Goal: Task Accomplishment & Management: Use online tool/utility

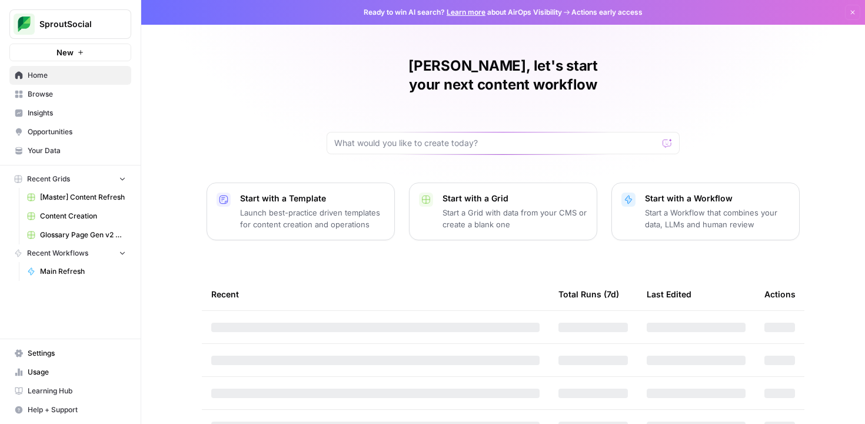
click at [67, 197] on span "[Master] Content Refresh" at bounding box center [83, 197] width 86 height 11
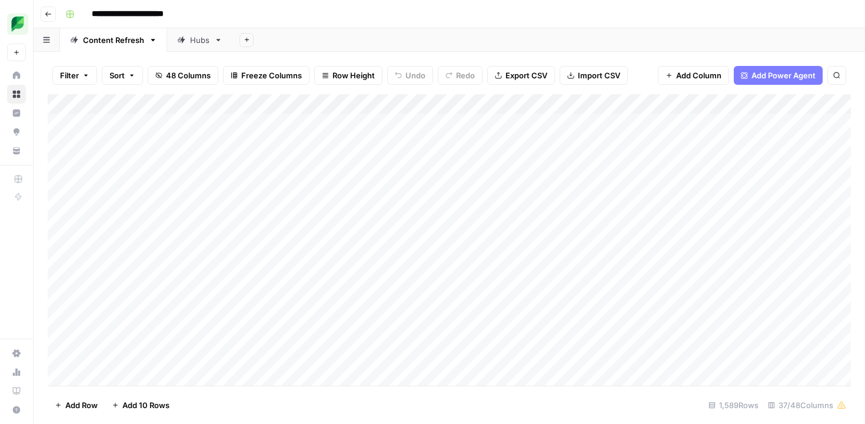
click at [84, 71] on button "Filter" at bounding box center [74, 75] width 45 height 19
click at [217, 133] on button "Add Filter" at bounding box center [286, 133] width 438 height 15
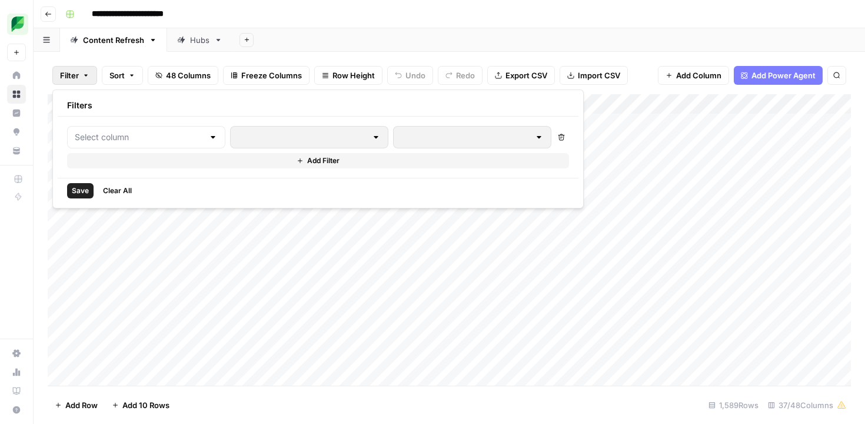
click at [165, 131] on div at bounding box center [146, 137] width 158 height 22
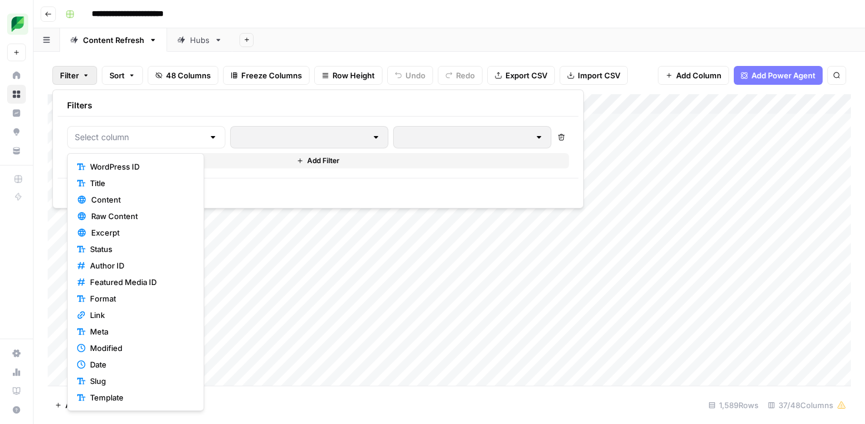
click at [343, 27] on header "**********" at bounding box center [450, 14] width 832 height 28
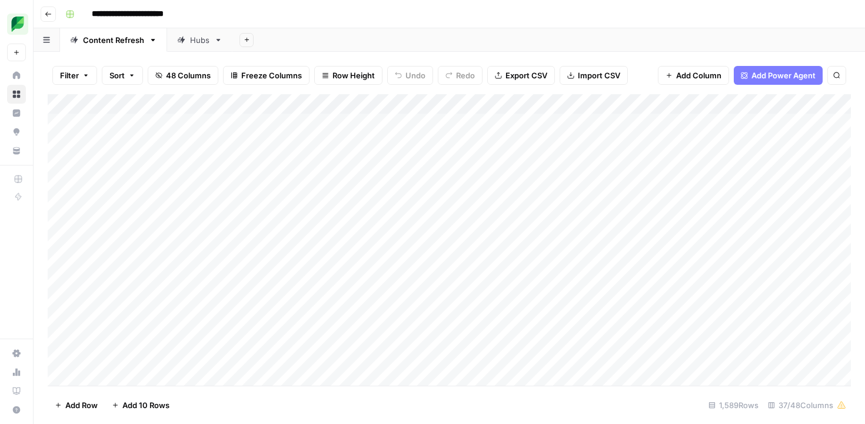
click at [75, 78] on span "Filter" at bounding box center [69, 75] width 19 height 12
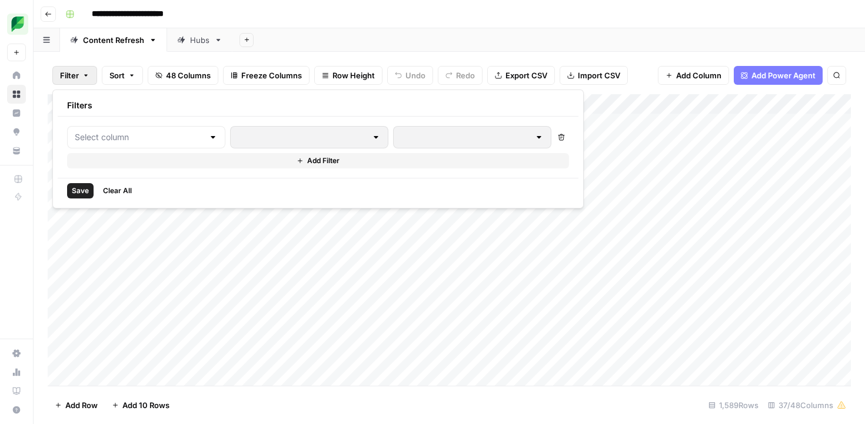
click at [93, 123] on div "Delete Add Filter" at bounding box center [318, 147] width 521 height 61
click at [93, 135] on input "text" at bounding box center [139, 137] width 129 height 12
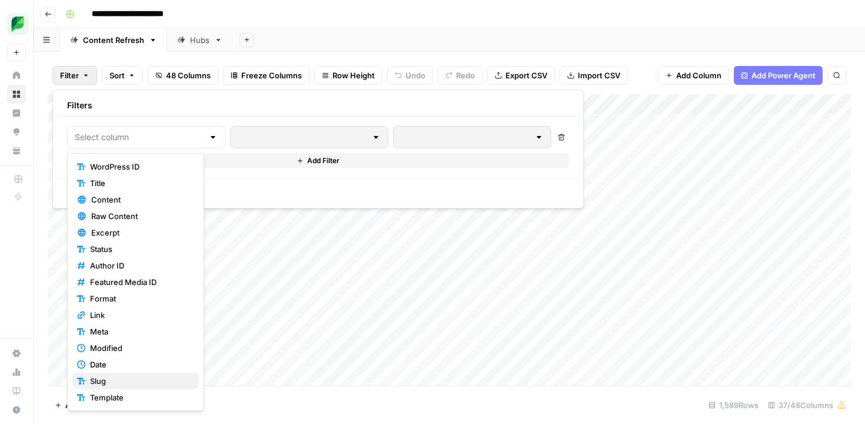
click at [100, 378] on span "Slug" at bounding box center [139, 381] width 99 height 12
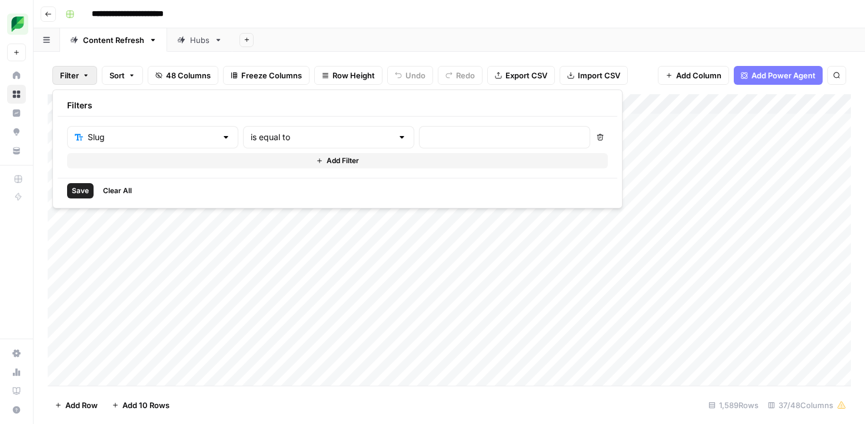
click at [288, 143] on div "is equal to" at bounding box center [328, 137] width 171 height 22
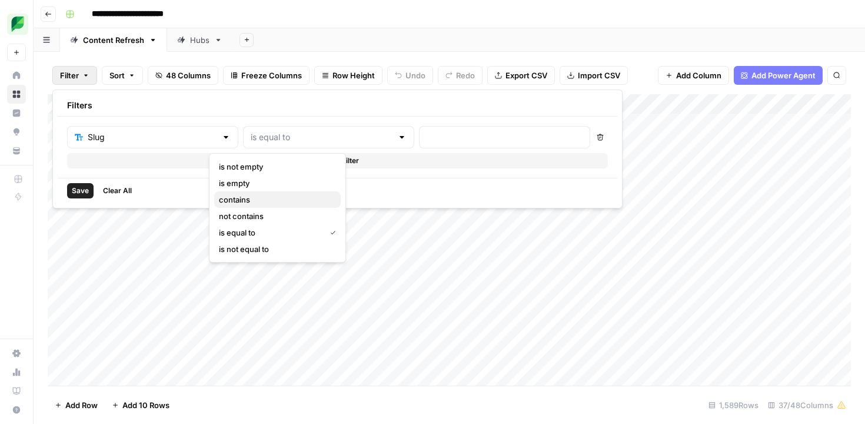
click at [270, 197] on span "contains" at bounding box center [275, 200] width 112 height 12
type input "contains"
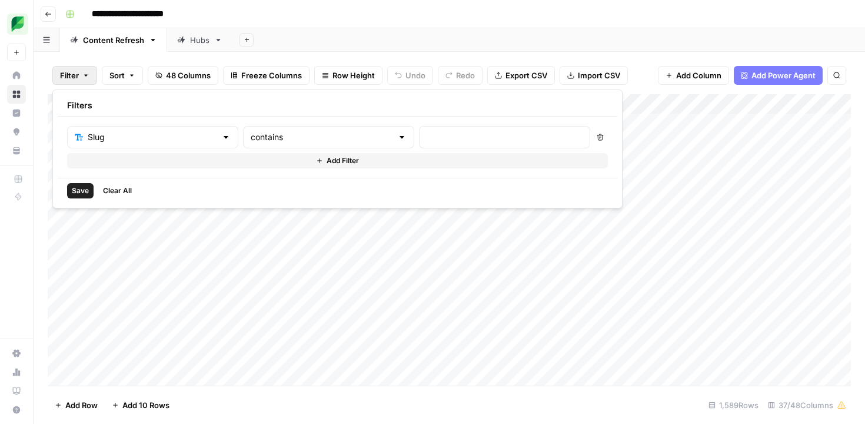
click at [419, 143] on div at bounding box center [504, 137] width 171 height 22
paste input "/insights/enterprise-social-media/"
drag, startPoint x: 393, startPoint y: 138, endPoint x: 310, endPoint y: 138, distance: 82.4
click at [310, 138] on div "Slug contains /insights/enterprise-social-media/" at bounding box center [328, 137] width 523 height 22
click at [454, 137] on input "enterprise-social-media/" at bounding box center [505, 137] width 156 height 12
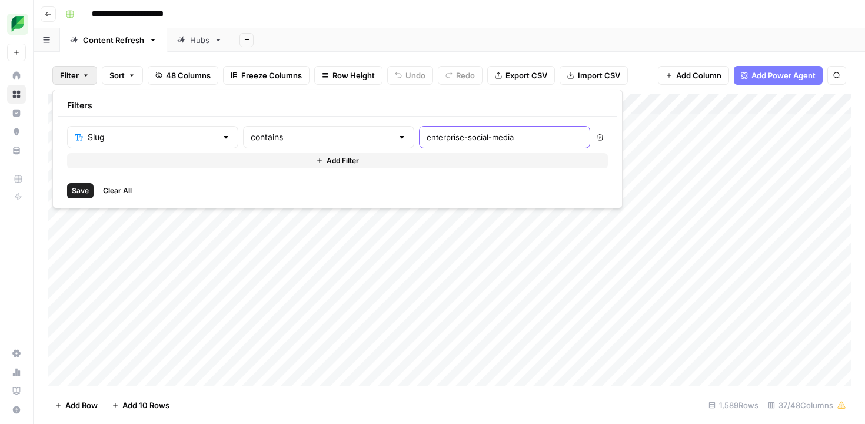
type input "enterprise-social-media"
click at [84, 188] on span "Save" at bounding box center [80, 190] width 17 height 11
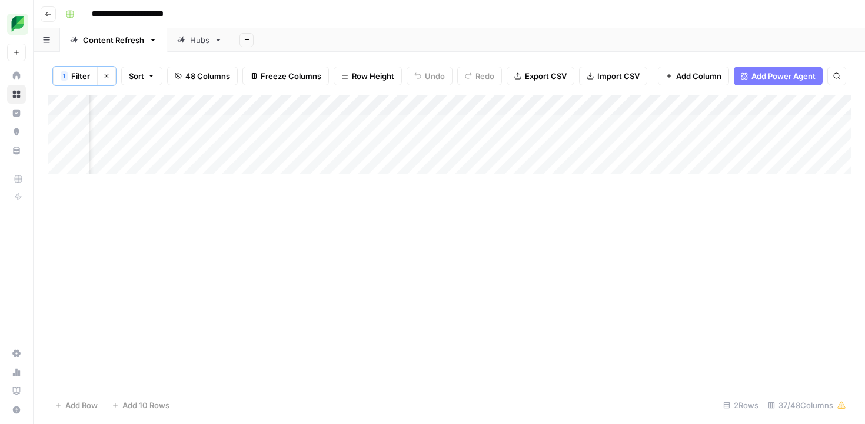
scroll to position [0, 1396]
click at [680, 124] on div "Add Column" at bounding box center [449, 134] width 803 height 79
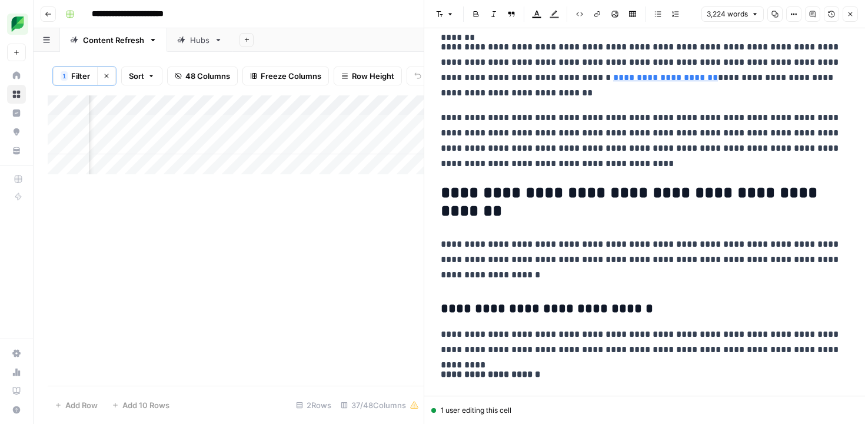
scroll to position [1414, 0]
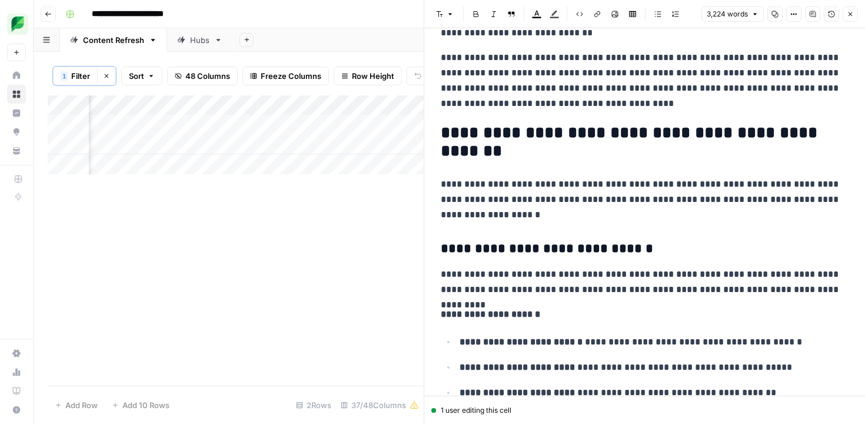
click at [848, 15] on icon "button" at bounding box center [850, 14] width 7 height 7
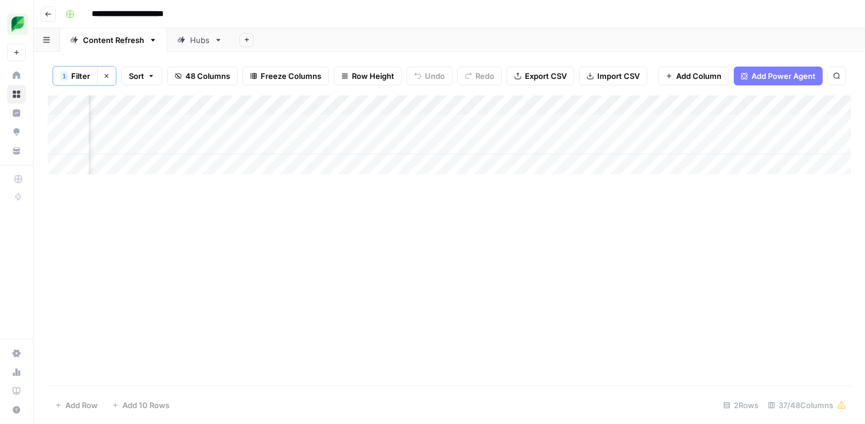
click at [558, 124] on div "Add Column" at bounding box center [449, 134] width 803 height 79
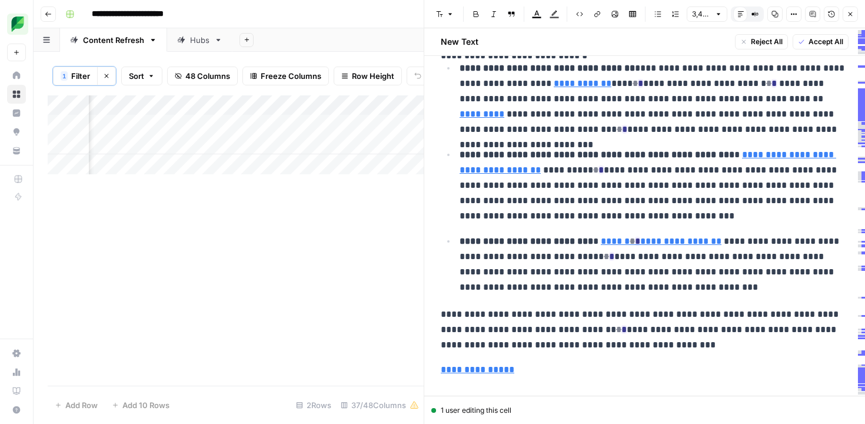
scroll to position [4853, 0]
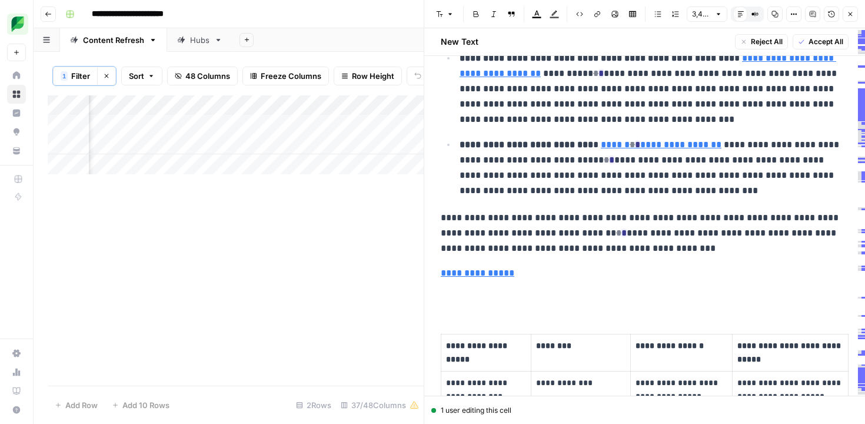
click at [84, 77] on span "Filter" at bounding box center [80, 76] width 19 height 12
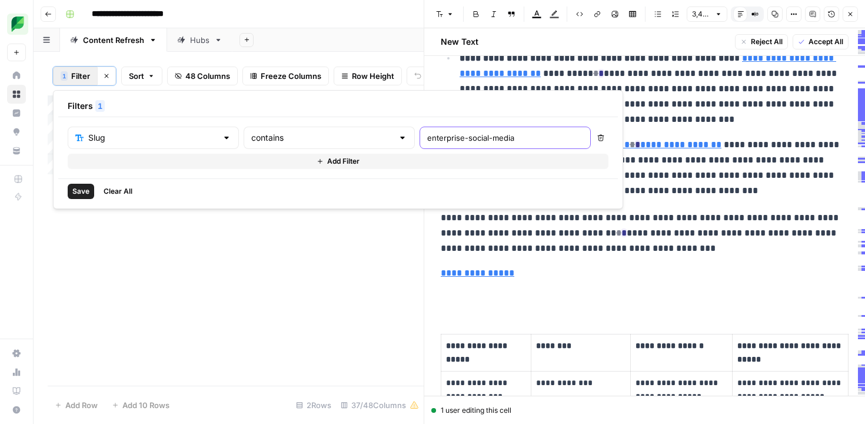
click at [427, 142] on input "enterprise-social-media" at bounding box center [505, 138] width 156 height 12
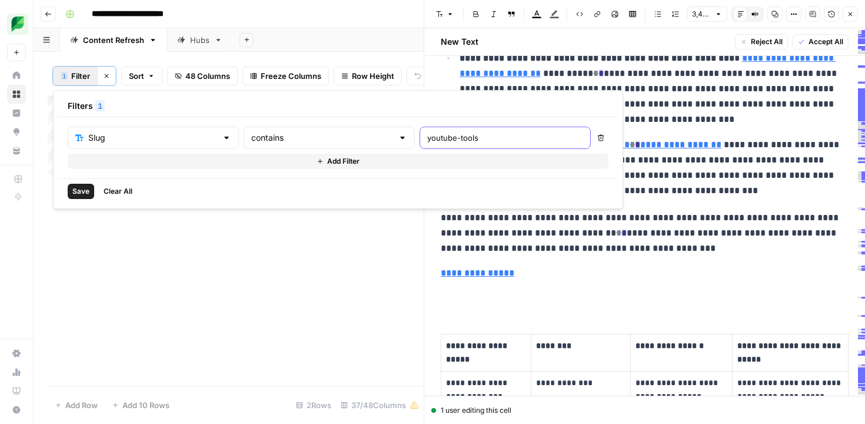
type input "youtube-tools"
click at [87, 191] on span "Save" at bounding box center [80, 191] width 17 height 11
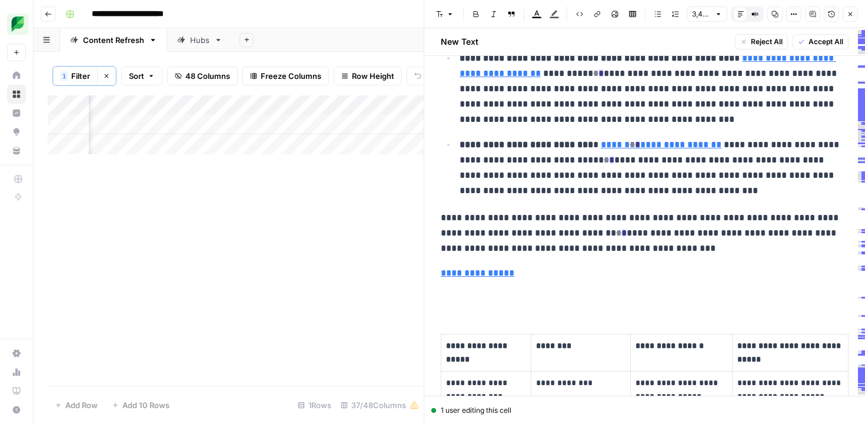
click at [853, 15] on icon "button" at bounding box center [850, 14] width 7 height 7
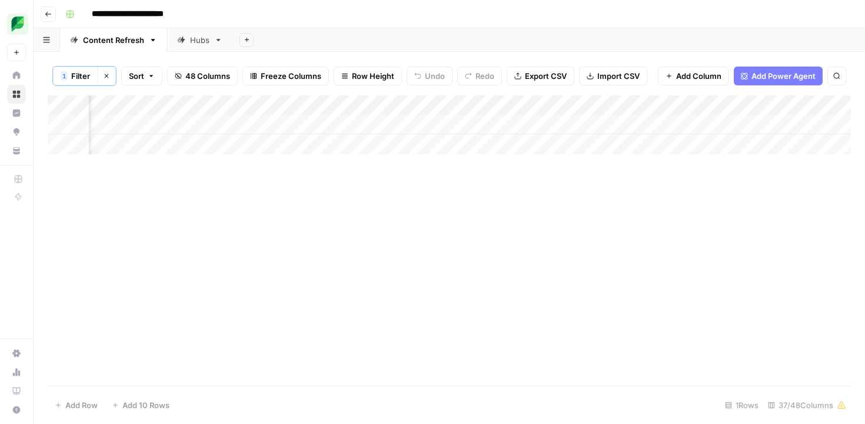
scroll to position [0, 635]
click at [275, 125] on div "Add Column" at bounding box center [449, 124] width 803 height 59
click at [350, 123] on div "Add Column" at bounding box center [449, 124] width 803 height 59
click at [769, 125] on div "Add Column" at bounding box center [449, 124] width 803 height 59
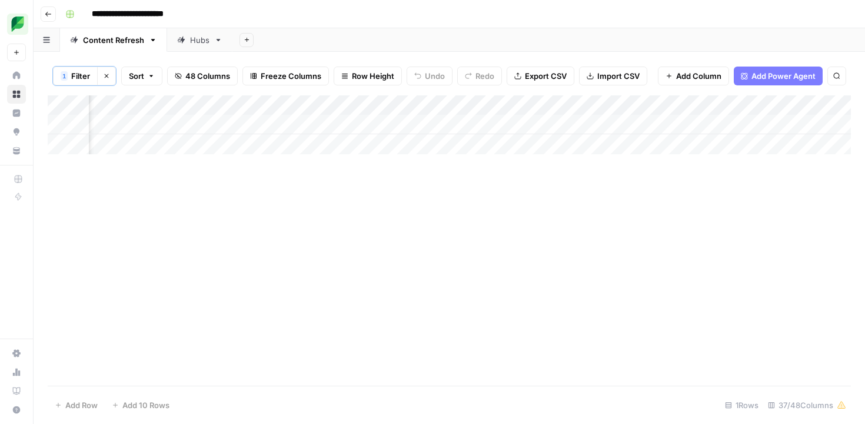
scroll to position [0, 940]
click at [670, 128] on div "Add Column" at bounding box center [449, 124] width 803 height 59
click at [670, 128] on body "**********" at bounding box center [432, 212] width 865 height 424
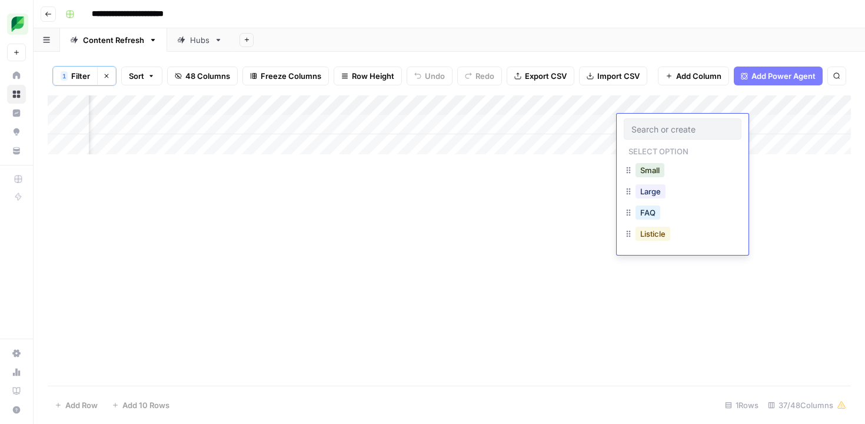
click at [647, 233] on button "Listicle" at bounding box center [653, 234] width 35 height 14
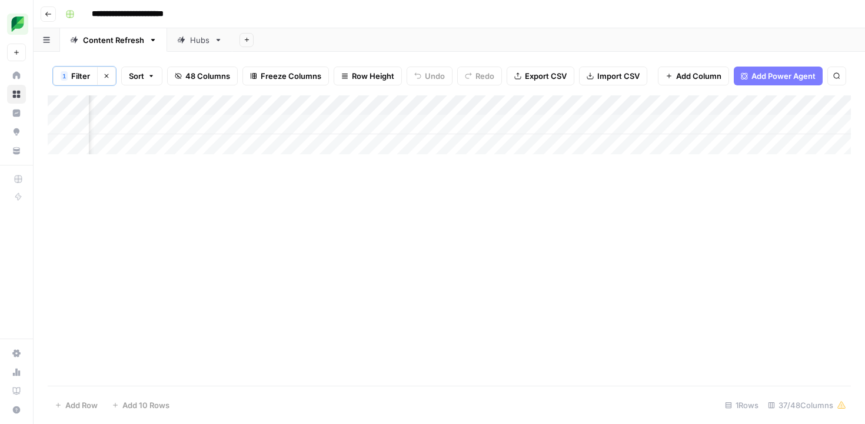
click at [760, 123] on div "Add Column" at bounding box center [449, 124] width 803 height 59
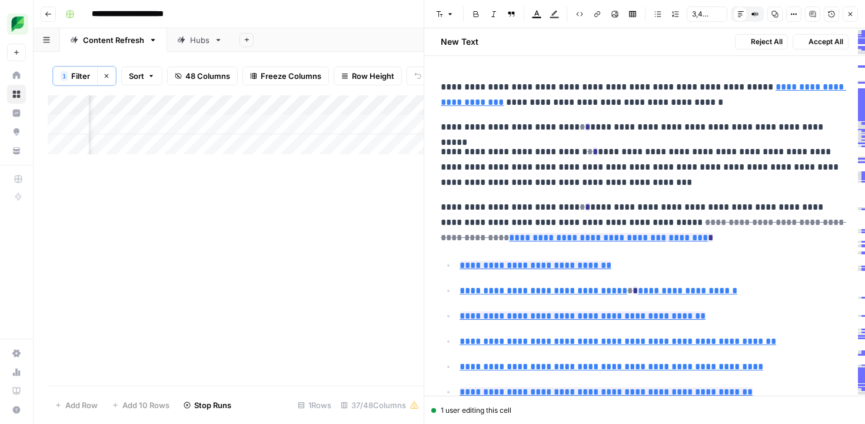
click at [852, 14] on icon "button" at bounding box center [850, 14] width 7 height 7
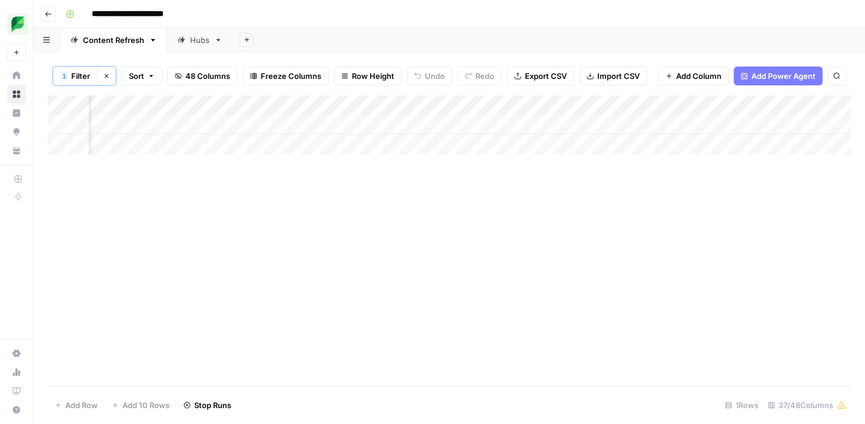
scroll to position [0, 1650]
click at [79, 79] on span "Filter" at bounding box center [80, 76] width 19 height 12
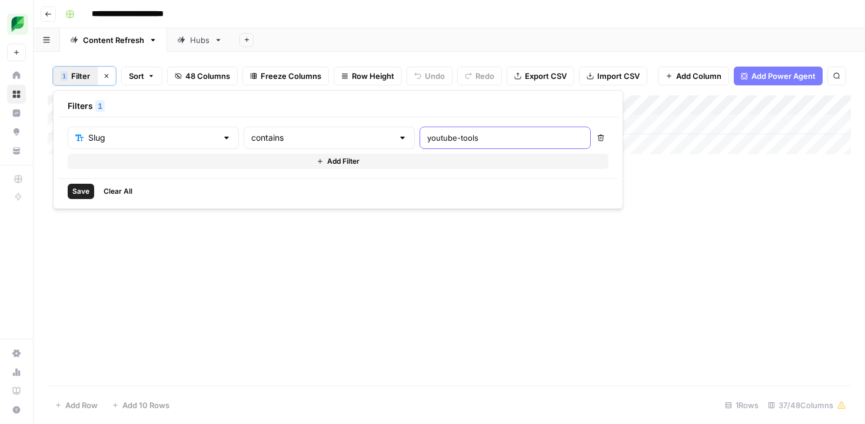
click at [427, 139] on input "youtube-tools" at bounding box center [505, 138] width 156 height 12
paste input "twitter-marketing"
type input "twitter-marketing"
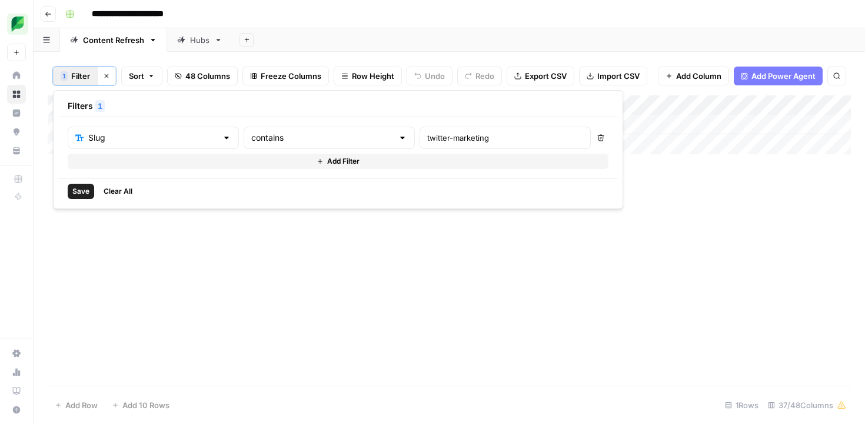
click at [84, 188] on span "Save" at bounding box center [80, 191] width 17 height 11
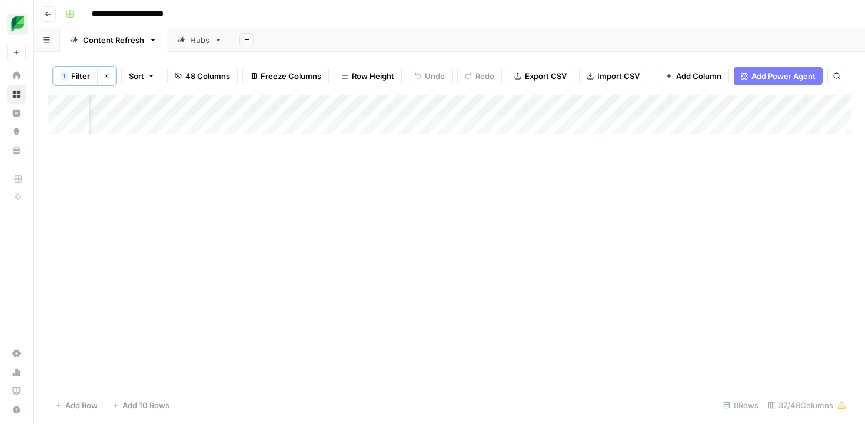
scroll to position [0, 0]
click at [83, 74] on span "Filter" at bounding box center [80, 76] width 19 height 12
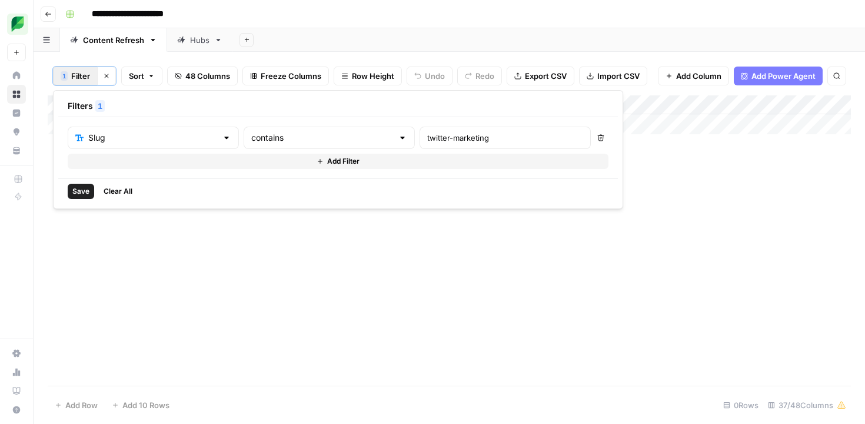
click at [82, 187] on span "Save" at bounding box center [80, 191] width 17 height 11
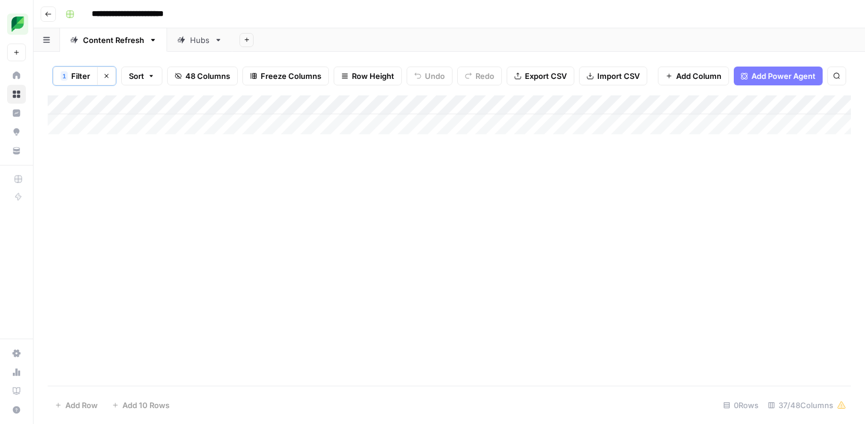
click at [112, 77] on button "Clear filters" at bounding box center [106, 76] width 19 height 19
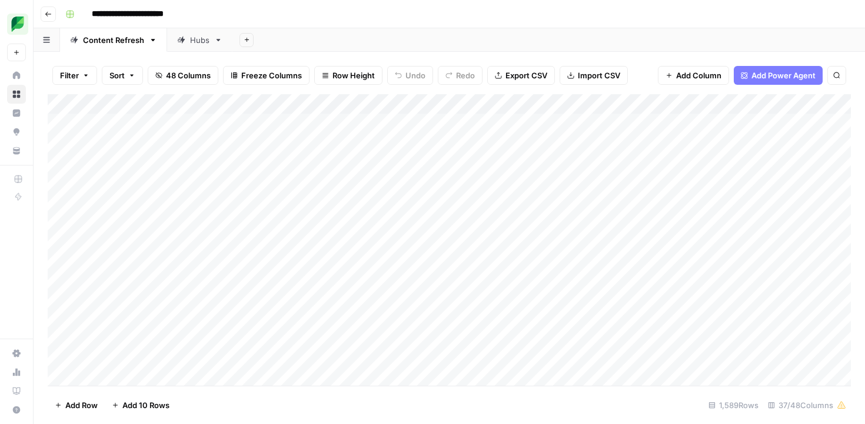
click at [78, 75] on span "Filter" at bounding box center [69, 75] width 19 height 12
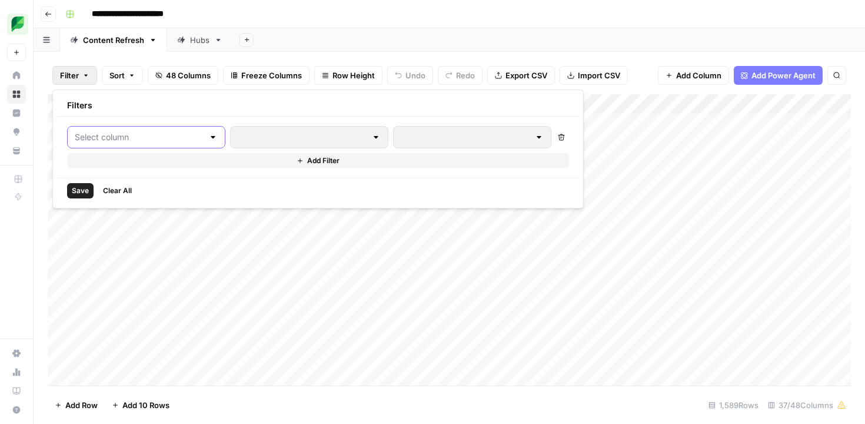
click at [131, 133] on input "text" at bounding box center [139, 137] width 129 height 12
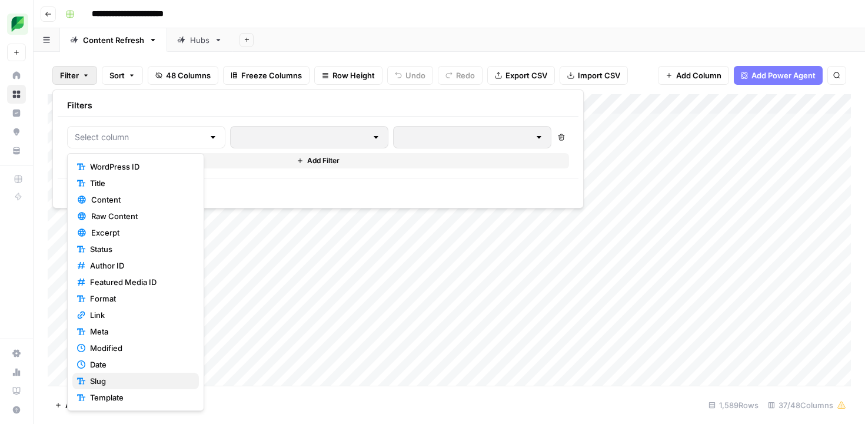
click at [113, 380] on span "Slug" at bounding box center [139, 381] width 99 height 12
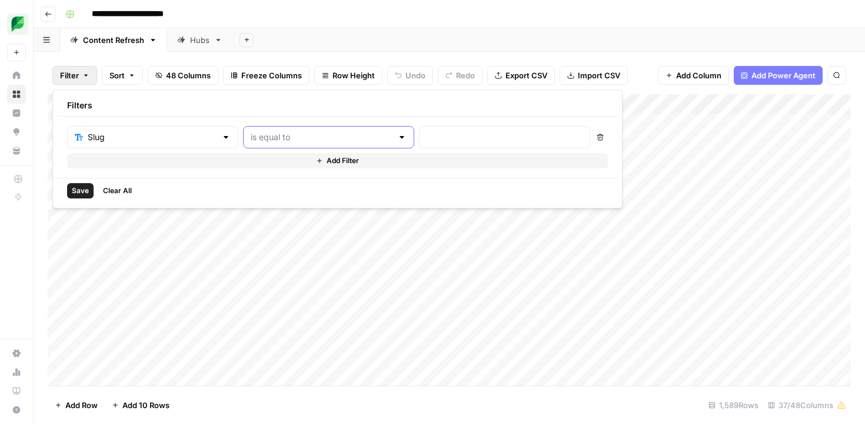
click at [301, 132] on input "text" at bounding box center [322, 137] width 142 height 12
click at [277, 199] on span "contains" at bounding box center [275, 200] width 112 height 12
type input "contains"
click at [427, 142] on input "text" at bounding box center [505, 137] width 156 height 12
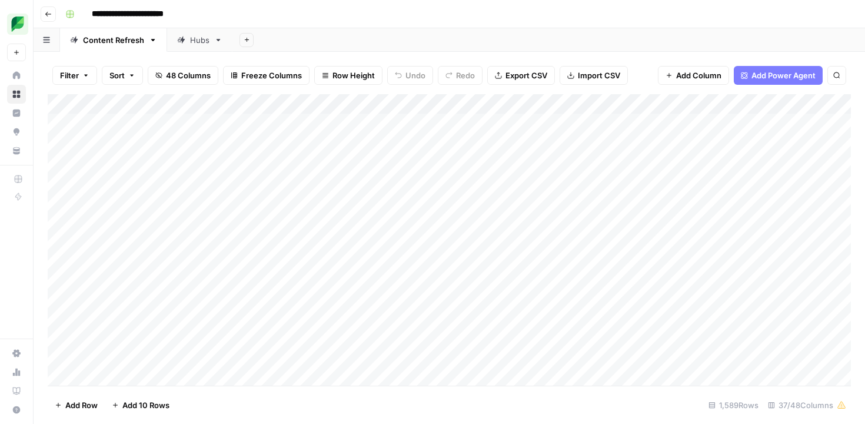
click at [206, 39] on div "Hubs" at bounding box center [199, 40] width 19 height 12
click at [71, 76] on span "Filter" at bounding box center [69, 75] width 19 height 12
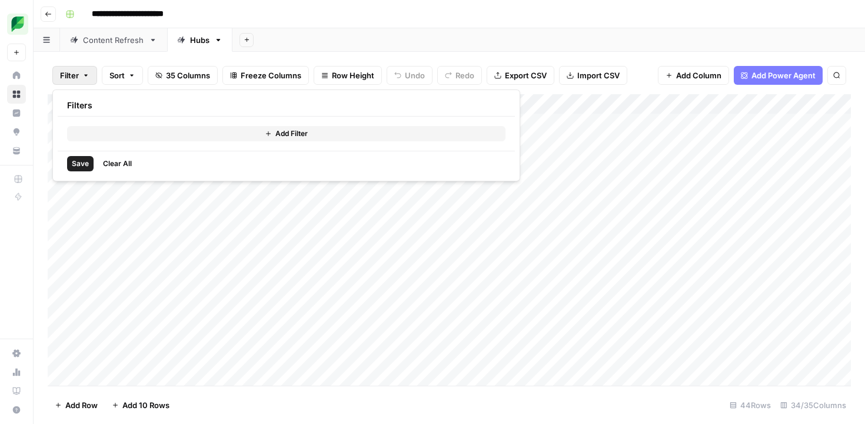
click at [355, 24] on header "**********" at bounding box center [450, 14] width 832 height 28
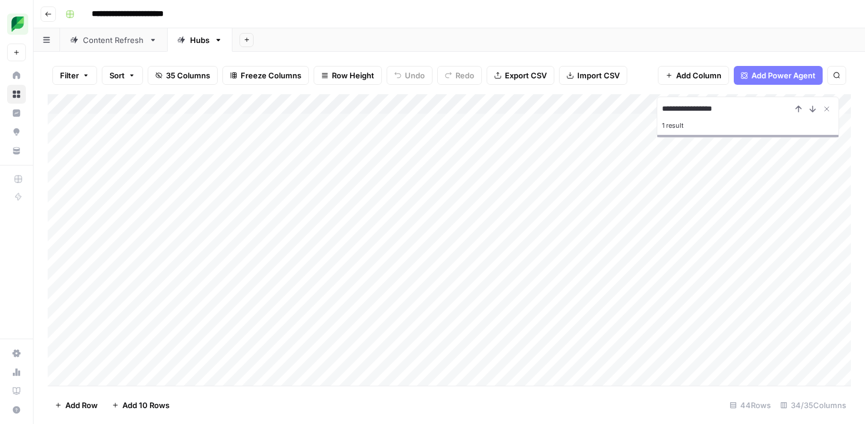
scroll to position [468, 1558]
click at [711, 107] on input "**********" at bounding box center [726, 109] width 129 height 14
paste input "**********"
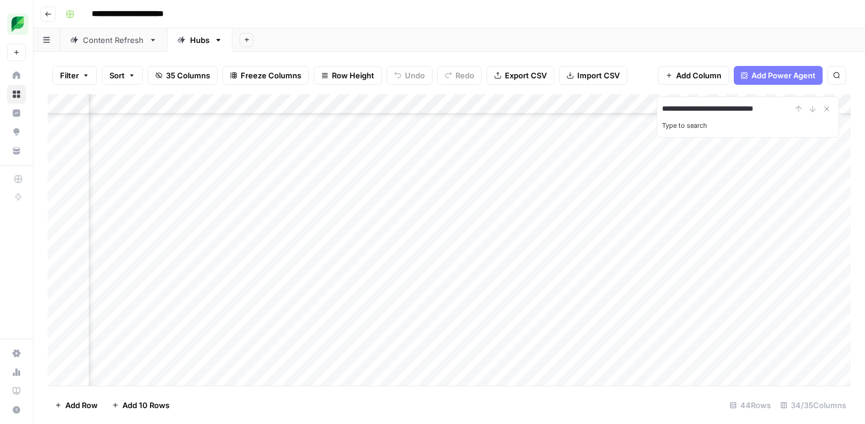
type input "**********"
click at [107, 45] on link "Content Refresh" at bounding box center [113, 40] width 107 height 24
click at [81, 77] on button "Filter" at bounding box center [74, 75] width 45 height 19
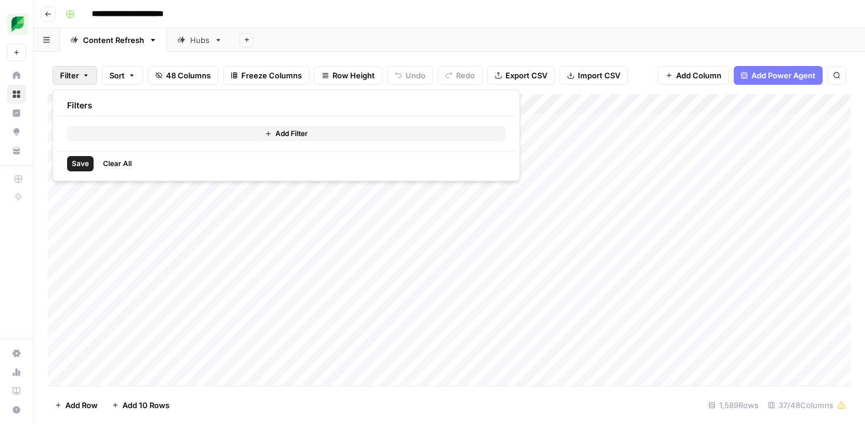
click at [210, 128] on button "Add Filter" at bounding box center [286, 133] width 438 height 15
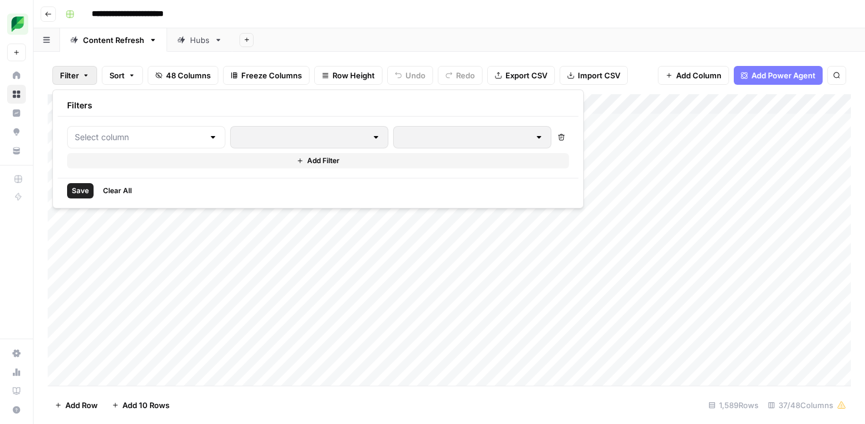
click at [177, 129] on div at bounding box center [146, 137] width 158 height 22
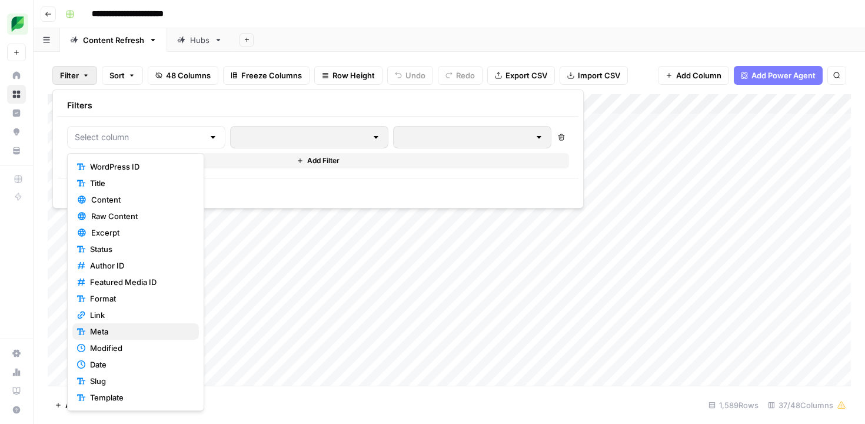
scroll to position [28, 0]
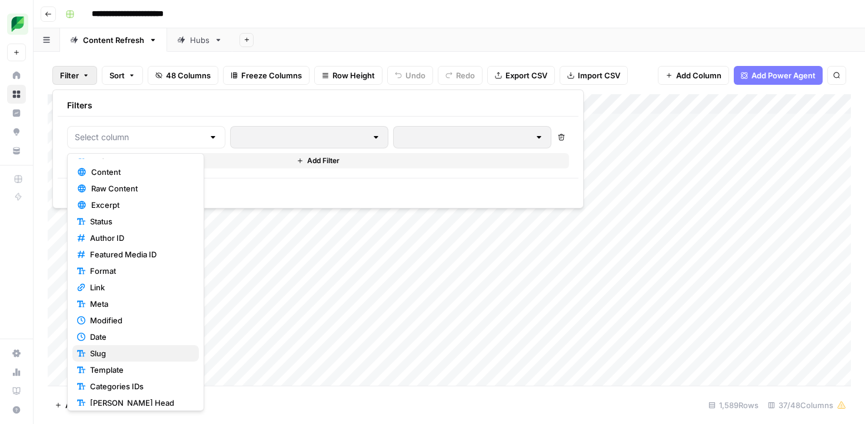
click at [114, 353] on span "Slug" at bounding box center [139, 353] width 99 height 12
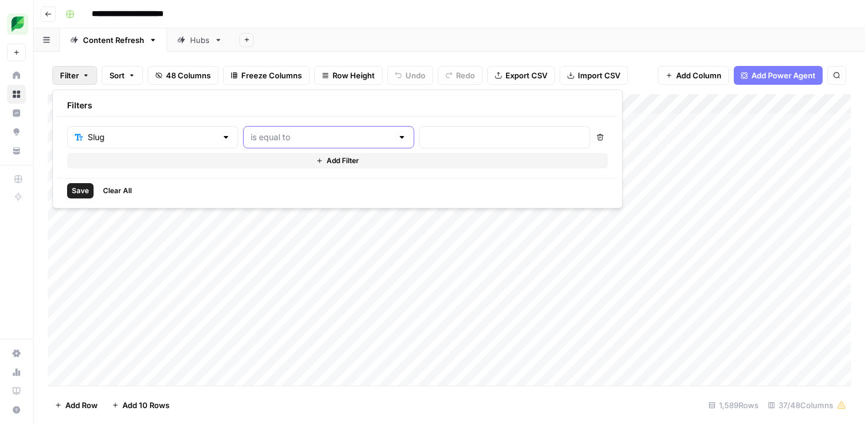
click at [251, 134] on input "text" at bounding box center [322, 137] width 142 height 12
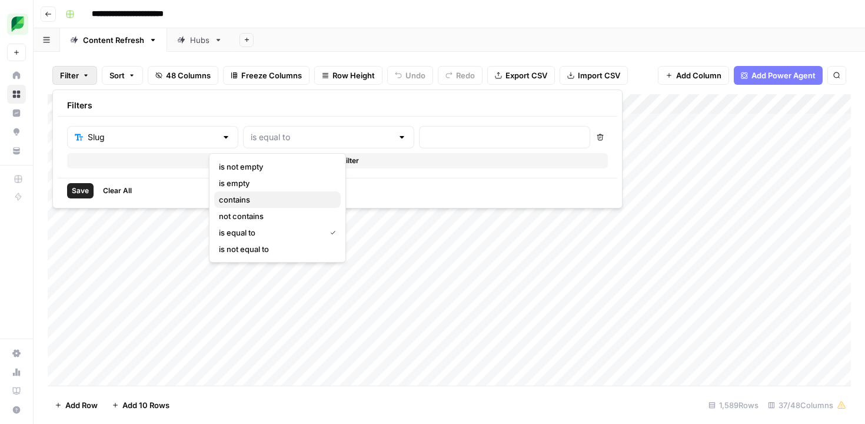
click at [235, 197] on span "contains" at bounding box center [275, 200] width 112 height 12
type input "contains"
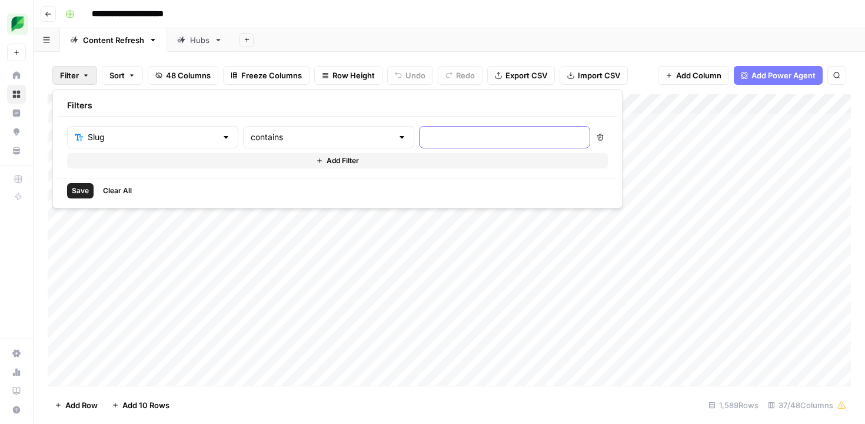
click at [427, 135] on input "text" at bounding box center [505, 137] width 156 height 12
paste input "social-media-sentiment-analysis"
type input "social-media-sentiment-analysis"
click at [73, 192] on span "Save" at bounding box center [80, 190] width 17 height 11
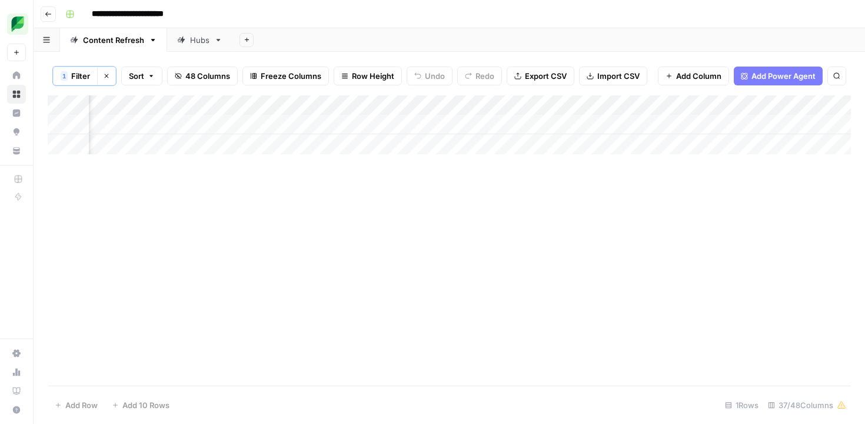
scroll to position [0, 657]
click at [529, 124] on div "Add Column" at bounding box center [449, 124] width 803 height 59
click at [210, 124] on div "Add Column" at bounding box center [449, 124] width 803 height 59
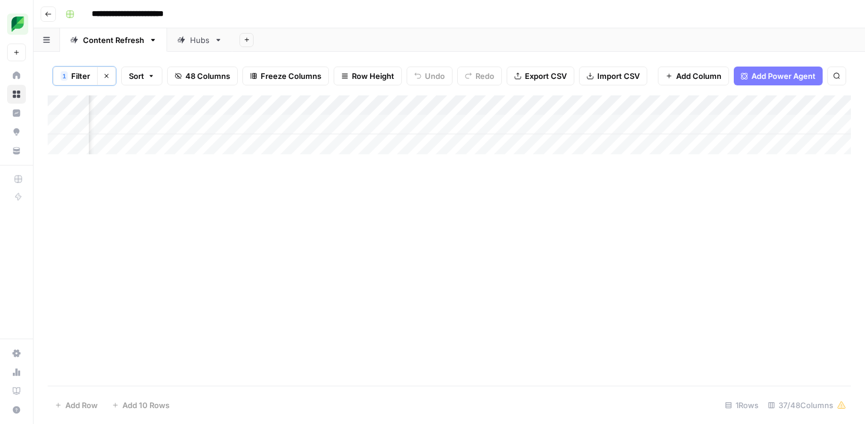
click at [333, 127] on div "Add Column" at bounding box center [449, 124] width 803 height 59
click at [330, 126] on div "Add Column" at bounding box center [449, 124] width 803 height 59
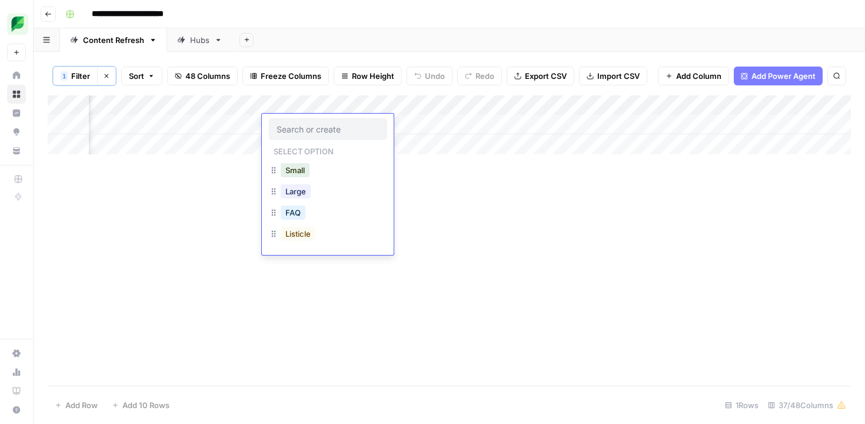
click at [330, 126] on input "text" at bounding box center [328, 129] width 102 height 11
click at [299, 192] on button "Large" at bounding box center [296, 191] width 30 height 14
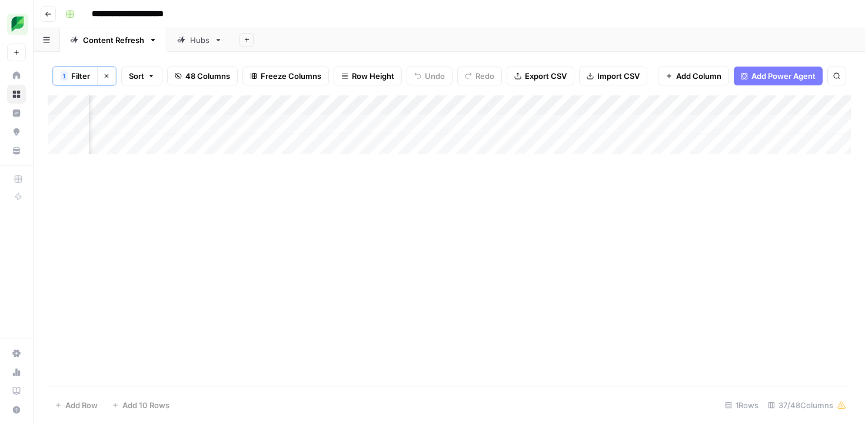
click at [414, 123] on div "Add Column" at bounding box center [449, 124] width 803 height 59
click at [81, 70] on span "Filter" at bounding box center [80, 76] width 19 height 12
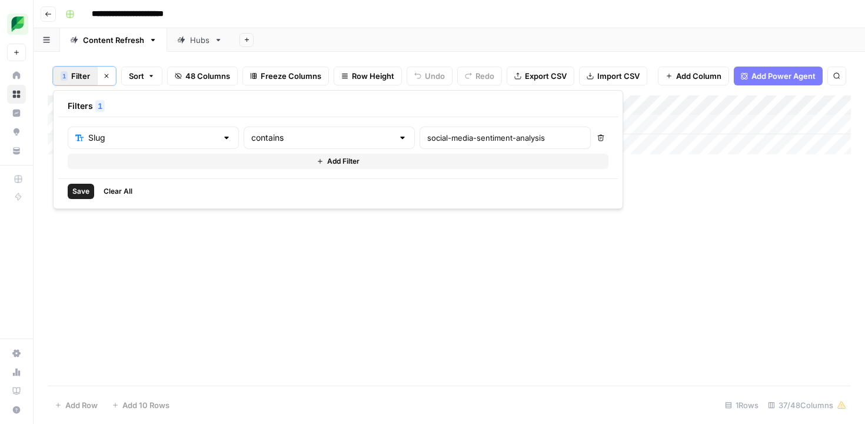
click at [151, 288] on div "Add Column" at bounding box center [449, 240] width 803 height 290
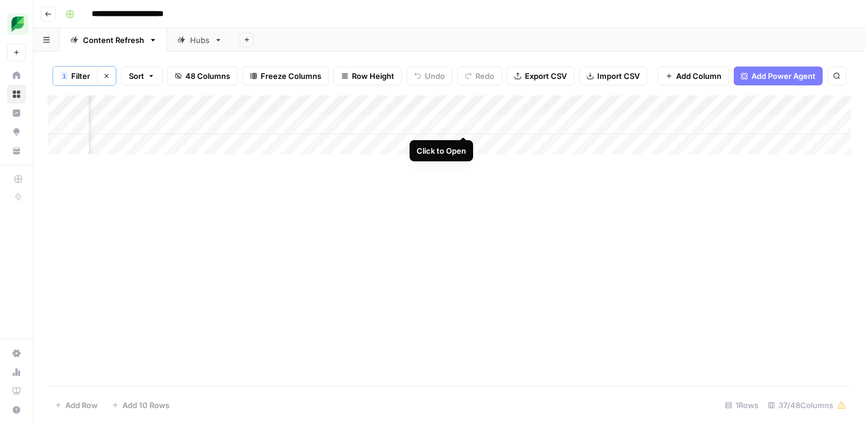
click at [462, 126] on div "Add Column" at bounding box center [449, 124] width 803 height 59
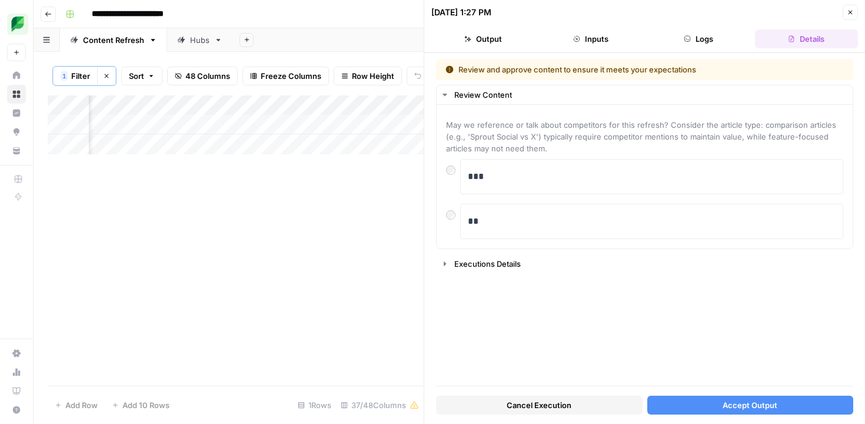
click at [665, 399] on button "Accept Output" at bounding box center [750, 405] width 207 height 19
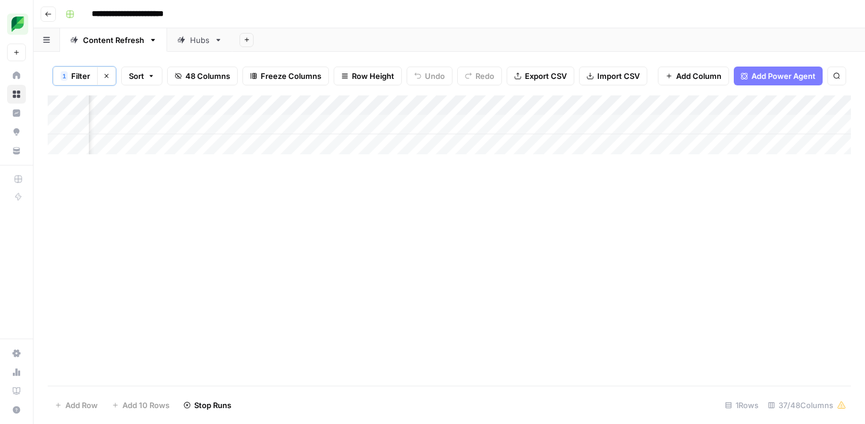
click at [74, 80] on span "Filter" at bounding box center [80, 76] width 19 height 12
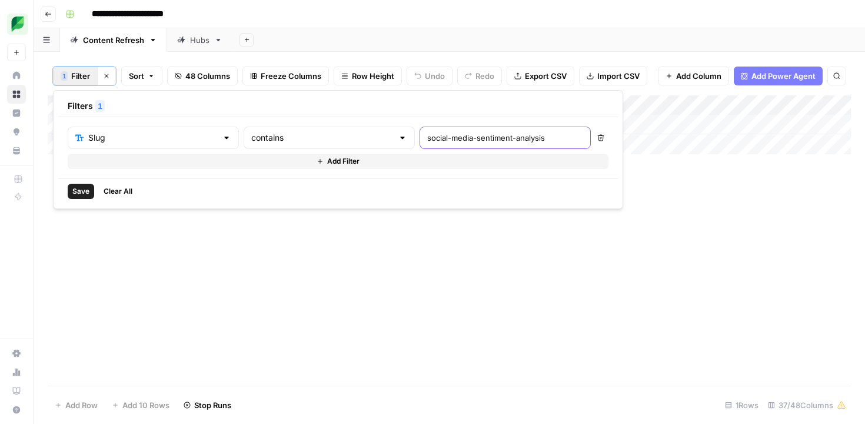
click at [427, 141] on input "social-media-sentiment-analysis" at bounding box center [505, 138] width 156 height 12
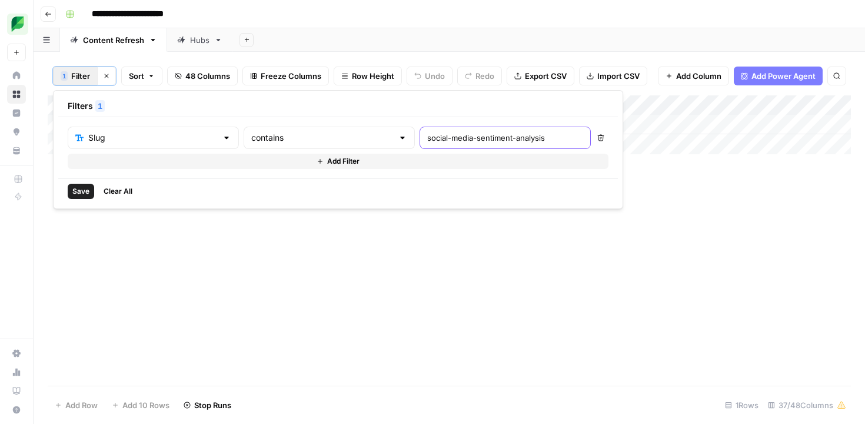
click at [427, 141] on input "social-media-sentiment-analysis" at bounding box center [505, 138] width 156 height 12
type input "twitter-listening"
click at [82, 192] on span "Save" at bounding box center [80, 191] width 17 height 11
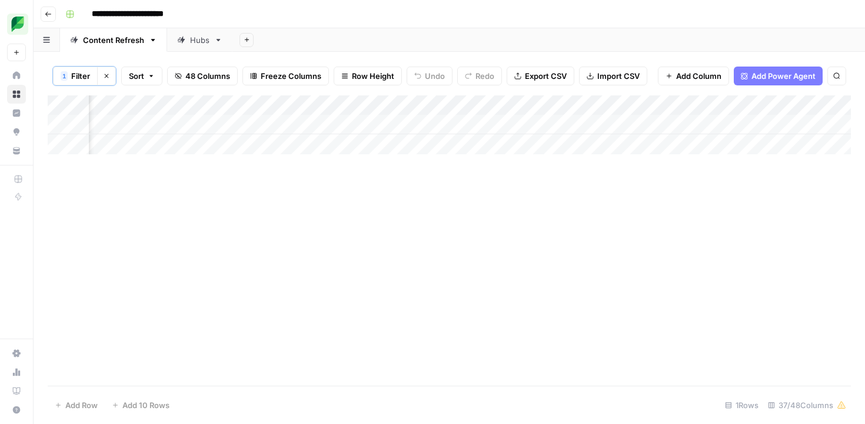
scroll to position [0, 804]
click at [362, 124] on div "Add Column" at bounding box center [449, 124] width 803 height 59
click at [445, 125] on div "Add Column" at bounding box center [449, 124] width 803 height 59
click at [84, 75] on span "Filter" at bounding box center [80, 76] width 19 height 12
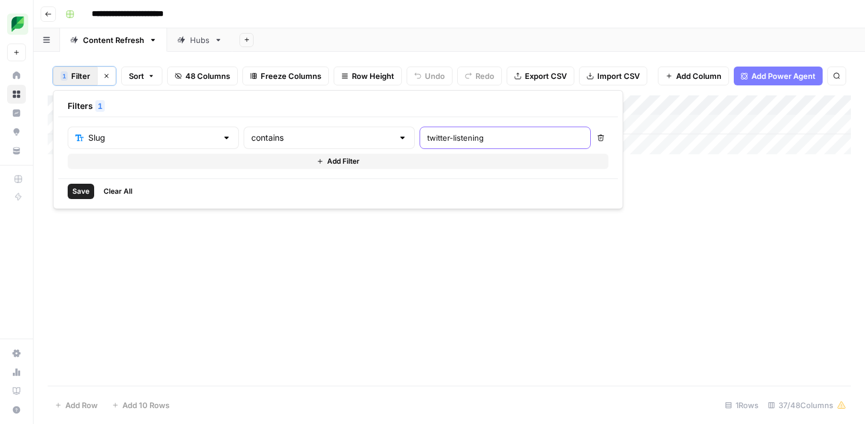
click at [427, 139] on input "twitter-listening" at bounding box center [505, 138] width 156 height 12
type input "youtub"
click at [722, 233] on div "Add Column" at bounding box center [449, 240] width 803 height 290
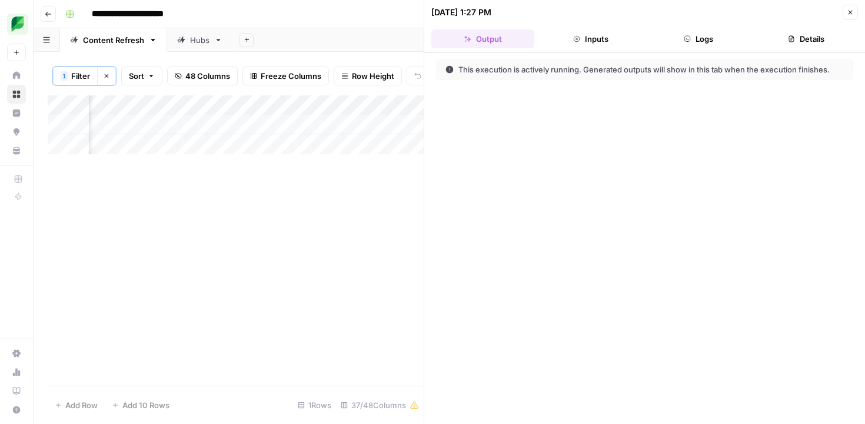
click at [850, 11] on icon "button" at bounding box center [850, 12] width 7 height 7
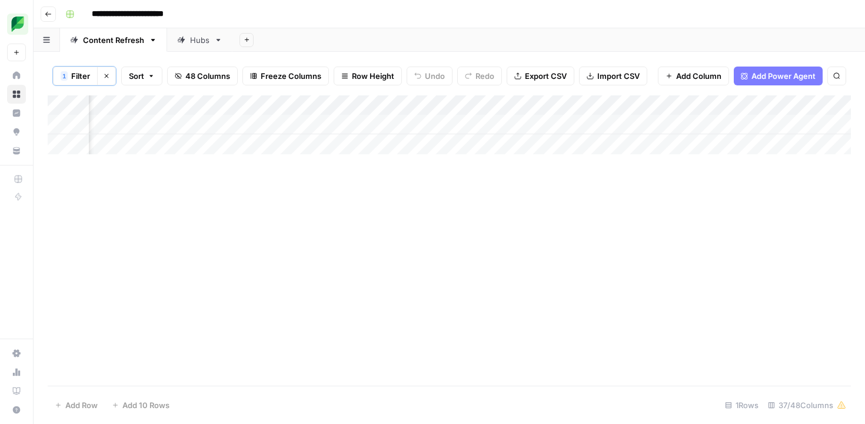
scroll to position [0, 1160]
click at [440, 124] on div "Add Column" at bounding box center [449, 124] width 803 height 59
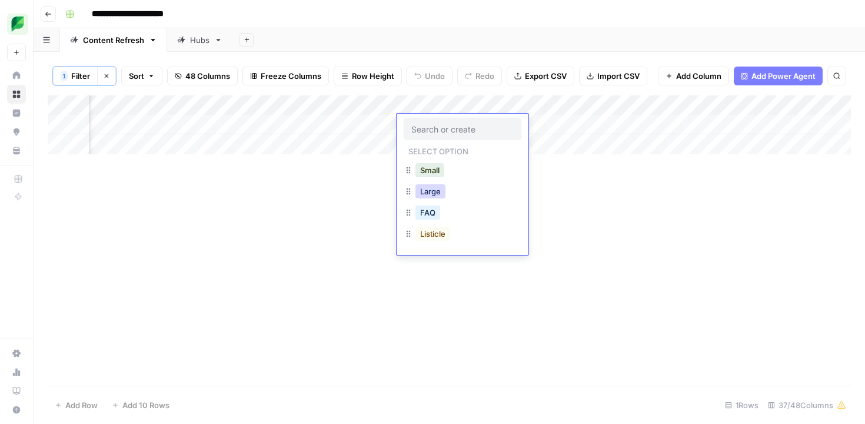
click at [428, 189] on button "Large" at bounding box center [431, 191] width 30 height 14
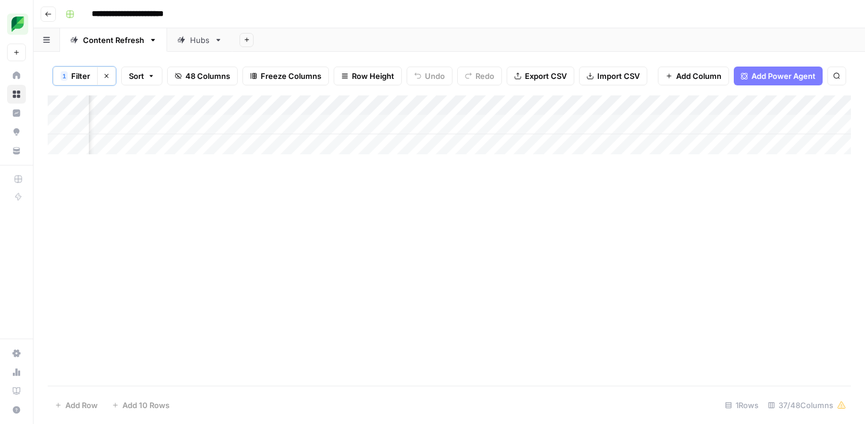
click at [556, 124] on div "Add Column" at bounding box center [449, 124] width 803 height 59
click at [87, 73] on span "Filter" at bounding box center [80, 76] width 19 height 12
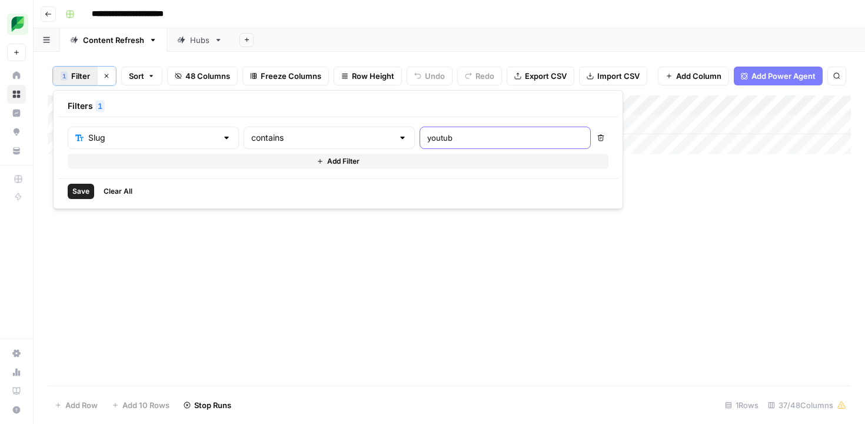
click at [427, 138] on input "youtub" at bounding box center [505, 138] width 156 height 12
type input "youtube-tool"
click at [84, 190] on span "Save" at bounding box center [80, 191] width 17 height 11
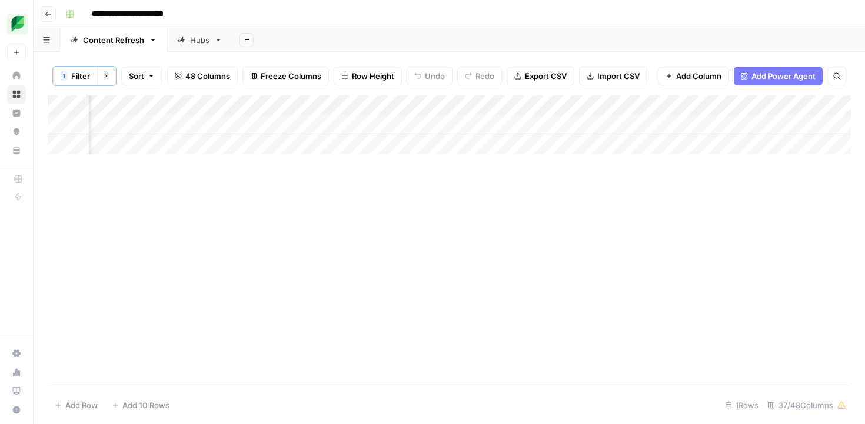
click at [78, 78] on span "Filter" at bounding box center [80, 76] width 19 height 12
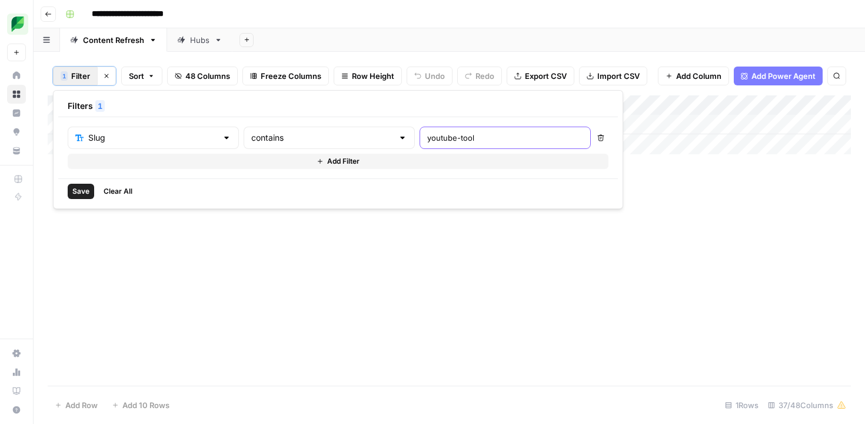
click at [427, 137] on input "youtube-tool" at bounding box center [505, 138] width 156 height 12
paste input "social-media-sentiment-analysis"
type input "social-media-sentiment-analysis"
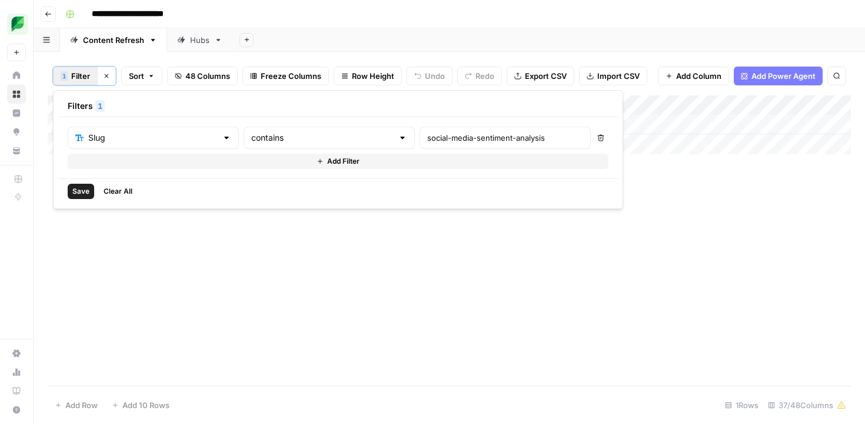
click at [84, 187] on span "Save" at bounding box center [80, 191] width 17 height 11
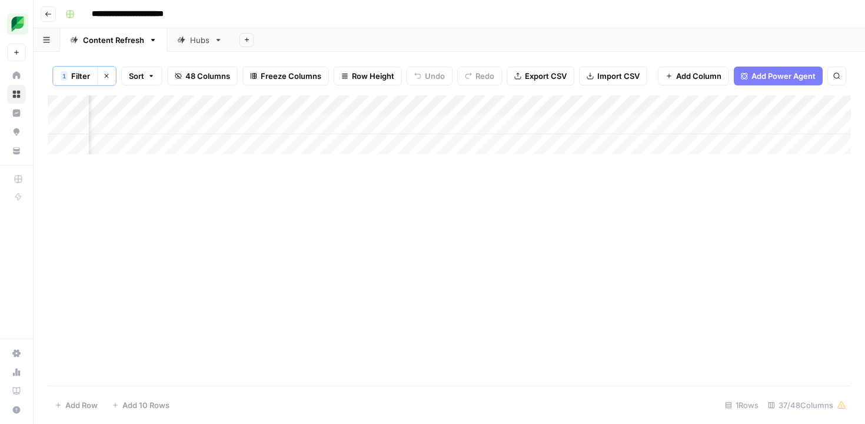
scroll to position [0, 679]
click at [110, 77] on button "Clear filters" at bounding box center [106, 76] width 19 height 19
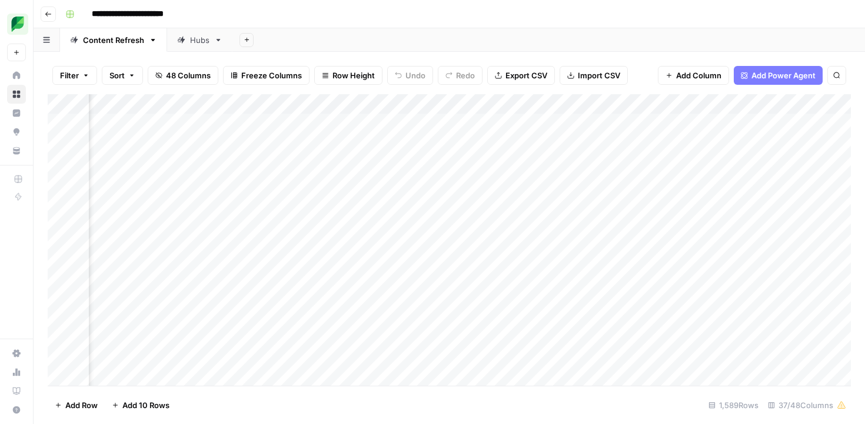
click at [82, 76] on icon "button" at bounding box center [85, 75] width 7 height 7
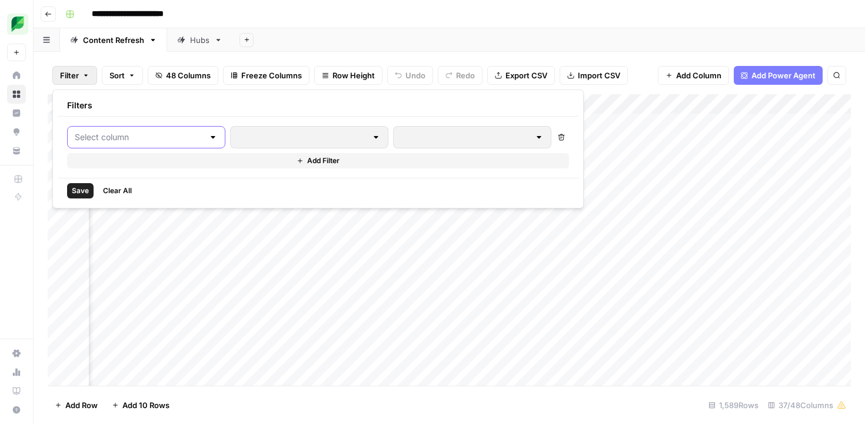
click at [131, 138] on input "text" at bounding box center [139, 137] width 129 height 12
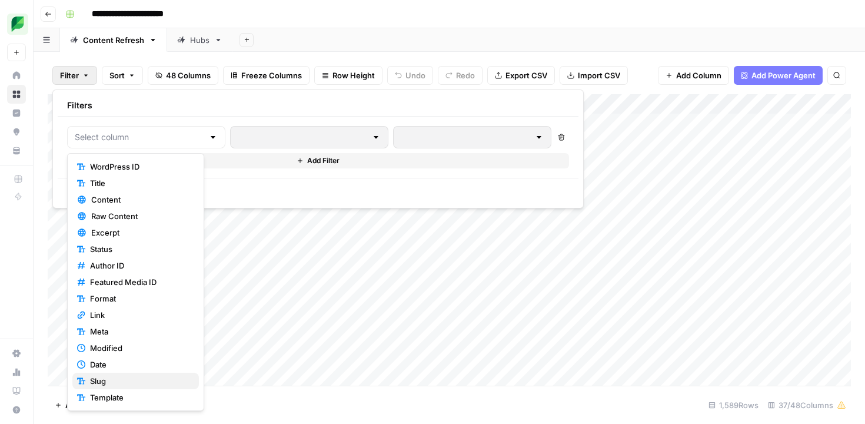
click at [103, 383] on span "Slug" at bounding box center [139, 381] width 99 height 12
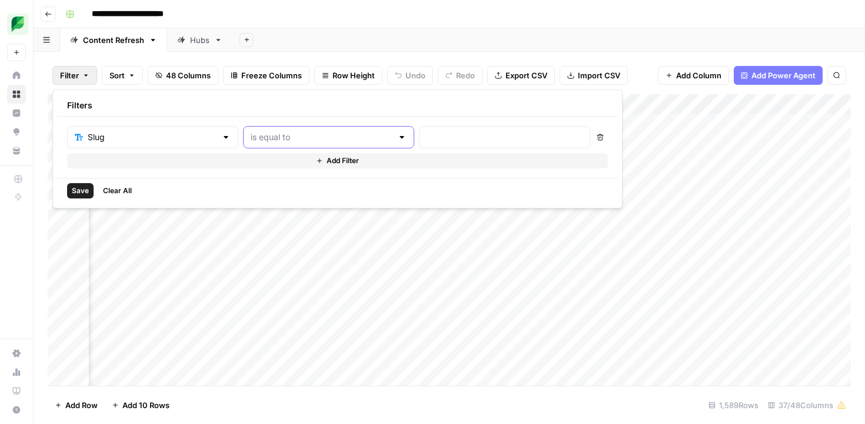
click at [295, 140] on input "text" at bounding box center [322, 137] width 142 height 12
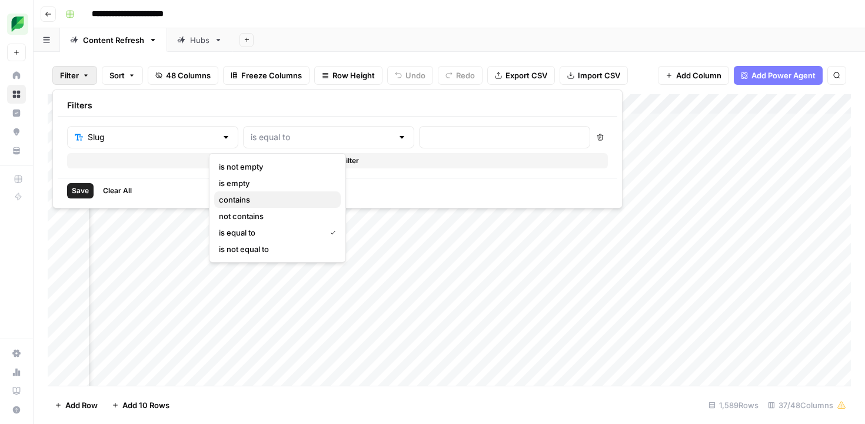
click at [272, 201] on span "contains" at bounding box center [275, 200] width 112 height 12
type input "contains"
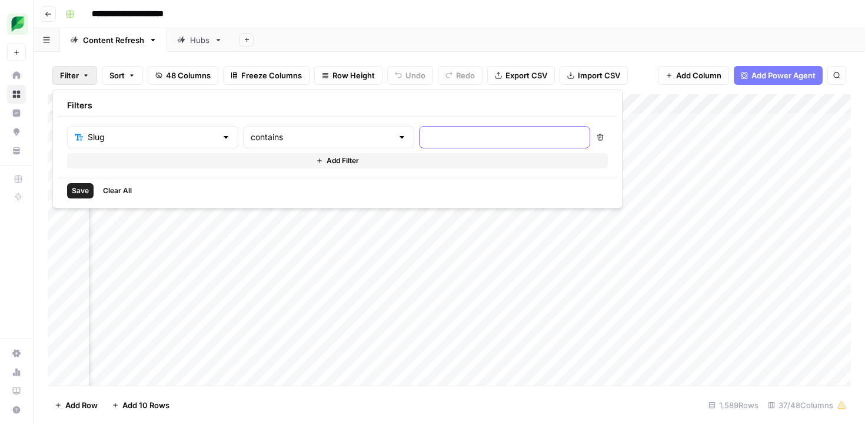
click at [427, 132] on input "text" at bounding box center [505, 137] width 156 height 12
paste input "youtube-analytics-tools"
type input "youtube-analytics-tools"
click at [75, 190] on span "Save" at bounding box center [80, 190] width 17 height 11
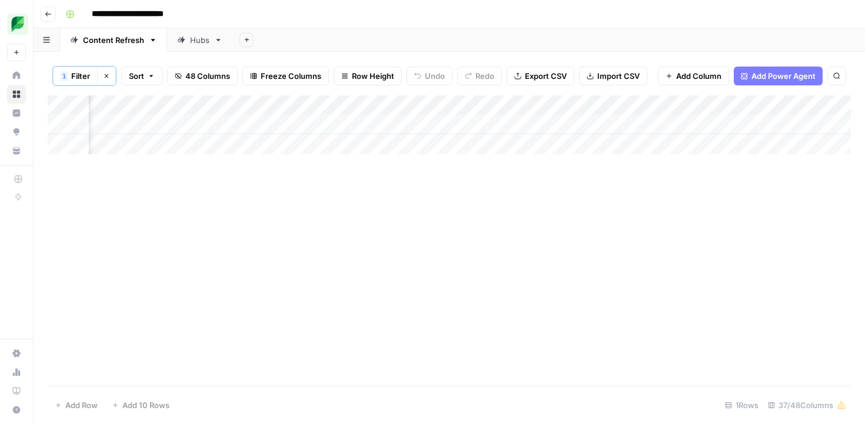
click at [491, 127] on div "Add Column" at bounding box center [449, 124] width 803 height 59
click at [476, 121] on div "Add Column" at bounding box center [449, 124] width 803 height 59
click at [470, 123] on div "Add Column" at bounding box center [449, 124] width 803 height 59
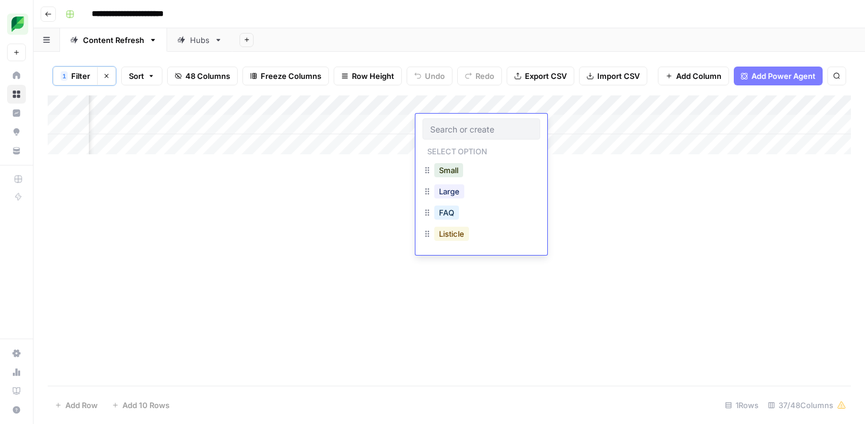
click at [447, 237] on button "Listicle" at bounding box center [451, 234] width 35 height 14
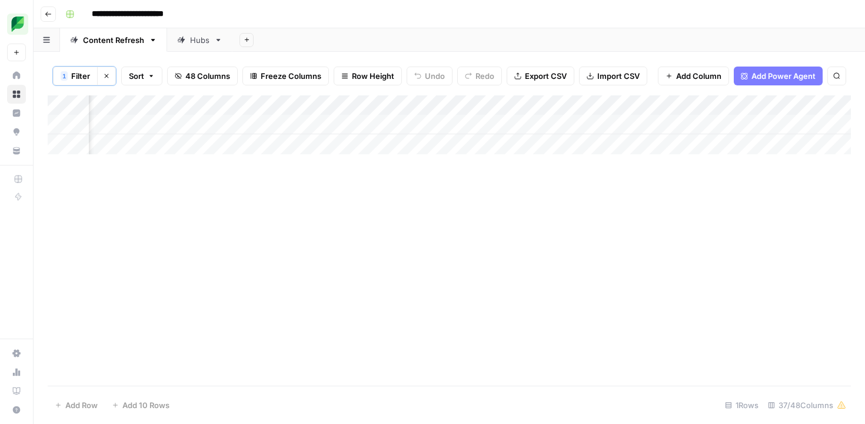
click at [569, 121] on div "Add Column" at bounding box center [449, 124] width 803 height 59
click at [83, 75] on span "Filter" at bounding box center [80, 76] width 19 height 12
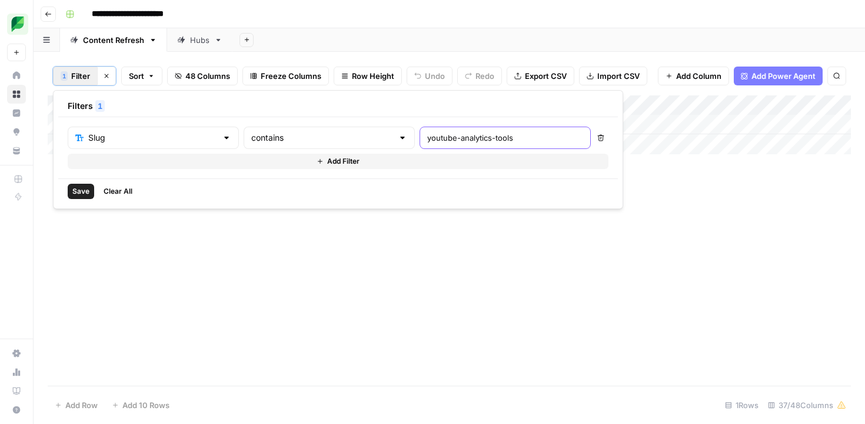
click at [427, 142] on input "youtube-analytics-tools" at bounding box center [505, 138] width 156 height 12
type input "linkedin-hashtag"
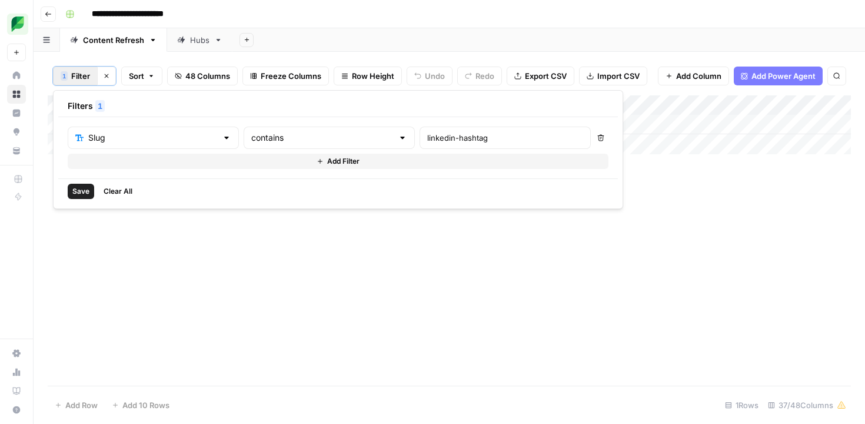
click at [79, 190] on span "Save" at bounding box center [80, 191] width 17 height 11
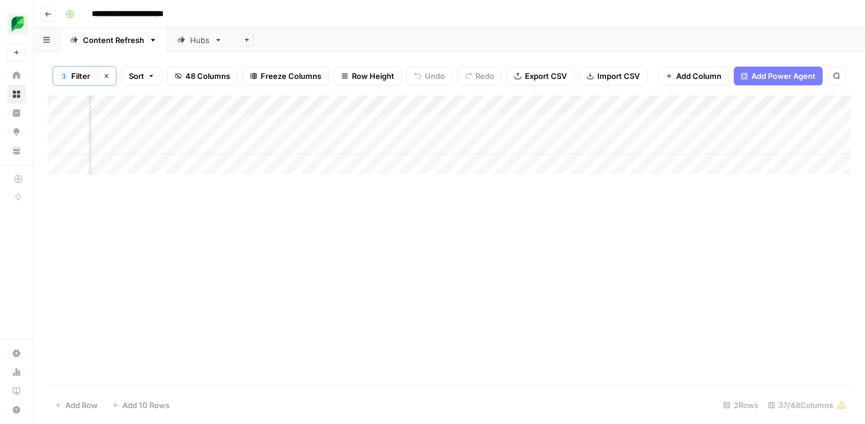
scroll to position [0, 732]
click at [434, 126] on div "Add Column" at bounding box center [449, 134] width 803 height 79
click at [471, 128] on div "Add Column" at bounding box center [449, 134] width 803 height 79
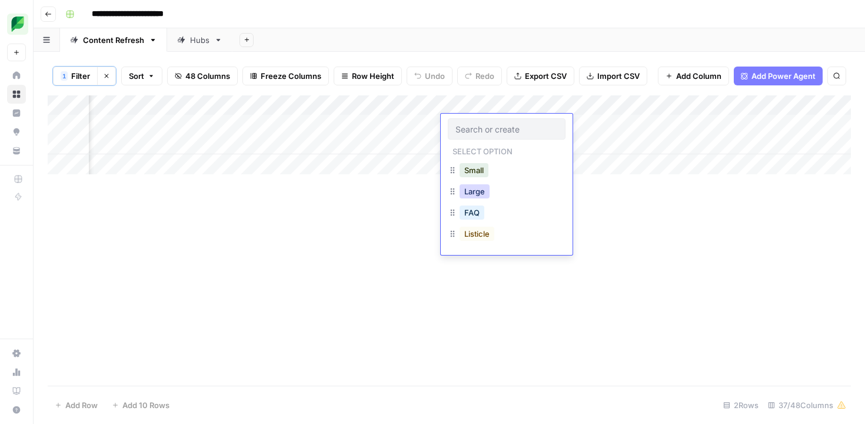
click at [470, 190] on button "Large" at bounding box center [475, 191] width 30 height 14
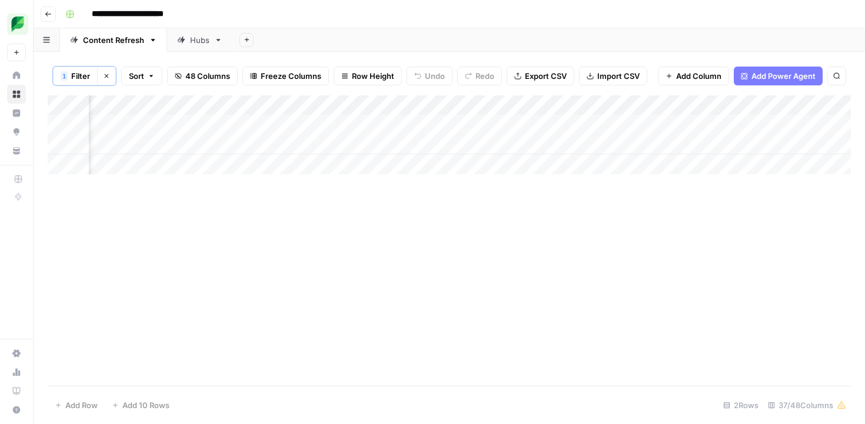
click at [600, 124] on div "Add Column" at bounding box center [449, 134] width 803 height 79
click at [82, 79] on span "Filter" at bounding box center [80, 76] width 19 height 12
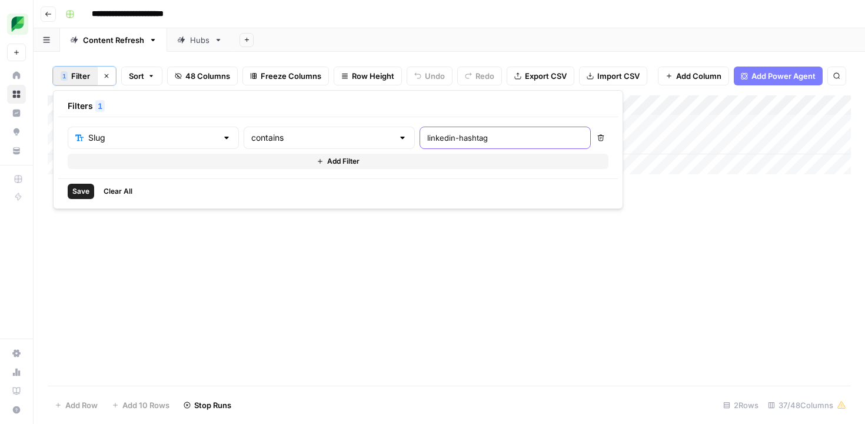
click at [427, 141] on input "linkedin-hashtag" at bounding box center [505, 138] width 156 height 12
paste input "youtube-hashtags/"
type input "youtube-hashtags"
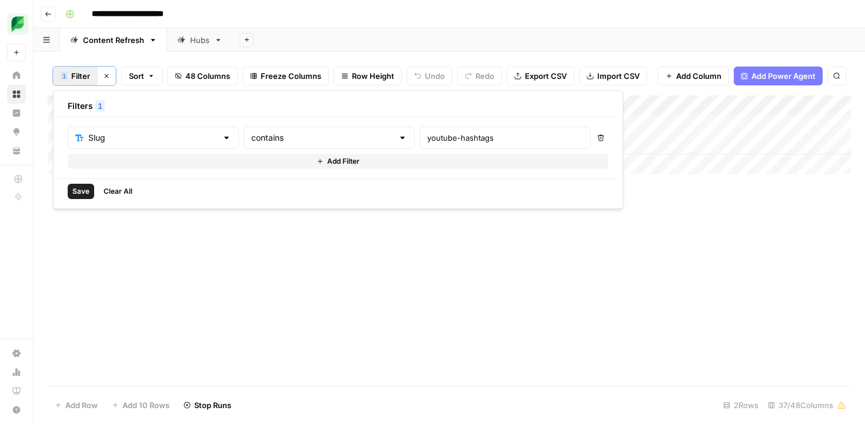
click at [81, 190] on span "Save" at bounding box center [80, 191] width 17 height 11
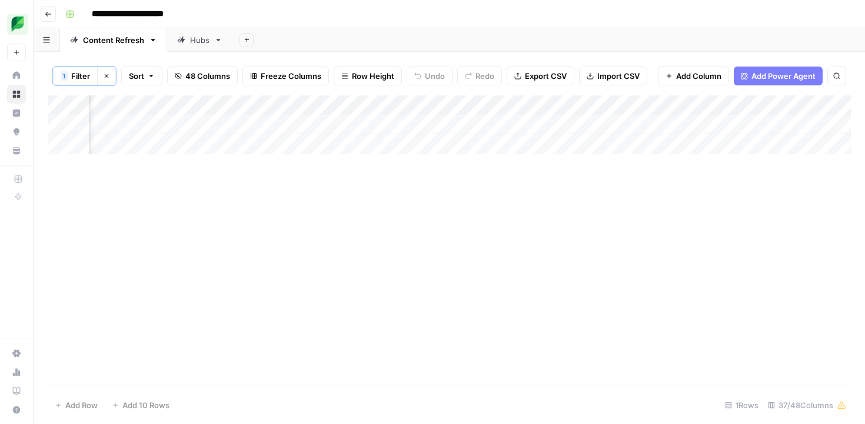
scroll to position [0, 763]
click at [428, 121] on div "Add Column" at bounding box center [449, 124] width 803 height 59
click at [735, 123] on div "Add Column" at bounding box center [449, 124] width 803 height 59
click at [732, 124] on div "Add Column" at bounding box center [449, 124] width 803 height 59
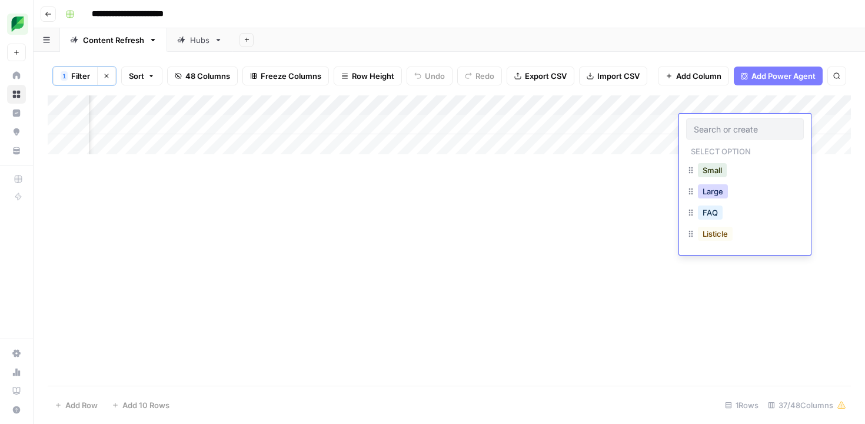
click at [709, 189] on button "Large" at bounding box center [713, 191] width 30 height 14
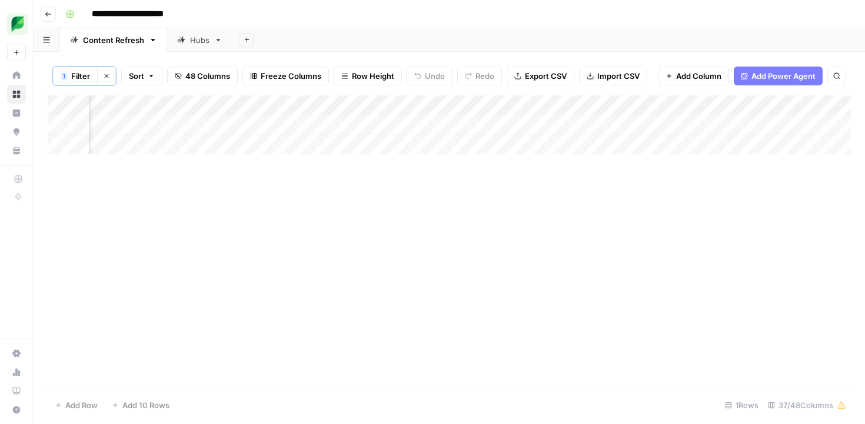
click at [830, 123] on div "Add Column" at bounding box center [449, 124] width 803 height 59
click at [87, 75] on span "Filter" at bounding box center [80, 76] width 19 height 12
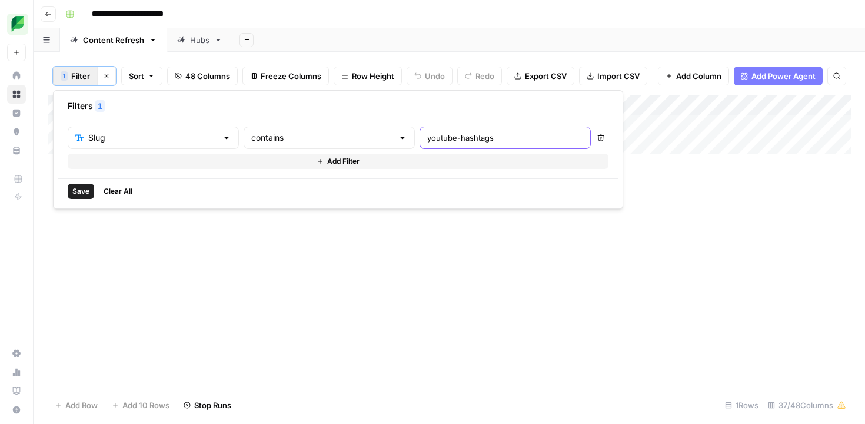
click at [427, 136] on input "youtube-hashtags" at bounding box center [505, 138] width 156 height 12
paste input "social-media-idea"
type input "social-media-ideas"
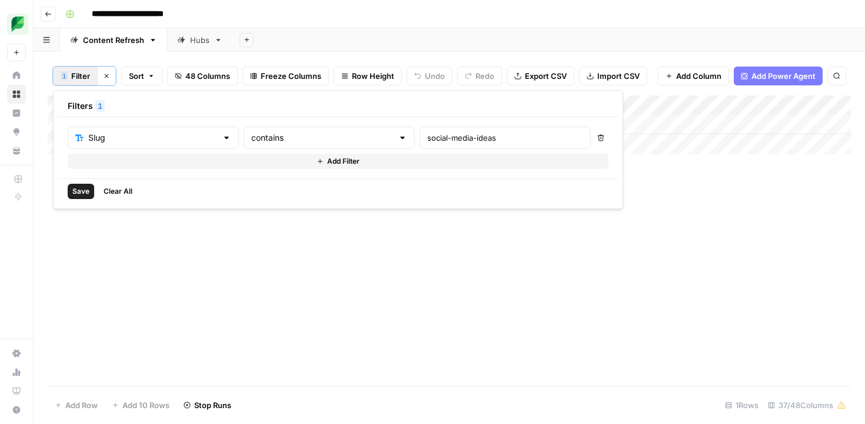
click at [74, 192] on span "Save" at bounding box center [80, 191] width 17 height 11
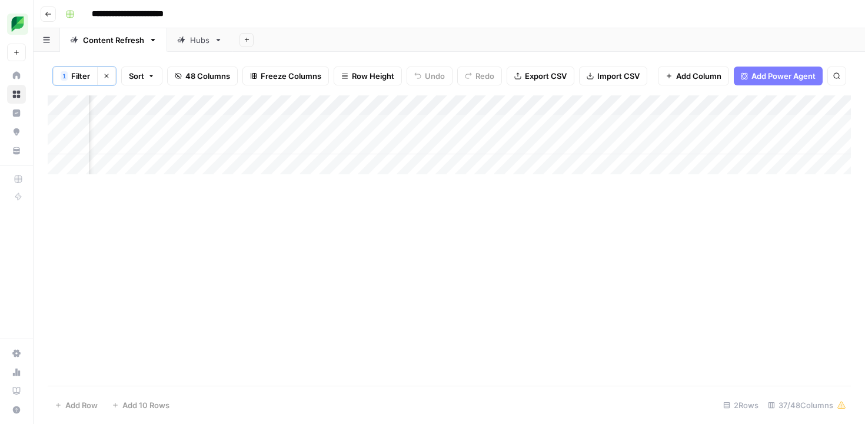
click at [313, 120] on div "Add Column" at bounding box center [449, 134] width 803 height 79
click at [716, 131] on div "Add Column" at bounding box center [449, 134] width 803 height 79
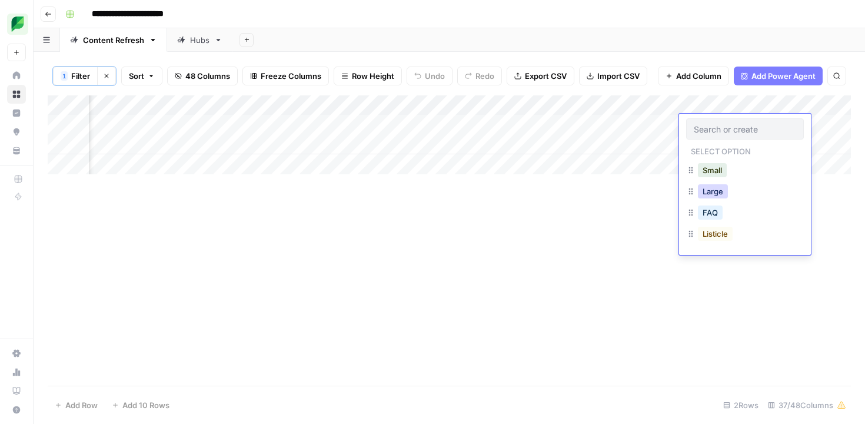
click at [710, 197] on button "Large" at bounding box center [713, 191] width 30 height 14
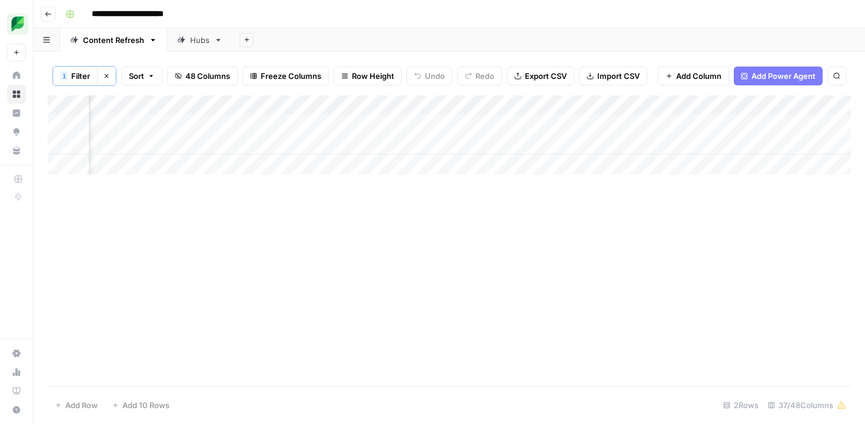
click at [824, 124] on div "Add Column" at bounding box center [449, 134] width 803 height 79
click at [88, 78] on span "Filter" at bounding box center [80, 76] width 19 height 12
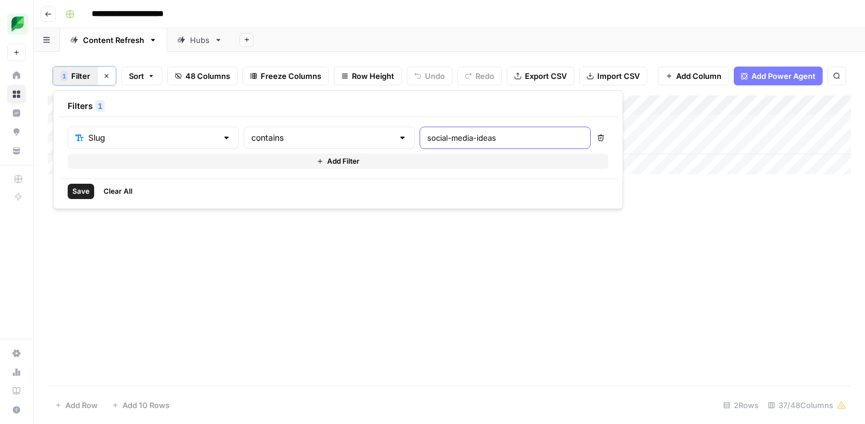
click at [427, 139] on input "social-media-ideas" at bounding box center [505, 138] width 156 height 12
paste input "youtube-tool"
type input "youtube-tools"
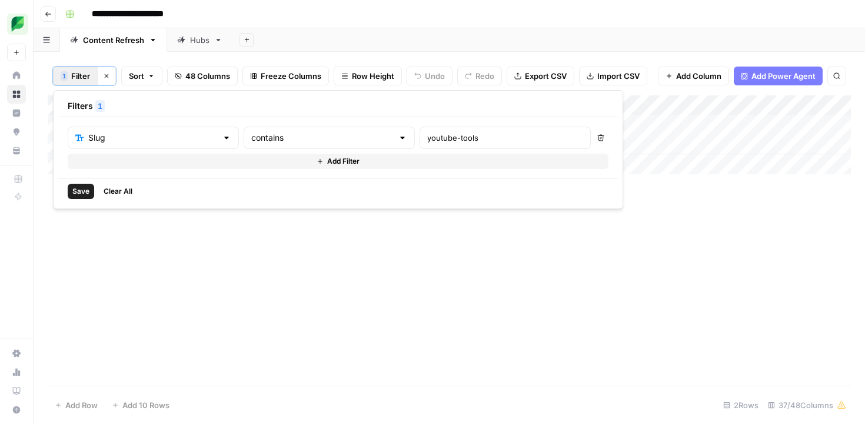
click at [83, 192] on span "Save" at bounding box center [80, 191] width 17 height 11
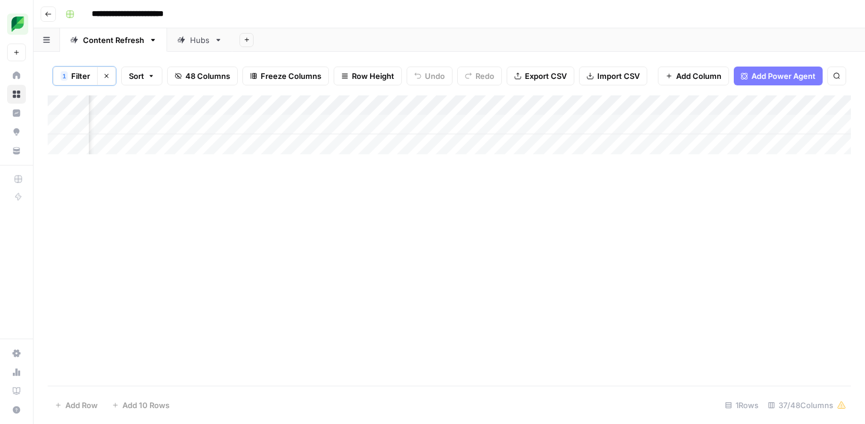
scroll to position [0, 1158]
click at [109, 74] on icon "button" at bounding box center [106, 75] width 7 height 7
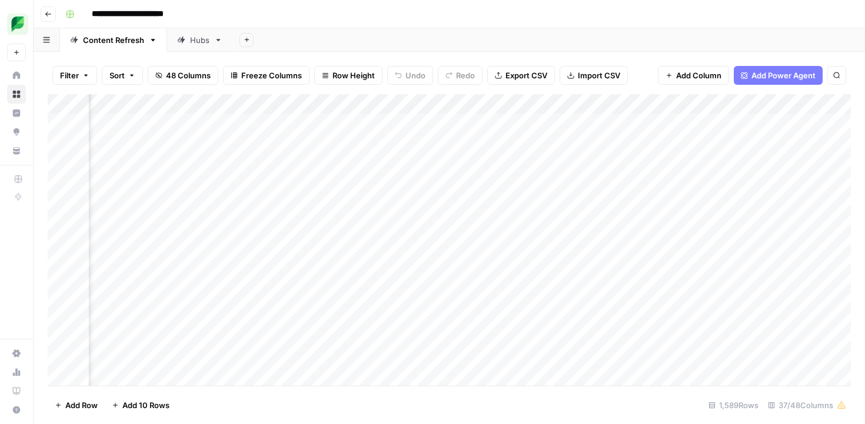
click at [71, 75] on span "Filter" at bounding box center [69, 75] width 19 height 12
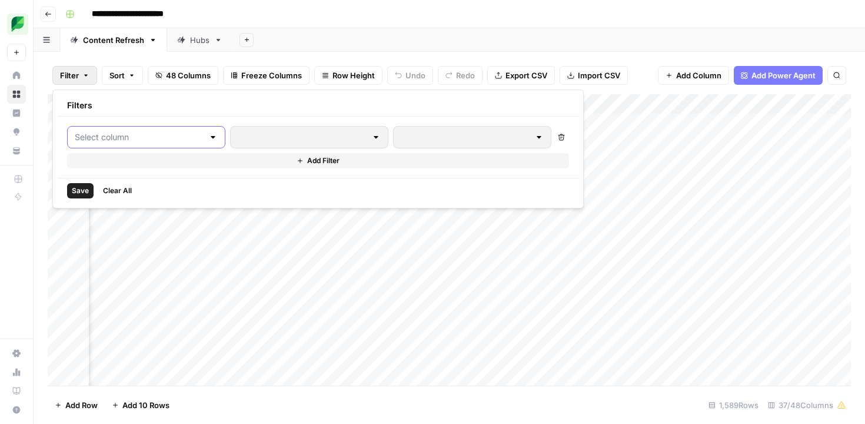
click at [111, 138] on input "text" at bounding box center [139, 137] width 129 height 12
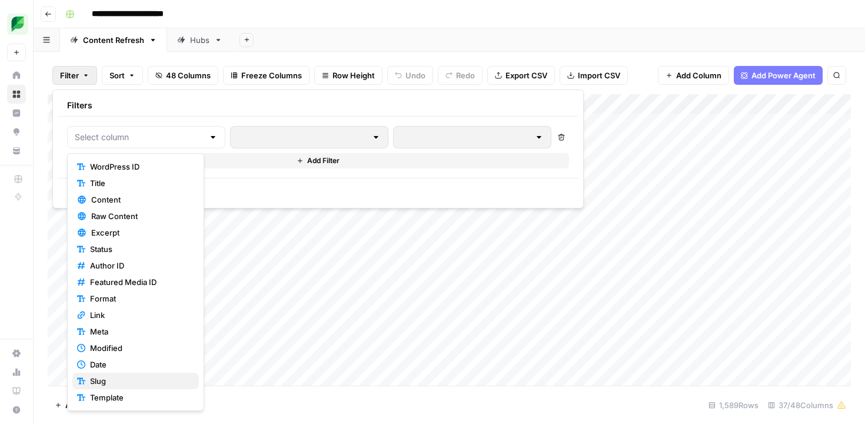
click at [107, 379] on span "Slug" at bounding box center [139, 381] width 99 height 12
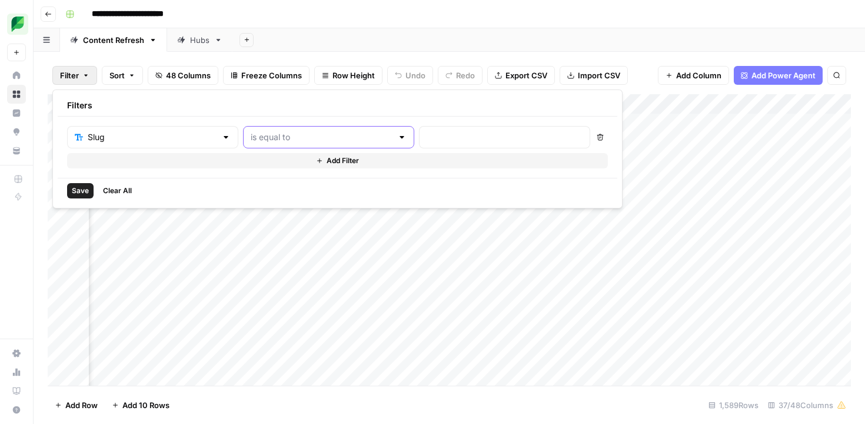
click at [319, 132] on input "text" at bounding box center [322, 137] width 142 height 12
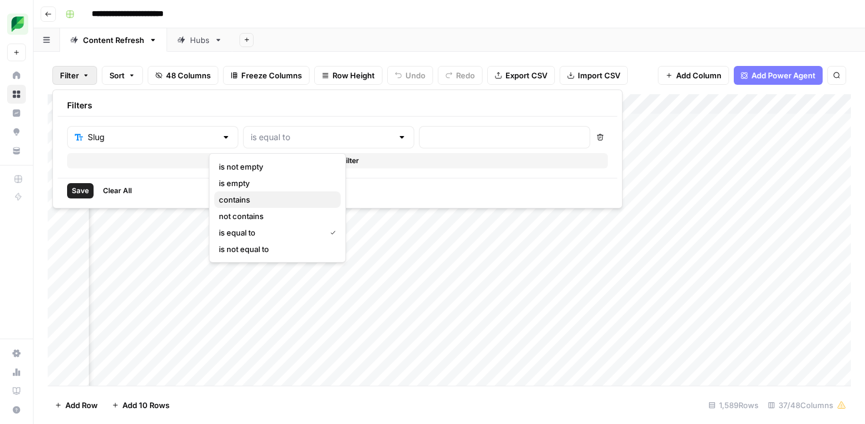
click at [295, 194] on span "contains" at bounding box center [275, 200] width 112 height 12
type input "contains"
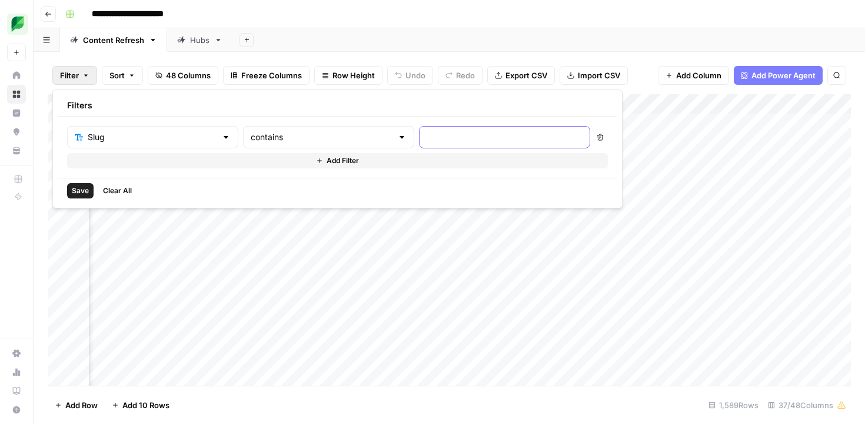
click at [427, 141] on input "text" at bounding box center [505, 137] width 156 height 12
paste input "instagram-metrics/"
click at [431, 142] on input "instagram-metrics/" at bounding box center [505, 137] width 156 height 12
type input "instagram-metrics"
click at [77, 197] on button "Save" at bounding box center [80, 190] width 26 height 15
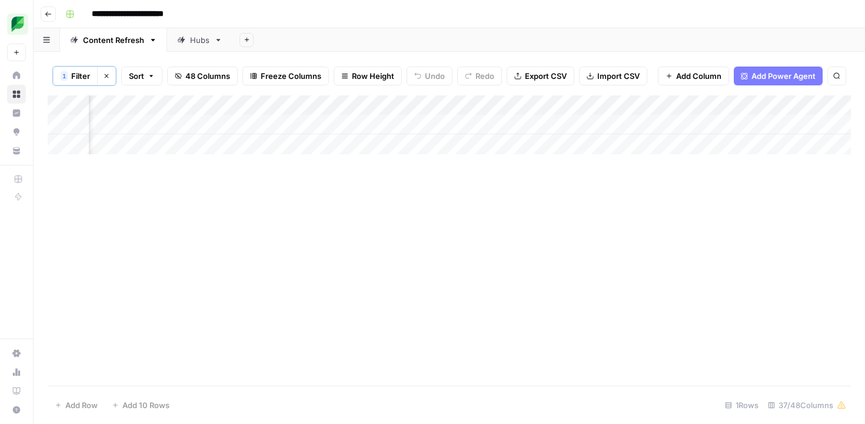
scroll to position [0, 806]
click at [372, 122] on div "Add Column" at bounding box center [449, 124] width 803 height 59
click at [82, 73] on span "Filter" at bounding box center [80, 76] width 19 height 12
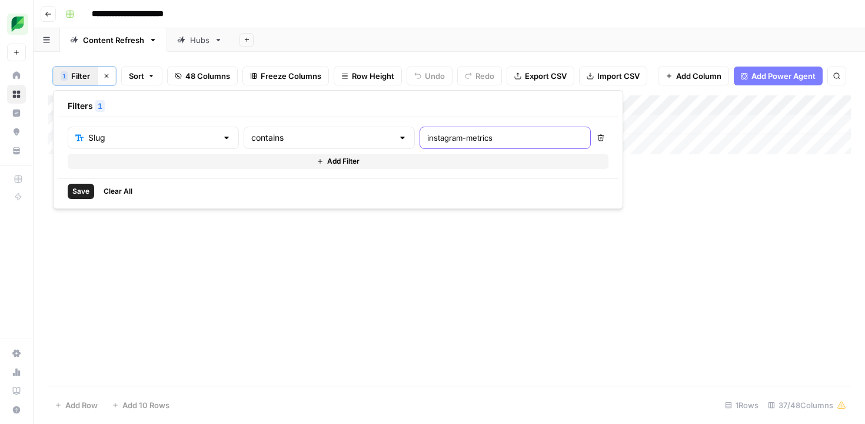
click at [427, 139] on input "instagram-metrics" at bounding box center [505, 138] width 156 height 12
paste input "twitter-automation"
type input "twitter-automation"
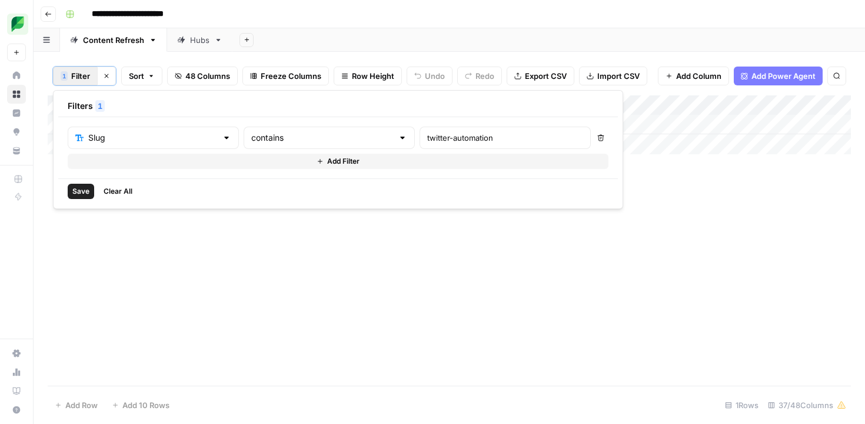
click at [75, 187] on span "Save" at bounding box center [80, 191] width 17 height 11
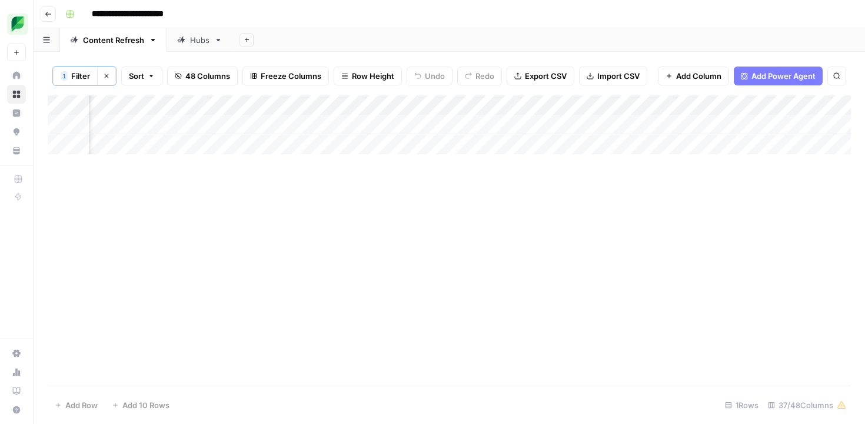
click at [88, 74] on span "Filter" at bounding box center [80, 76] width 19 height 12
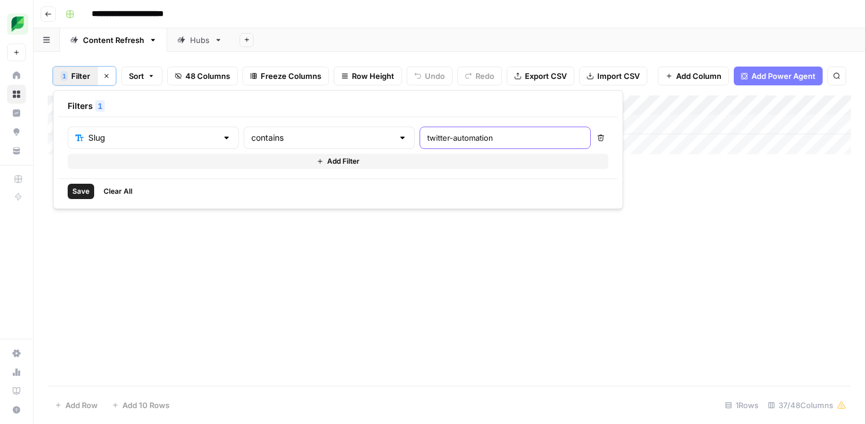
click at [454, 136] on input "twitter-automation" at bounding box center [505, 138] width 156 height 12
type input "twitter-automation-tool"
click at [78, 188] on span "Save" at bounding box center [80, 191] width 17 height 11
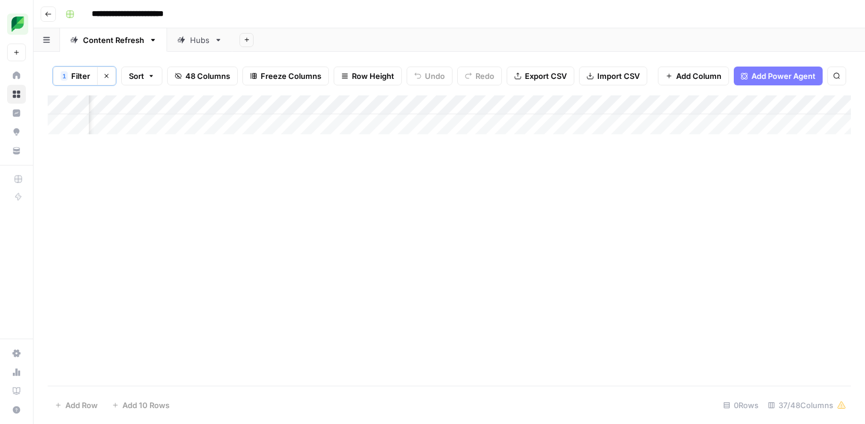
click at [85, 77] on span "Filter" at bounding box center [80, 76] width 19 height 12
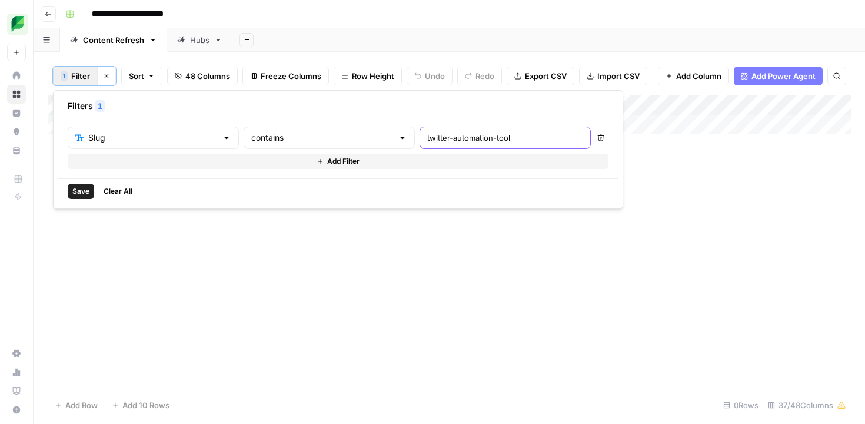
click at [434, 137] on input "twitter-automation-tool" at bounding box center [505, 138] width 156 height 12
type input "twitter-automation"
click at [78, 194] on span "Save" at bounding box center [80, 191] width 17 height 11
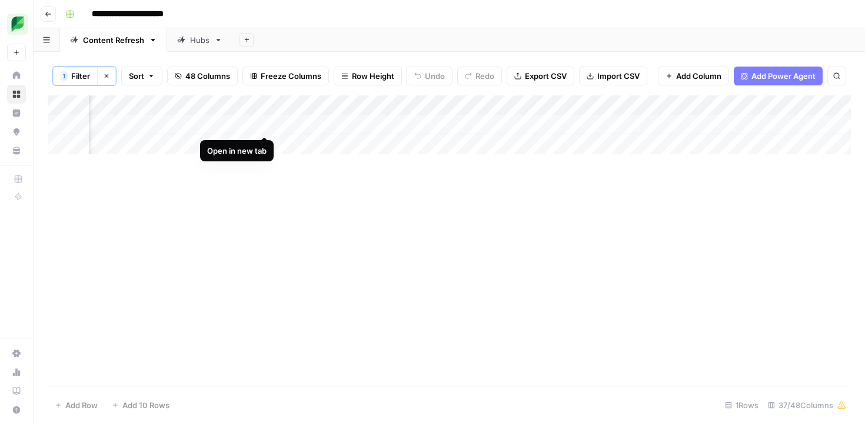
click at [261, 124] on div "Add Column" at bounding box center [449, 124] width 803 height 59
click at [529, 122] on div "Add Column" at bounding box center [449, 124] width 803 height 59
click at [509, 124] on div "Add Column" at bounding box center [449, 124] width 803 height 59
click at [509, 125] on div "Add Column" at bounding box center [449, 124] width 803 height 59
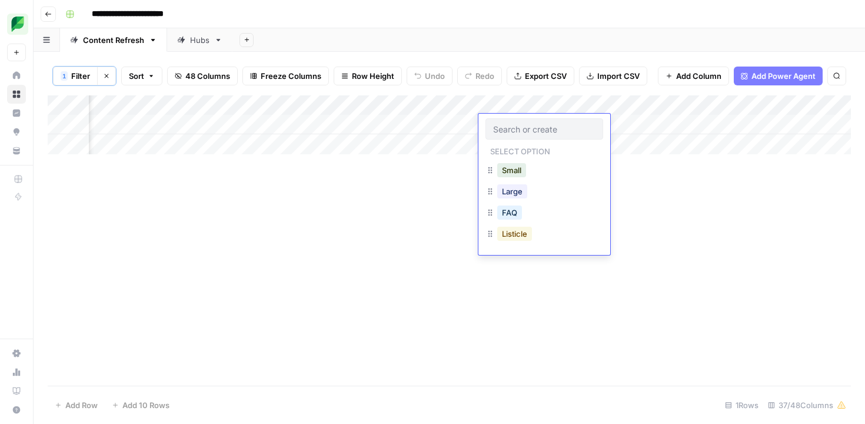
click at [508, 236] on button "Listicle" at bounding box center [514, 234] width 35 height 14
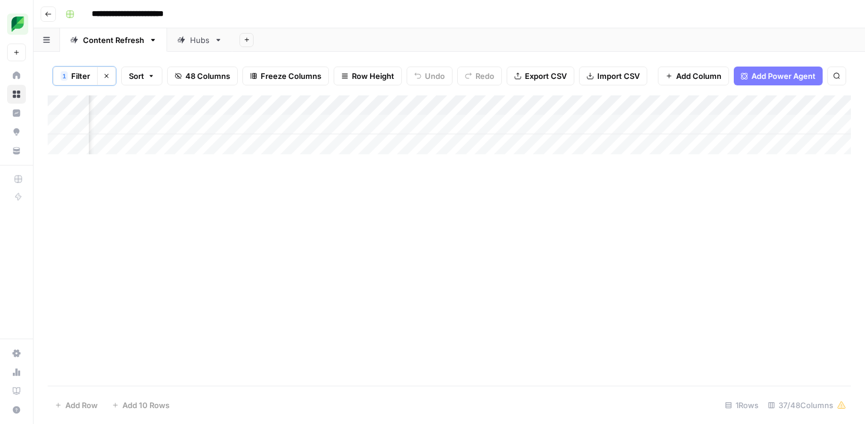
click at [634, 128] on div "Add Column" at bounding box center [449, 124] width 803 height 59
click at [85, 71] on span "Filter" at bounding box center [80, 76] width 19 height 12
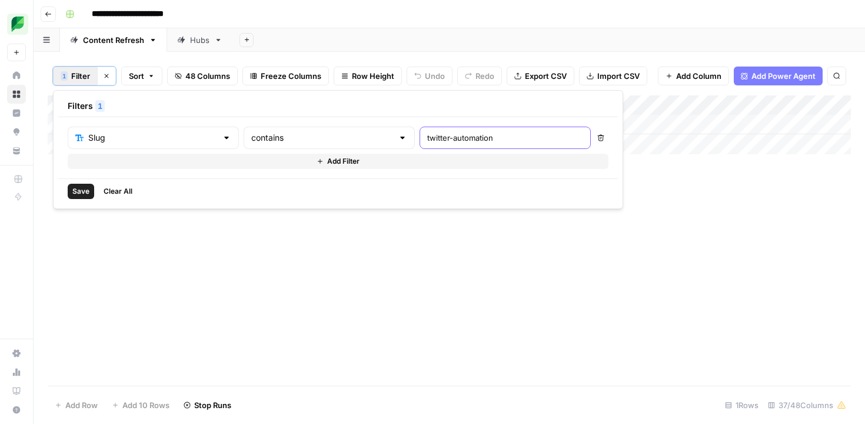
click at [427, 132] on input "twitter-automation" at bounding box center [505, 138] width 156 height 12
paste input "social-media-content-creator/"
click at [470, 138] on input "social-media-content-creator/" at bounding box center [505, 138] width 156 height 12
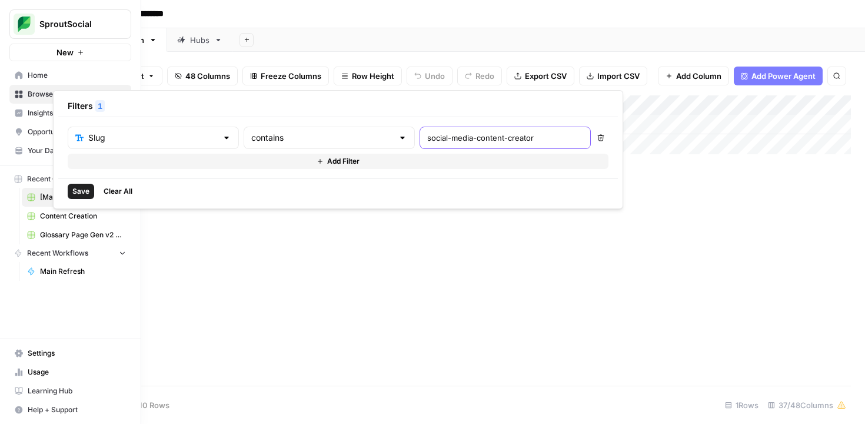
type input "social-media-content-creator"
click at [82, 193] on span "Save" at bounding box center [80, 191] width 17 height 11
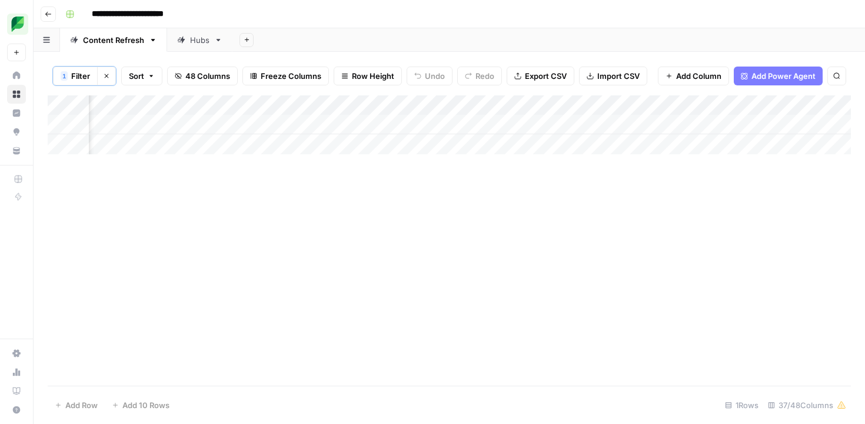
scroll to position [0, 421]
click at [490, 125] on div "Add Column" at bounding box center [449, 124] width 803 height 59
click at [111, 76] on button "Clear filters" at bounding box center [106, 76] width 19 height 19
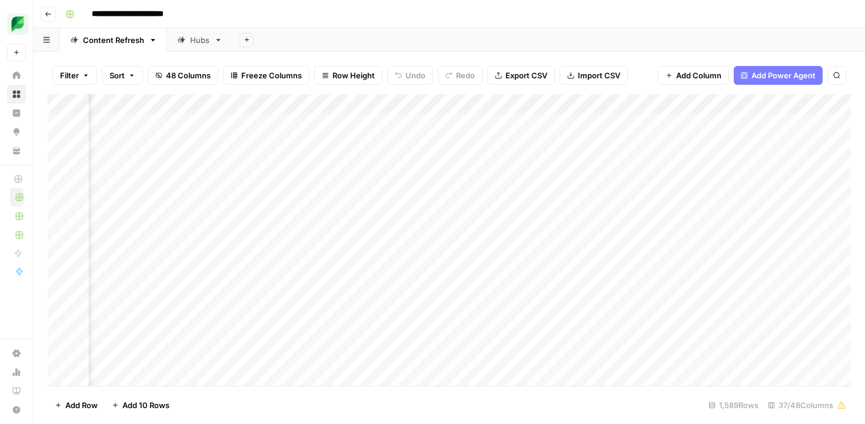
click at [83, 71] on button "Filter" at bounding box center [74, 75] width 45 height 19
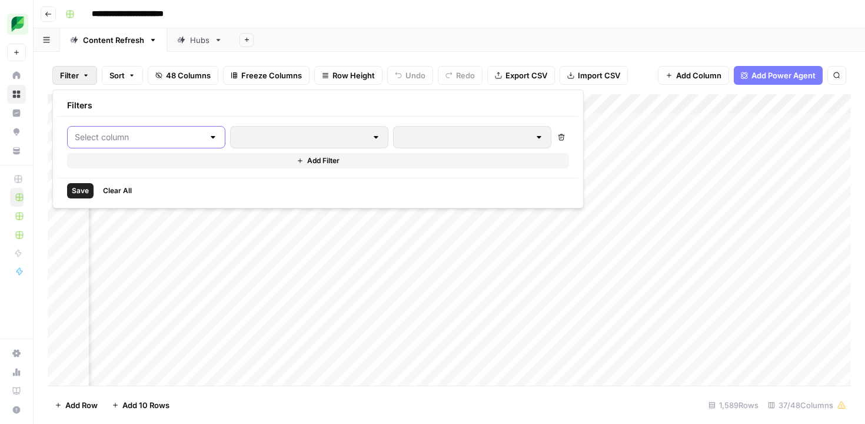
click at [113, 137] on input "text" at bounding box center [139, 137] width 129 height 12
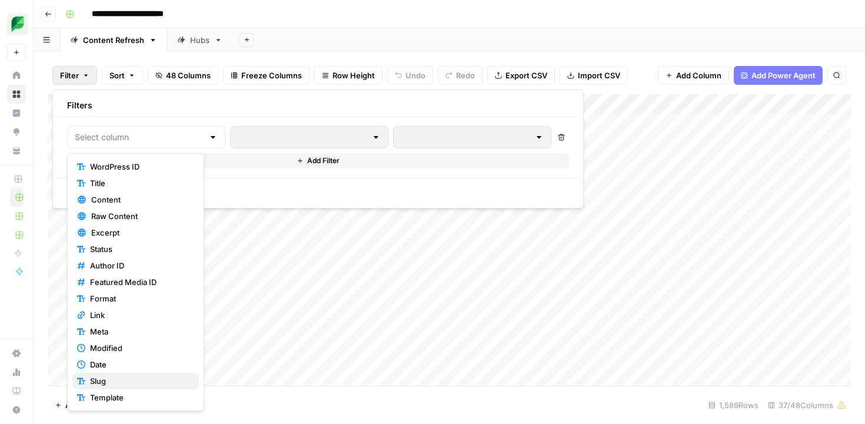
click at [104, 378] on span "Slug" at bounding box center [139, 381] width 99 height 12
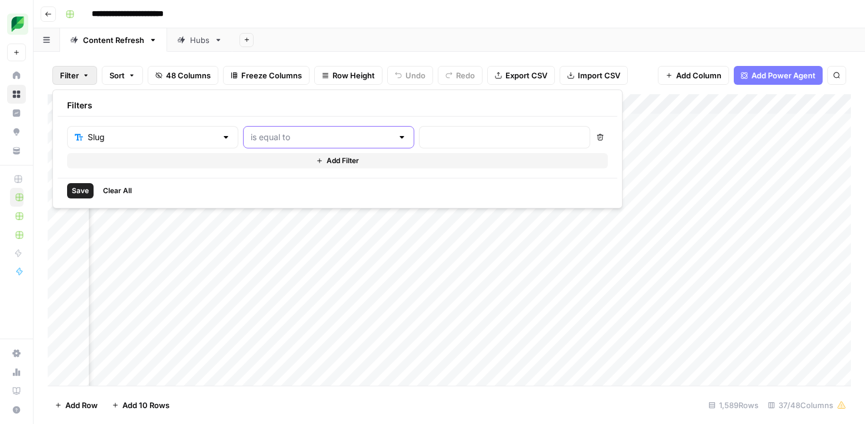
click at [294, 140] on input "text" at bounding box center [322, 137] width 142 height 12
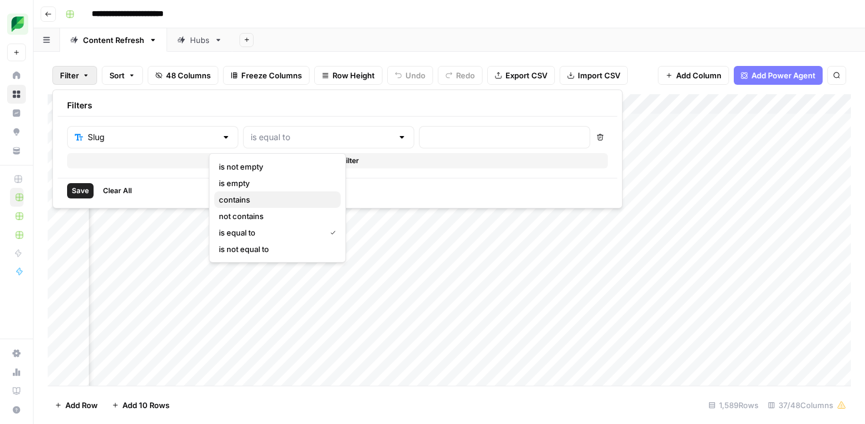
click at [275, 197] on span "contains" at bounding box center [275, 200] width 112 height 12
type input "contains"
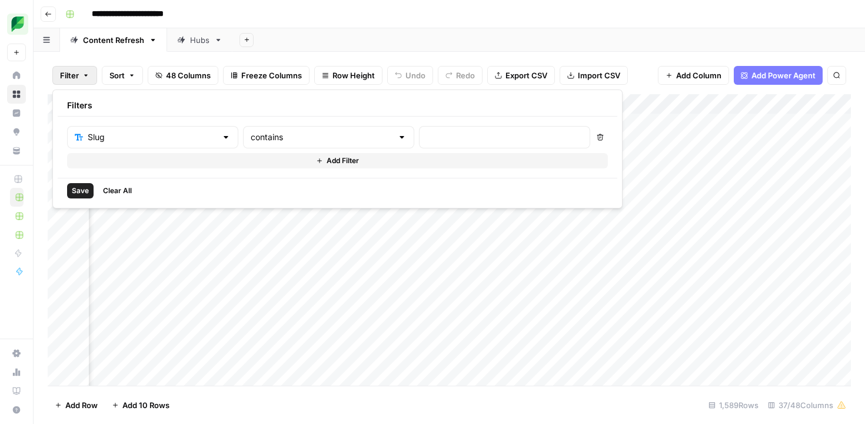
click at [419, 129] on div at bounding box center [504, 137] width 171 height 22
type input "youtube-tools"
click at [90, 193] on button "Save" at bounding box center [80, 190] width 26 height 15
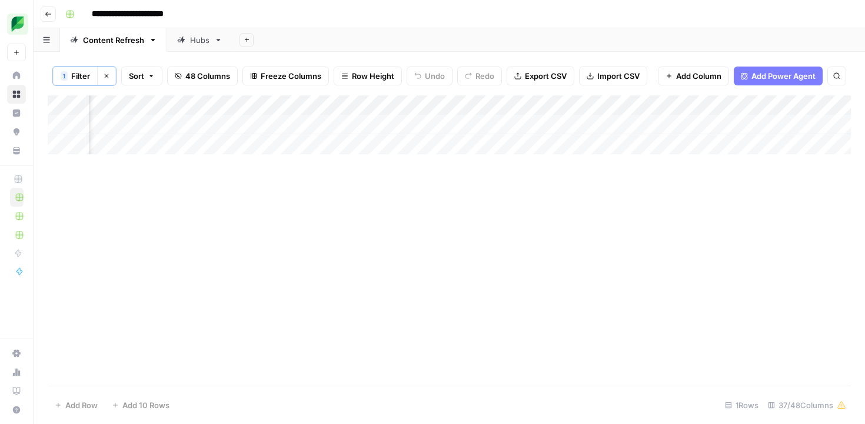
scroll to position [0, 1118]
click at [639, 126] on div "Add Column" at bounding box center [449, 124] width 803 height 59
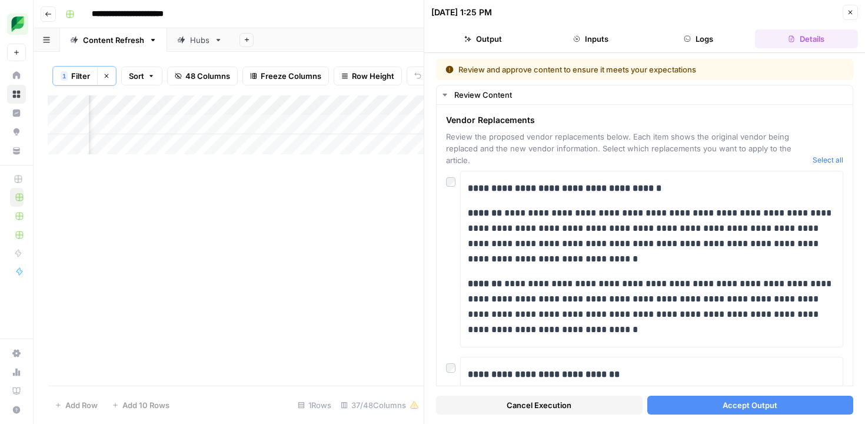
scroll to position [0, 554]
click at [353, 125] on div "Add Column" at bounding box center [236, 124] width 376 height 59
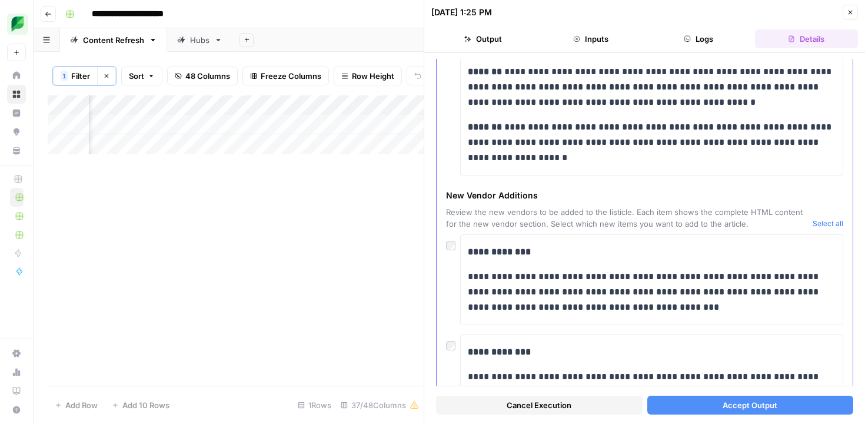
scroll to position [502, 0]
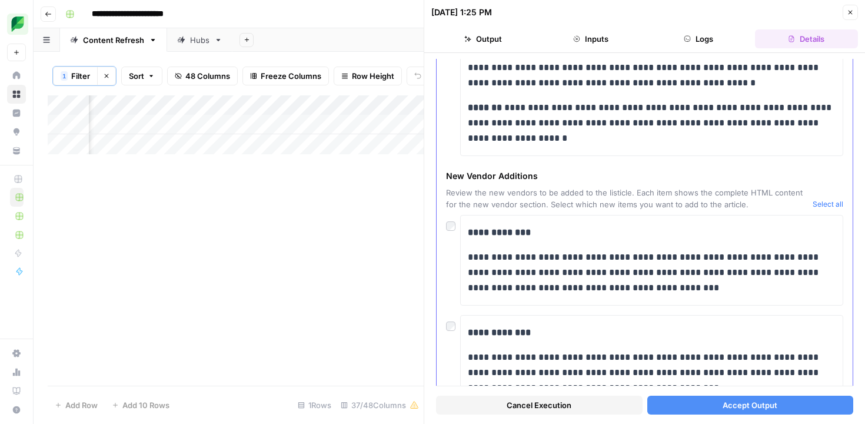
click at [824, 204] on button "Select all" at bounding box center [828, 204] width 31 height 12
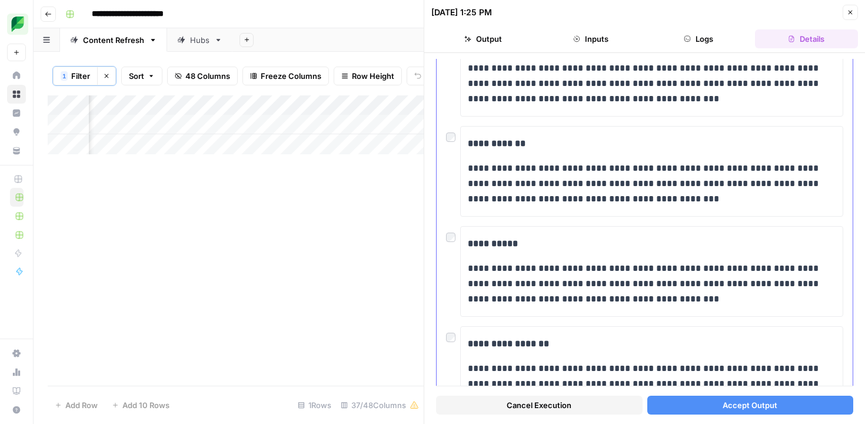
scroll to position [857, 0]
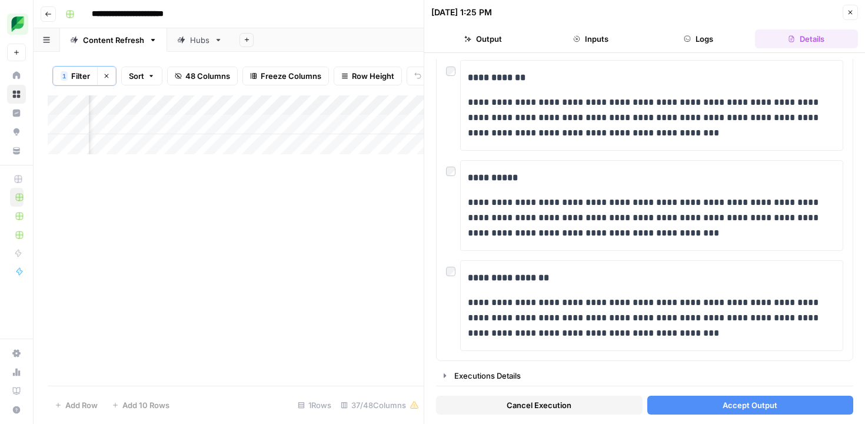
click at [686, 408] on button "Accept Output" at bounding box center [750, 405] width 207 height 19
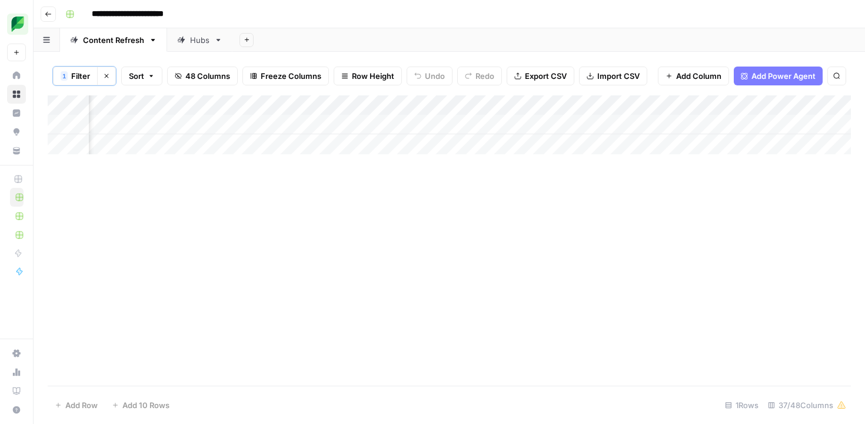
scroll to position [0, 1286]
click at [85, 76] on span "Filter" at bounding box center [80, 76] width 19 height 12
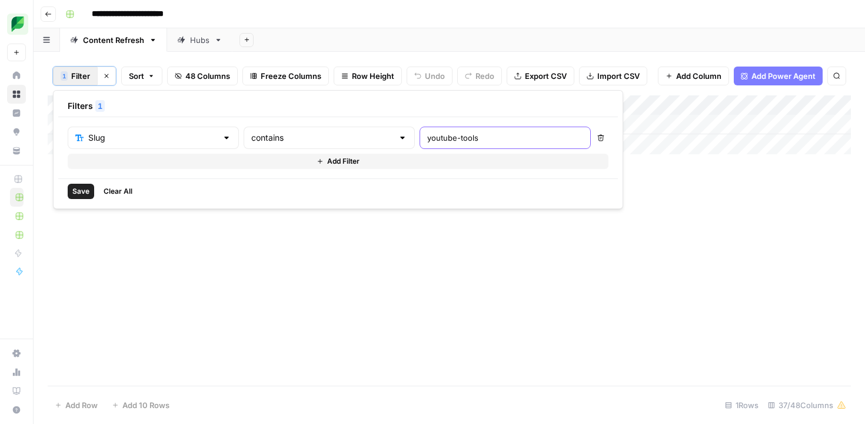
click at [427, 137] on input "youtube-tools" at bounding box center [505, 138] width 156 height 12
paste input "social-media-sentiment-analysi"
type input "social-media-sentiment-analysis"
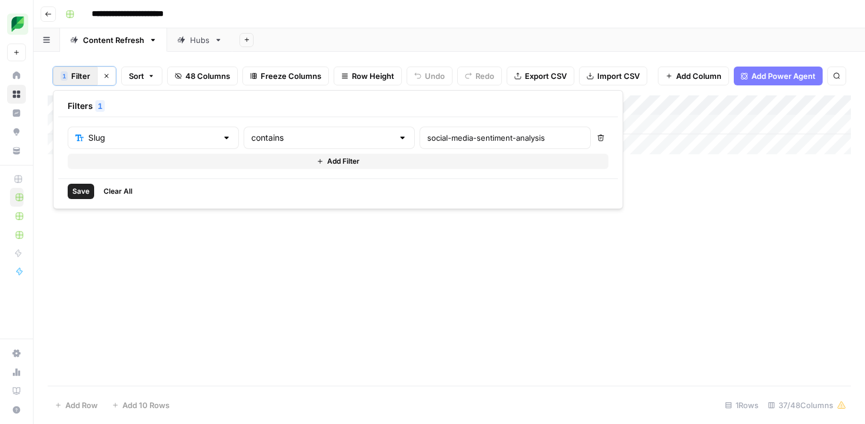
click at [77, 194] on span "Save" at bounding box center [80, 191] width 17 height 11
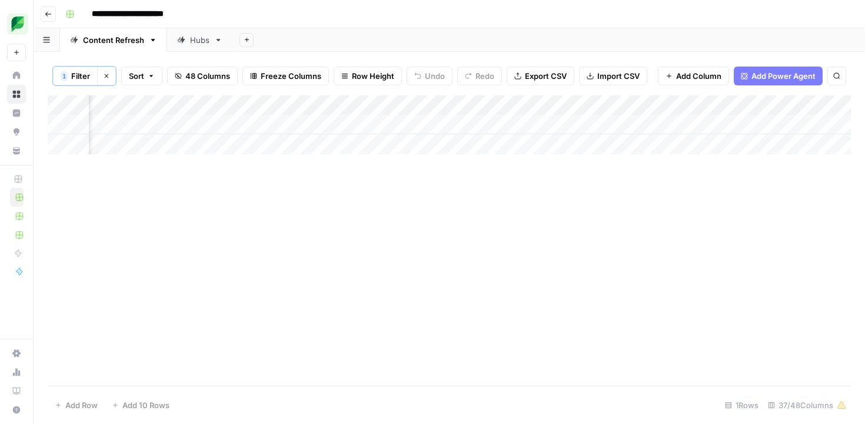
scroll to position [0, 1265]
click at [475, 126] on div "Add Column" at bounding box center [449, 124] width 803 height 59
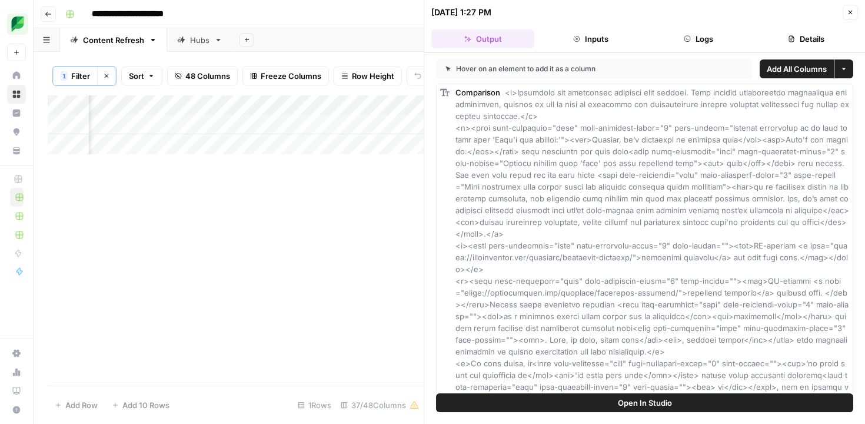
click at [293, 245] on div "Add Column" at bounding box center [236, 240] width 376 height 290
click at [849, 14] on icon "button" at bounding box center [850, 12] width 7 height 7
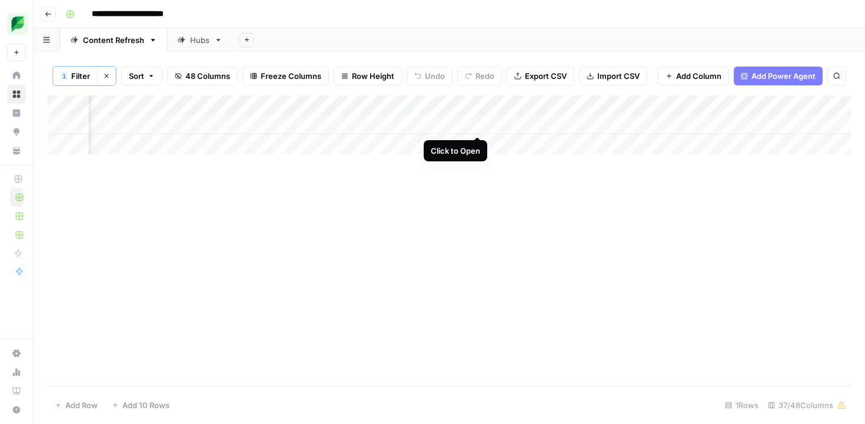
click at [477, 124] on div "Add Column" at bounding box center [449, 124] width 803 height 59
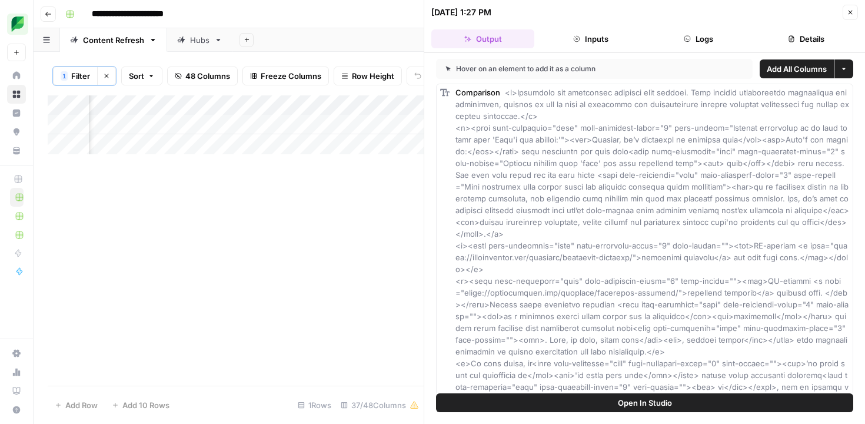
click at [347, 209] on div "Add Column" at bounding box center [236, 240] width 376 height 290
click at [848, 16] on button "Close" at bounding box center [850, 12] width 15 height 15
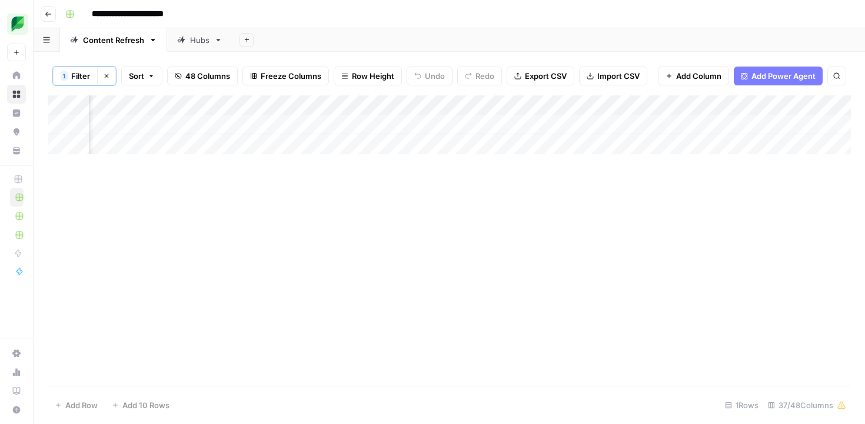
click at [704, 125] on div "Add Column" at bounding box center [449, 124] width 803 height 59
click at [688, 124] on div "Add Column" at bounding box center [449, 124] width 803 height 59
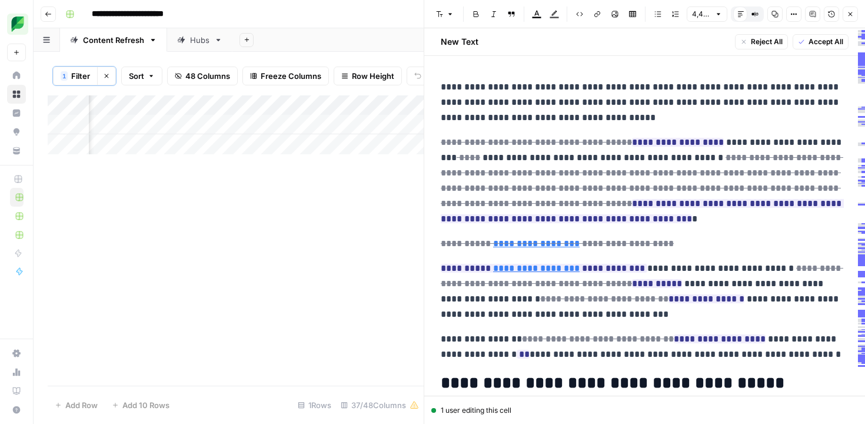
click at [78, 80] on span "Filter" at bounding box center [80, 76] width 19 height 12
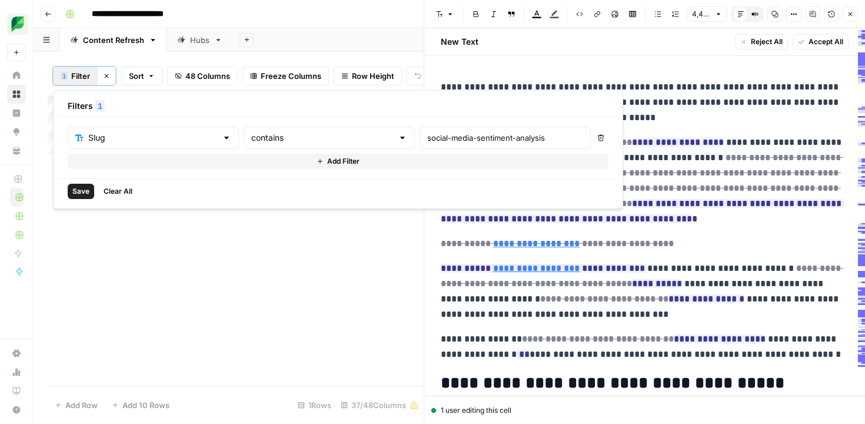
click at [420, 145] on div "social-media-sentiment-analysis" at bounding box center [505, 138] width 171 height 22
click at [427, 139] on input "social-media-sentiment-analysis" at bounding box center [505, 138] width 156 height 12
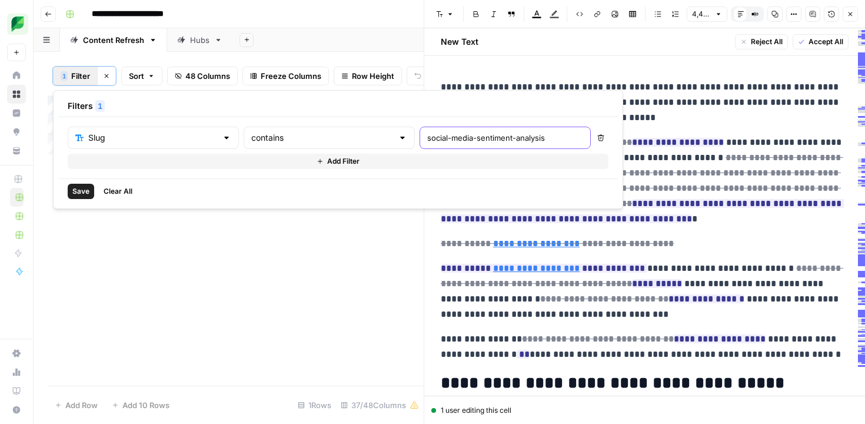
click at [427, 139] on input "social-media-sentiment-analysis" at bounding box center [505, 138] width 156 height 12
type input "twitter-listening"
click at [70, 197] on button "Save" at bounding box center [81, 191] width 26 height 15
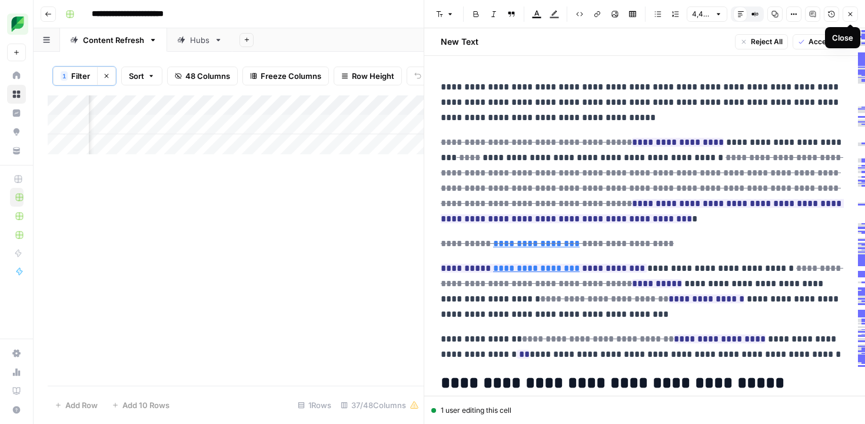
click at [848, 17] on icon "button" at bounding box center [850, 14] width 7 height 7
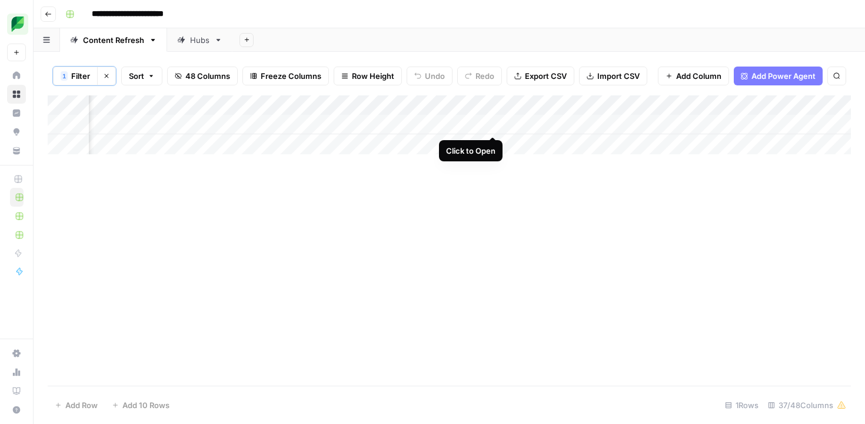
click at [491, 125] on div "Add Column" at bounding box center [449, 124] width 803 height 59
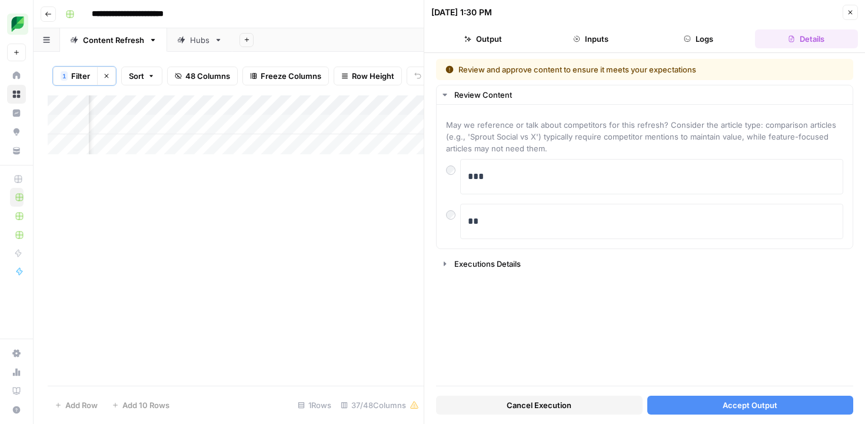
click at [677, 406] on button "Accept Output" at bounding box center [750, 405] width 207 height 19
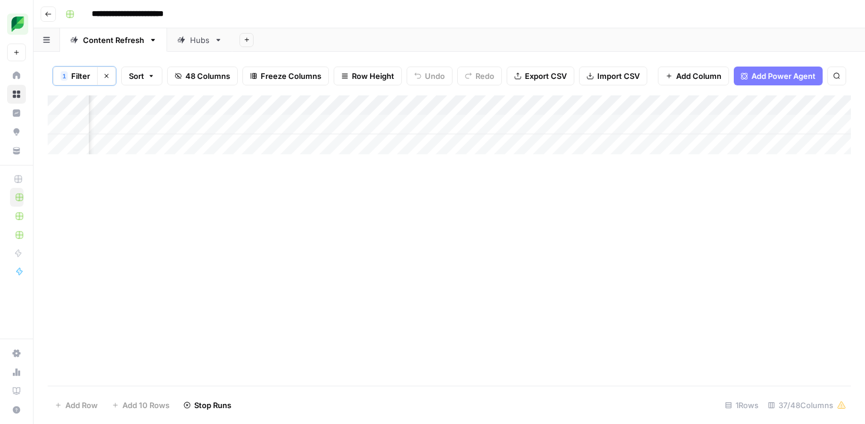
click at [84, 75] on span "Filter" at bounding box center [80, 76] width 19 height 12
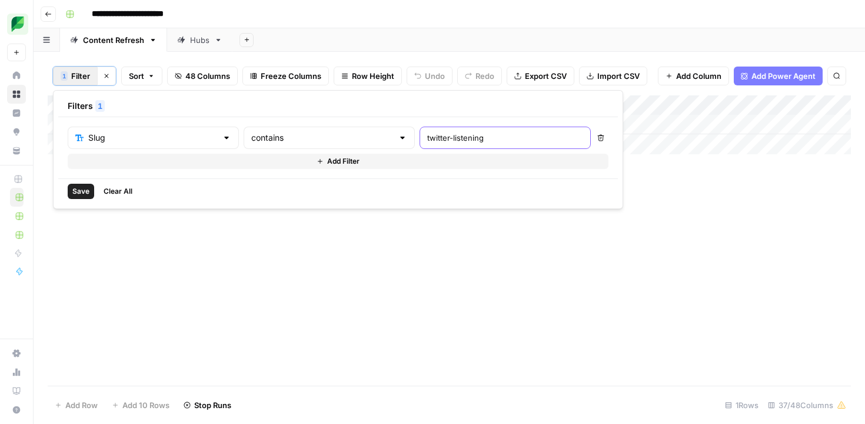
click at [427, 134] on input "twitter-listening" at bounding box center [505, 138] width 156 height 12
paste input "automation"
type input "twitter-automation"
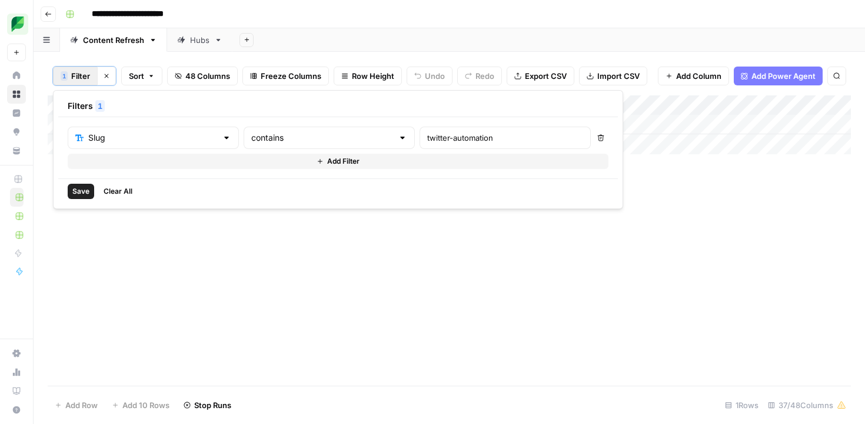
click at [75, 190] on span "Save" at bounding box center [80, 191] width 17 height 11
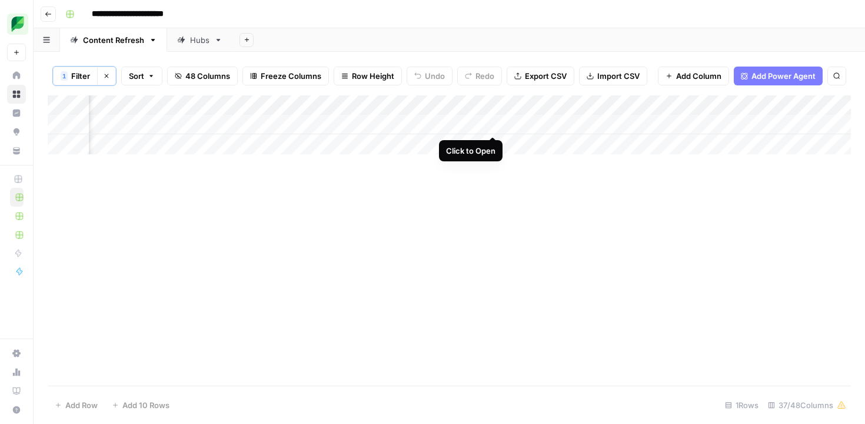
click at [491, 126] on div "Add Column" at bounding box center [449, 124] width 803 height 59
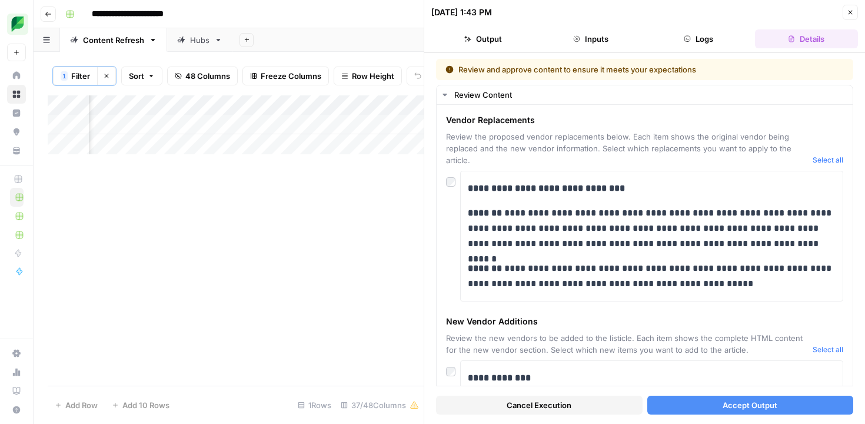
scroll to position [0, 596]
click at [314, 124] on div "Add Column" at bounding box center [236, 124] width 376 height 59
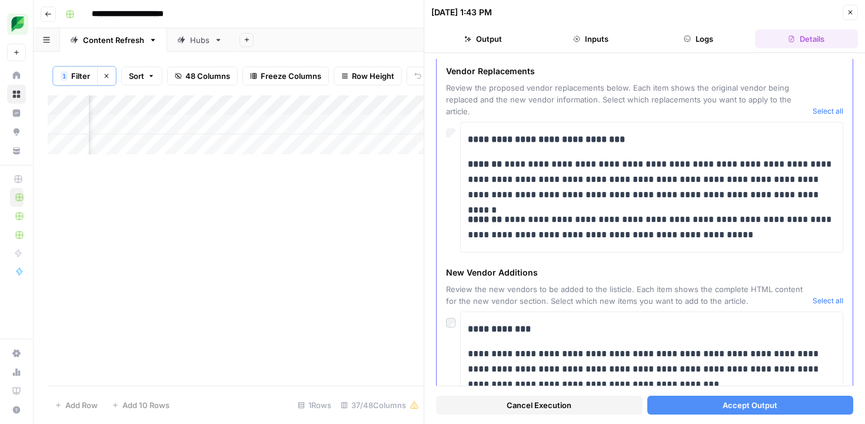
scroll to position [100, 0]
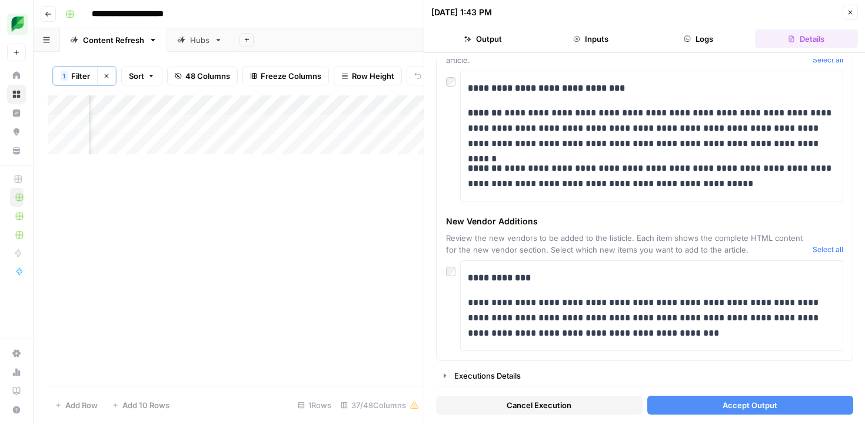
click at [705, 404] on button "Accept Output" at bounding box center [750, 405] width 207 height 19
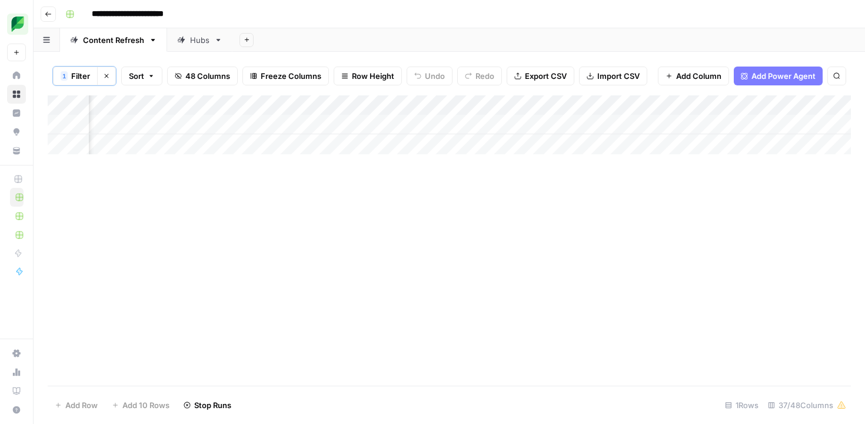
scroll to position [0, 1310]
click at [74, 80] on span "Filter" at bounding box center [80, 76] width 19 height 12
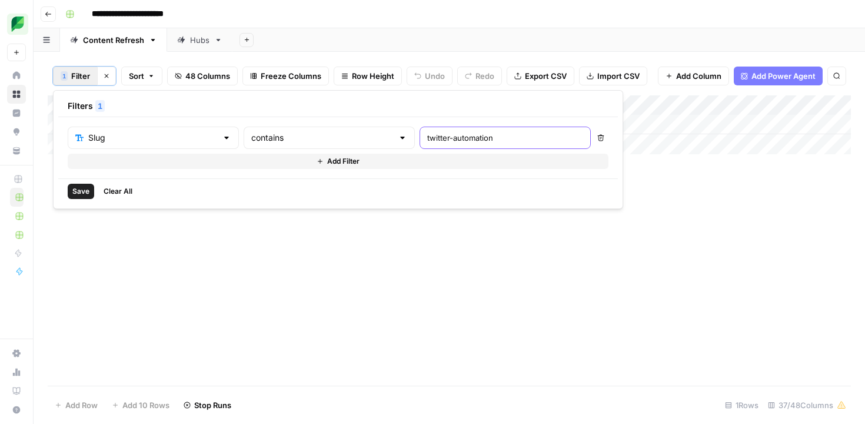
click at [427, 134] on input "twitter-automation" at bounding box center [505, 138] width 156 height 12
paste input "/linkedin-hashtags"
click at [427, 139] on input "/linkedin-hashtags" at bounding box center [505, 138] width 156 height 12
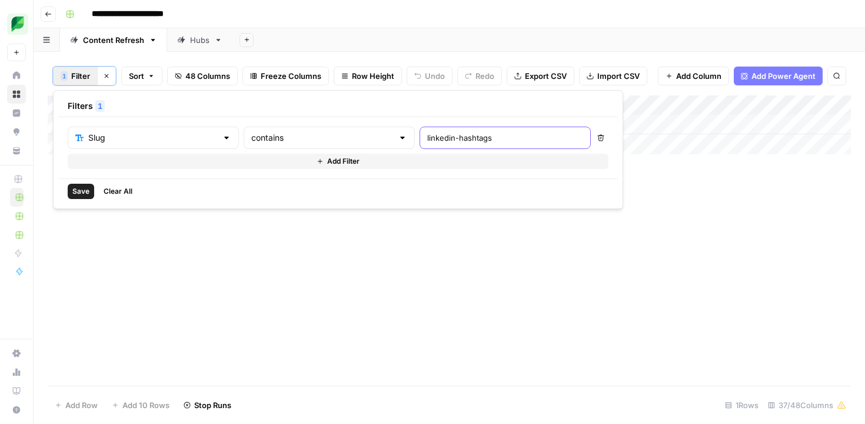
type input "linkedin-hashtags"
click at [80, 194] on span "Save" at bounding box center [80, 191] width 17 height 11
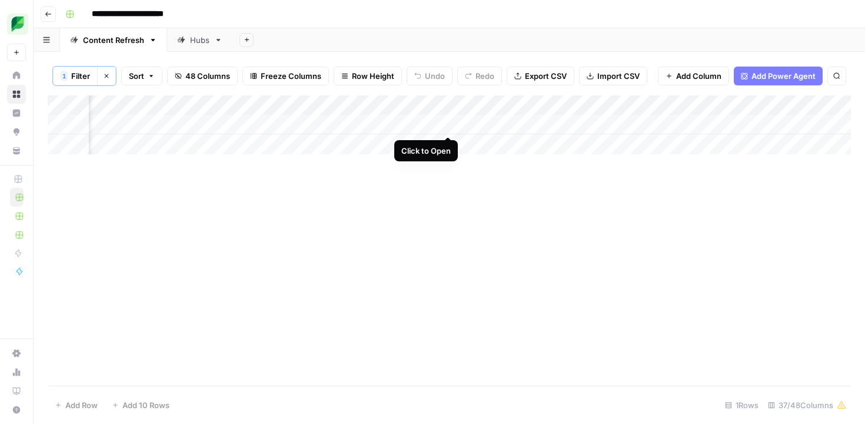
click at [446, 125] on div "Add Column" at bounding box center [449, 124] width 803 height 59
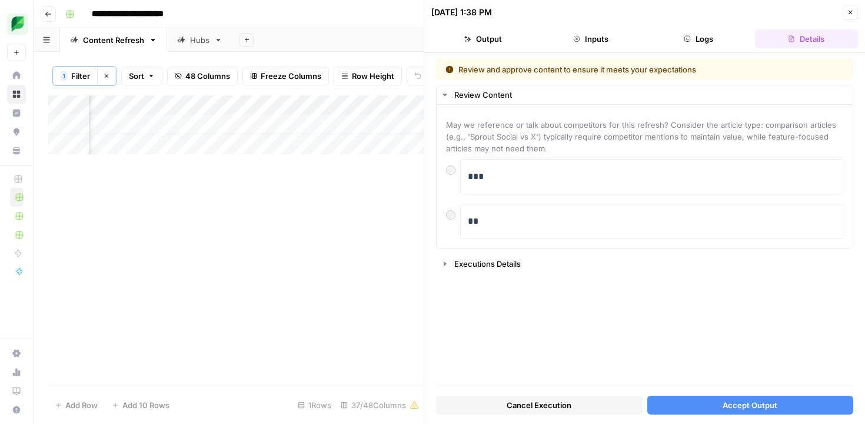
click at [676, 407] on button "Accept Output" at bounding box center [750, 405] width 207 height 19
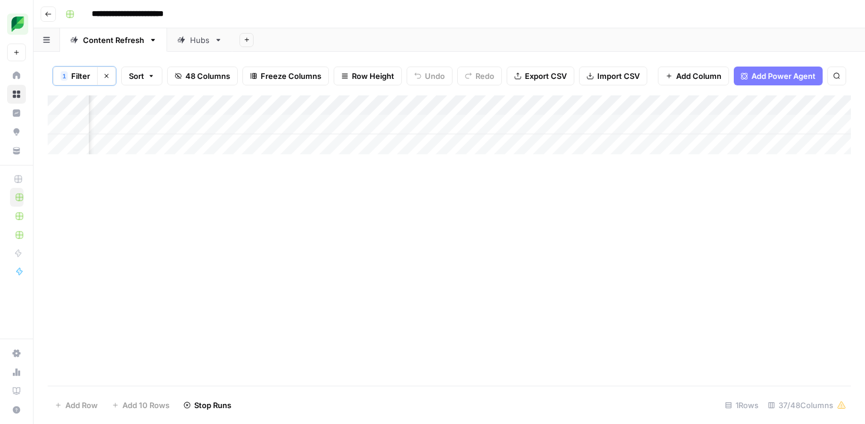
click at [80, 78] on span "Filter" at bounding box center [80, 76] width 19 height 12
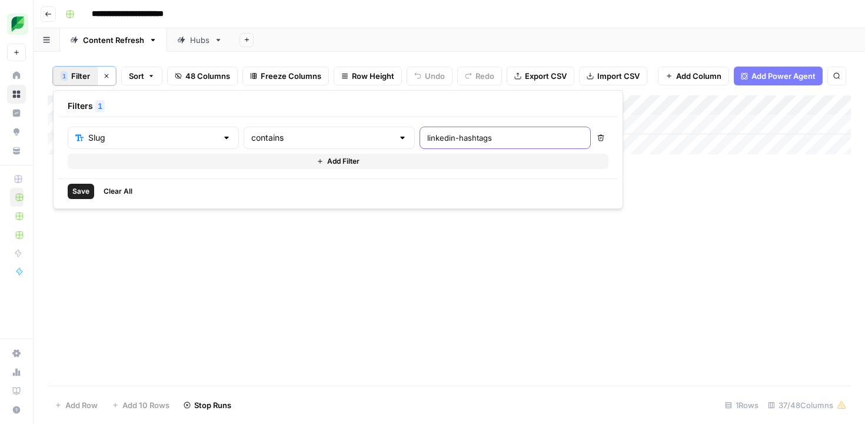
click at [427, 137] on input "linkedin-hashtags" at bounding box center [505, 138] width 156 height 12
paste input "youtube"
type input "youtube-hashtags"
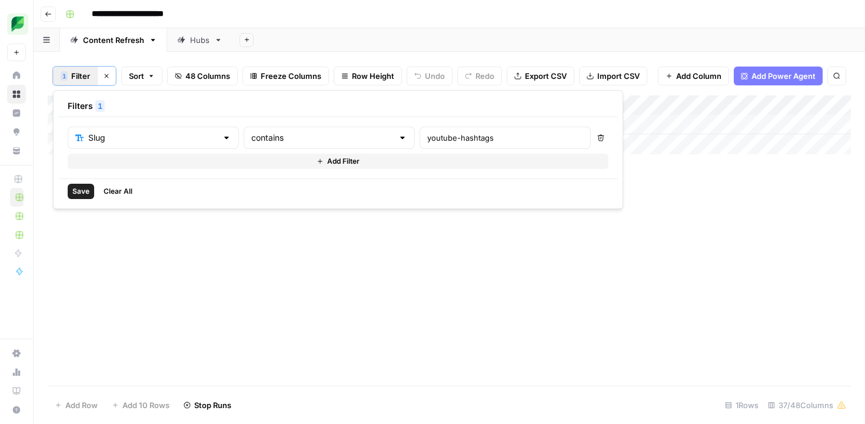
click at [89, 185] on button "Save" at bounding box center [81, 191] width 26 height 15
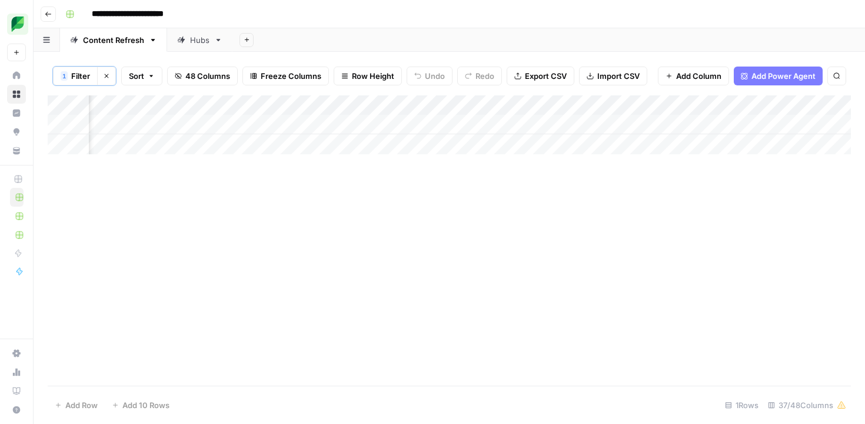
click at [446, 123] on div "Add Column" at bounding box center [449, 124] width 803 height 59
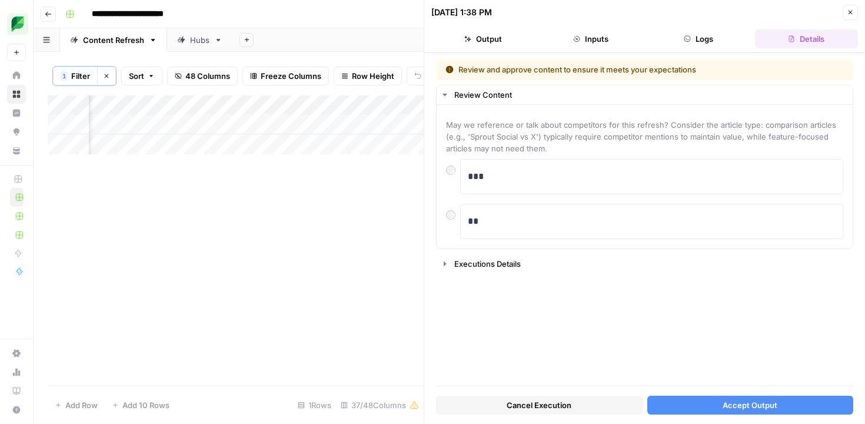
click at [710, 404] on button "Accept Output" at bounding box center [750, 405] width 207 height 19
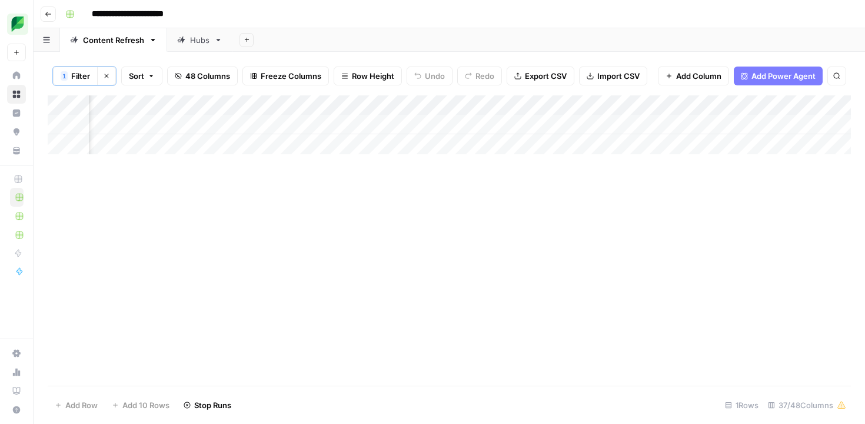
click at [79, 71] on span "Filter" at bounding box center [80, 76] width 19 height 12
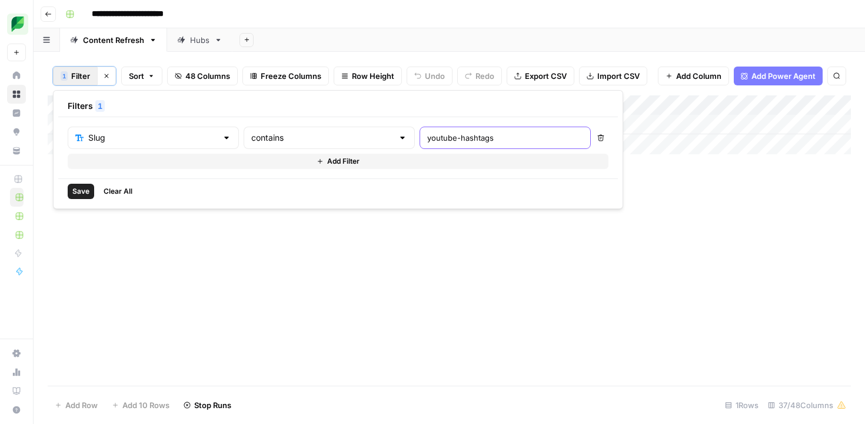
click at [427, 134] on input "youtube-hashtags" at bounding box center [505, 138] width 156 height 12
click at [427, 140] on input "youtube-hashtags" at bounding box center [505, 138] width 156 height 12
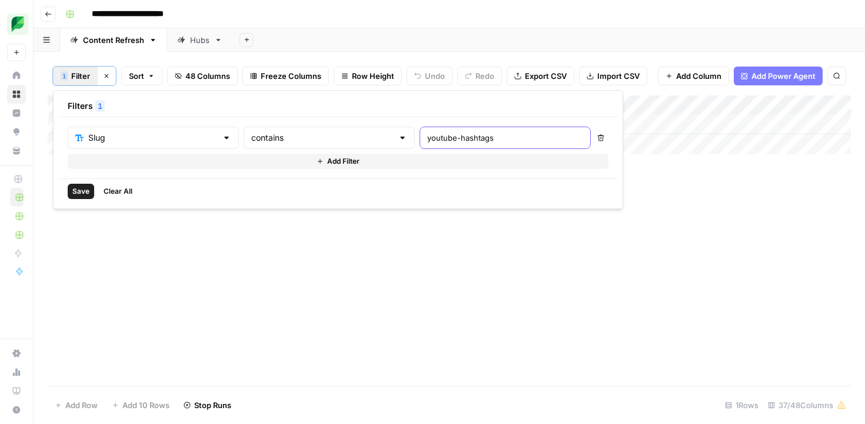
click at [427, 140] on input "youtube-hashtags" at bounding box center [505, 138] width 156 height 12
paste input "social-media-idea"
type input "social-media-ideas"
click at [81, 197] on button "Save" at bounding box center [81, 191] width 26 height 15
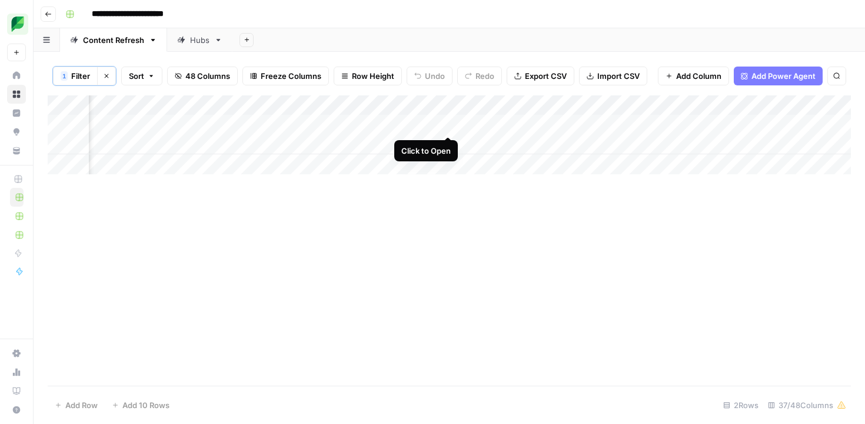
click at [448, 124] on div "Add Column" at bounding box center [449, 134] width 803 height 79
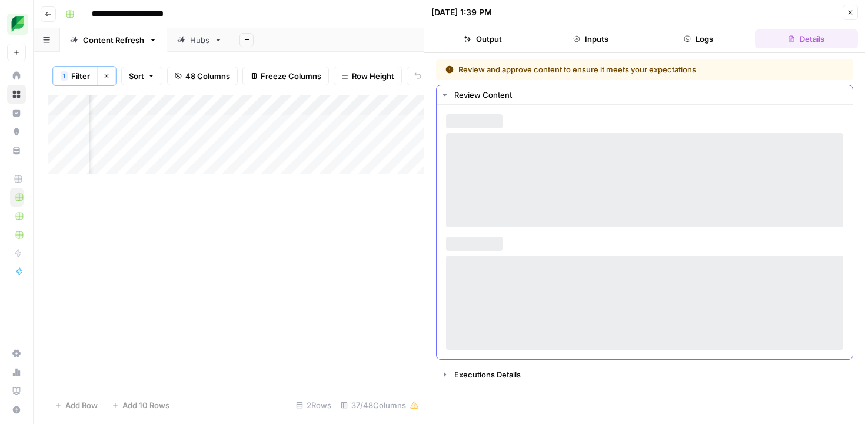
scroll to position [0, 1310]
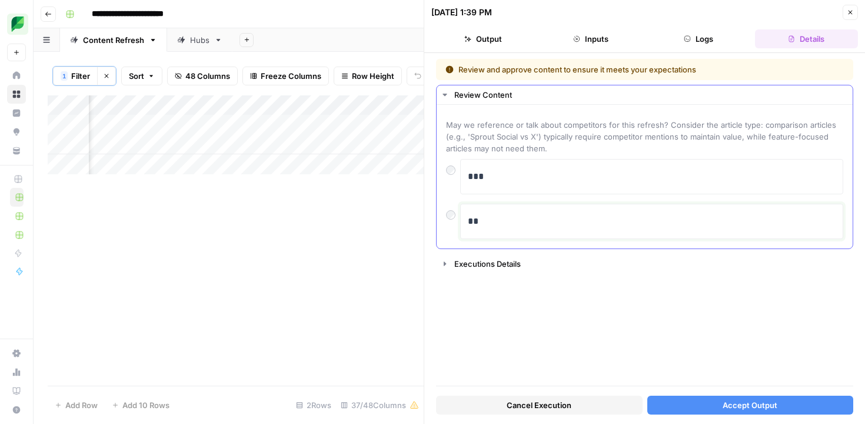
click at [570, 212] on div "**" at bounding box center [652, 221] width 368 height 25
click at [666, 403] on button "Accept Output" at bounding box center [750, 405] width 207 height 19
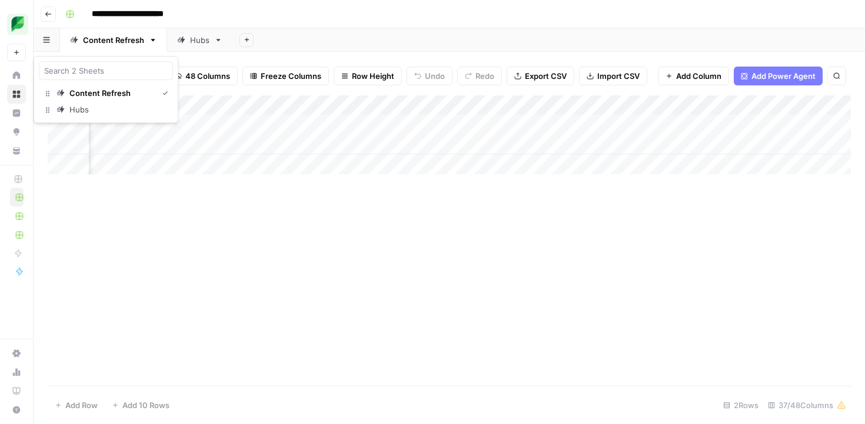
click at [51, 45] on button "button" at bounding box center [47, 39] width 26 height 23
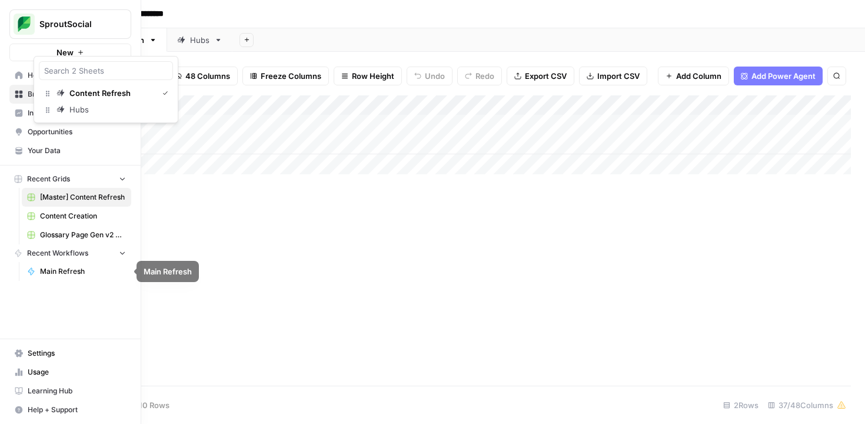
click at [64, 212] on span "Content Creation" at bounding box center [83, 216] width 86 height 11
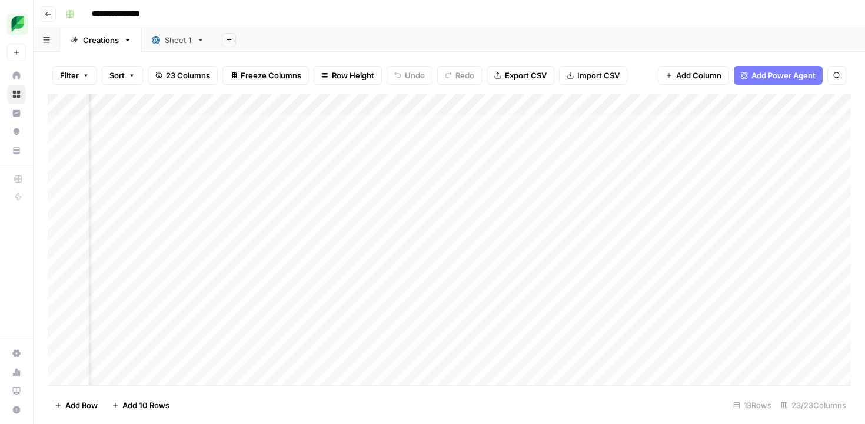
scroll to position [8, 1071]
click at [441, 177] on div "Add Column" at bounding box center [449, 239] width 803 height 291
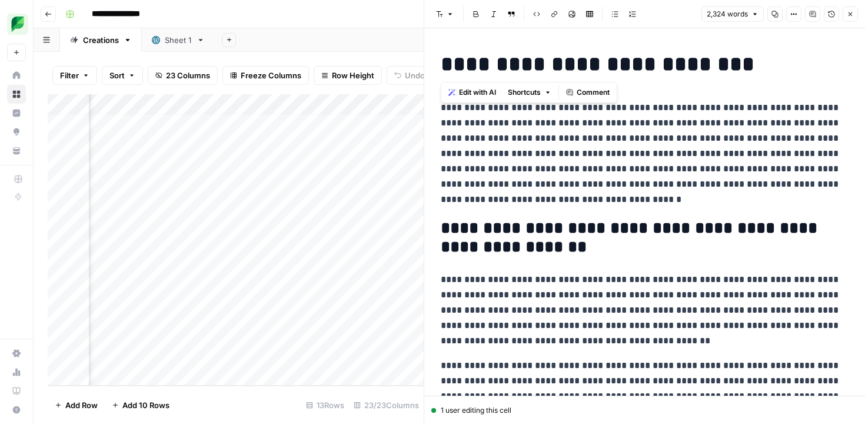
drag, startPoint x: 753, startPoint y: 58, endPoint x: 434, endPoint y: 61, distance: 319.0
copy h1 "**********"
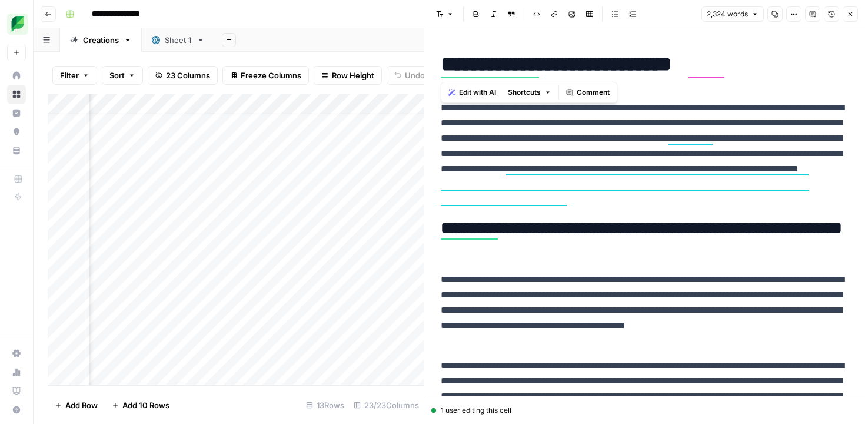
scroll to position [8, 1222]
click at [536, 155] on p "**********" at bounding box center [645, 153] width 408 height 107
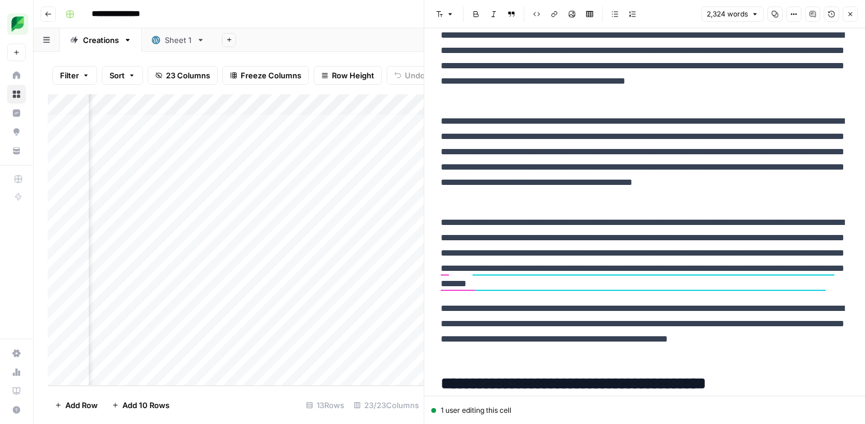
scroll to position [214, 0]
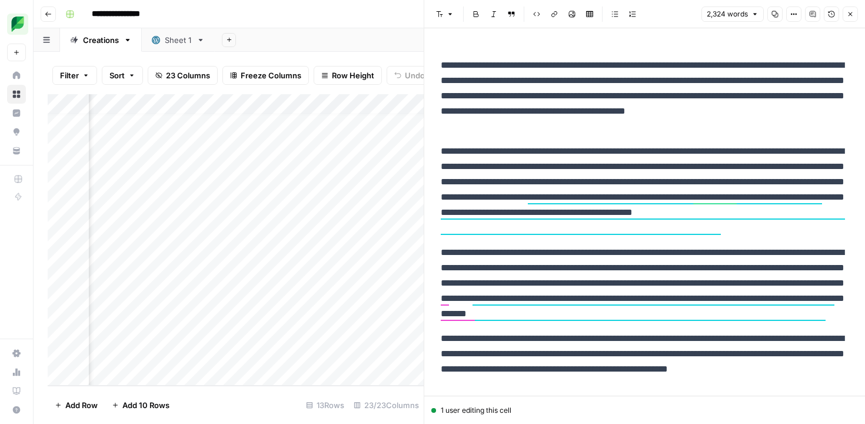
click at [533, 108] on p "**********" at bounding box center [645, 96] width 408 height 77
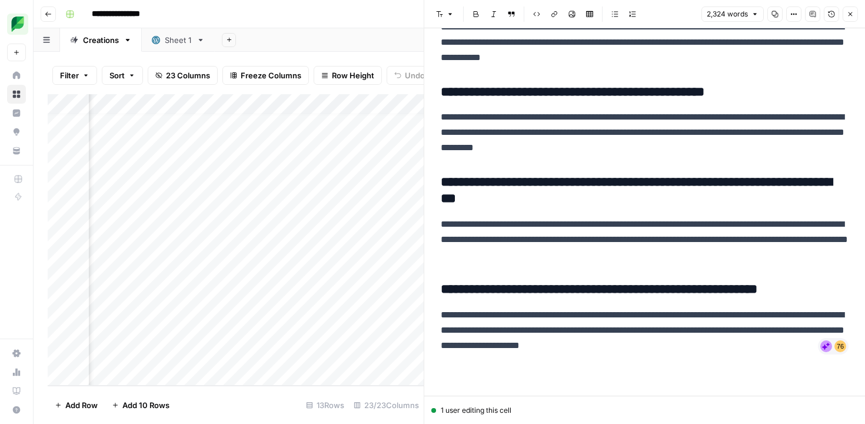
scroll to position [3709, 0]
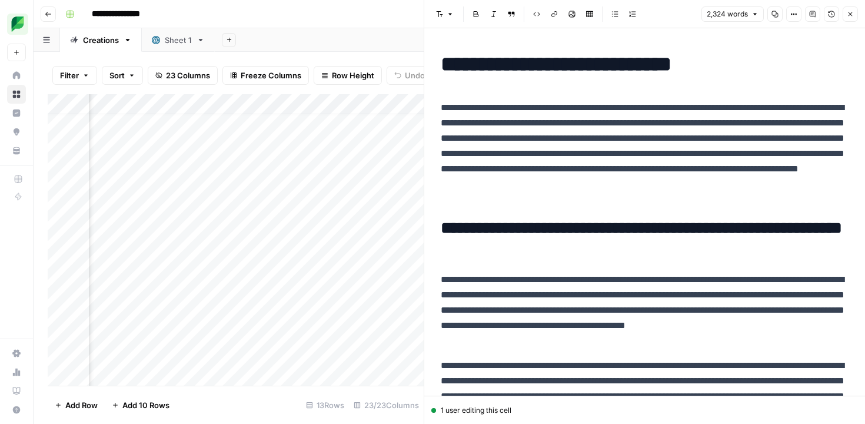
scroll to position [3709, 0]
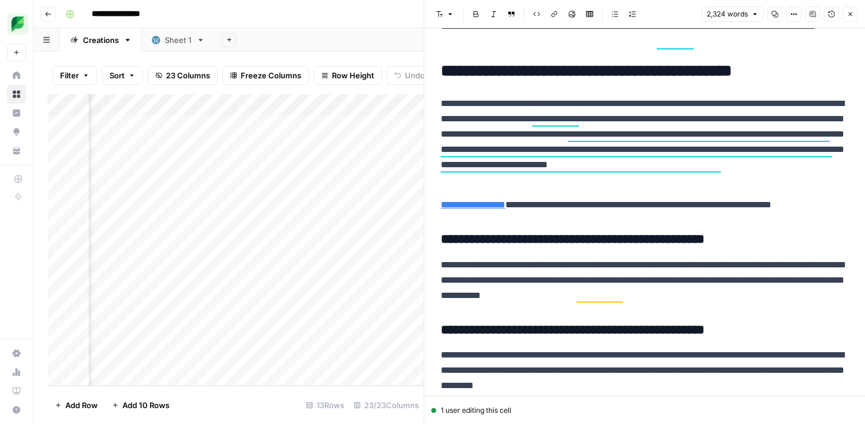
click at [290, 195] on div "Add Column" at bounding box center [236, 239] width 376 height 291
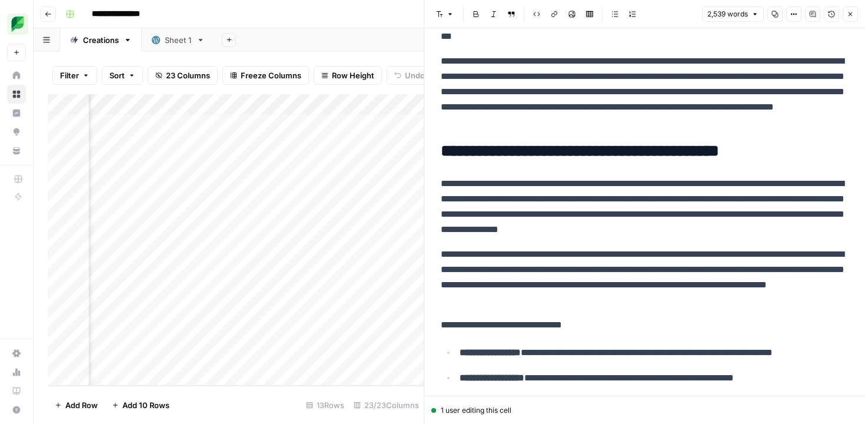
scroll to position [406, 0]
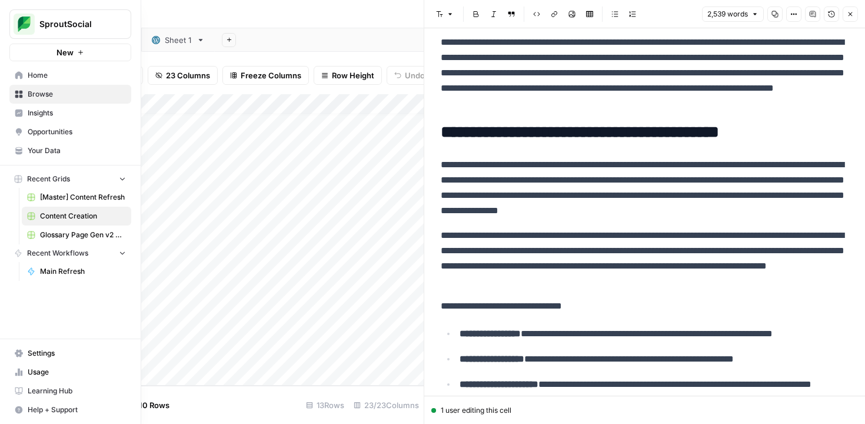
click at [45, 200] on span "[Master] Content Refresh" at bounding box center [83, 197] width 86 height 11
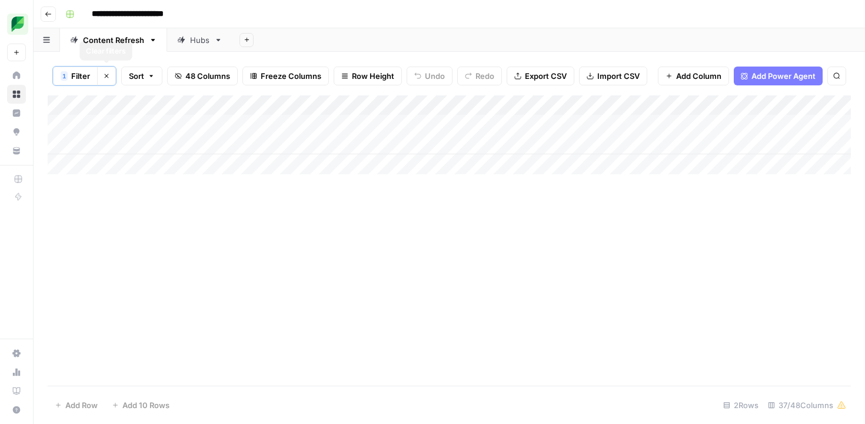
click at [82, 71] on span "Filter" at bounding box center [80, 76] width 19 height 12
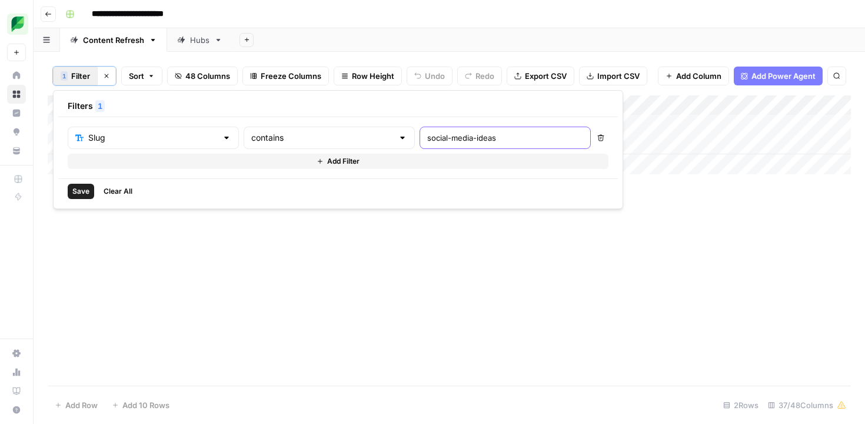
click at [427, 138] on input "social-media-ideas" at bounding box center [505, 138] width 156 height 12
paste input "reputation-management/"
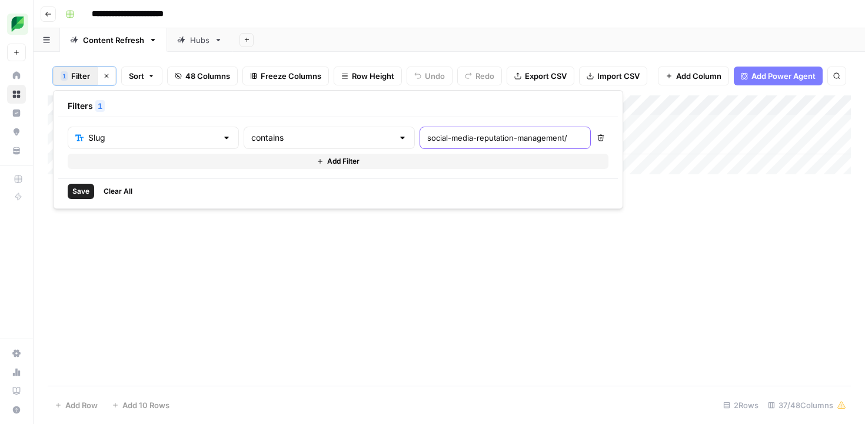
type input "social-media-reputation-management/"
click at [78, 192] on span "Save" at bounding box center [80, 191] width 17 height 11
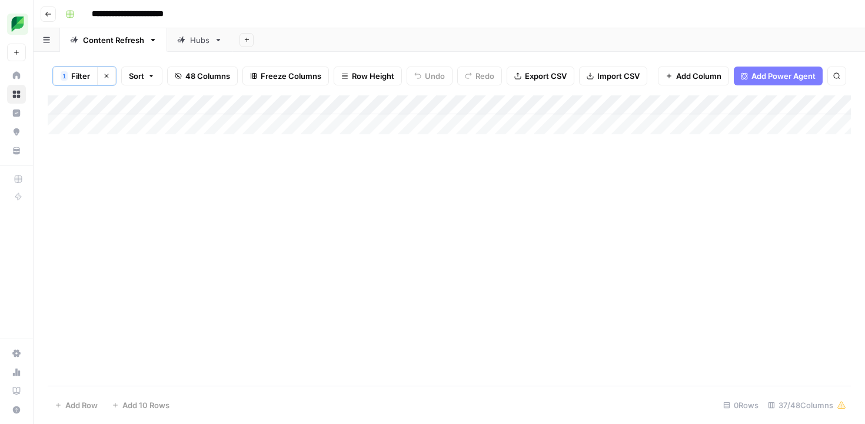
click at [75, 75] on span "Filter" at bounding box center [80, 76] width 19 height 12
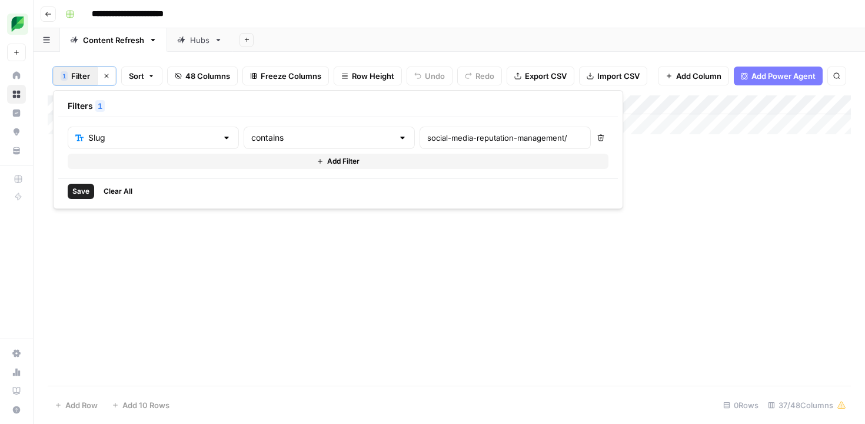
click at [420, 146] on div "social-media-reputation-management/" at bounding box center [505, 138] width 171 height 22
type input "social-media-reputation-management"
click at [87, 188] on span "Save" at bounding box center [80, 191] width 17 height 11
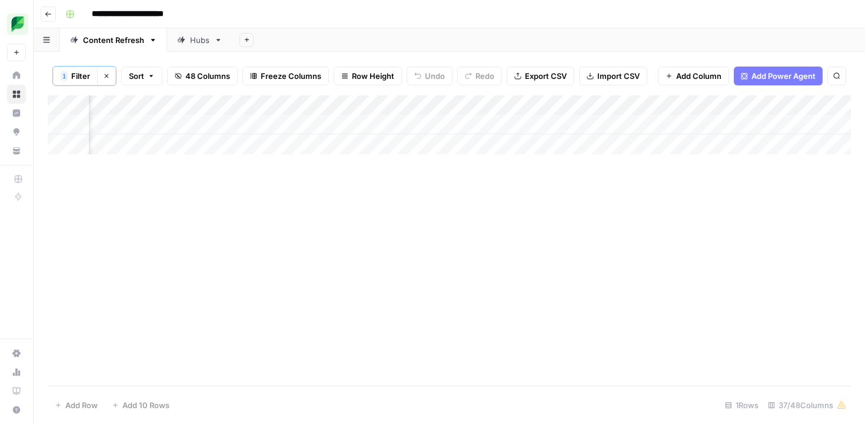
scroll to position [0, 1724]
click at [227, 124] on div "Add Column" at bounding box center [449, 124] width 803 height 59
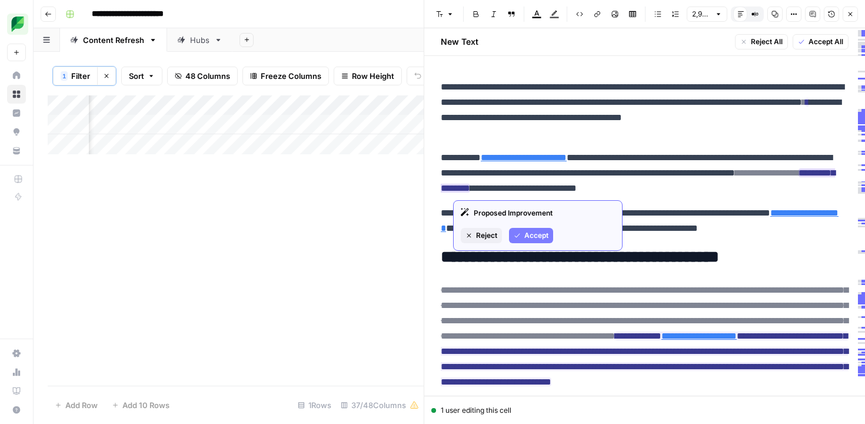
click at [529, 239] on span "Accept" at bounding box center [536, 235] width 24 height 11
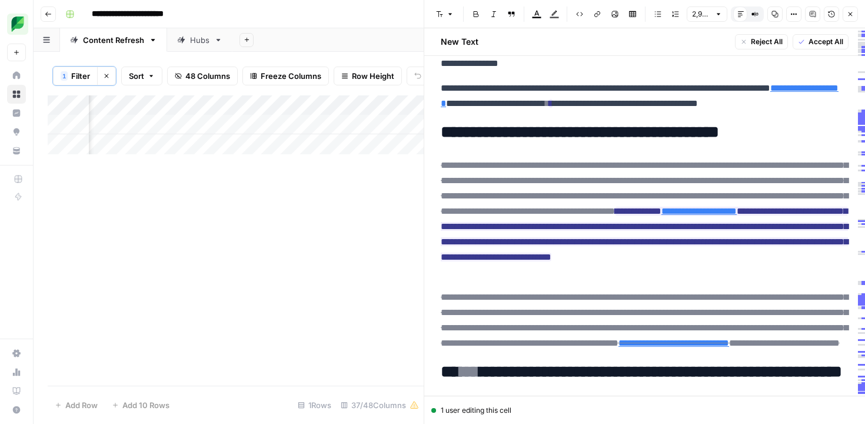
scroll to position [126, 0]
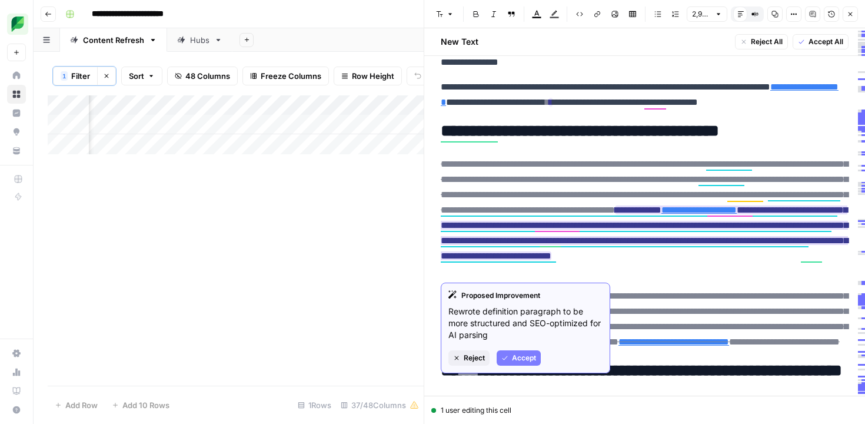
click at [519, 358] on span "Accept" at bounding box center [524, 358] width 24 height 11
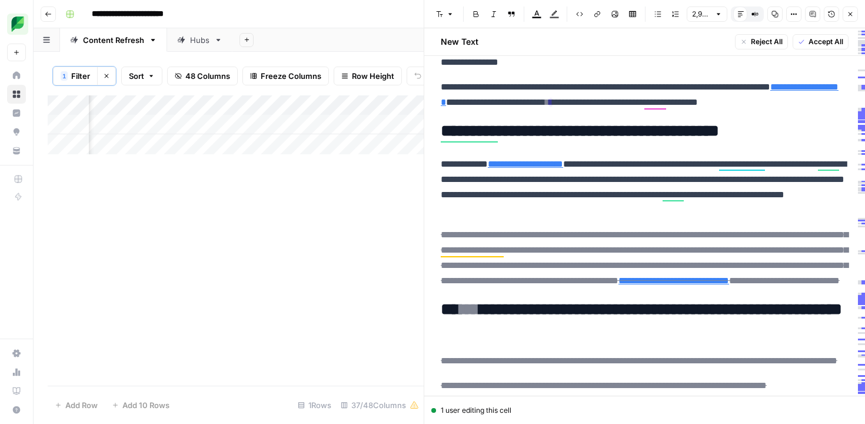
click at [766, 166] on p "**********" at bounding box center [645, 187] width 408 height 61
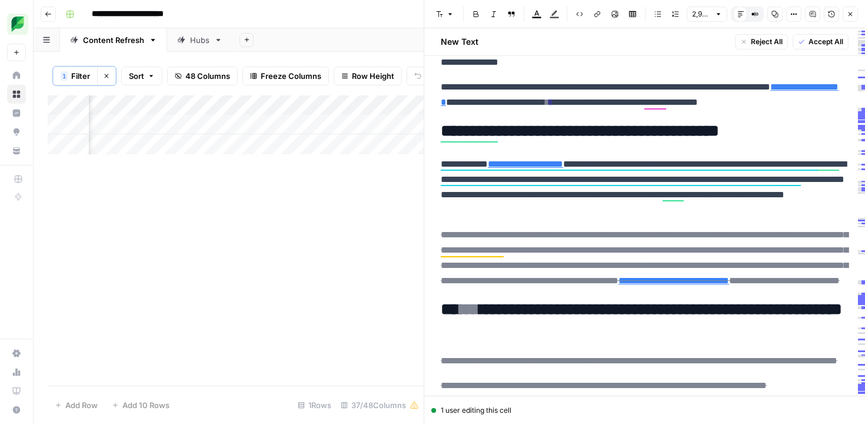
click at [759, 166] on p "**********" at bounding box center [645, 187] width 408 height 61
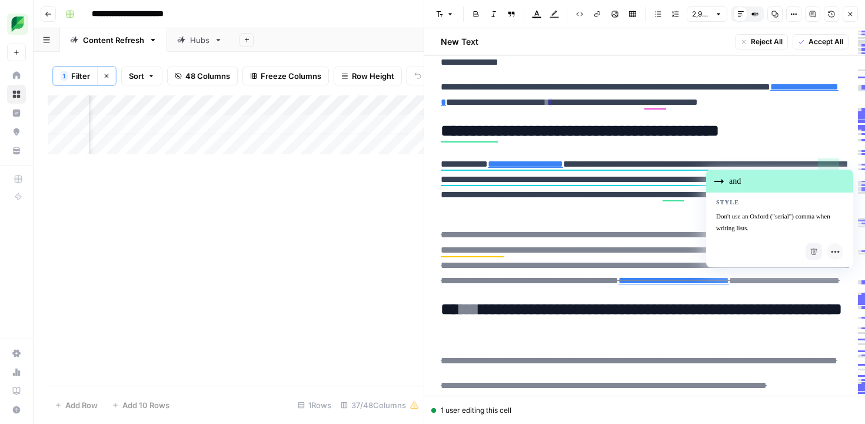
click at [823, 167] on p "**********" at bounding box center [645, 187] width 408 height 61
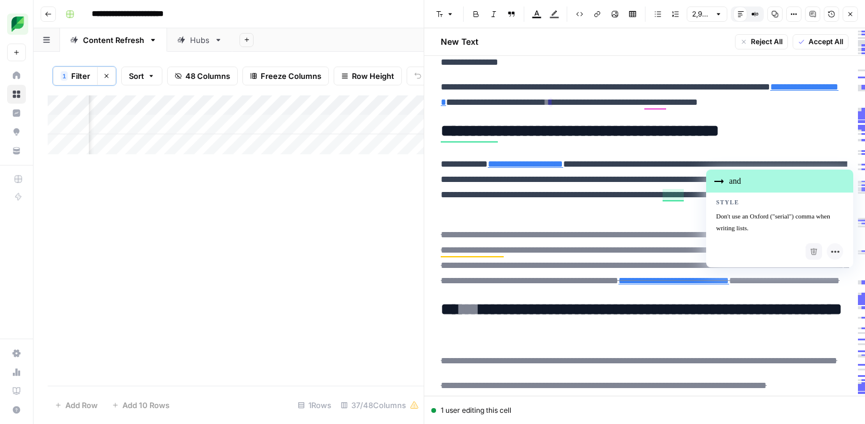
click at [545, 194] on p "**********" at bounding box center [645, 187] width 408 height 61
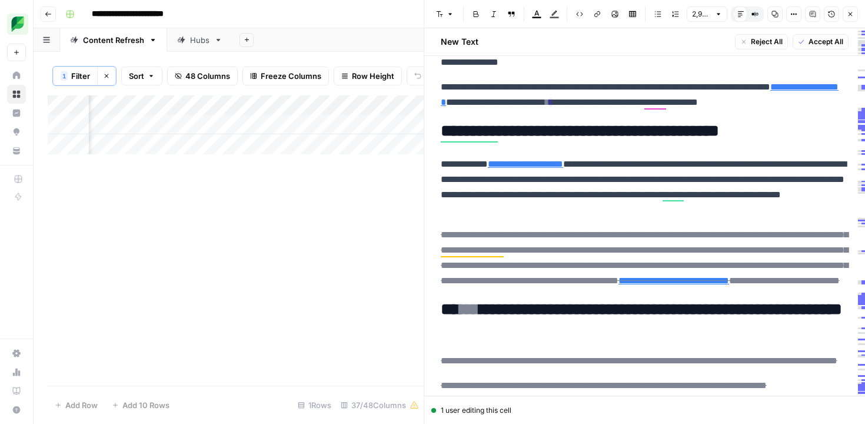
click at [666, 197] on p "**********" at bounding box center [645, 187] width 408 height 61
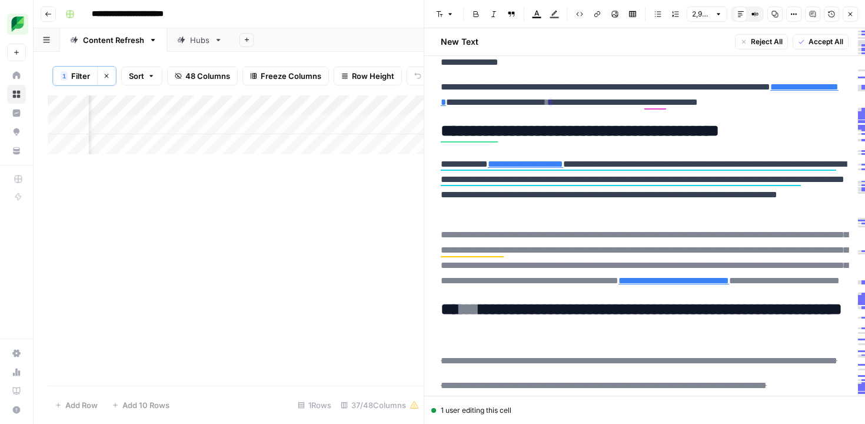
click at [547, 230] on del "**********" at bounding box center [644, 257] width 407 height 55
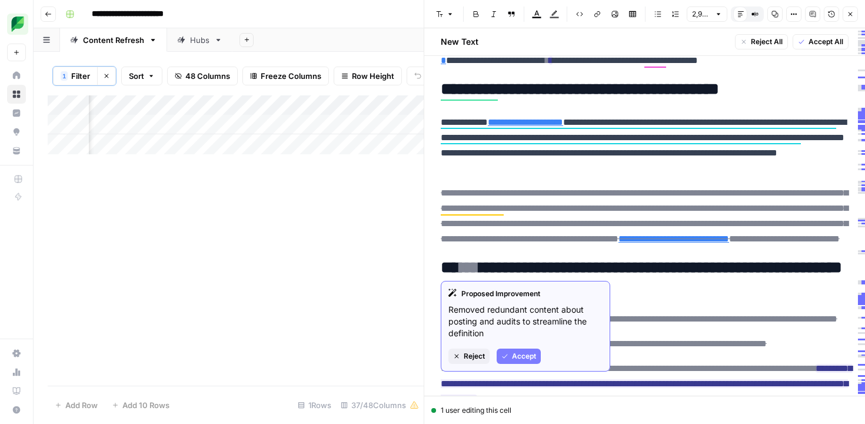
click at [546, 246] on span "**********" at bounding box center [644, 216] width 407 height 62
click at [518, 355] on span "Accept" at bounding box center [524, 356] width 24 height 11
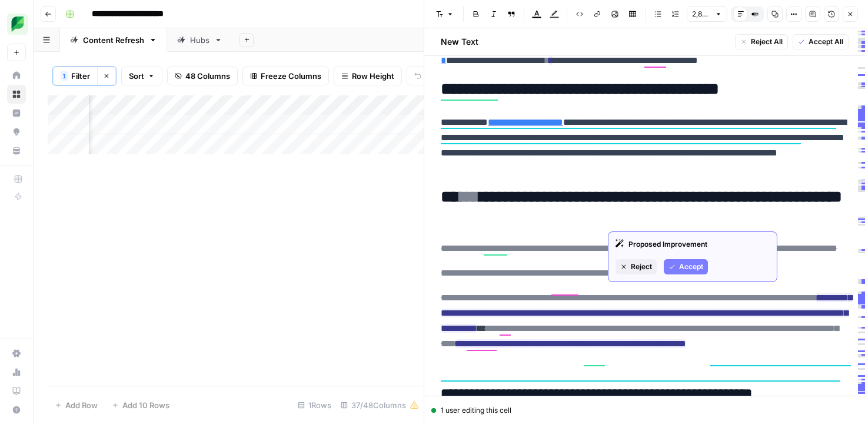
click at [675, 262] on button "Accept" at bounding box center [686, 266] width 44 height 15
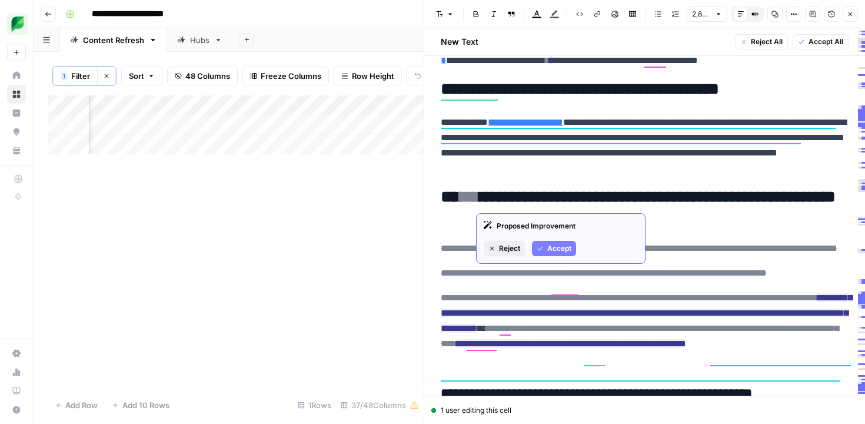
click at [553, 246] on span "Accept" at bounding box center [559, 248] width 24 height 11
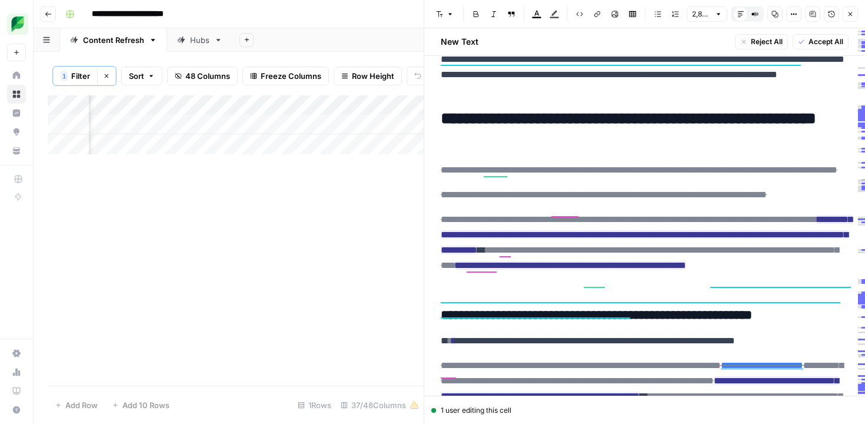
scroll to position [247, 0]
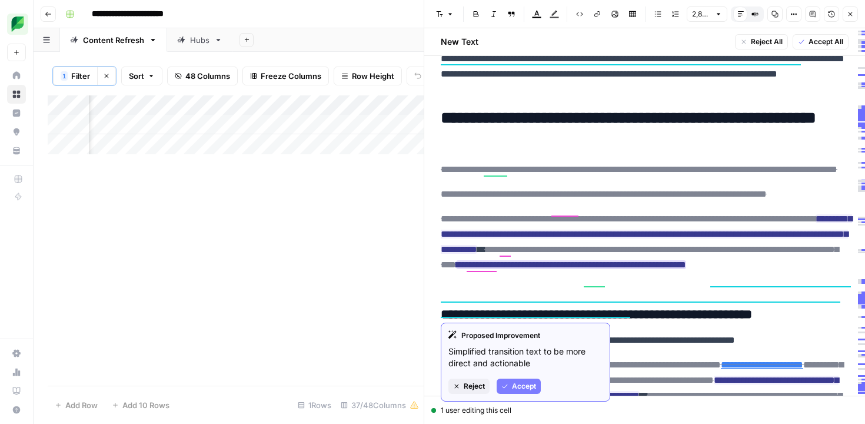
click at [523, 384] on span "Accept" at bounding box center [524, 386] width 24 height 11
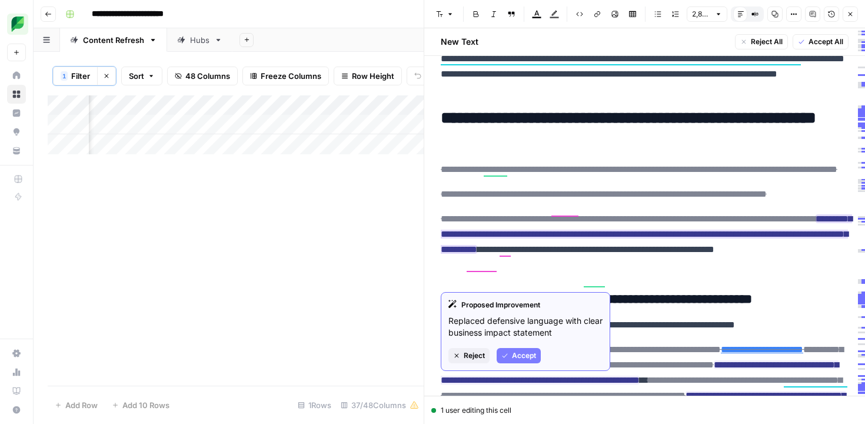
click at [531, 351] on span "Accept" at bounding box center [524, 355] width 24 height 11
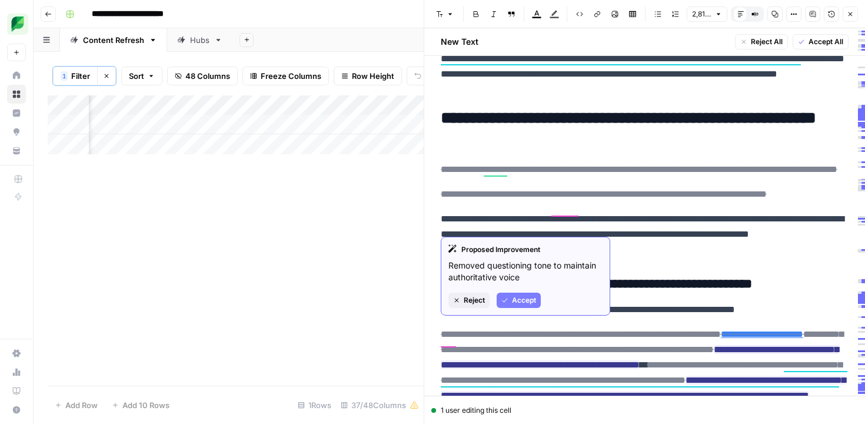
click at [514, 305] on button "Accept" at bounding box center [519, 300] width 44 height 15
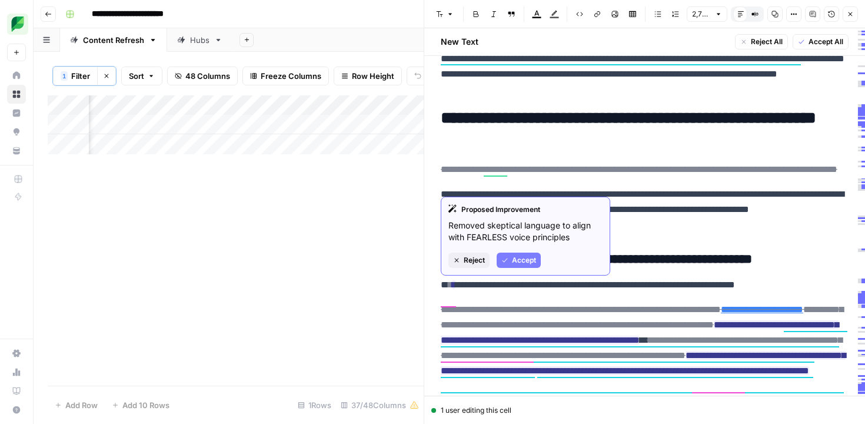
click at [512, 258] on span "Accept" at bounding box center [524, 260] width 24 height 11
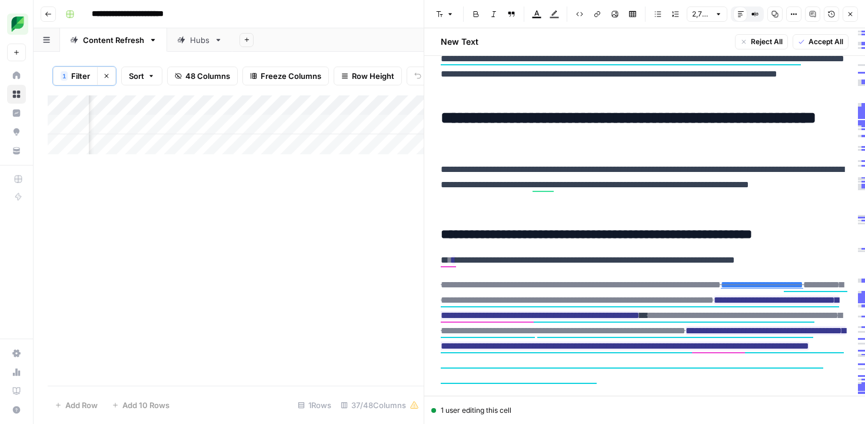
click at [536, 188] on p "**********" at bounding box center [645, 185] width 408 height 46
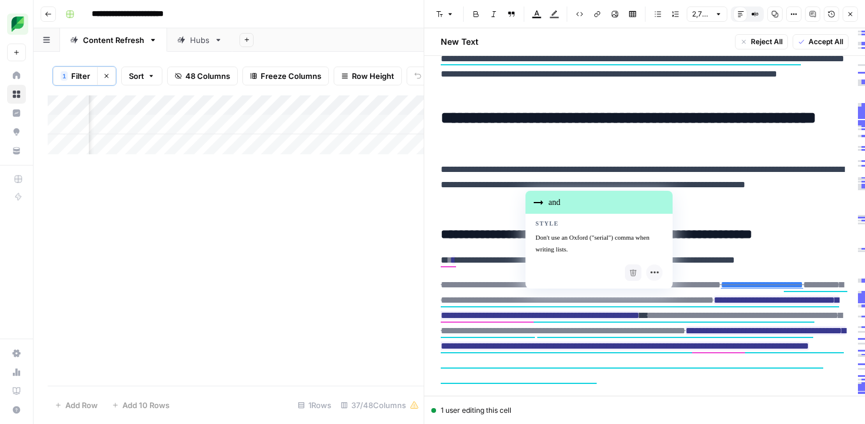
click at [477, 205] on p "**********" at bounding box center [645, 185] width 408 height 46
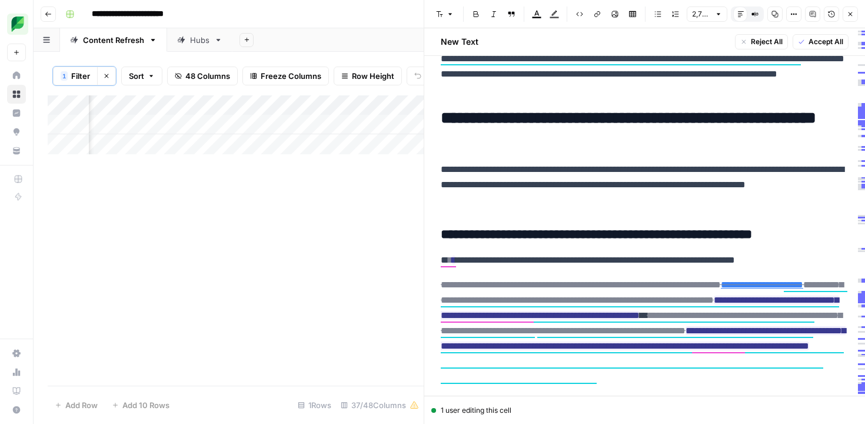
click at [534, 188] on p "**********" at bounding box center [645, 185] width 408 height 46
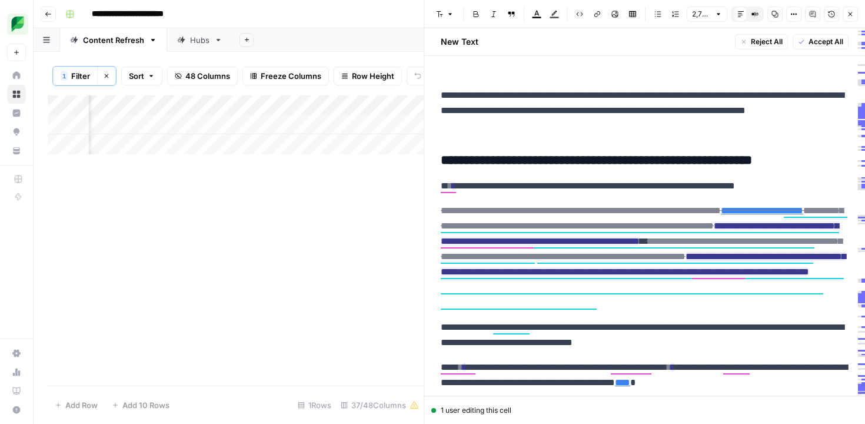
scroll to position [323, 0]
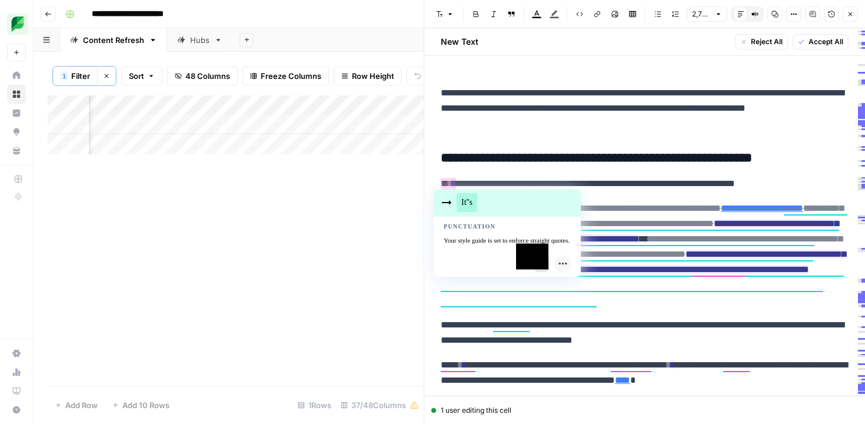
click at [539, 272] on div "Ignore suggestion" at bounding box center [541, 263] width 16 height 16
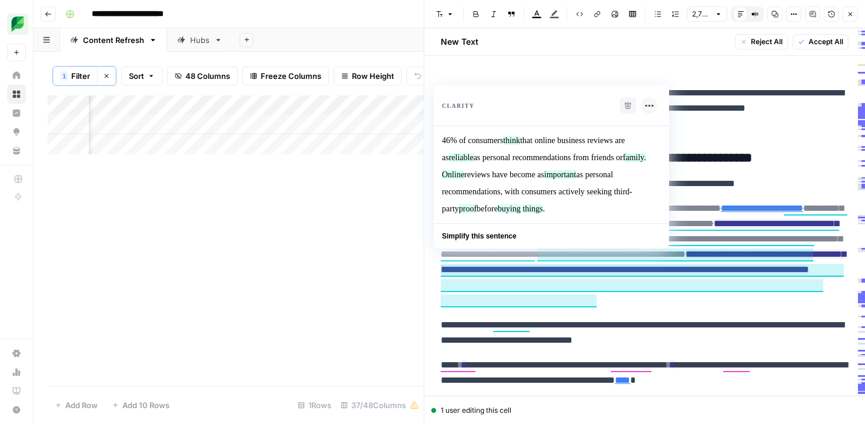
click at [695, 182] on p "**********" at bounding box center [645, 183] width 408 height 15
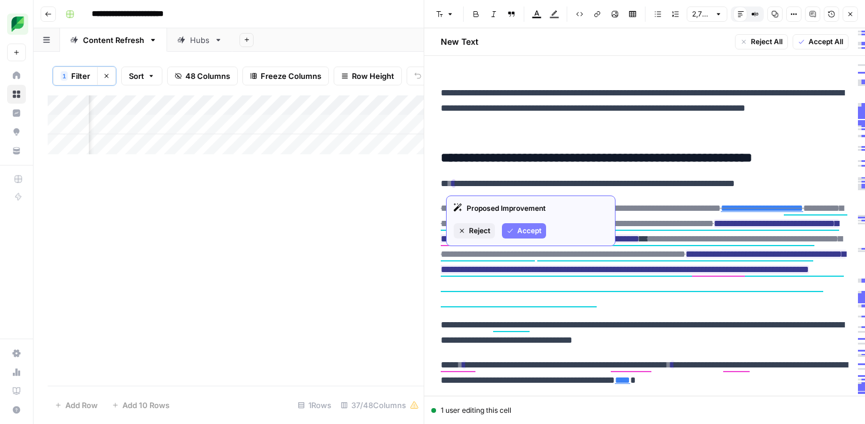
click at [521, 230] on span "Accept" at bounding box center [529, 230] width 24 height 11
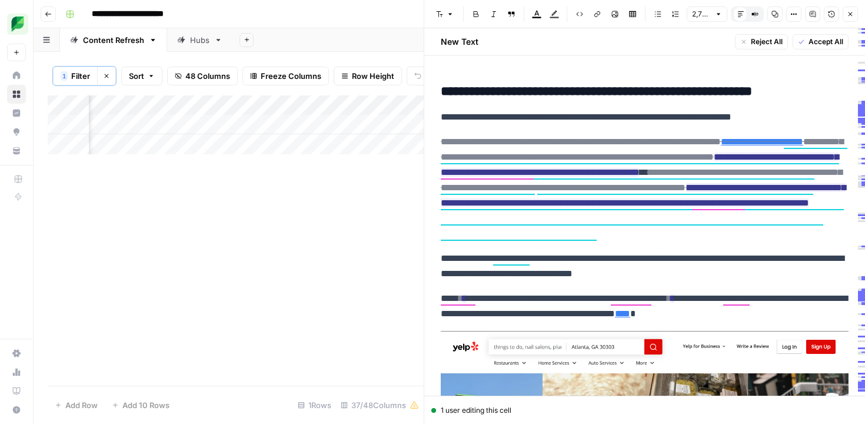
scroll to position [394, 0]
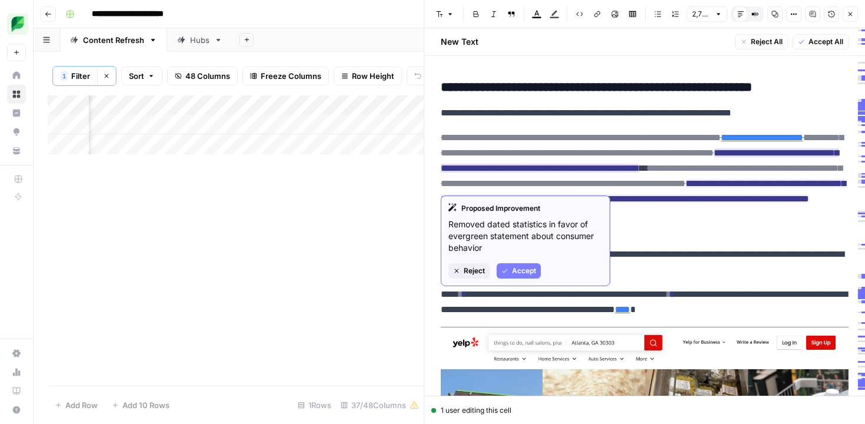
click at [530, 268] on span "Accept" at bounding box center [524, 270] width 24 height 11
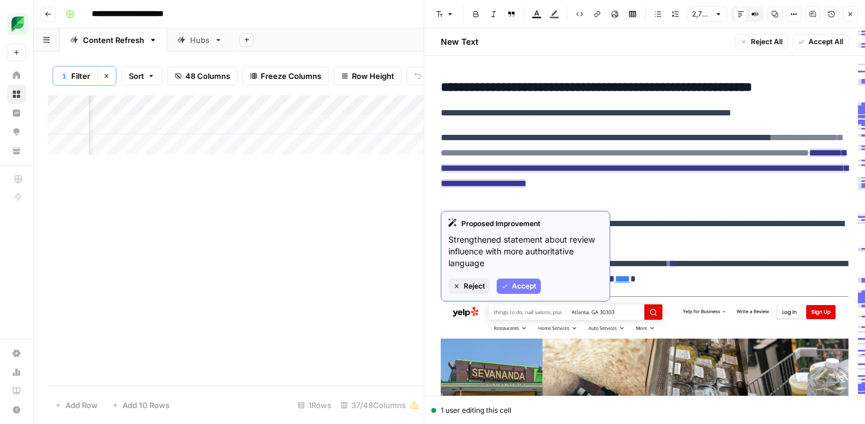
click at [526, 281] on span "Accept" at bounding box center [524, 286] width 24 height 11
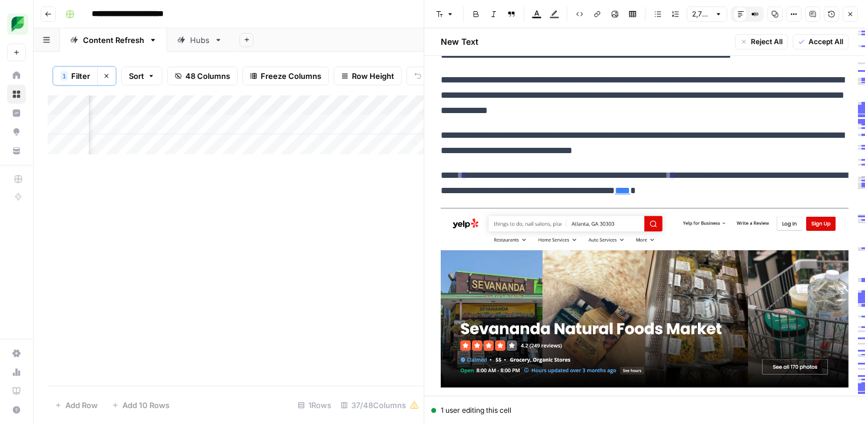
scroll to position [454, 0]
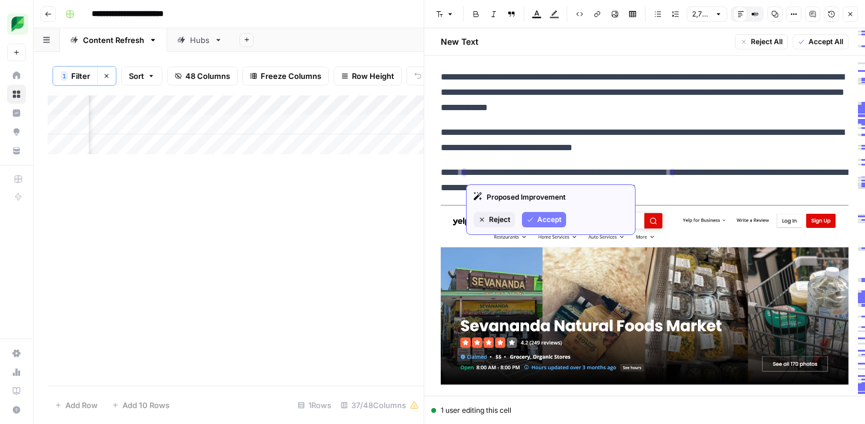
click at [536, 213] on button "Accept" at bounding box center [544, 219] width 44 height 15
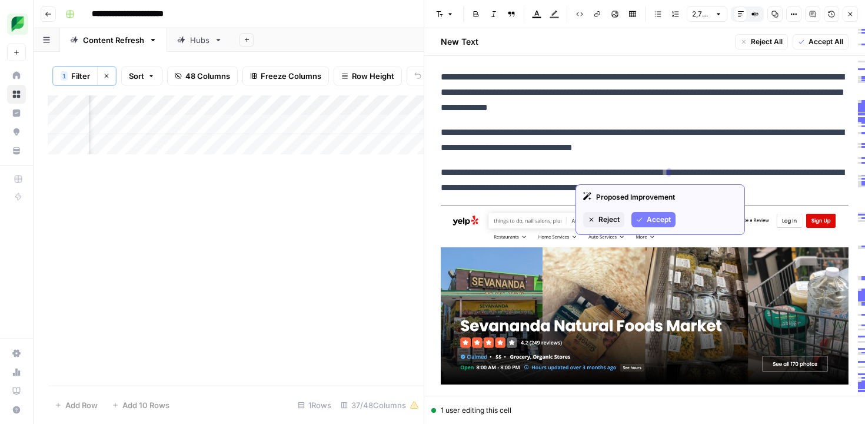
click at [657, 222] on span "Accept" at bounding box center [659, 219] width 24 height 11
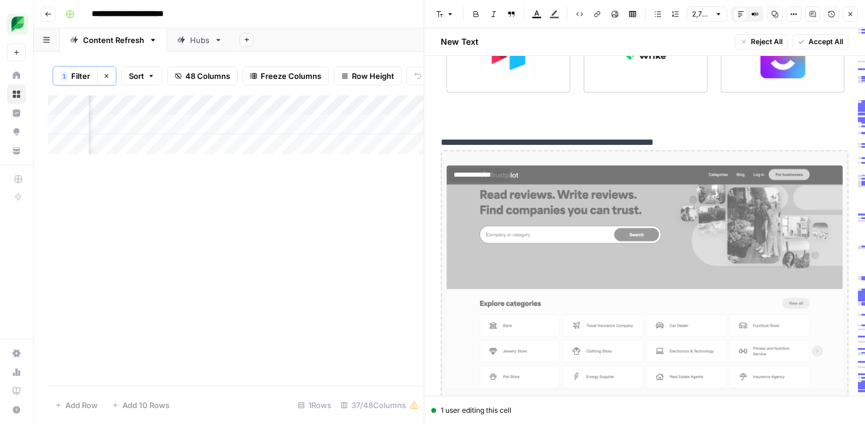
scroll to position [1126, 0]
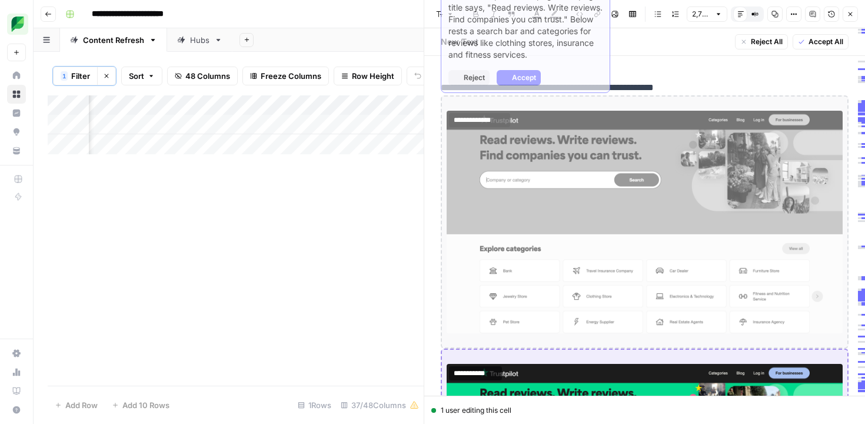
click at [645, 201] on img at bounding box center [645, 222] width 396 height 223
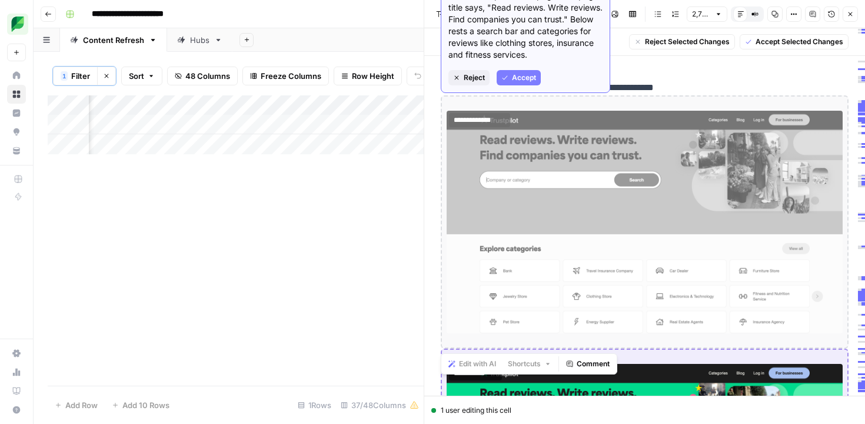
click at [521, 76] on span "Accept" at bounding box center [524, 77] width 24 height 11
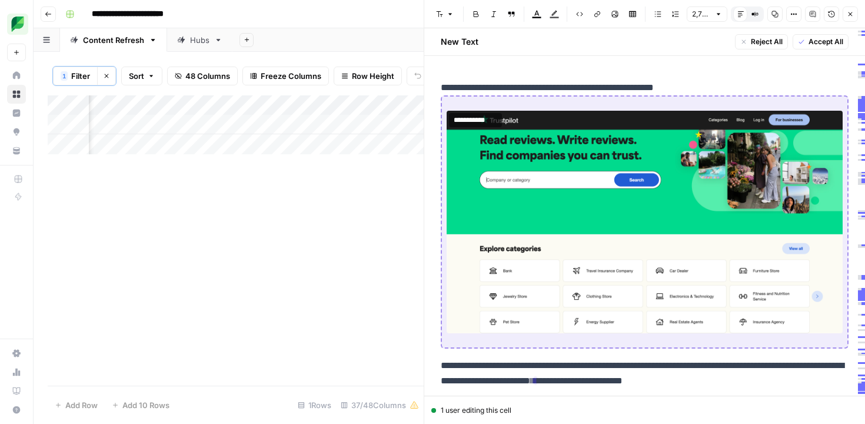
click at [531, 197] on img at bounding box center [645, 222] width 396 height 223
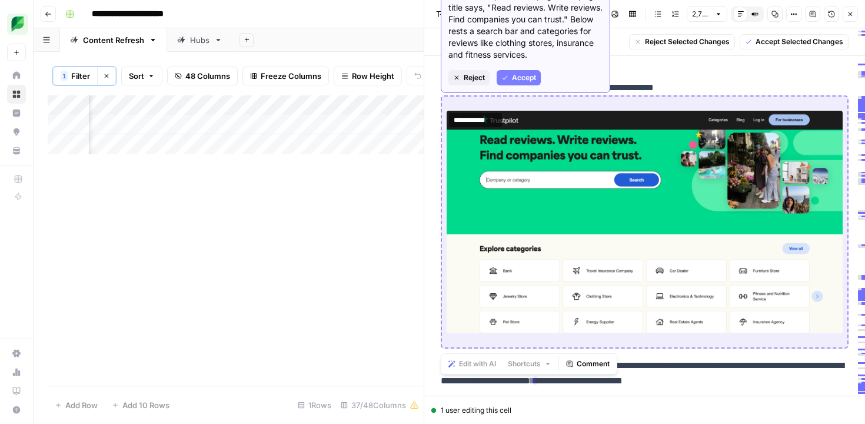
click at [523, 75] on span "Accept" at bounding box center [524, 77] width 24 height 11
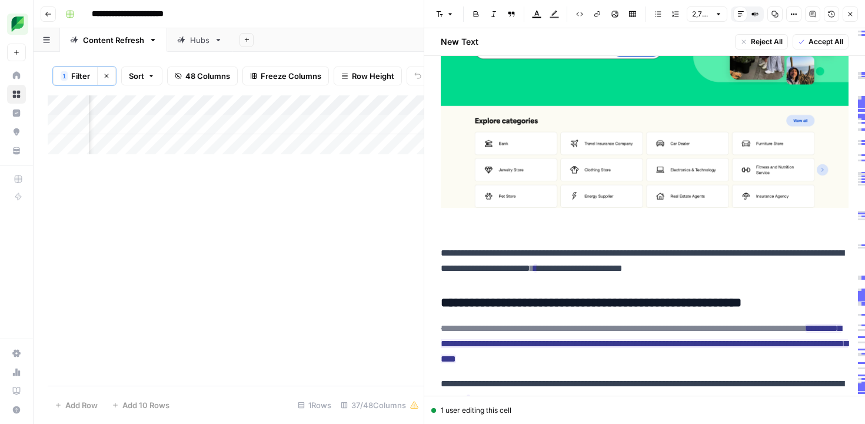
scroll to position [1263, 0]
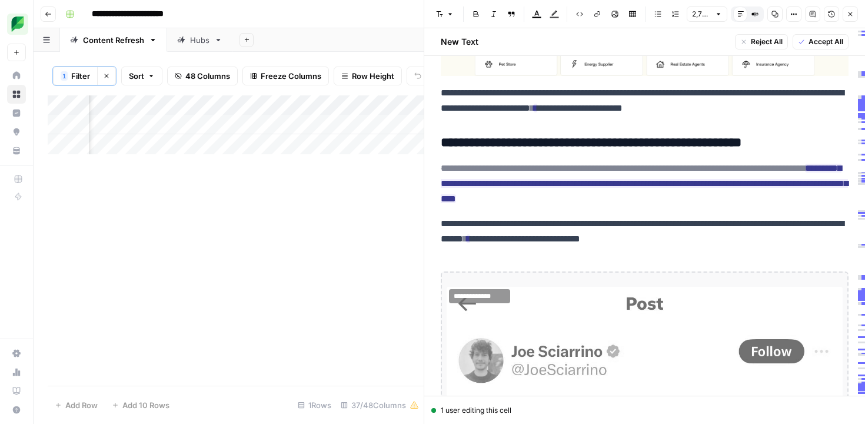
scroll to position [1384, 0]
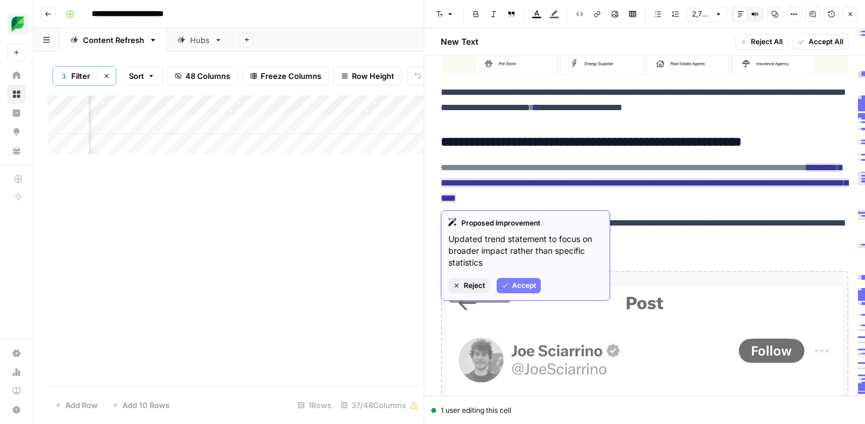
click at [525, 287] on span "Accept" at bounding box center [524, 285] width 24 height 11
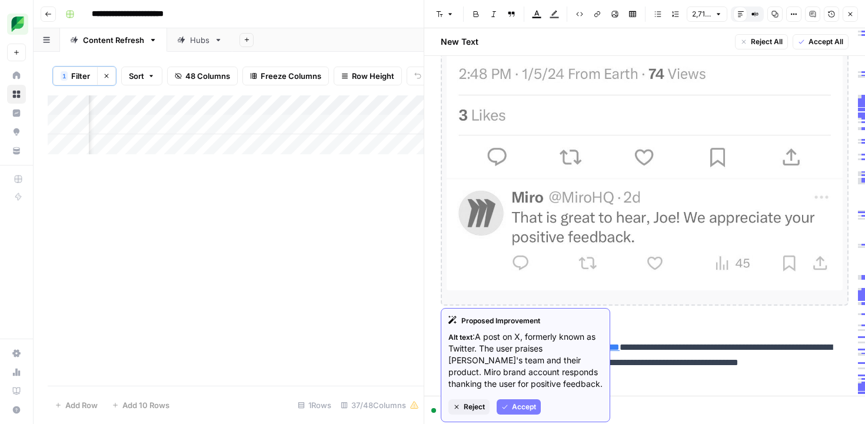
scroll to position [1859, 0]
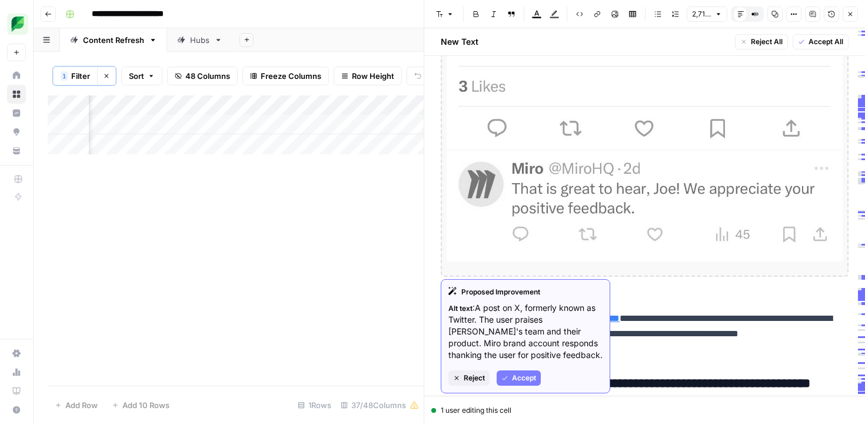
click at [524, 375] on span "Accept" at bounding box center [524, 378] width 24 height 11
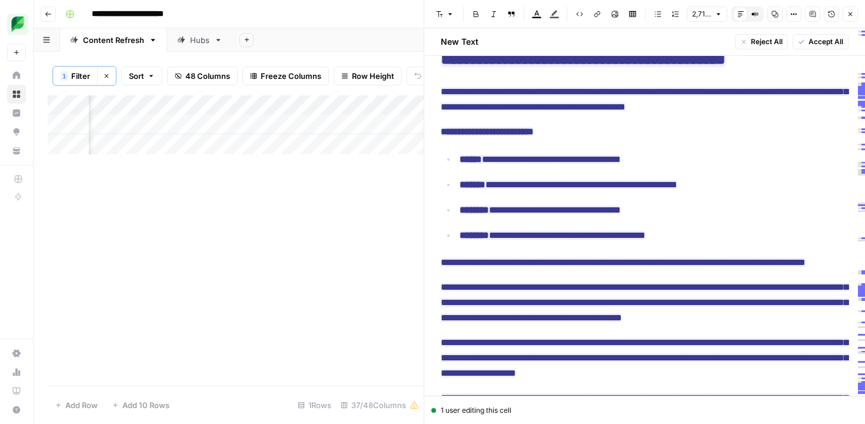
scroll to position [1363, 0]
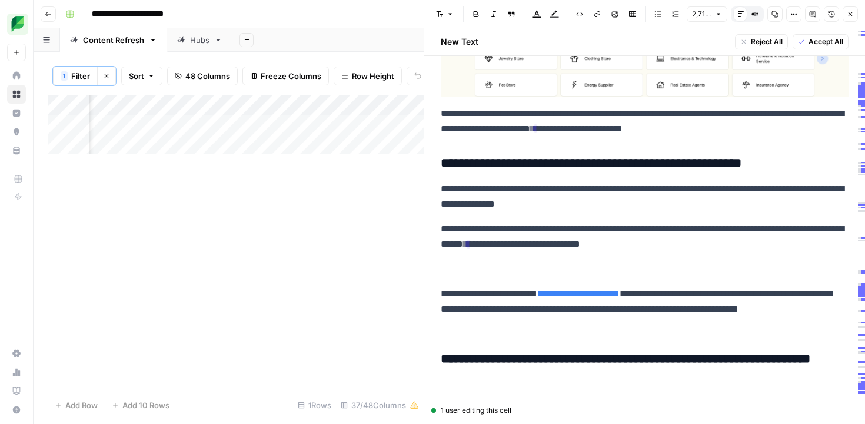
click at [500, 270] on p at bounding box center [645, 268] width 408 height 15
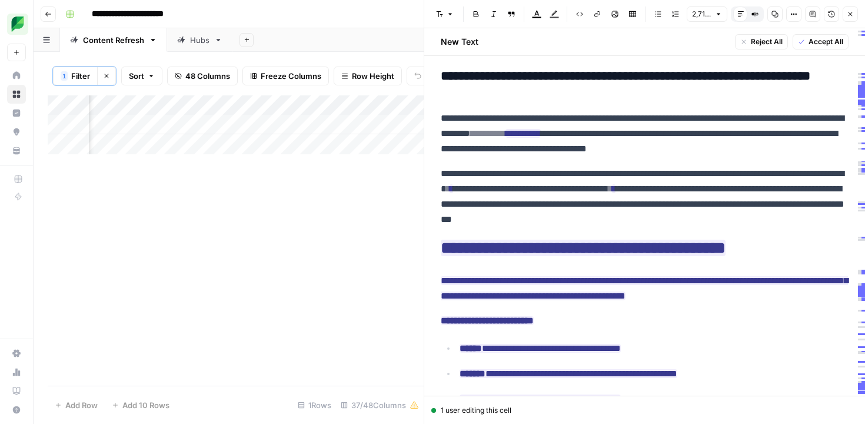
scroll to position [1606, 0]
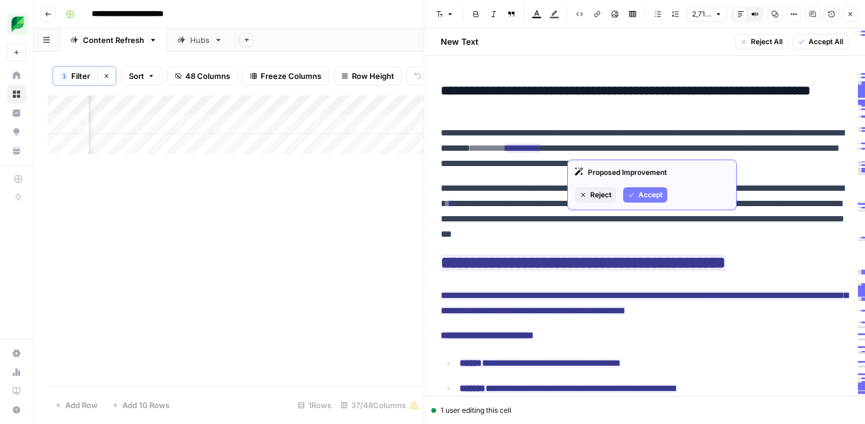
click at [628, 192] on icon "button" at bounding box center [631, 194] width 7 height 7
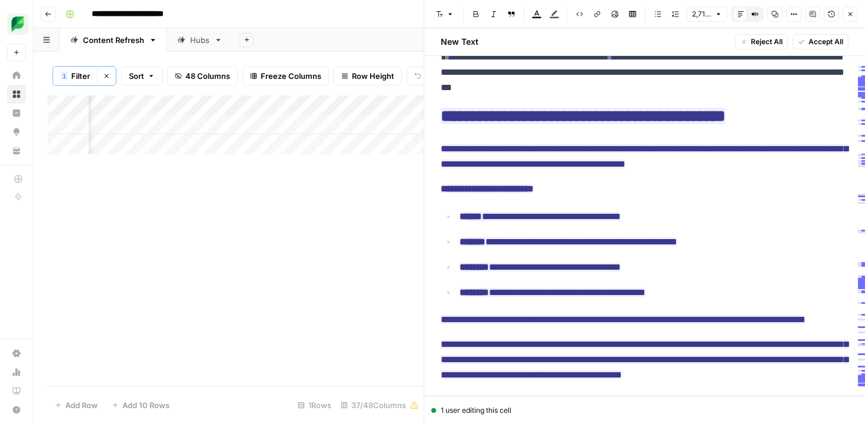
scroll to position [1726, 0]
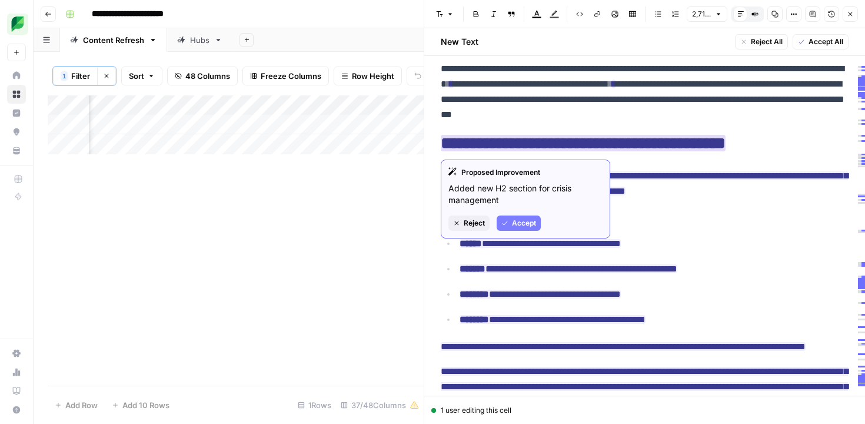
click at [524, 214] on div "Proposed Improvement Added new H2 section for crisis management Reject Accept" at bounding box center [526, 198] width 170 height 79
click at [524, 220] on span "Accept" at bounding box center [524, 223] width 24 height 11
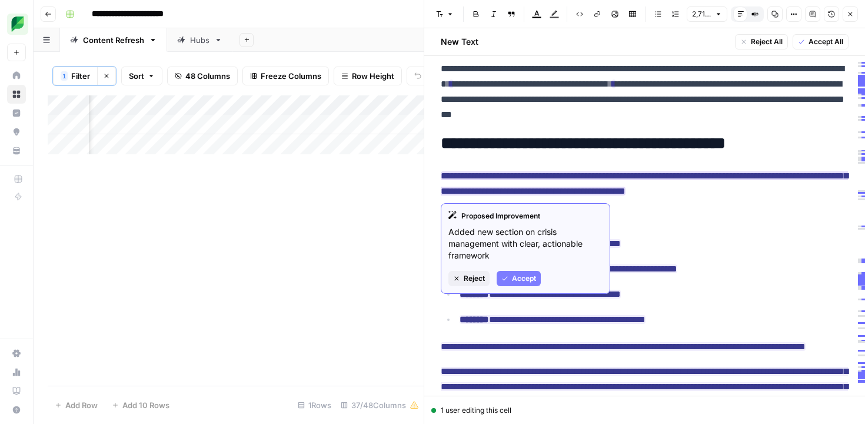
click at [517, 281] on span "Accept" at bounding box center [524, 278] width 24 height 11
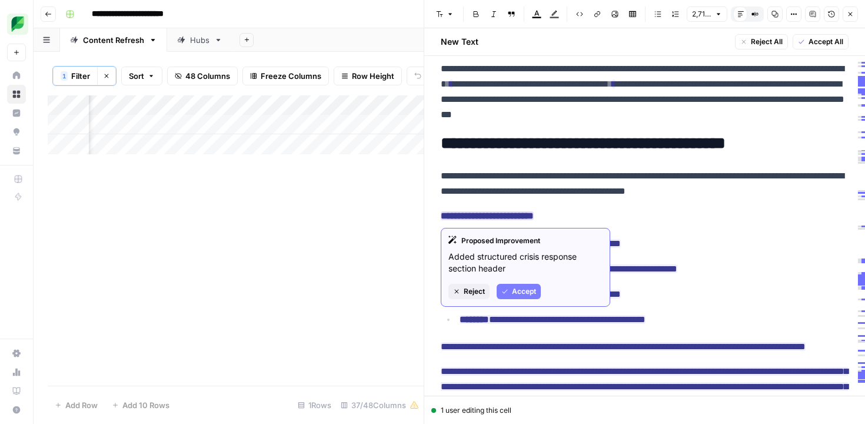
click at [510, 289] on button "Accept" at bounding box center [519, 291] width 44 height 15
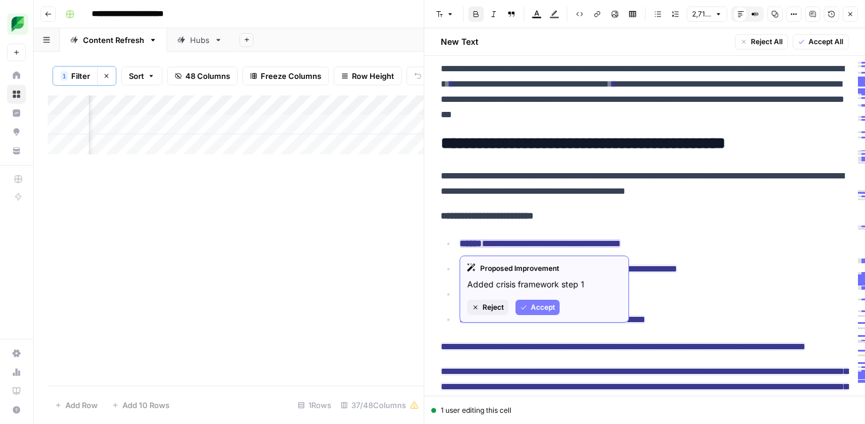
click at [524, 301] on button "Accept" at bounding box center [538, 307] width 44 height 15
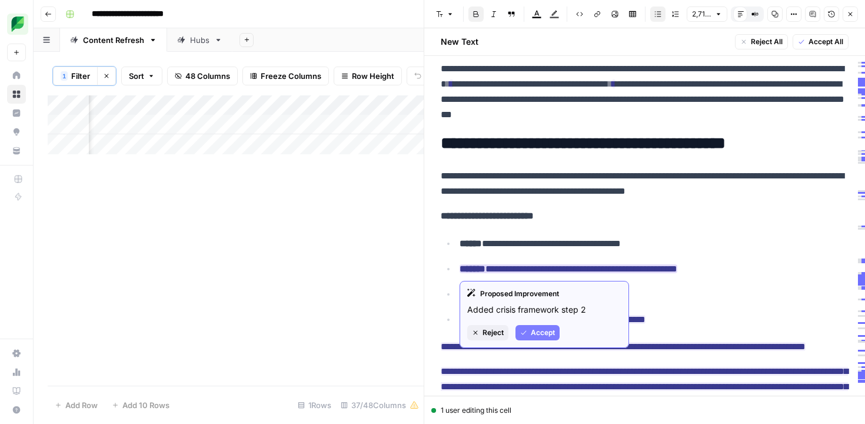
click at [526, 329] on icon "button" at bounding box center [523, 332] width 7 height 7
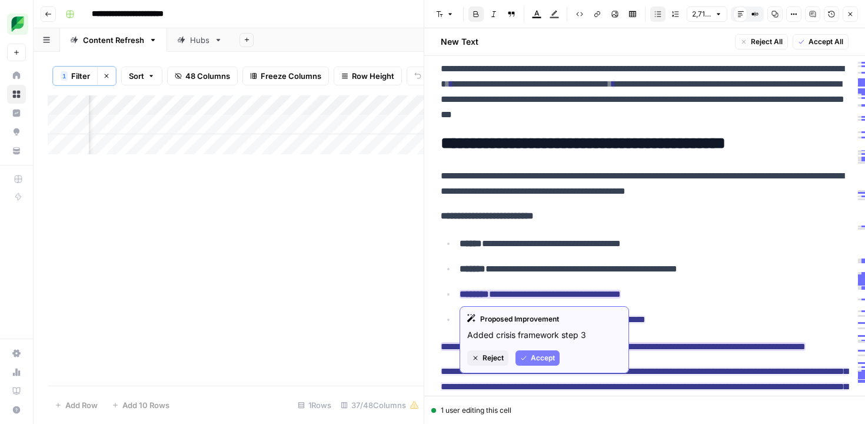
click at [528, 355] on button "Accept" at bounding box center [538, 357] width 44 height 15
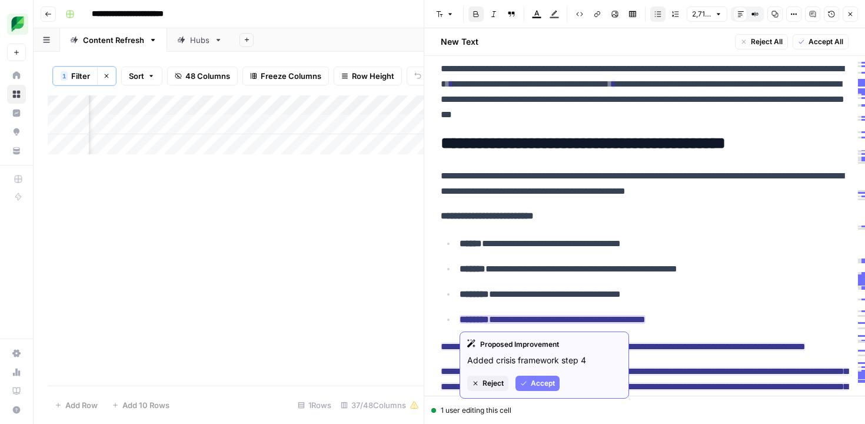
click at [527, 381] on icon "button" at bounding box center [523, 383] width 7 height 7
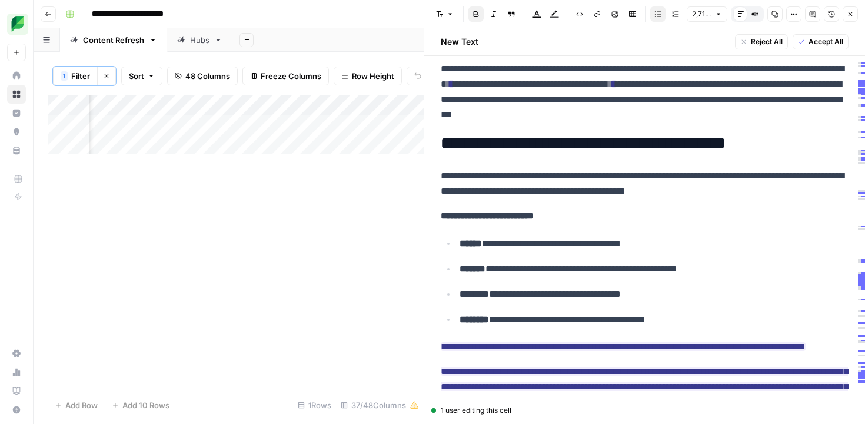
scroll to position [1903, 0]
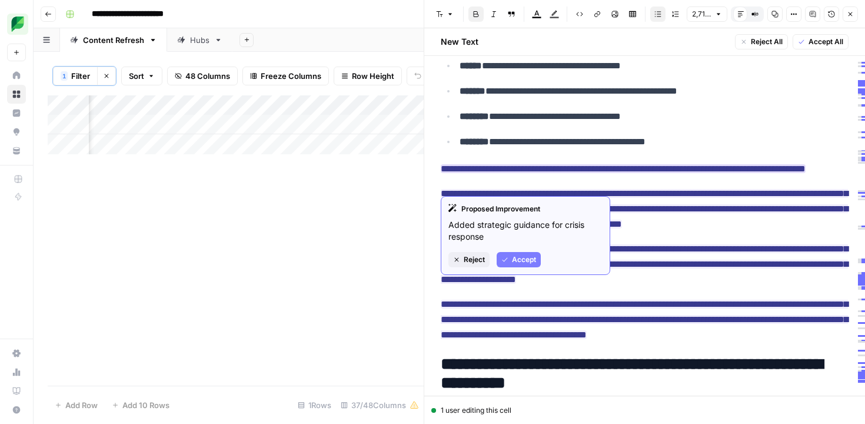
click at [523, 250] on div "Proposed Improvement Added strategic guidance for crisis response Reject Accept" at bounding box center [526, 235] width 170 height 79
click at [520, 261] on span "Accept" at bounding box center [524, 259] width 24 height 11
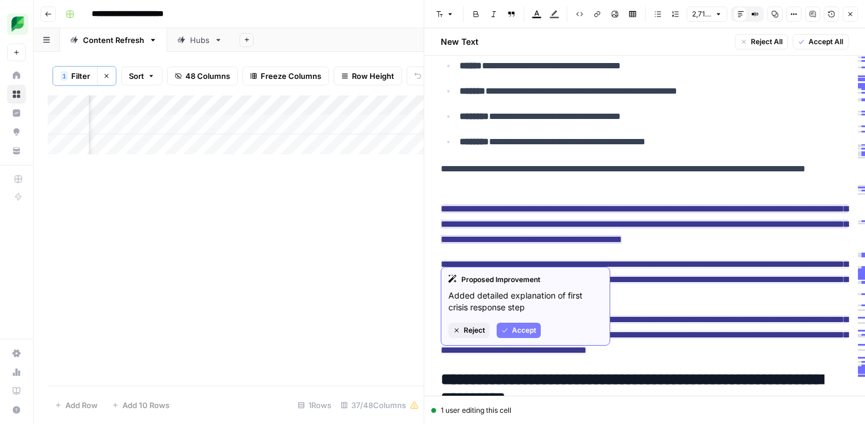
click at [514, 329] on span "Accept" at bounding box center [524, 330] width 24 height 11
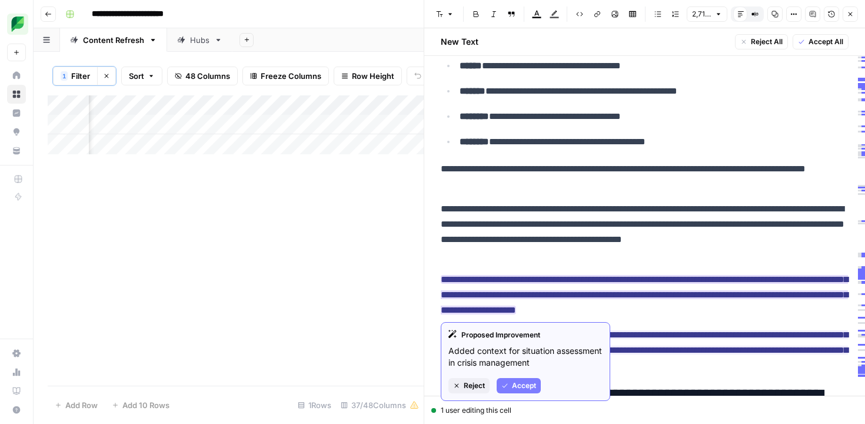
click at [516, 385] on span "Accept" at bounding box center [524, 385] width 24 height 11
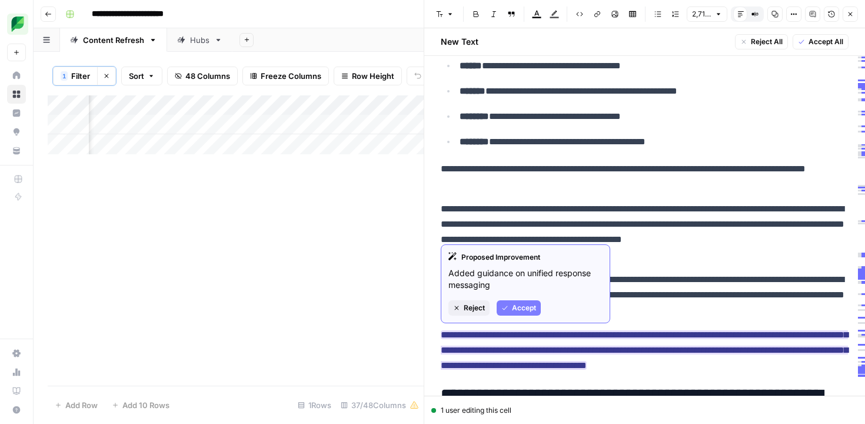
click at [517, 312] on span "Accept" at bounding box center [524, 308] width 24 height 11
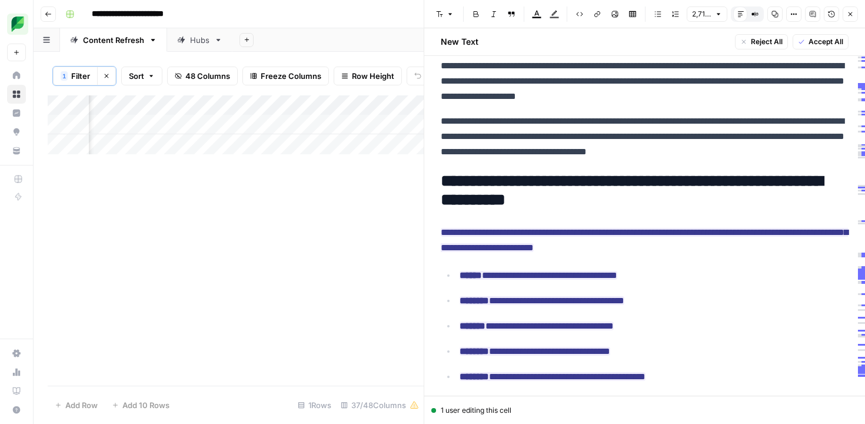
scroll to position [2192, 0]
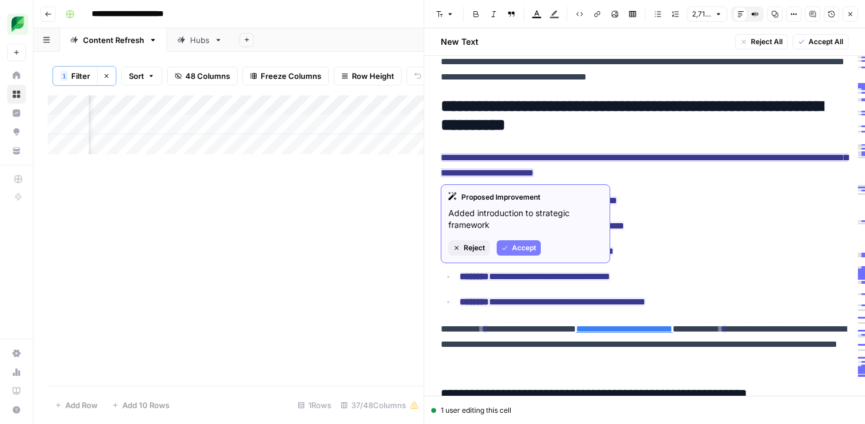
click at [527, 243] on span "Accept" at bounding box center [524, 247] width 24 height 11
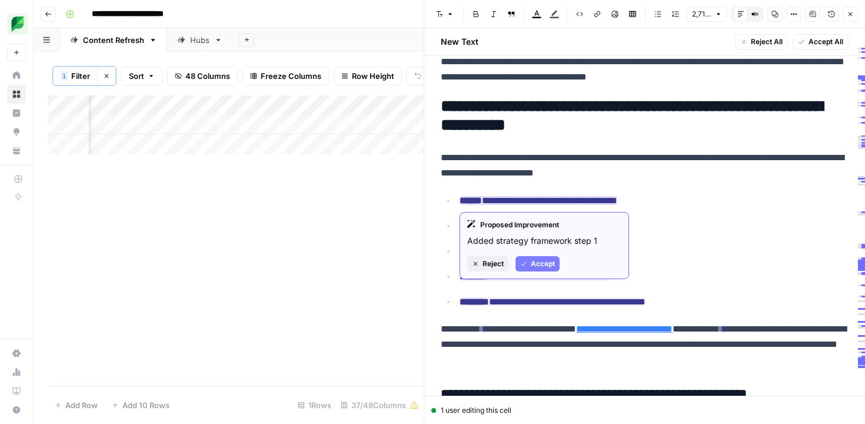
click at [531, 261] on span "Accept" at bounding box center [543, 263] width 24 height 11
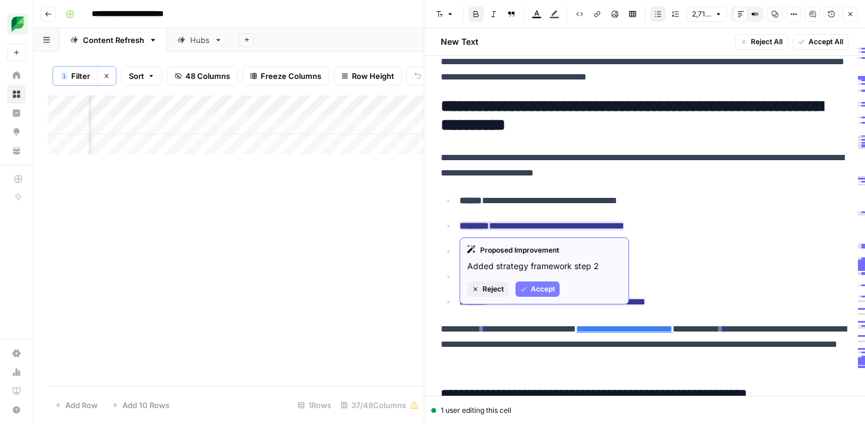
click at [527, 288] on button "Accept" at bounding box center [538, 288] width 44 height 15
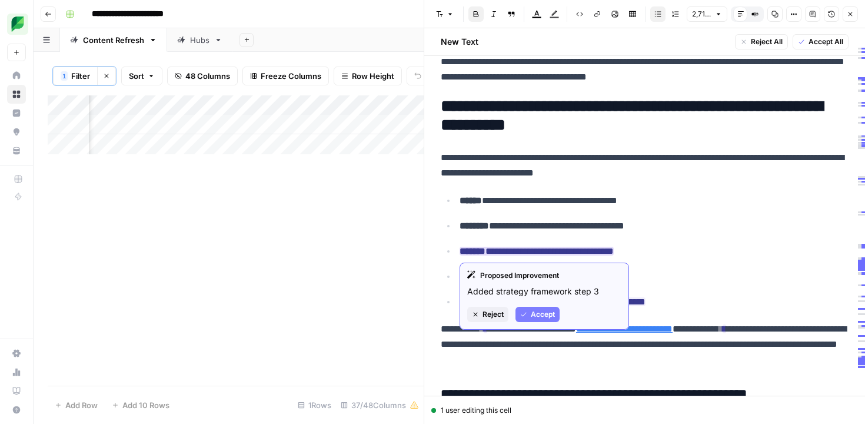
click at [523, 317] on icon "button" at bounding box center [523, 314] width 7 height 7
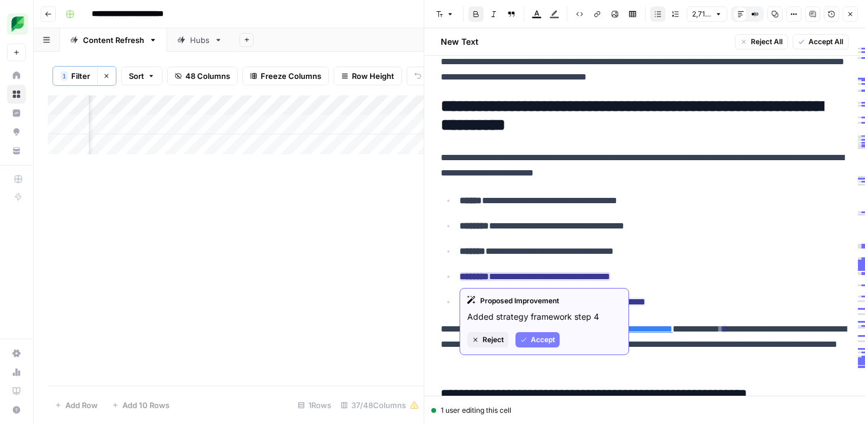
click at [529, 340] on button "Accept" at bounding box center [538, 339] width 44 height 15
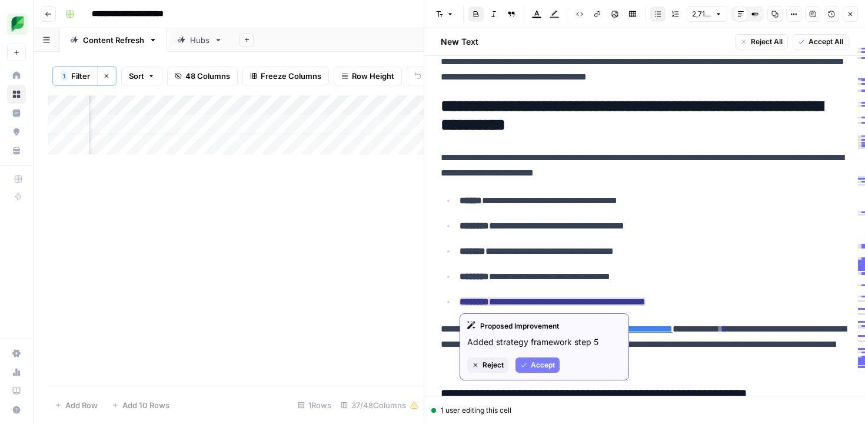
click at [526, 364] on icon "button" at bounding box center [523, 364] width 7 height 7
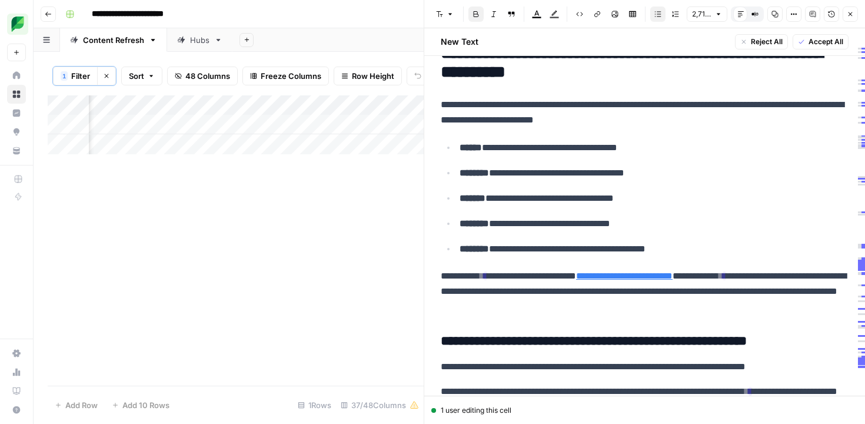
scroll to position [2262, 0]
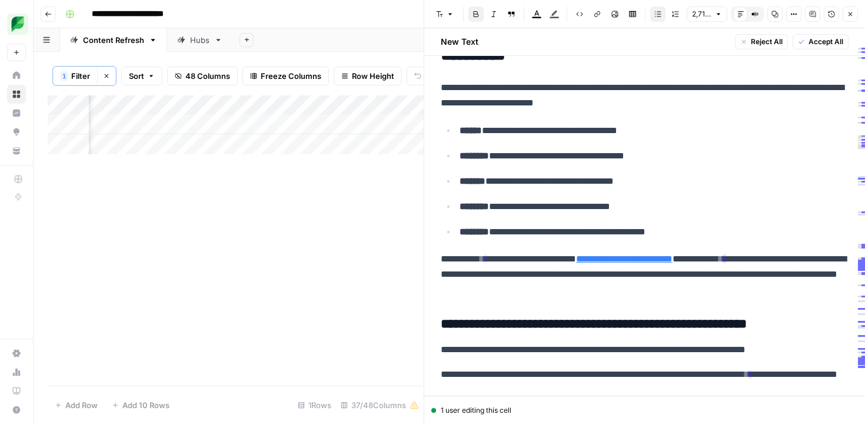
click at [726, 258] on ins "*" at bounding box center [725, 258] width 4 height 9
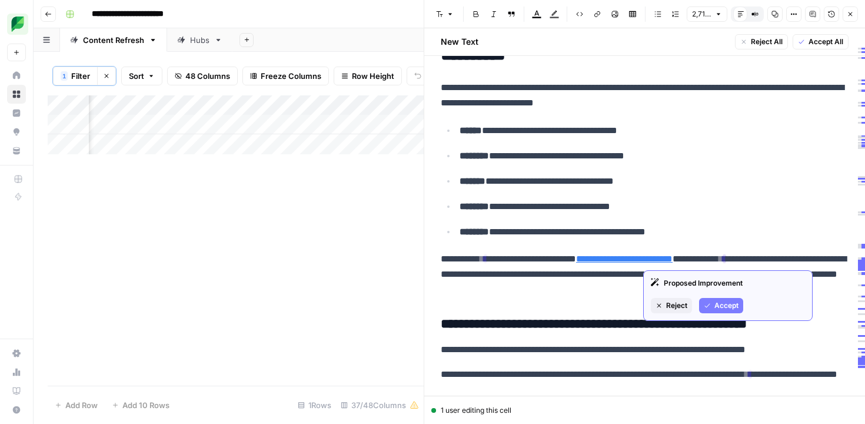
click at [733, 302] on span "Accept" at bounding box center [727, 305] width 24 height 11
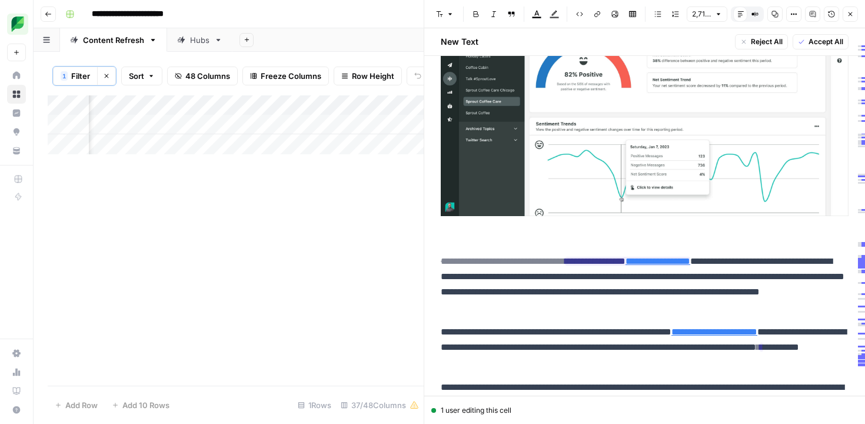
scroll to position [3011, 0]
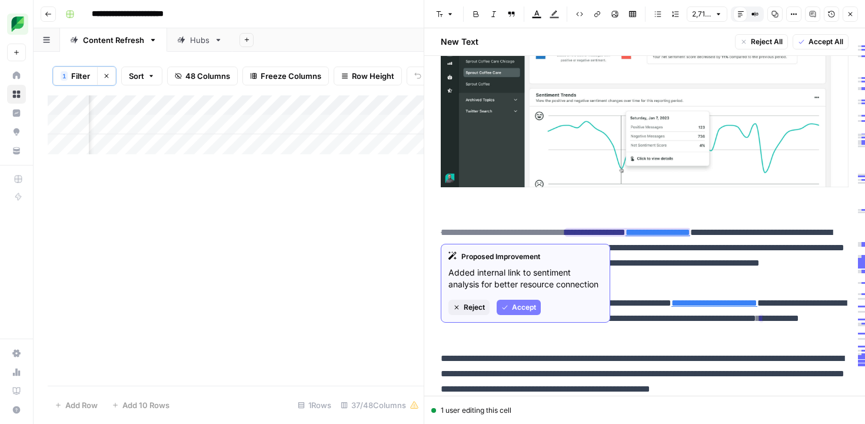
click at [521, 306] on span "Accept" at bounding box center [524, 307] width 24 height 11
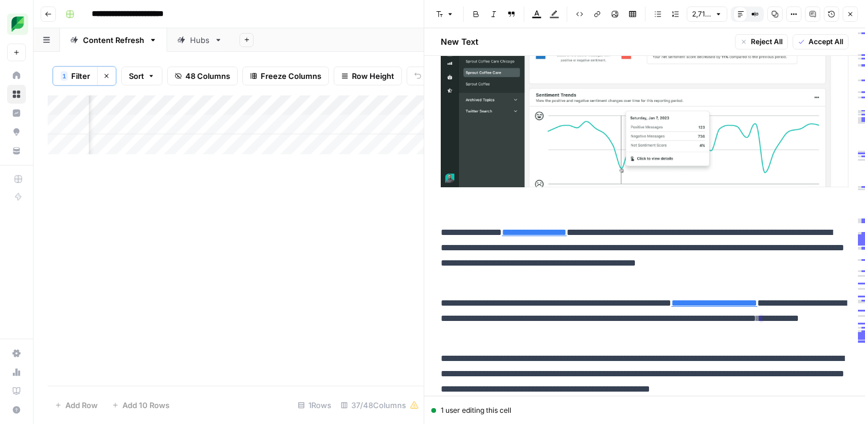
click at [504, 210] on p at bounding box center [645, 77] width 408 height 277
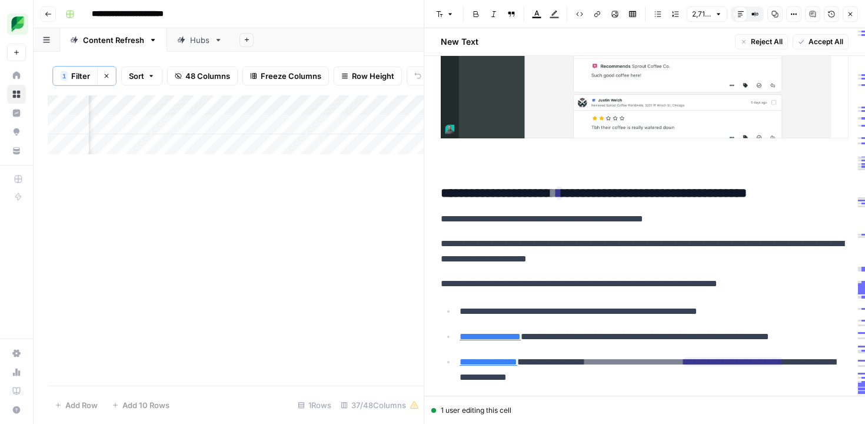
scroll to position [3338, 0]
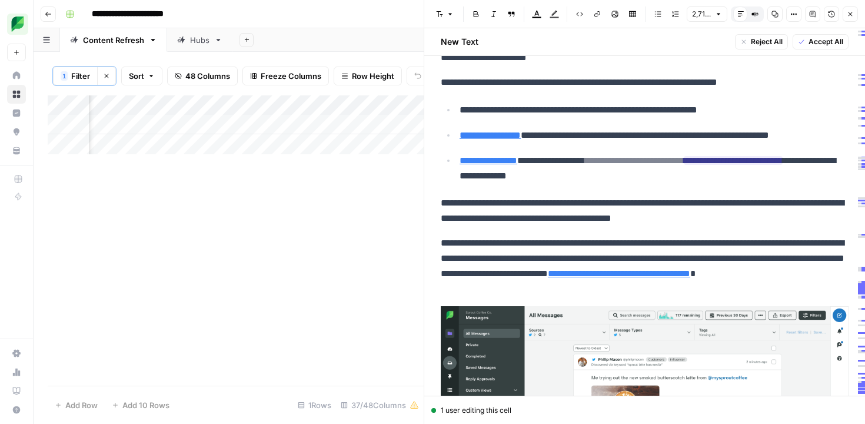
scroll to position [3545, 0]
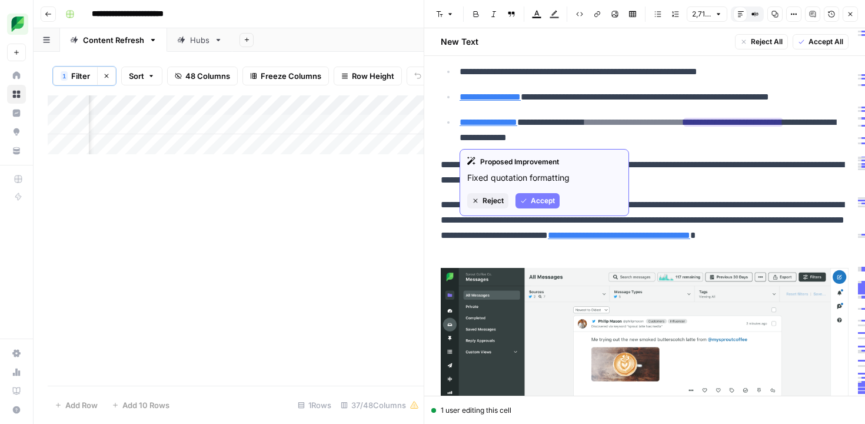
click at [543, 201] on span "Accept" at bounding box center [543, 200] width 24 height 11
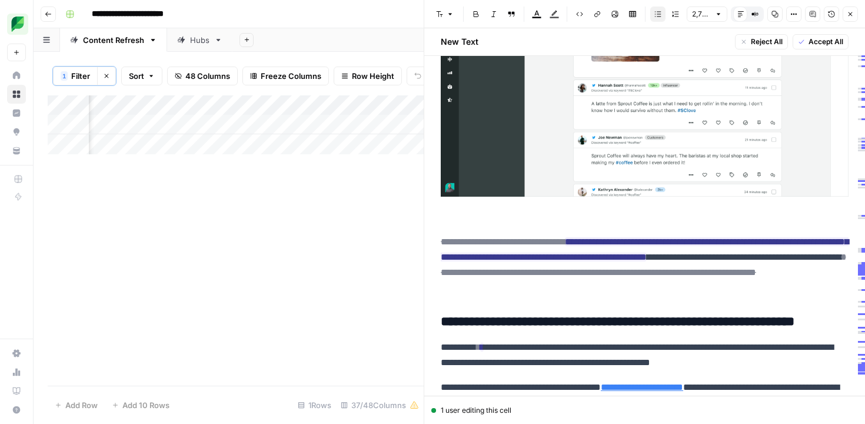
scroll to position [3868, 0]
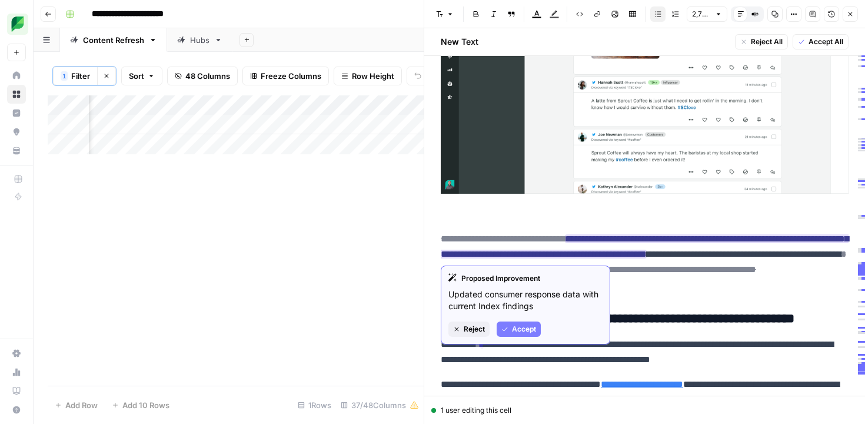
click at [531, 328] on span "Accept" at bounding box center [524, 329] width 24 height 11
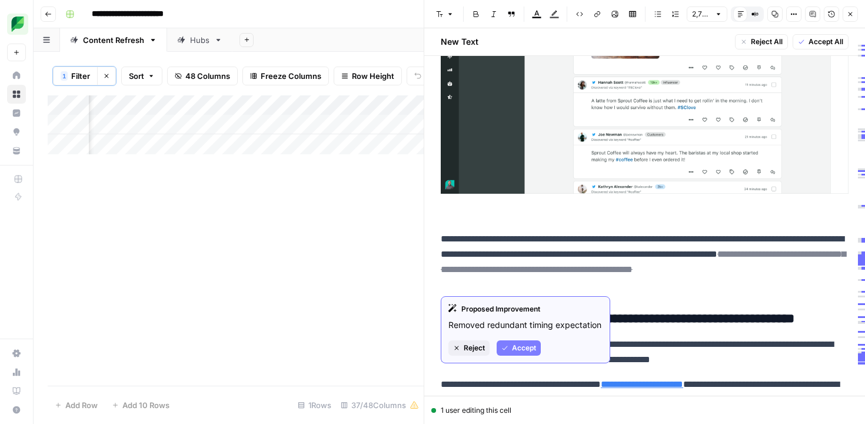
click at [515, 353] on span "Accept" at bounding box center [524, 348] width 24 height 11
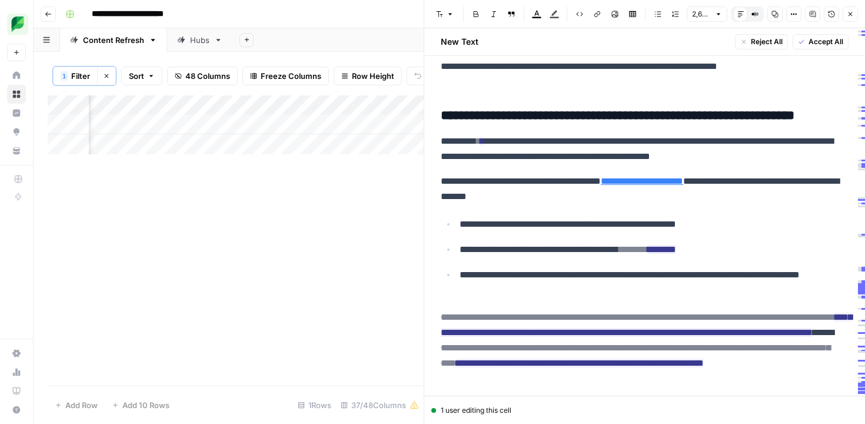
scroll to position [4116, 0]
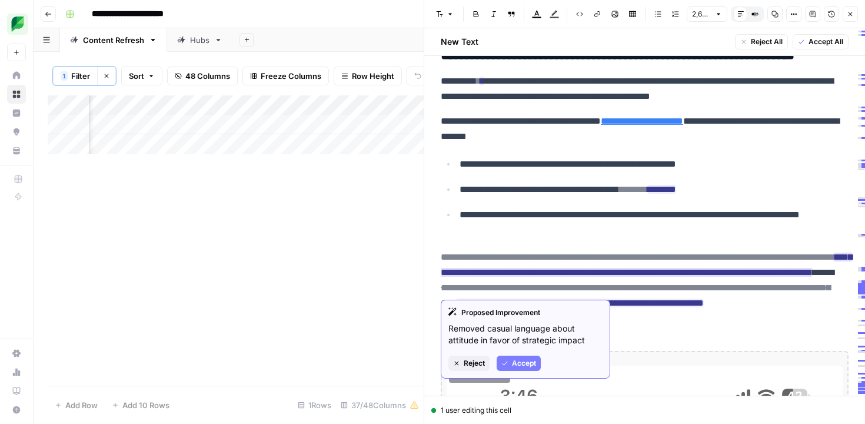
click at [525, 363] on span "Accept" at bounding box center [524, 363] width 24 height 11
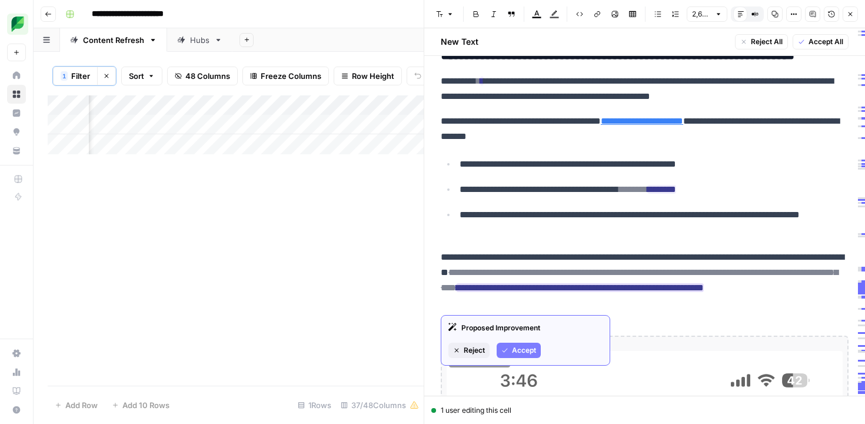
click at [530, 349] on span "Accept" at bounding box center [524, 350] width 24 height 11
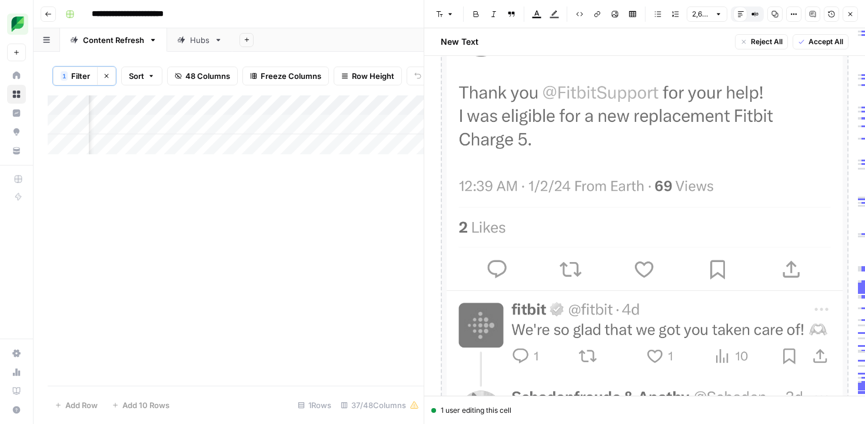
scroll to position [4612, 0]
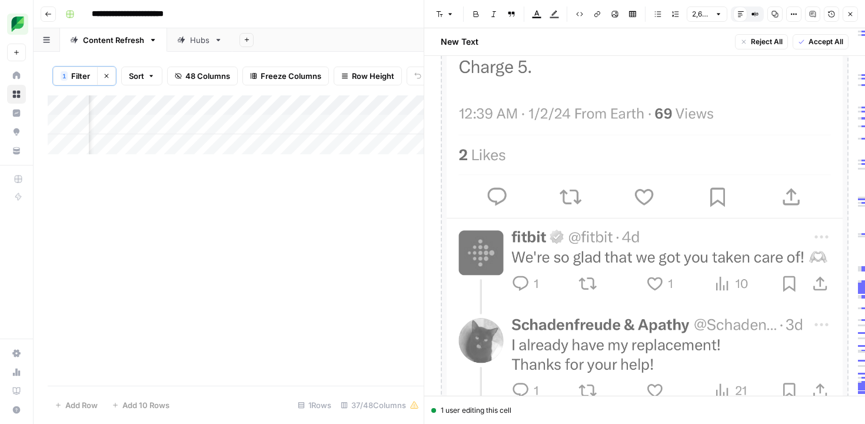
click at [617, 192] on img at bounding box center [645, 268] width 396 height 859
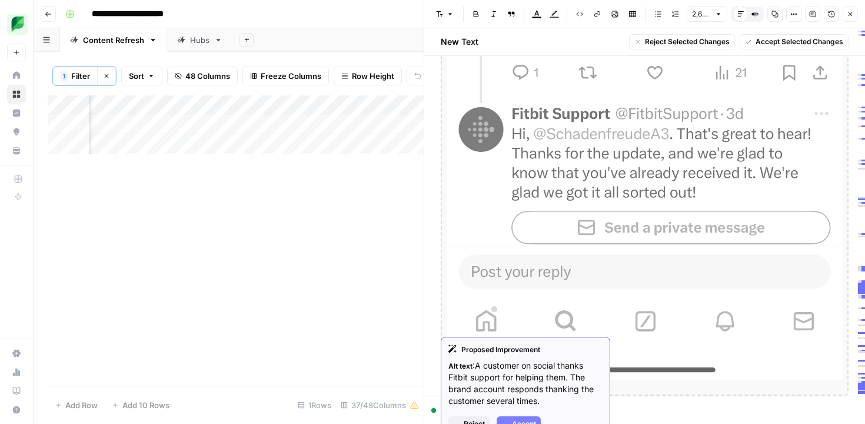
scroll to position [5219, 0]
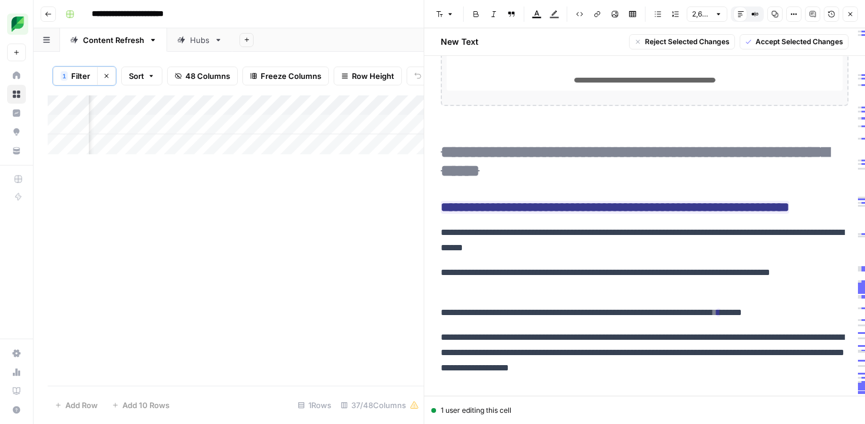
click at [766, 42] on span "Accept Selected Changes" at bounding box center [800, 41] width 88 height 11
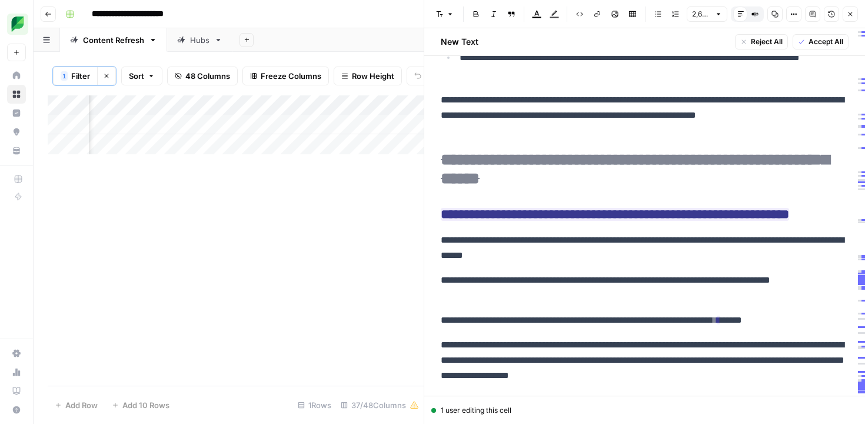
scroll to position [4349, 0]
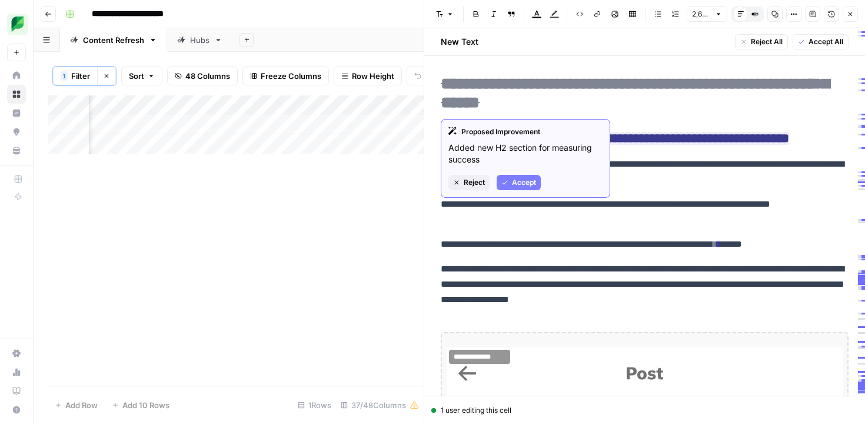
click at [523, 181] on span "Accept" at bounding box center [524, 182] width 24 height 11
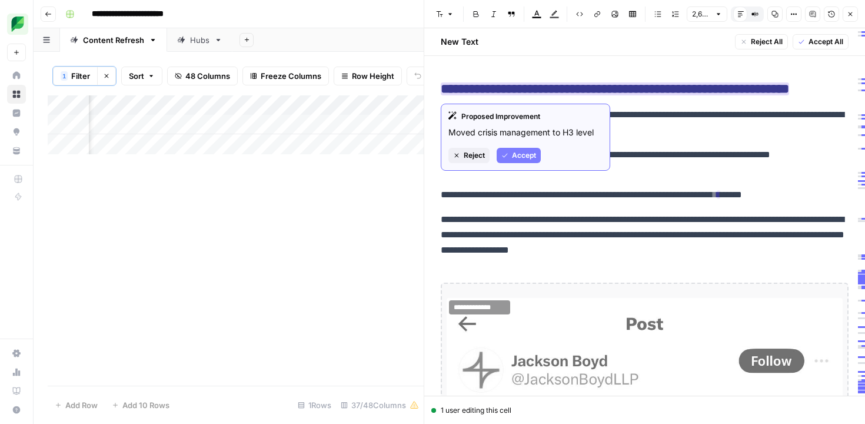
click at [527, 160] on button "Accept" at bounding box center [519, 155] width 44 height 15
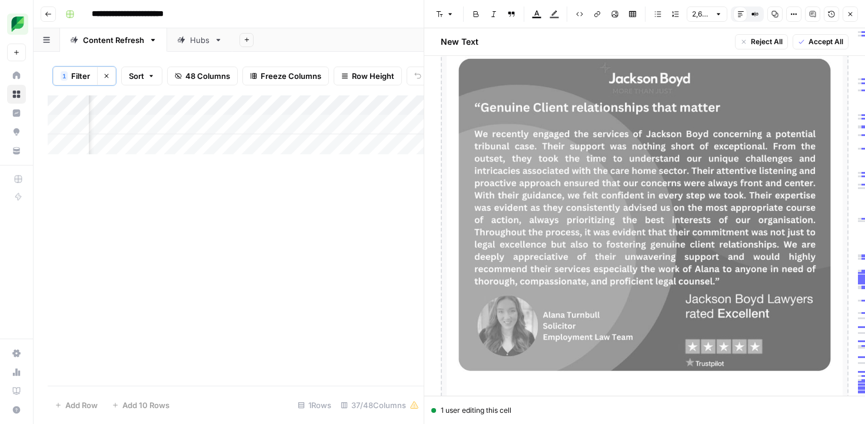
scroll to position [5010, 0]
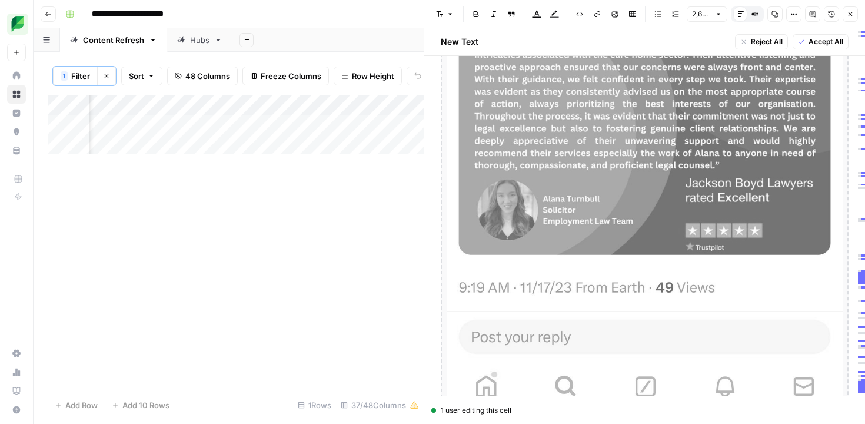
click at [569, 193] on img at bounding box center [645, 41] width 396 height 808
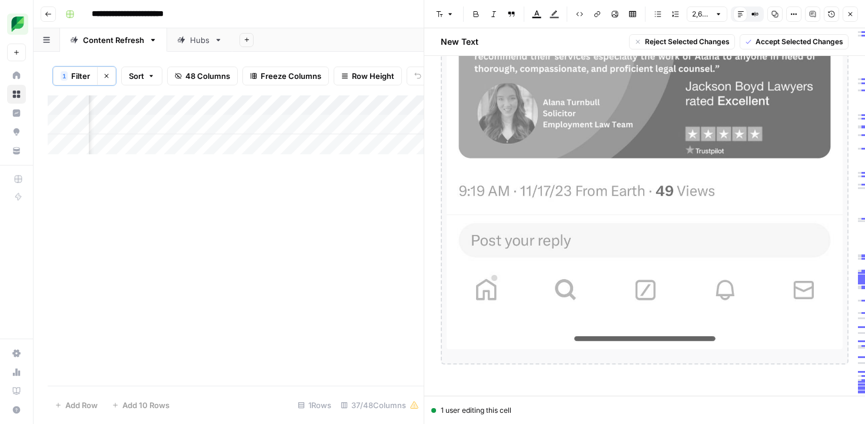
scroll to position [5096, 0]
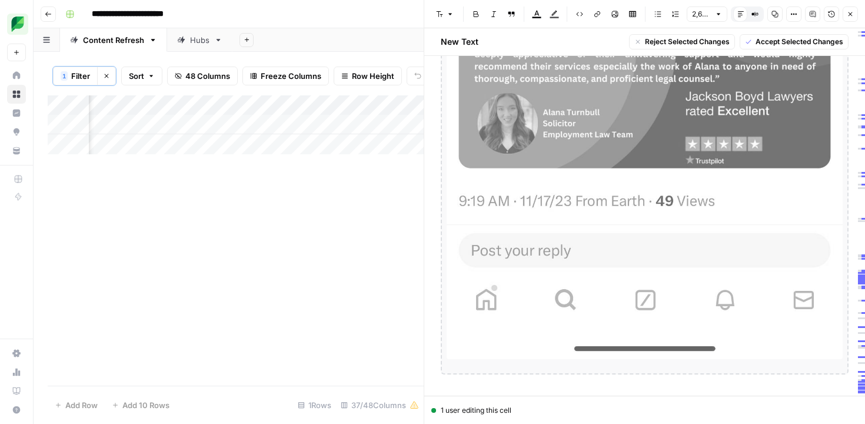
click at [774, 42] on span "Accept Selected Changes" at bounding box center [800, 41] width 88 height 11
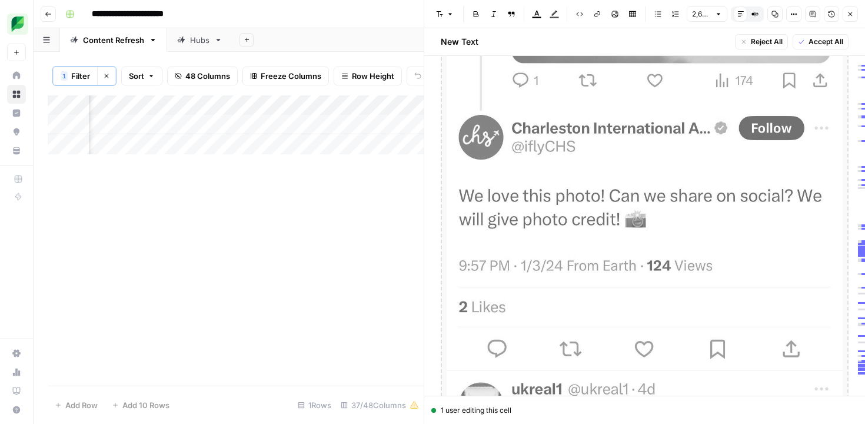
scroll to position [4612, 0]
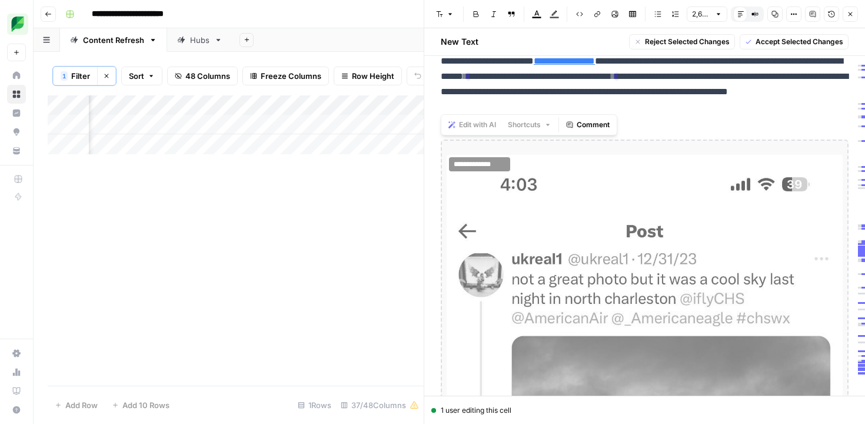
click at [765, 41] on span "Accept Selected Changes" at bounding box center [800, 41] width 88 height 11
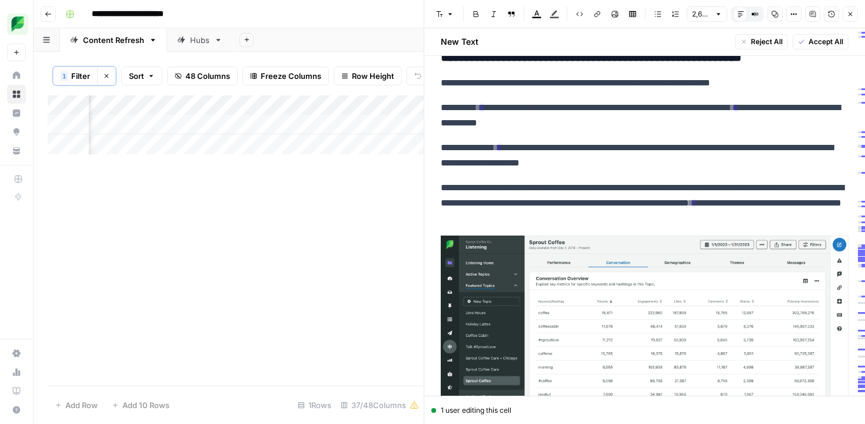
scroll to position [4697, 0]
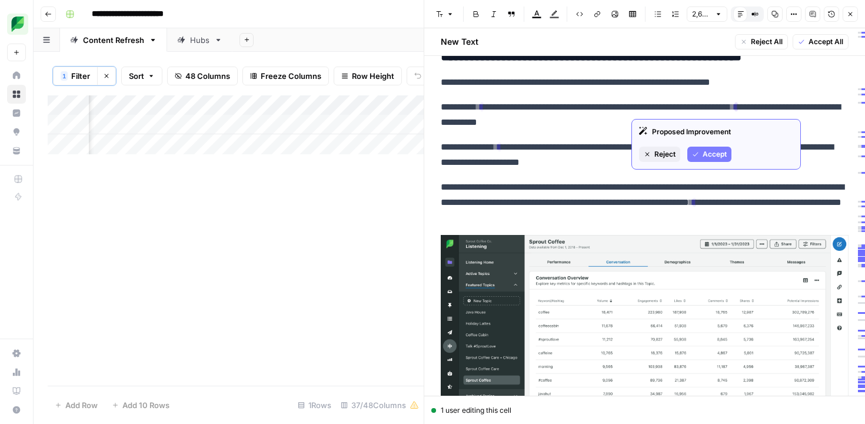
click at [720, 148] on button "Accept" at bounding box center [709, 154] width 44 height 15
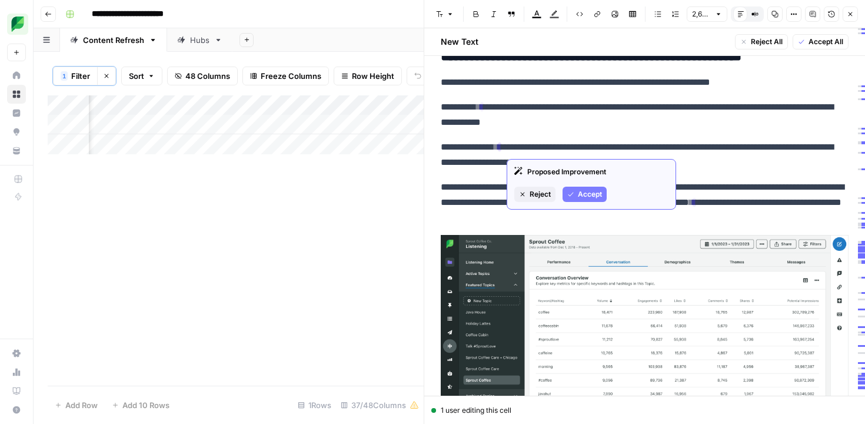
click at [577, 190] on button "Accept" at bounding box center [585, 194] width 44 height 15
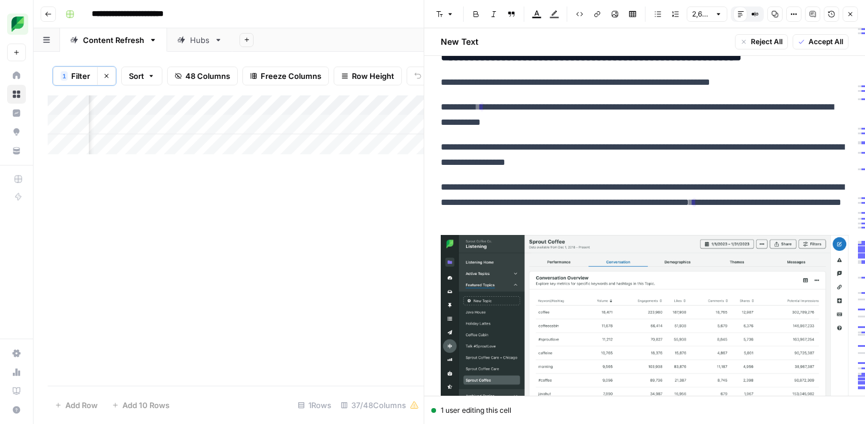
click at [496, 107] on p "**********" at bounding box center [645, 114] width 408 height 31
click at [528, 163] on p "**********" at bounding box center [645, 154] width 408 height 31
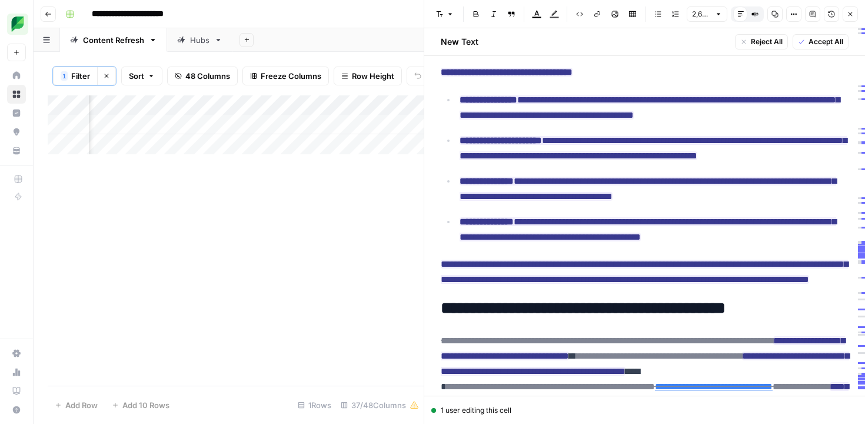
scroll to position [5257, 0]
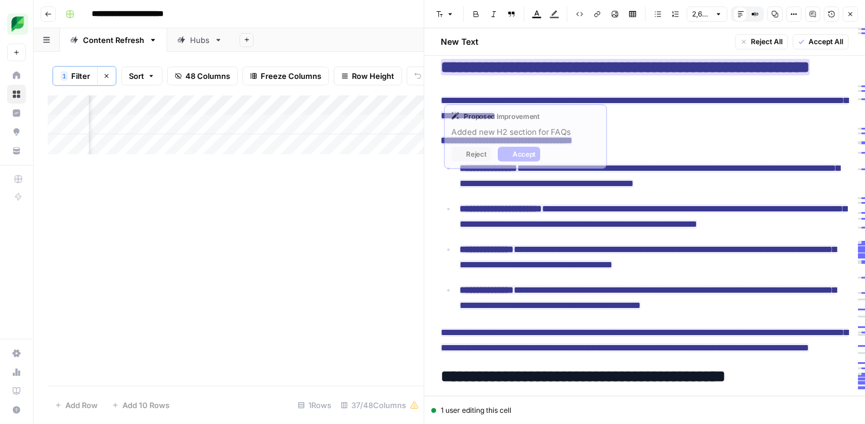
click at [652, 71] on ins "**********" at bounding box center [625, 67] width 369 height 16
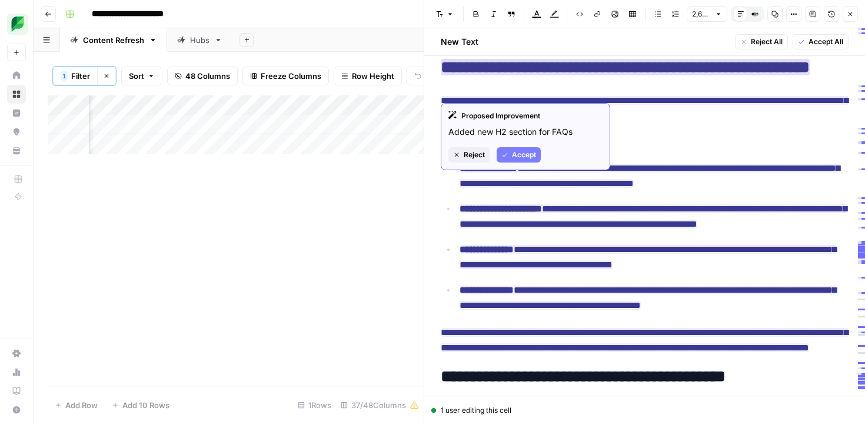
click at [523, 155] on span "Accept" at bounding box center [524, 154] width 24 height 11
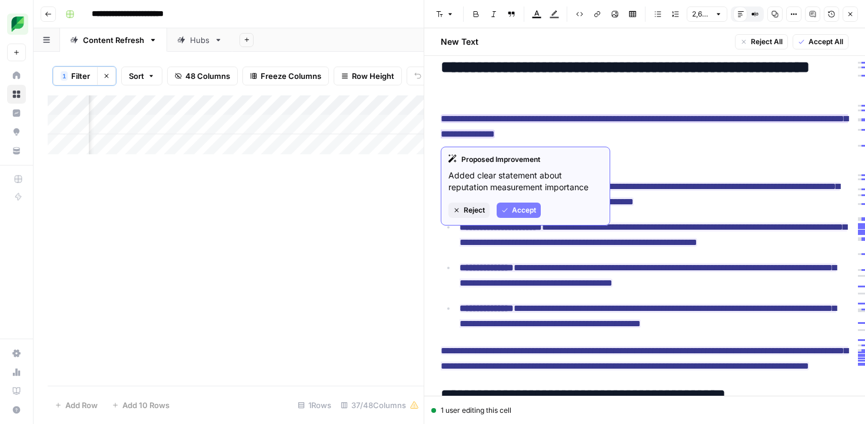
click at [527, 207] on span "Accept" at bounding box center [524, 210] width 24 height 11
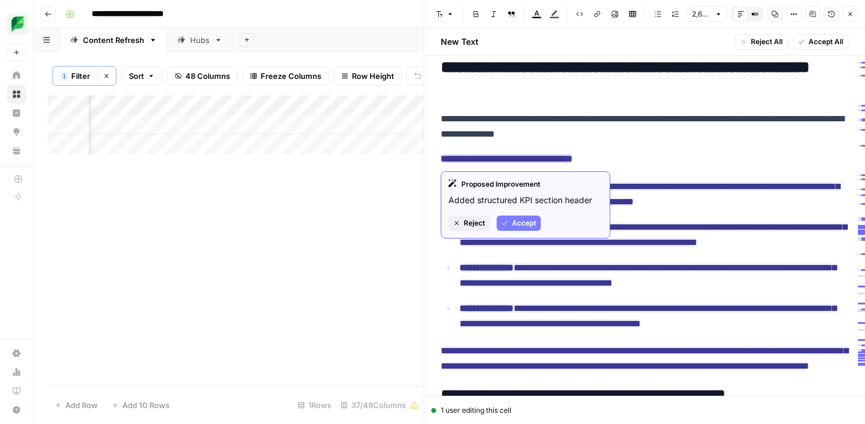
click at [527, 219] on span "Accept" at bounding box center [524, 223] width 24 height 11
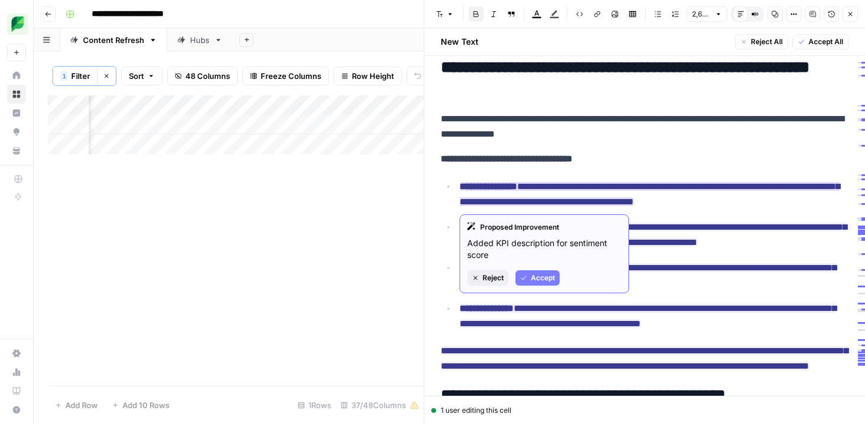
click at [529, 280] on button "Accept" at bounding box center [538, 277] width 44 height 15
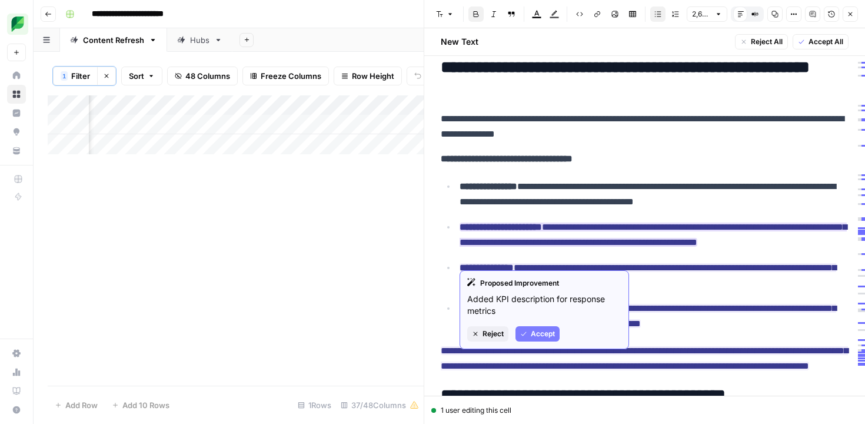
click at [534, 332] on span "Accept" at bounding box center [543, 333] width 24 height 11
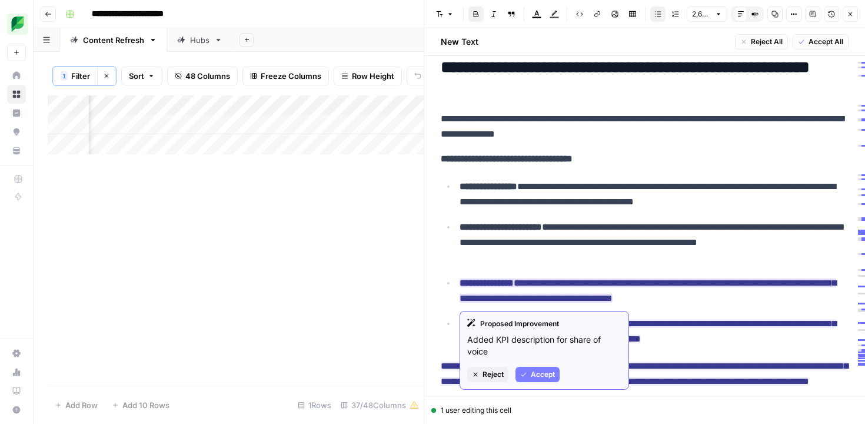
click at [529, 374] on button "Accept" at bounding box center [538, 374] width 44 height 15
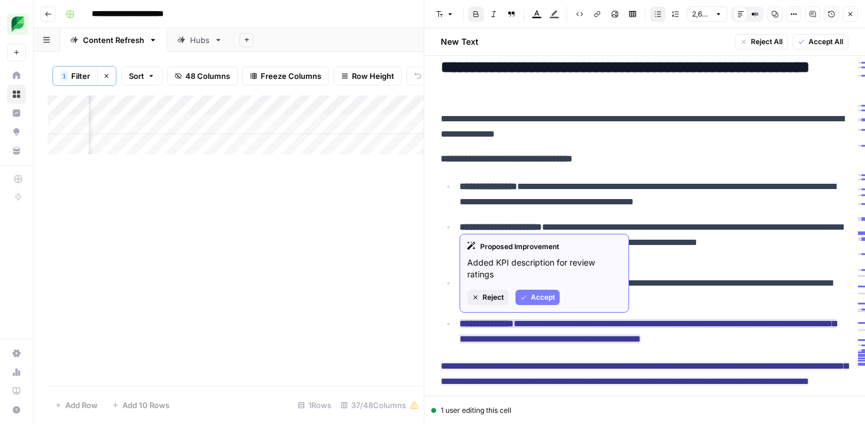
click at [533, 293] on span "Accept" at bounding box center [543, 297] width 24 height 11
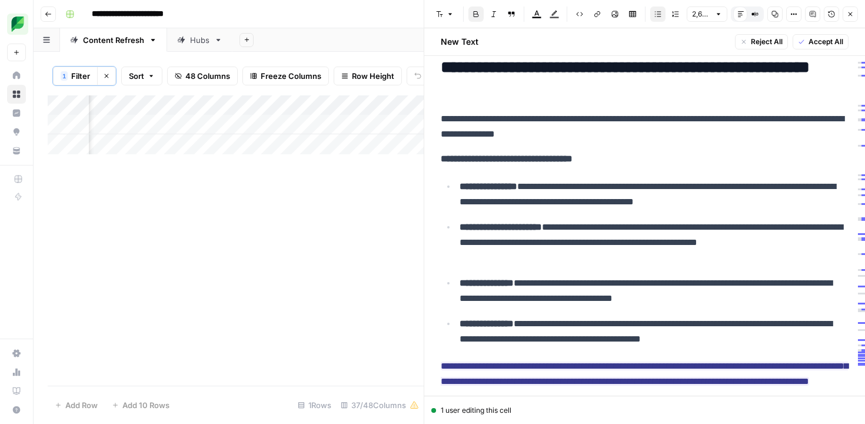
scroll to position [5416, 0]
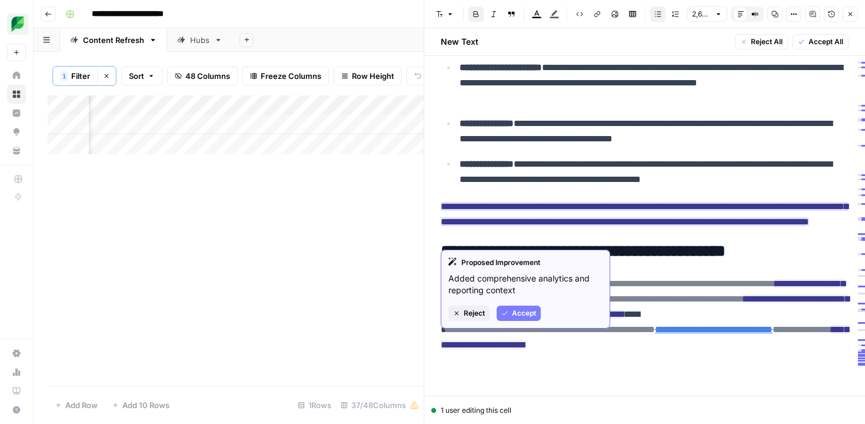
click at [522, 319] on button "Accept" at bounding box center [519, 312] width 44 height 15
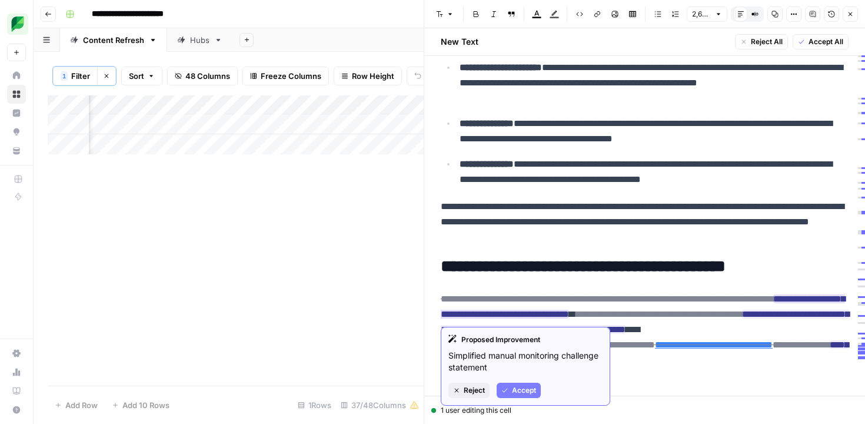
click at [523, 384] on button "Accept" at bounding box center [519, 390] width 44 height 15
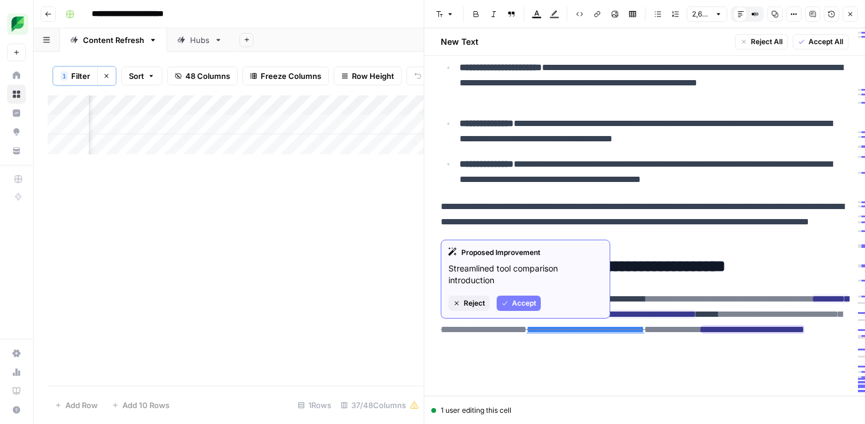
click at [519, 298] on span "Accept" at bounding box center [524, 303] width 24 height 11
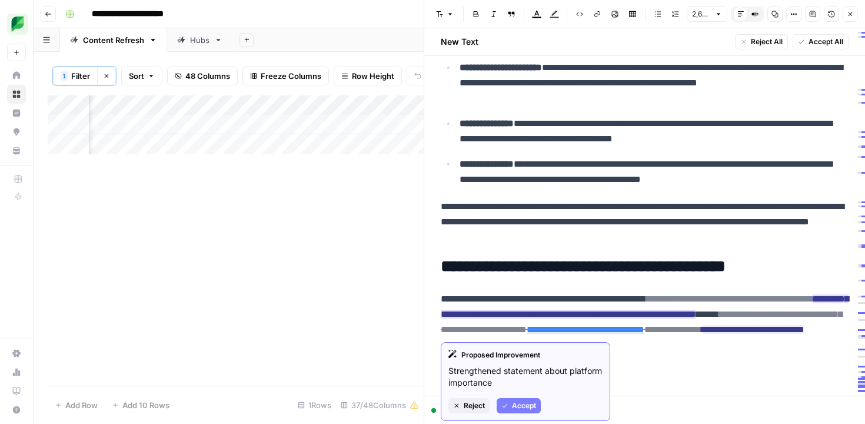
click at [520, 403] on span "Accept" at bounding box center [524, 405] width 24 height 11
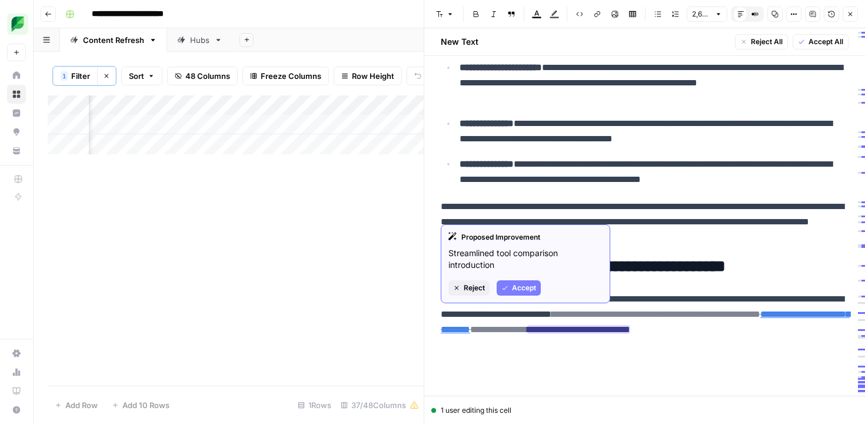
click at [520, 291] on span "Accept" at bounding box center [524, 288] width 24 height 11
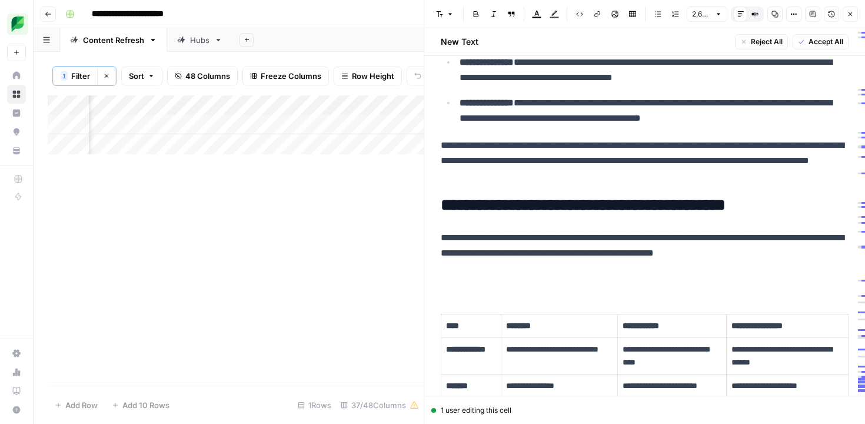
scroll to position [5537, 0]
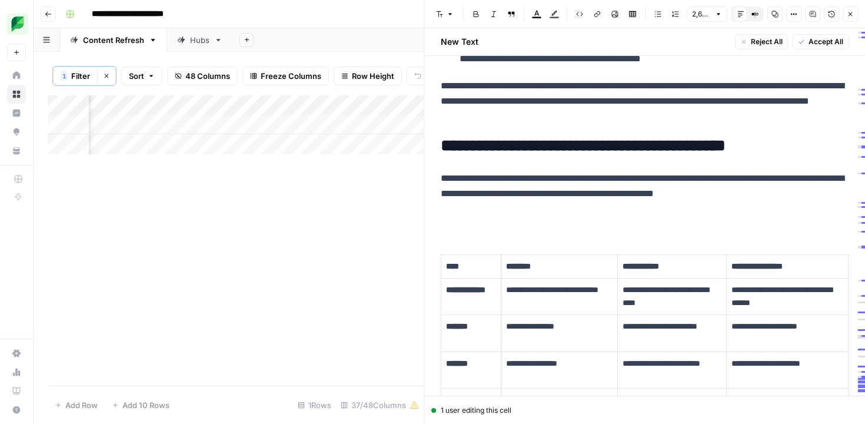
click at [507, 211] on p at bounding box center [645, 218] width 408 height 15
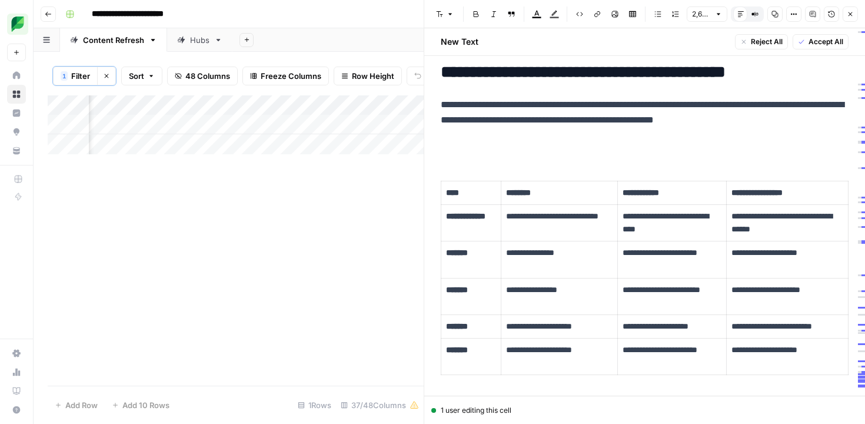
scroll to position [5603, 0]
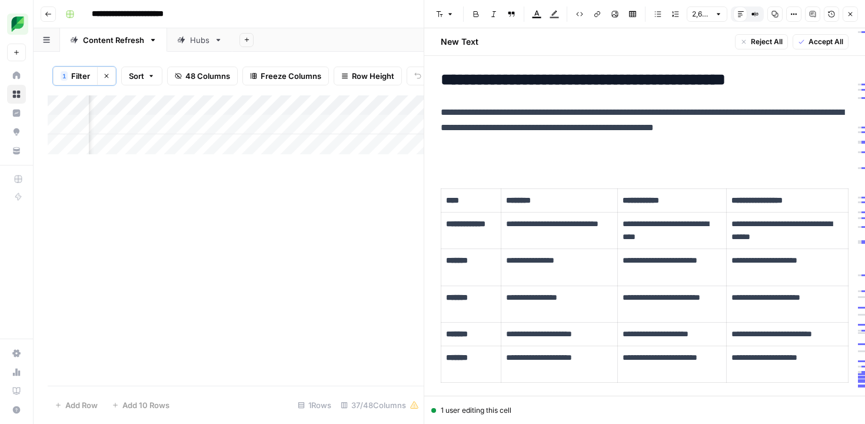
click at [452, 154] on p at bounding box center [645, 152] width 408 height 15
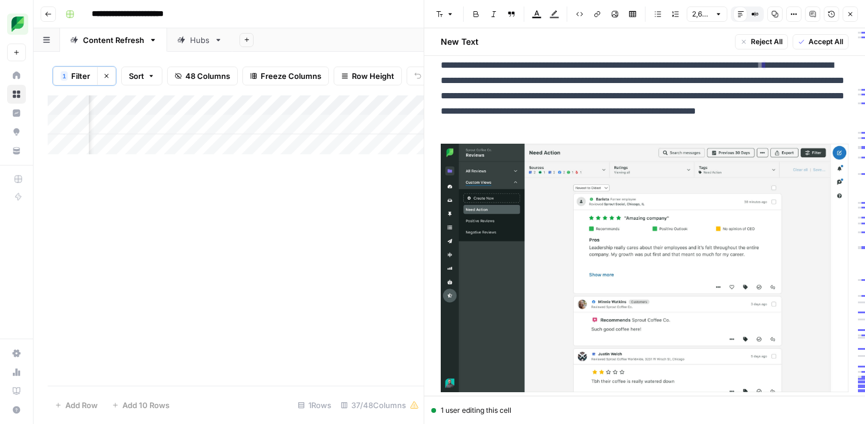
scroll to position [5958, 0]
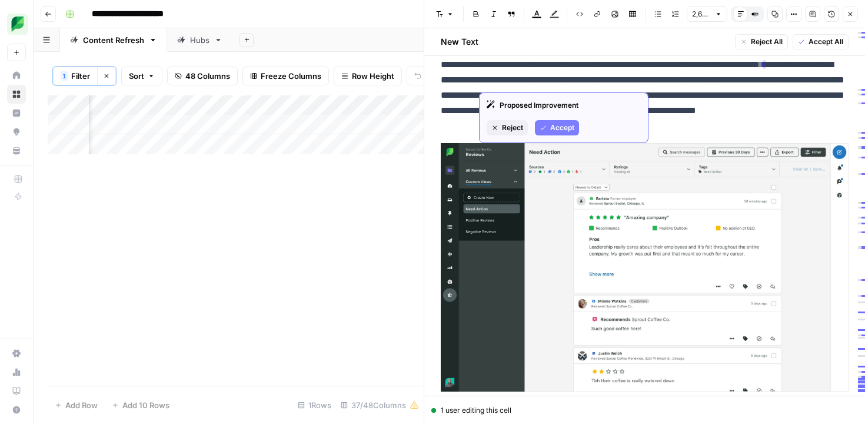
click at [540, 125] on icon "button" at bounding box center [543, 127] width 7 height 7
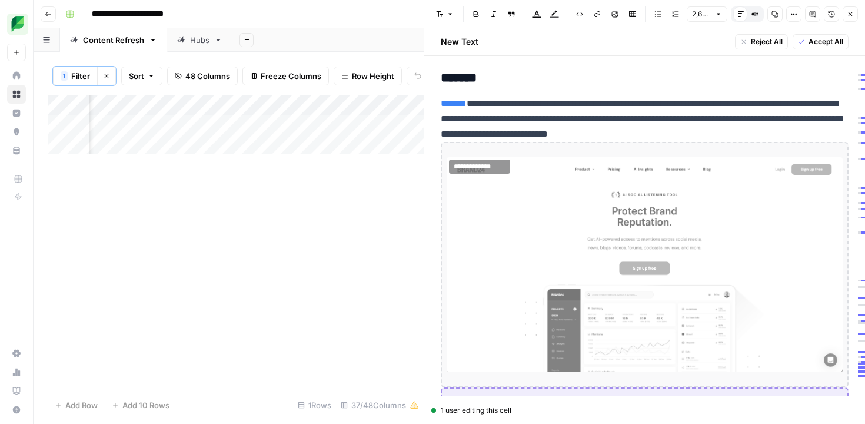
scroll to position [6421, 0]
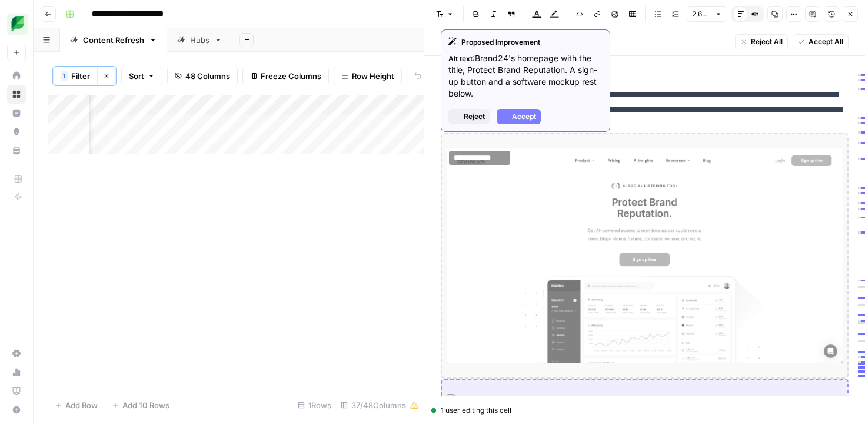
click at [548, 197] on img at bounding box center [645, 255] width 396 height 215
click at [530, 114] on span "Accept" at bounding box center [524, 116] width 24 height 11
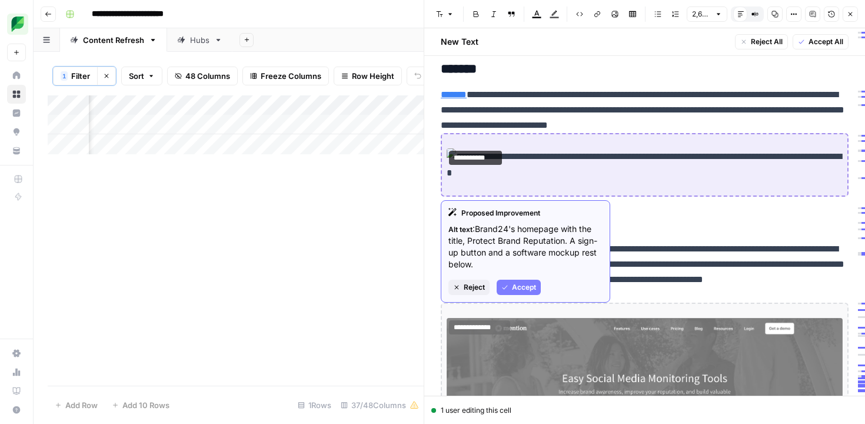
click at [513, 291] on span "Accept" at bounding box center [524, 287] width 24 height 11
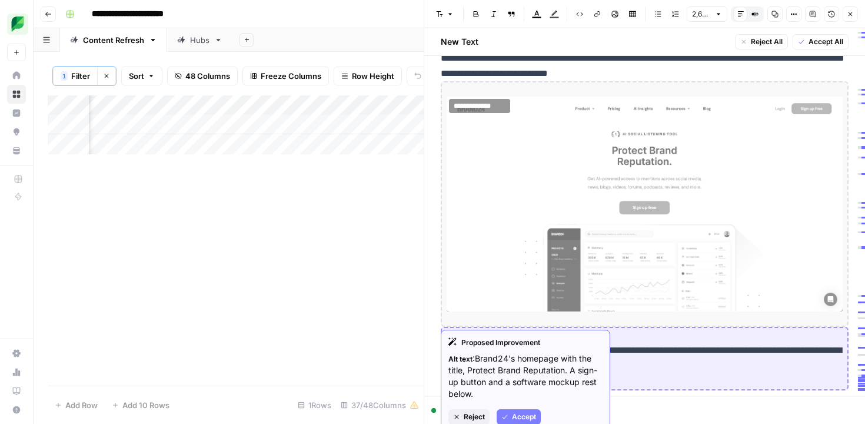
scroll to position [6556, 0]
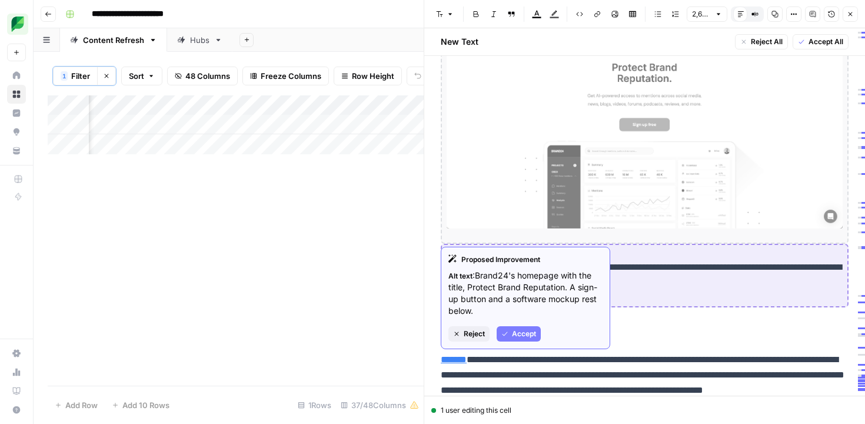
click at [599, 189] on img at bounding box center [645, 121] width 396 height 215
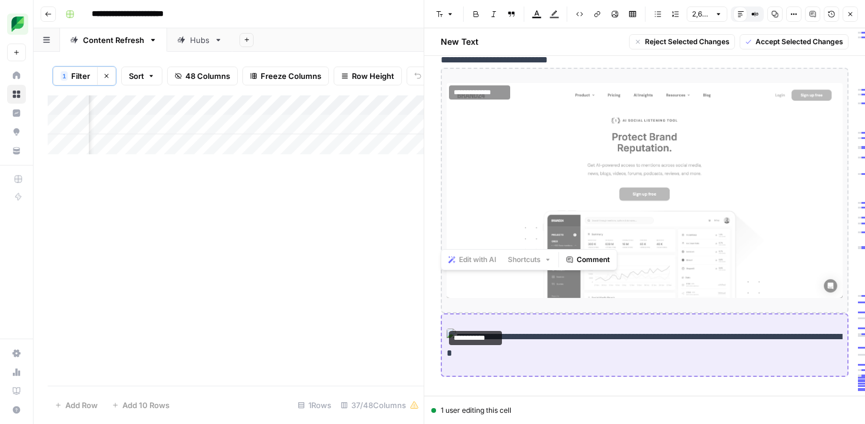
scroll to position [6458, 0]
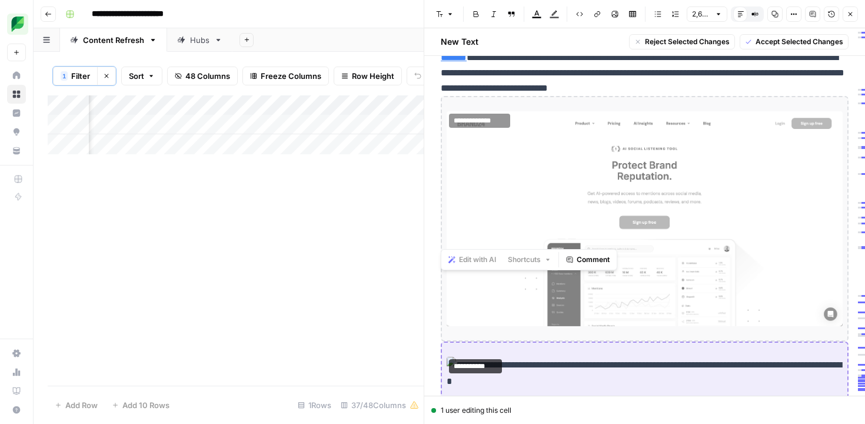
click at [678, 47] on button "Reject Selected Changes" at bounding box center [682, 41] width 106 height 15
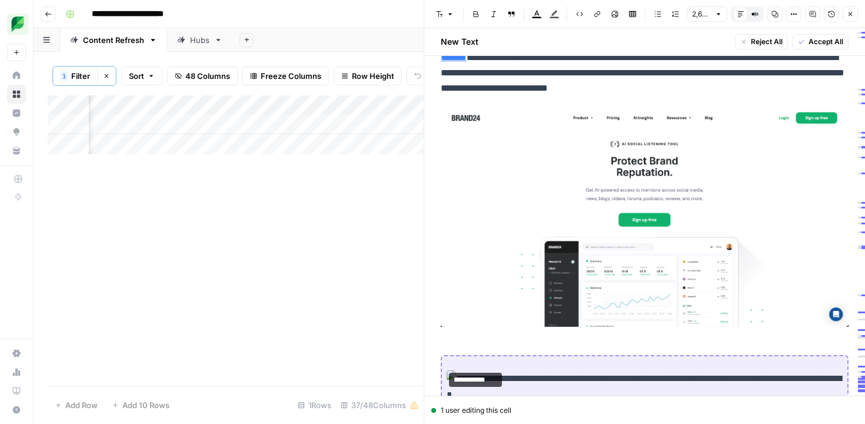
scroll to position [6588, 0]
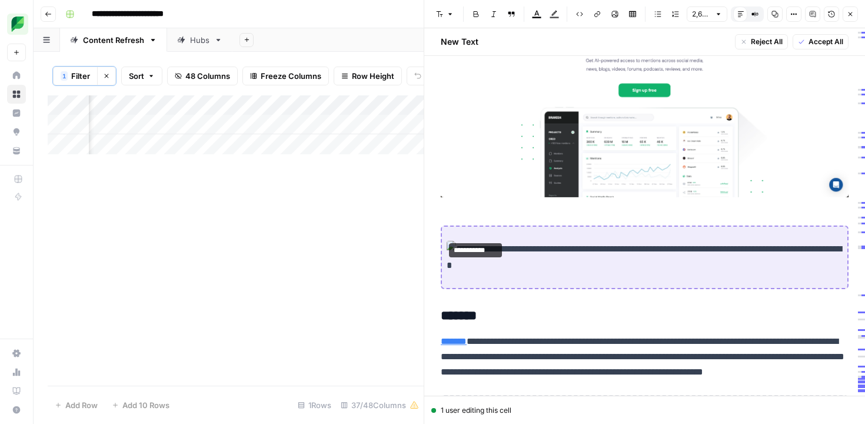
click at [583, 280] on div "**********" at bounding box center [645, 257] width 408 height 64
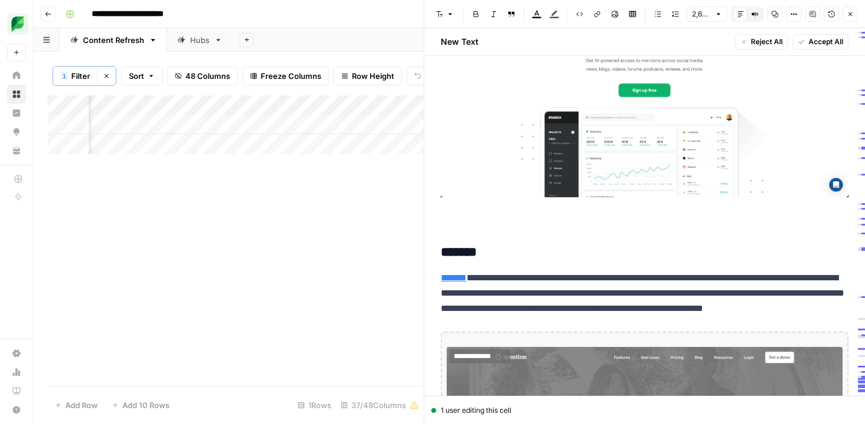
scroll to position [6810, 0]
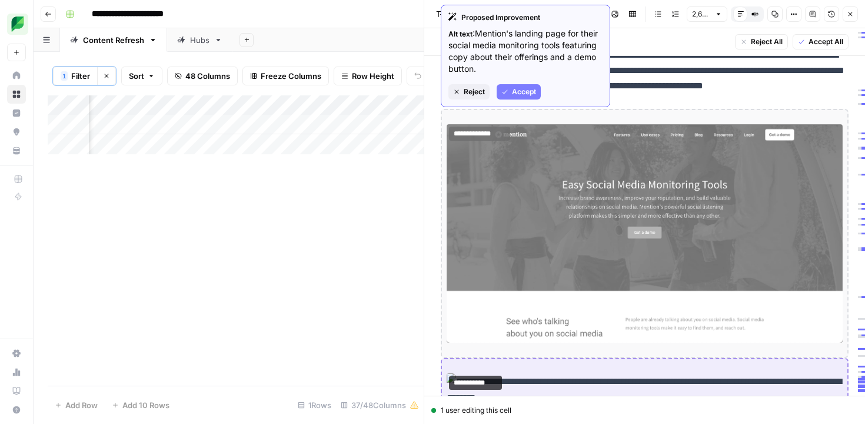
click at [474, 89] on span "Reject" at bounding box center [474, 92] width 21 height 11
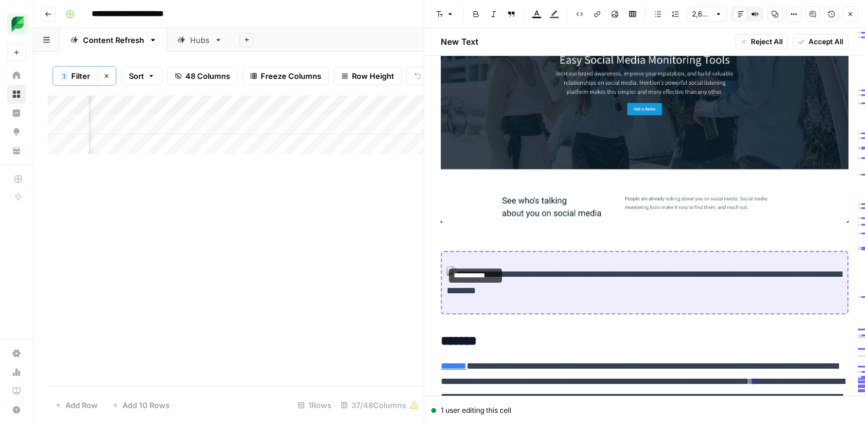
scroll to position [7027, 0]
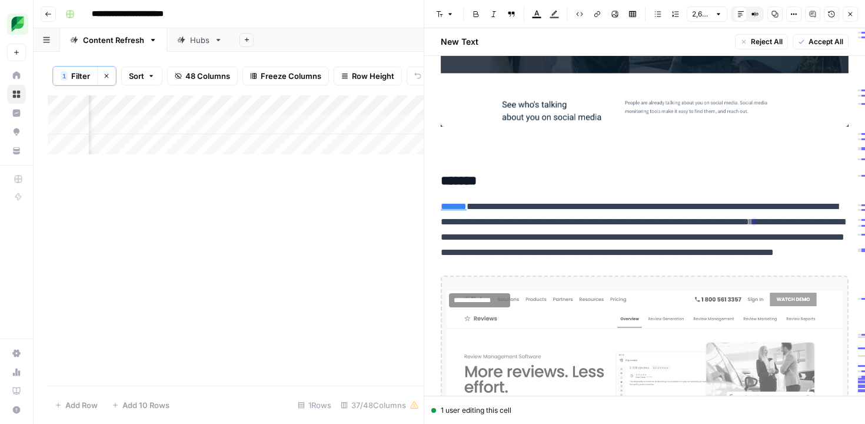
click at [483, 149] on p at bounding box center [645, 28] width 408 height 253
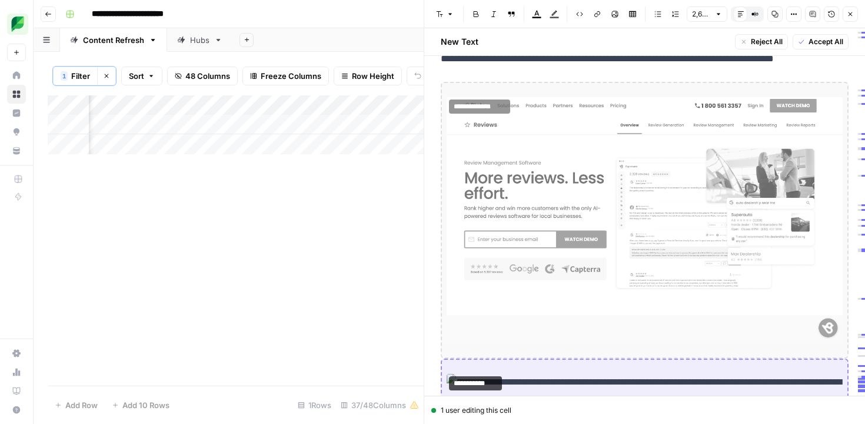
scroll to position [7147, 0]
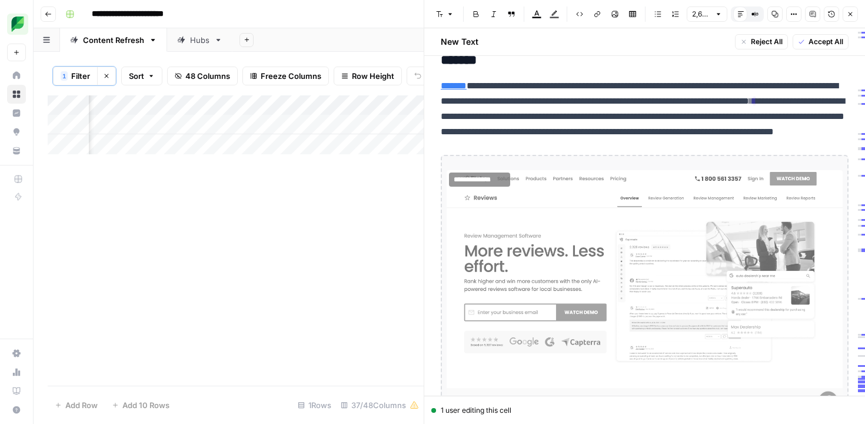
click at [579, 87] on p "**********" at bounding box center [645, 116] width 408 height 77
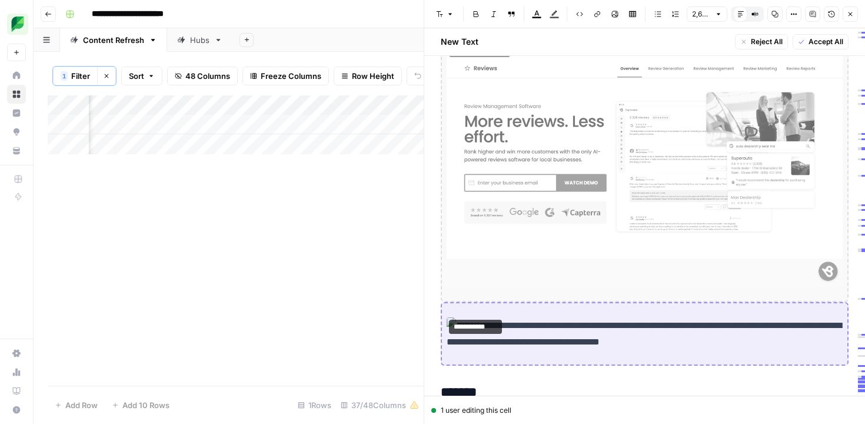
scroll to position [7283, 0]
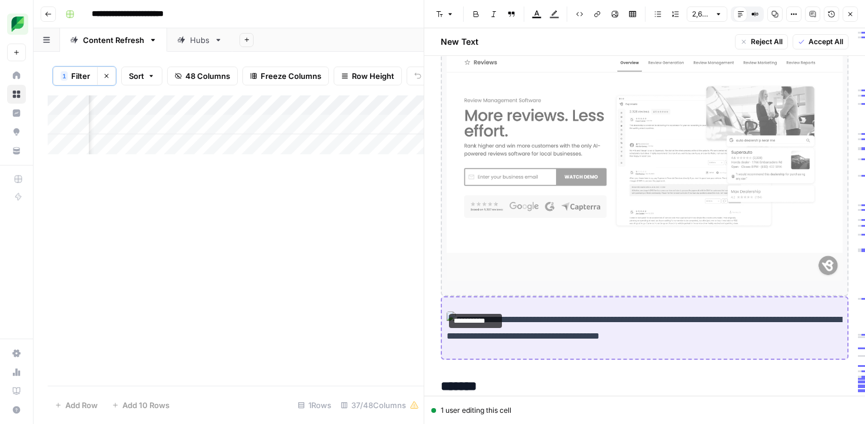
click at [579, 87] on img at bounding box center [645, 158] width 396 height 246
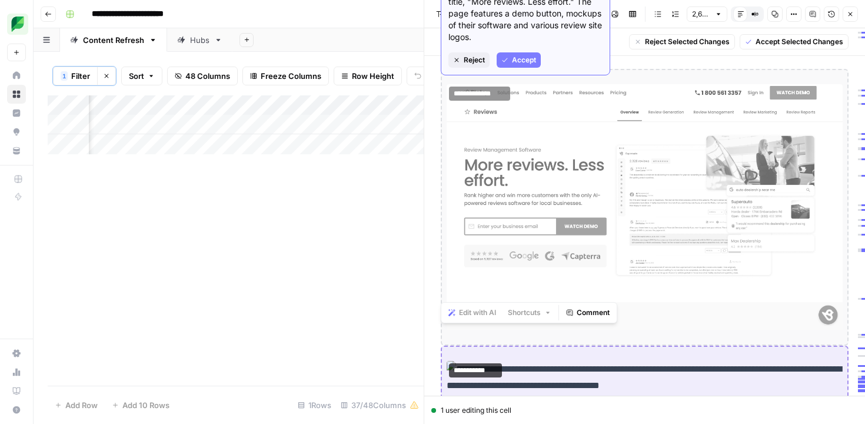
scroll to position [7226, 0]
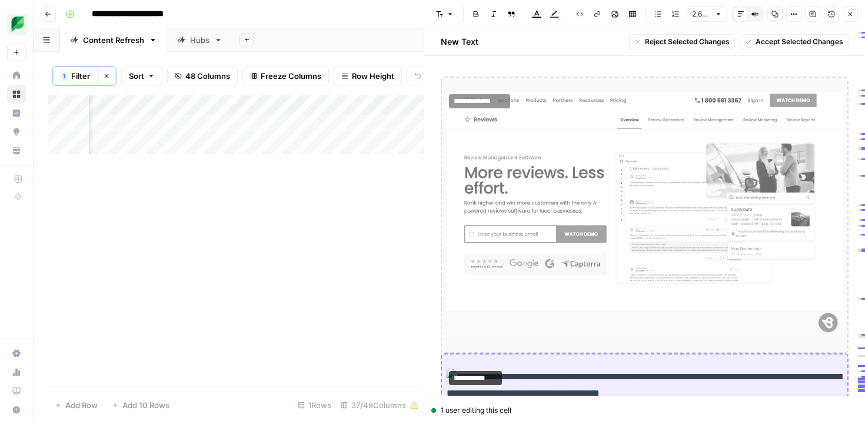
click at [674, 39] on span "Reject Selected Changes" at bounding box center [687, 41] width 85 height 11
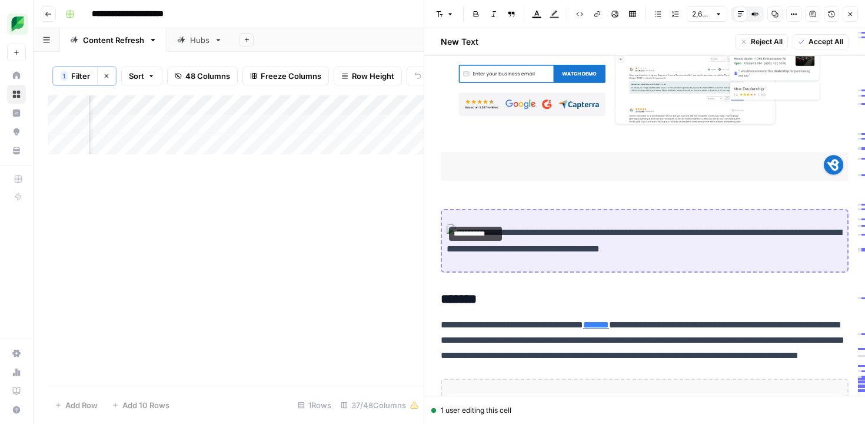
scroll to position [7407, 0]
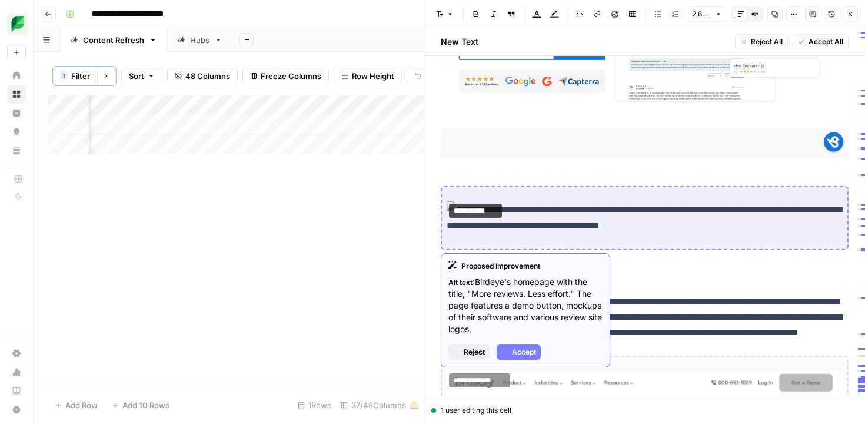
click at [725, 231] on img at bounding box center [645, 217] width 396 height 33
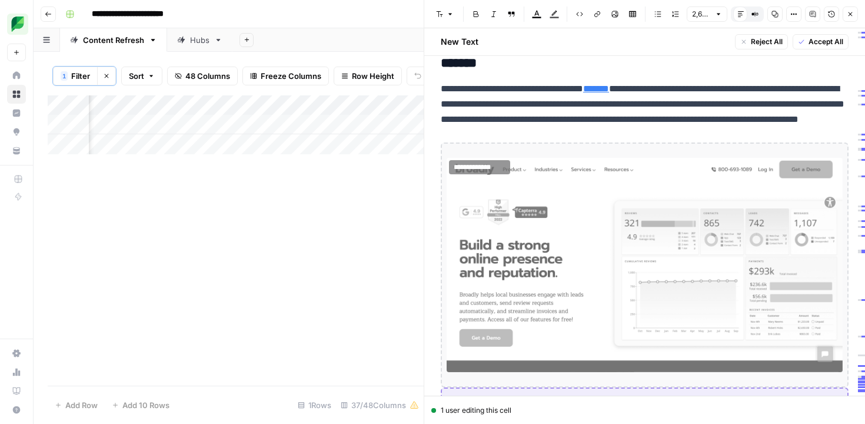
scroll to position [7568, 0]
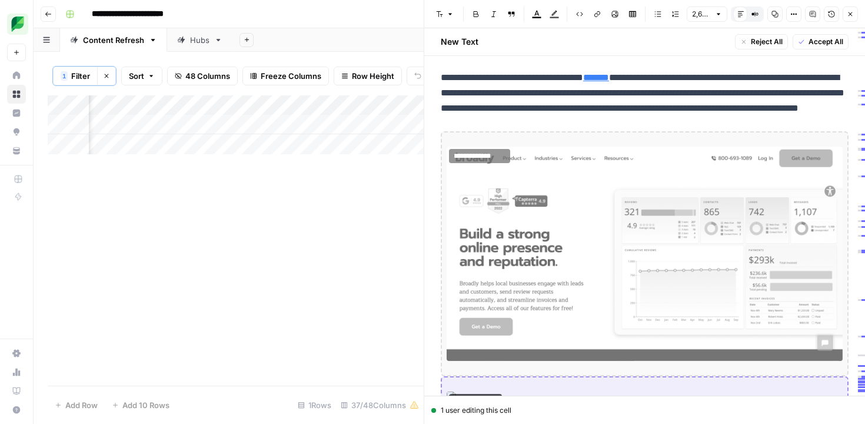
click at [707, 231] on img at bounding box center [645, 254] width 396 height 214
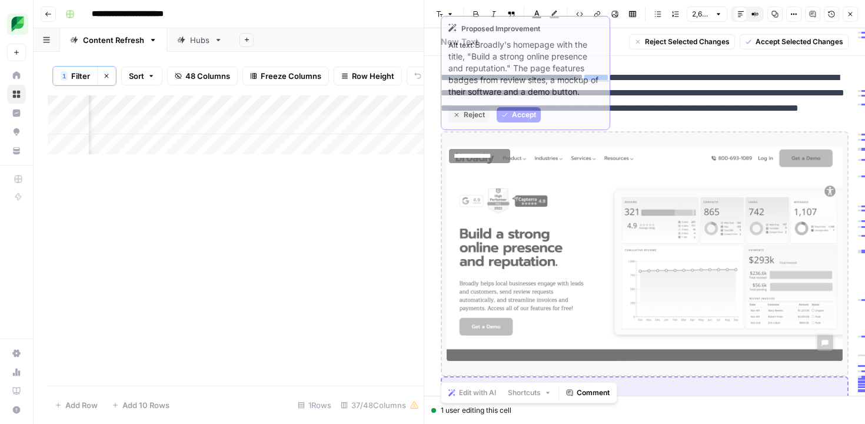
click at [478, 219] on img at bounding box center [645, 254] width 396 height 214
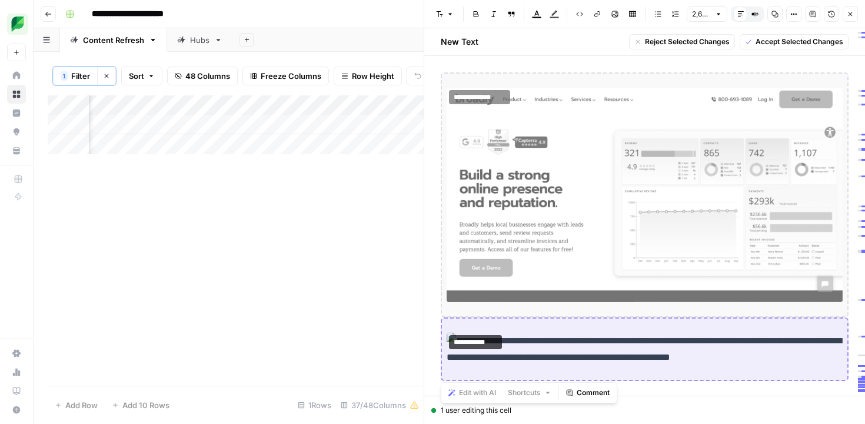
scroll to position [7645, 0]
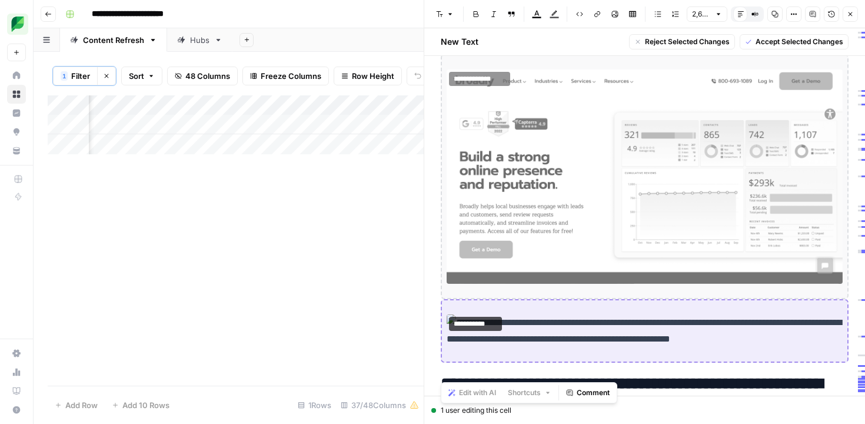
click at [684, 40] on span "Reject Selected Changes" at bounding box center [687, 41] width 85 height 11
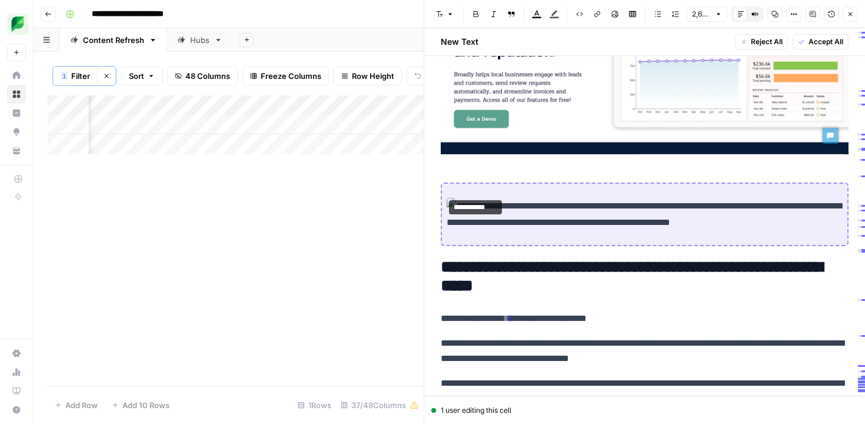
scroll to position [7854, 0]
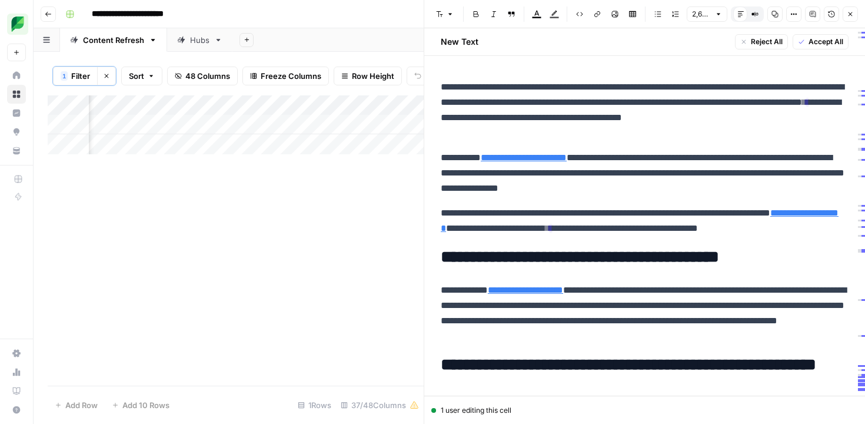
scroll to position [7854, 0]
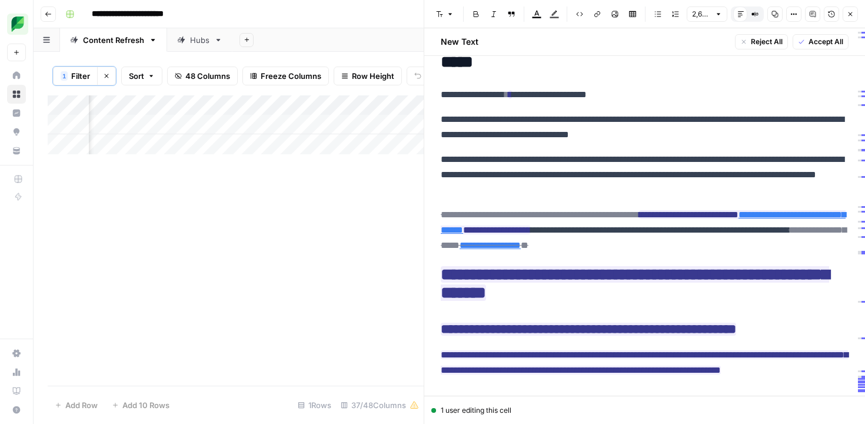
scroll to position [7924, 0]
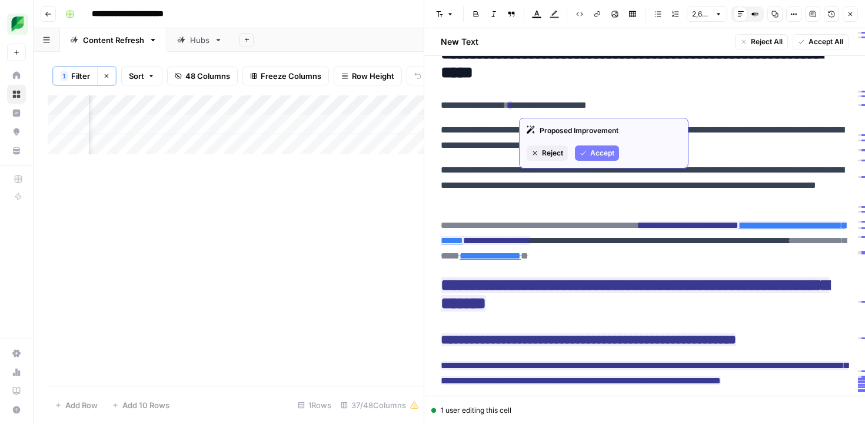
click at [596, 149] on span "Accept" at bounding box center [602, 153] width 24 height 11
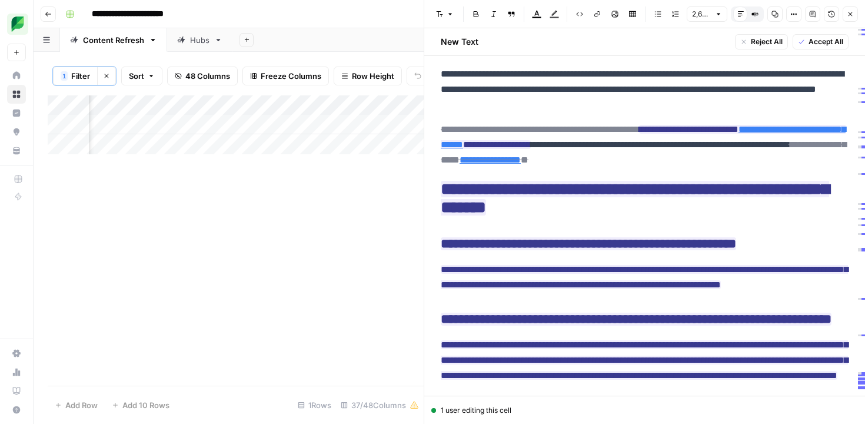
scroll to position [8024, 0]
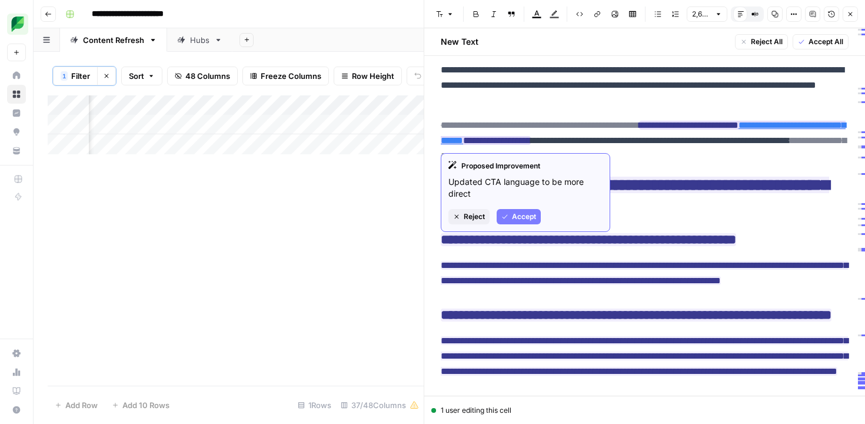
click at [526, 215] on span "Accept" at bounding box center [524, 216] width 24 height 11
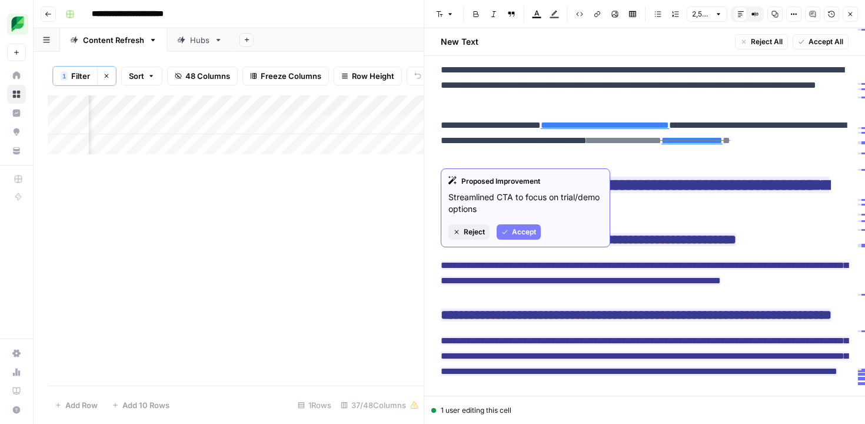
click at [517, 237] on span "Accept" at bounding box center [524, 232] width 24 height 11
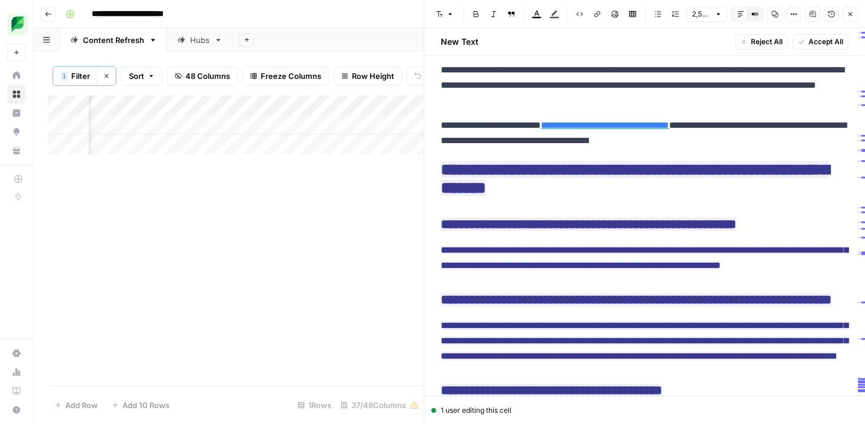
click at [634, 129] on link "**********" at bounding box center [605, 125] width 128 height 9
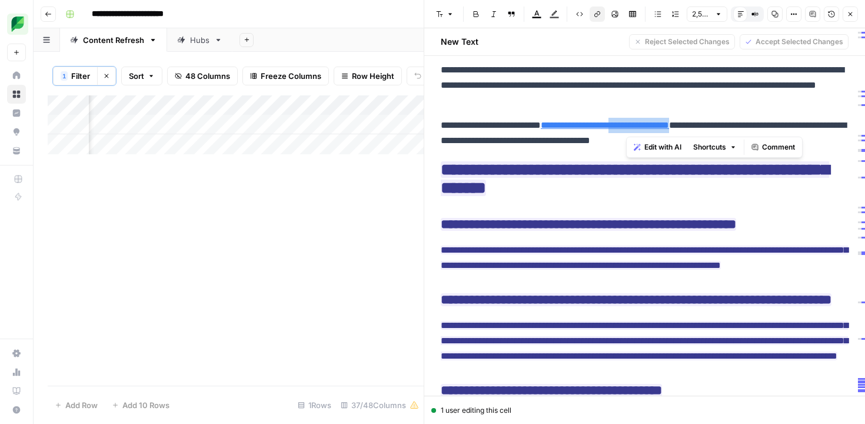
drag, startPoint x: 627, startPoint y: 128, endPoint x: 705, endPoint y: 126, distance: 78.3
click at [705, 126] on p "**********" at bounding box center [645, 133] width 408 height 31
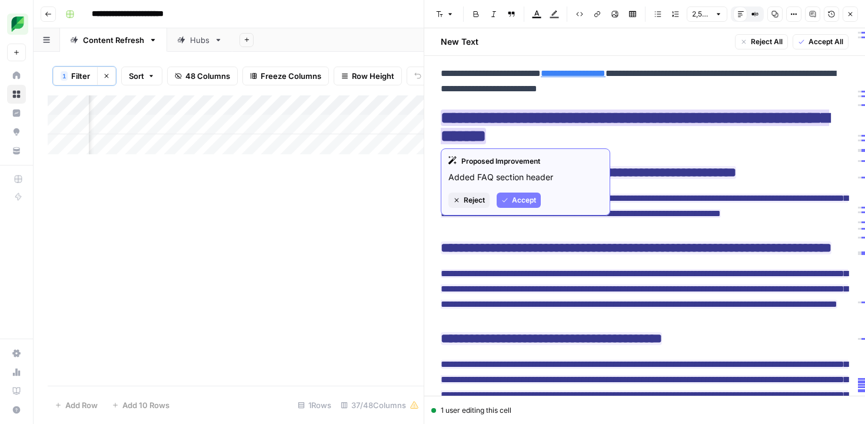
scroll to position [8081, 0]
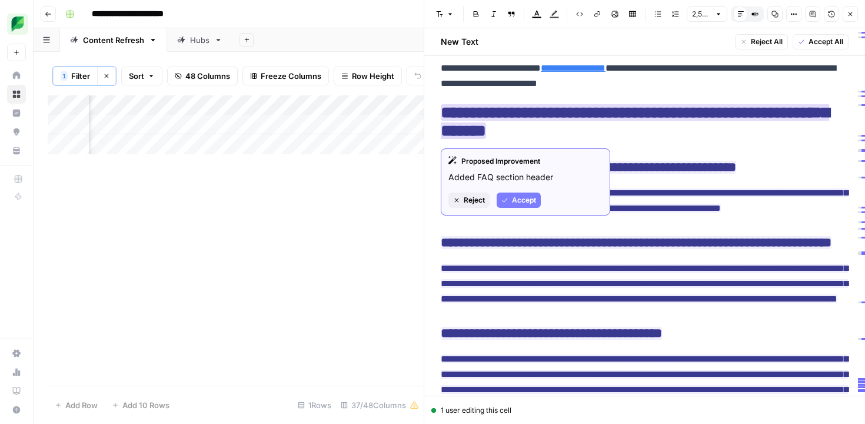
click at [530, 200] on span "Accept" at bounding box center [524, 200] width 24 height 11
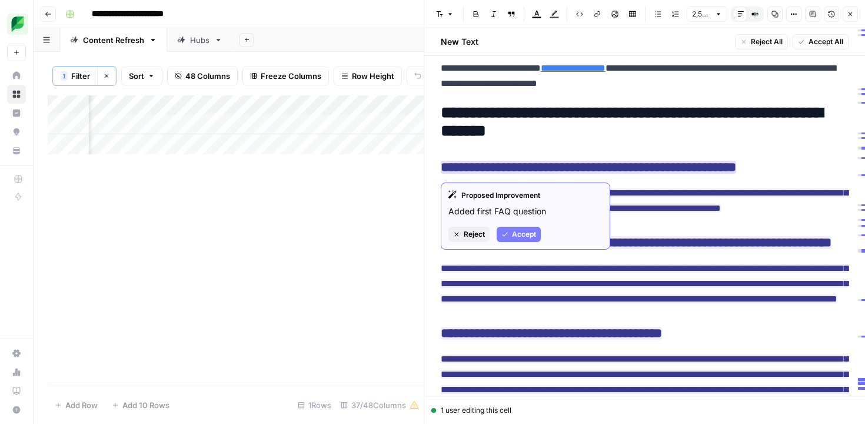
click at [520, 233] on span "Accept" at bounding box center [524, 234] width 24 height 11
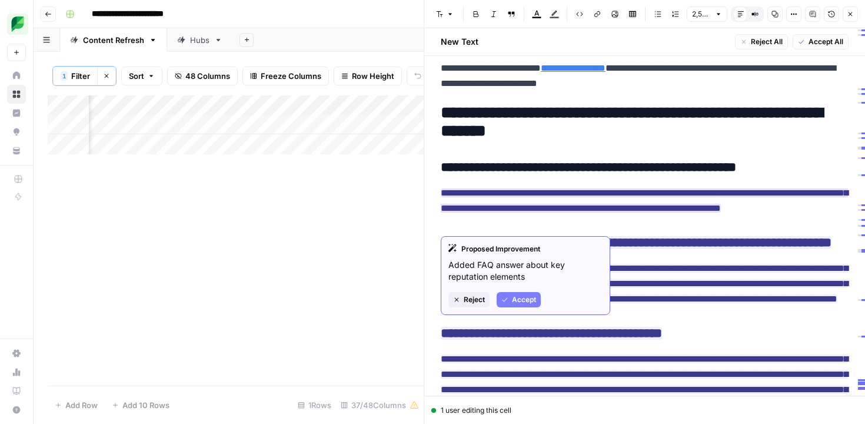
click at [518, 298] on span "Accept" at bounding box center [524, 299] width 24 height 11
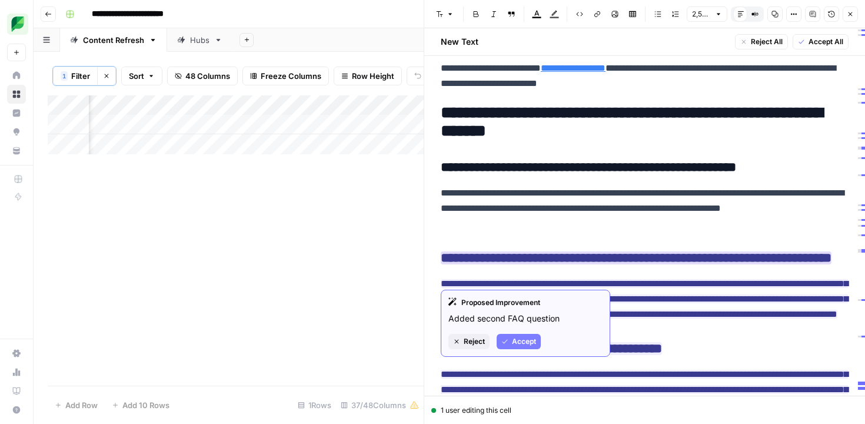
click at [525, 335] on button "Accept" at bounding box center [519, 341] width 44 height 15
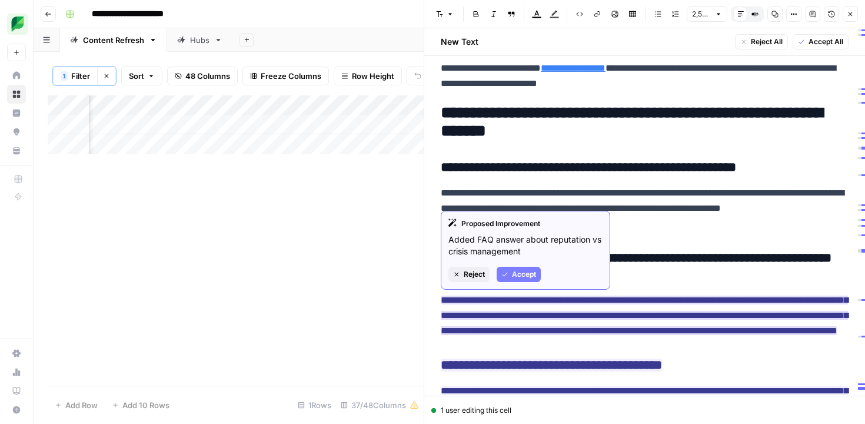
click at [526, 275] on span "Accept" at bounding box center [524, 274] width 24 height 11
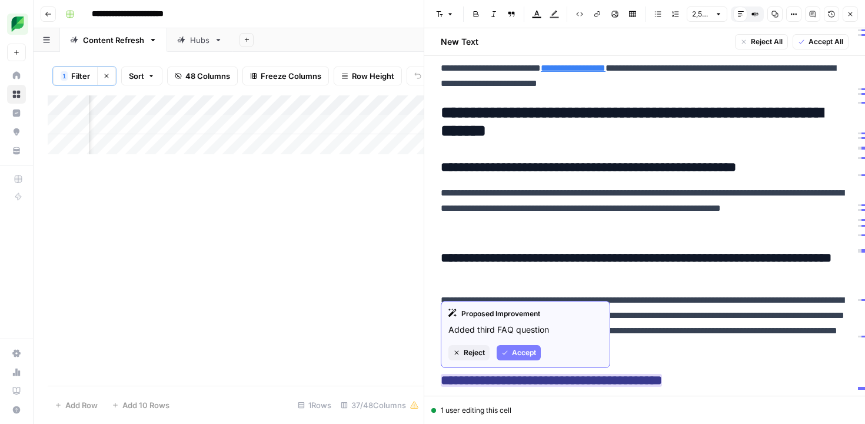
click at [529, 352] on span "Accept" at bounding box center [524, 352] width 24 height 11
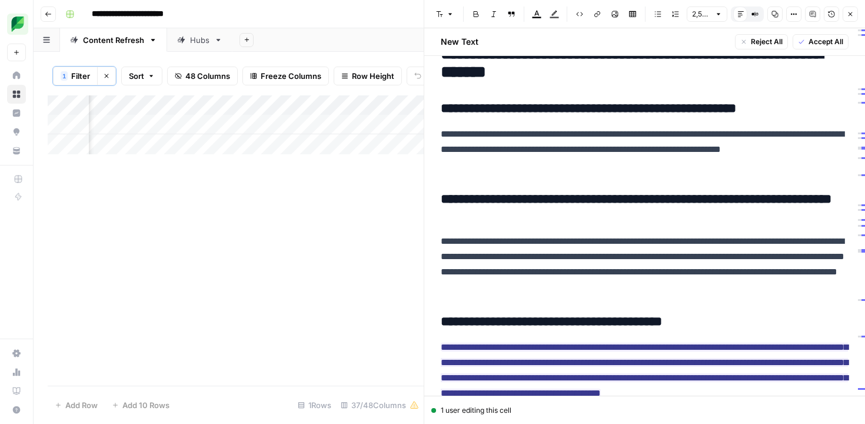
scroll to position [8204, 0]
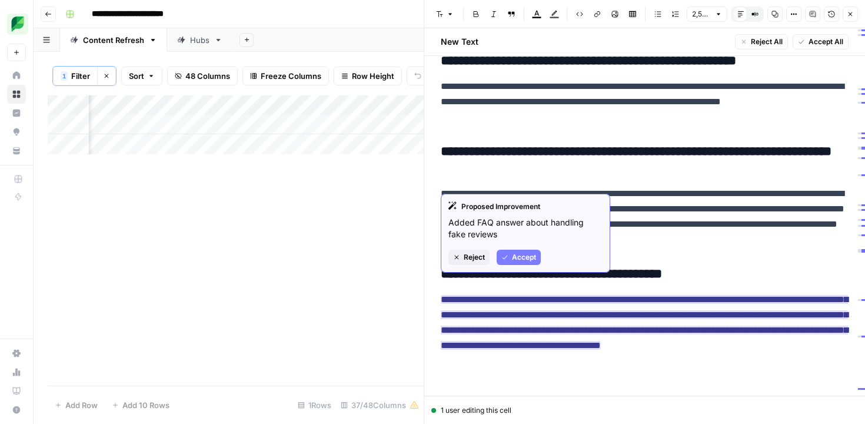
click at [530, 258] on span "Accept" at bounding box center [524, 257] width 24 height 11
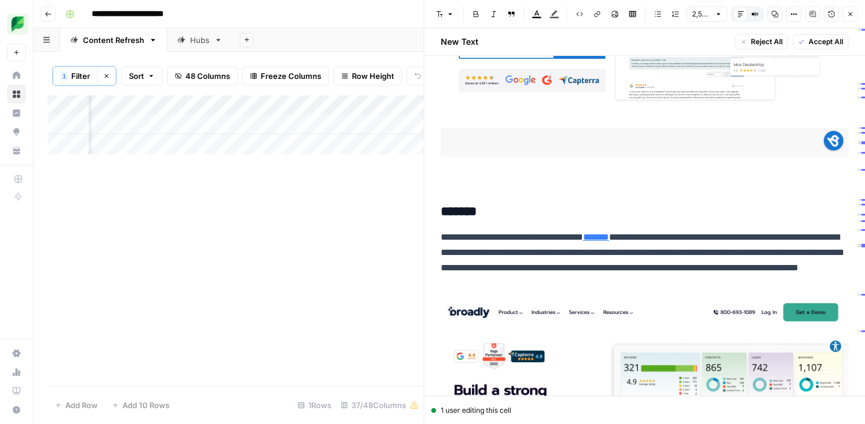
scroll to position [7309, 0]
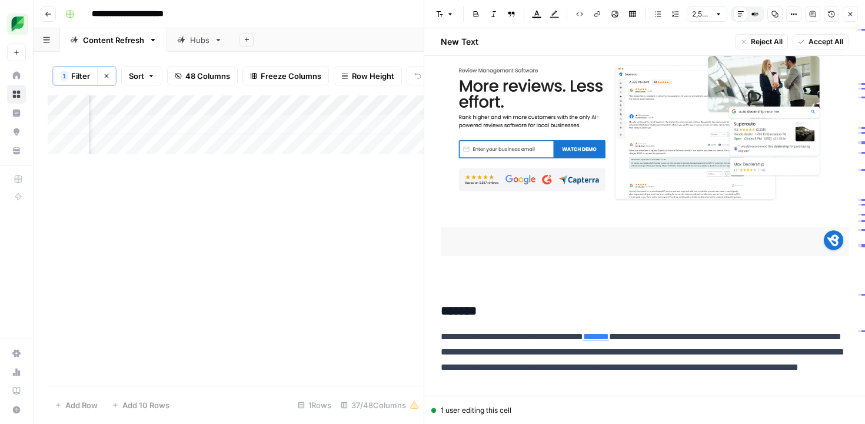
click at [815, 39] on span "Accept All" at bounding box center [826, 41] width 35 height 11
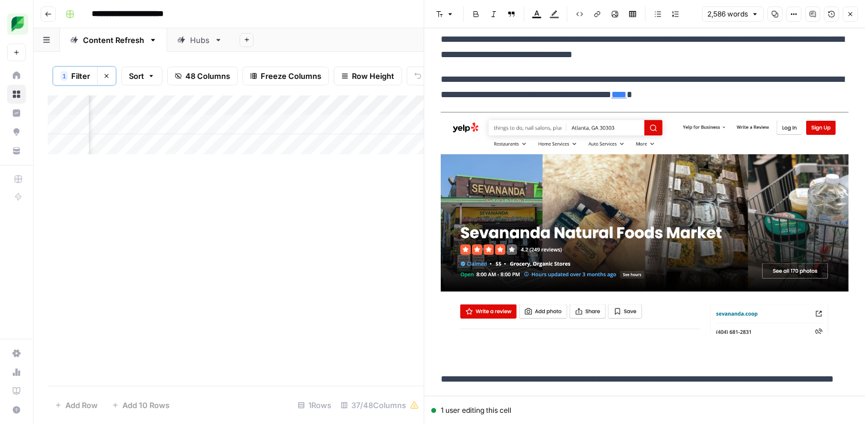
scroll to position [0, 0]
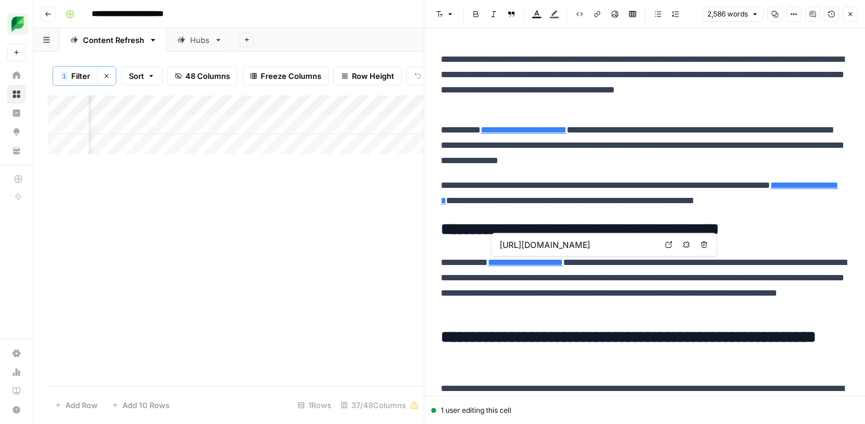
click at [688, 244] on icon "button" at bounding box center [686, 244] width 6 height 6
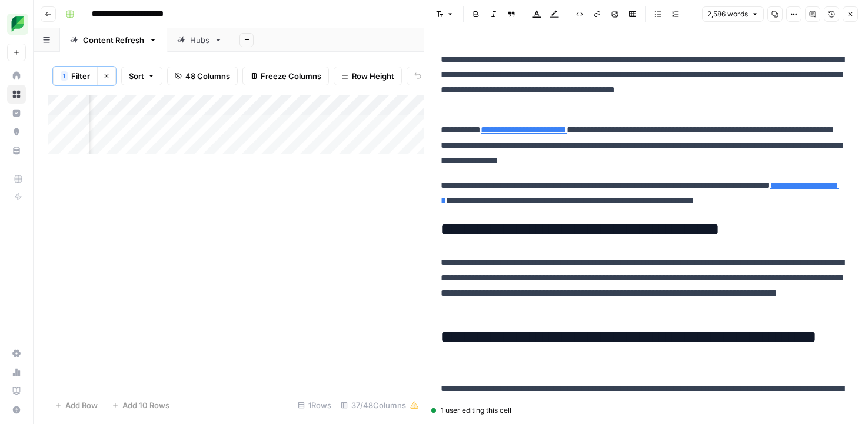
click at [511, 198] on link "**********" at bounding box center [640, 193] width 398 height 24
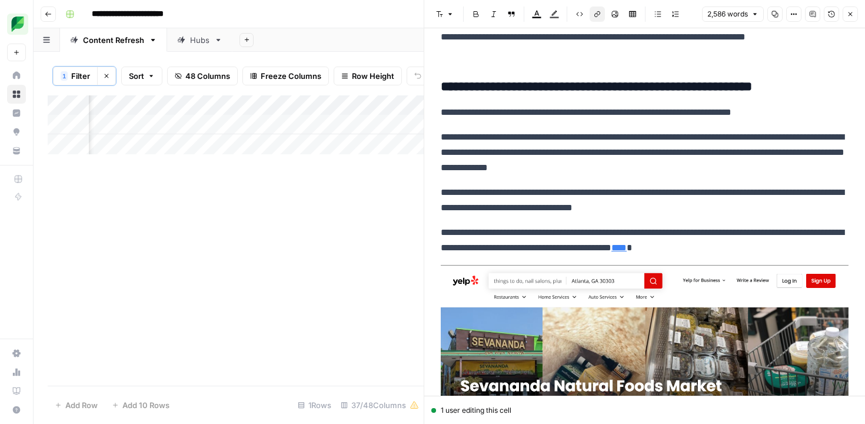
scroll to position [365, 0]
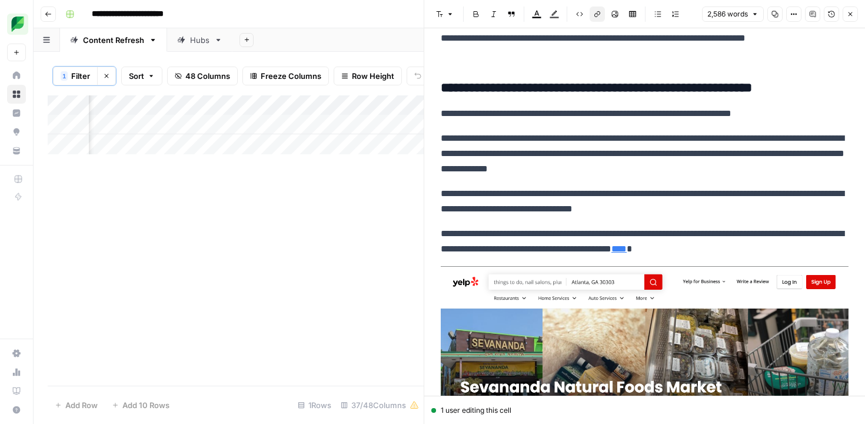
click at [848, 16] on icon "button" at bounding box center [850, 14] width 7 height 7
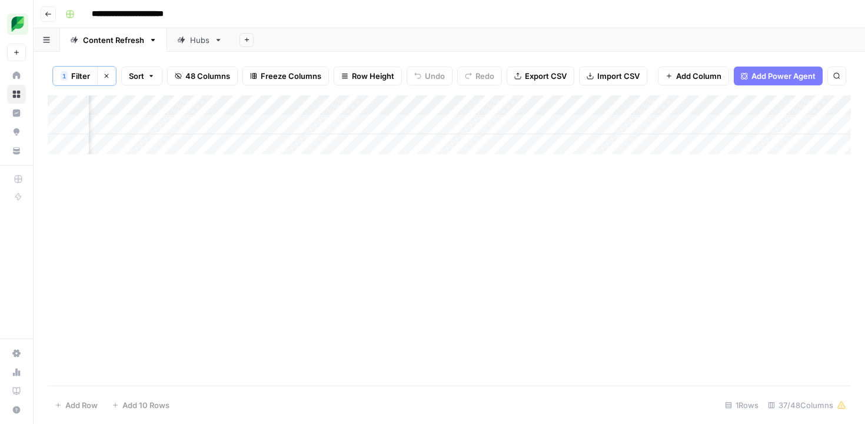
click at [546, 123] on div "Add Column" at bounding box center [449, 124] width 803 height 59
click at [268, 119] on div "Add Column" at bounding box center [449, 124] width 803 height 59
click at [268, 119] on textarea at bounding box center [288, 125] width 188 height 16
click at [238, 205] on div "Add Column" at bounding box center [449, 240] width 803 height 290
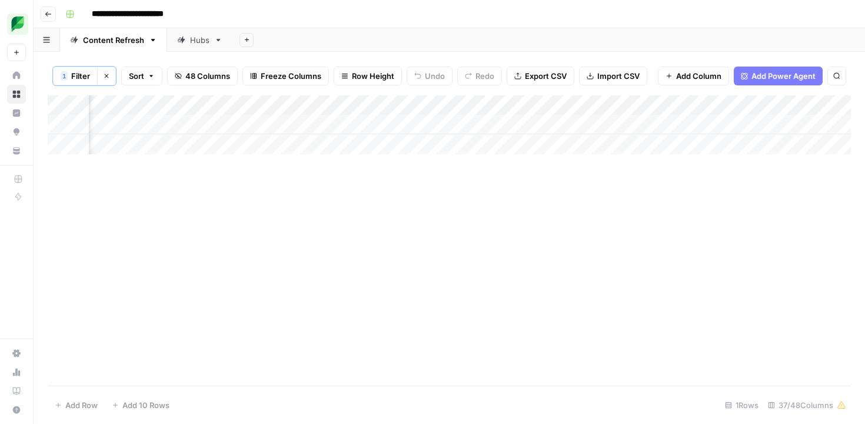
scroll to position [0, 1893]
click at [234, 125] on div "Add Column" at bounding box center [449, 124] width 803 height 59
click at [301, 126] on div "Add Column" at bounding box center [449, 124] width 803 height 59
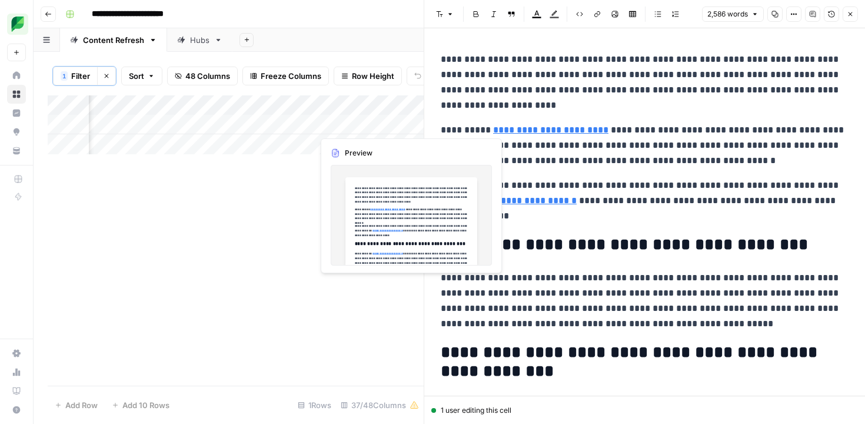
click at [356, 127] on div "Add Column" at bounding box center [236, 124] width 376 height 59
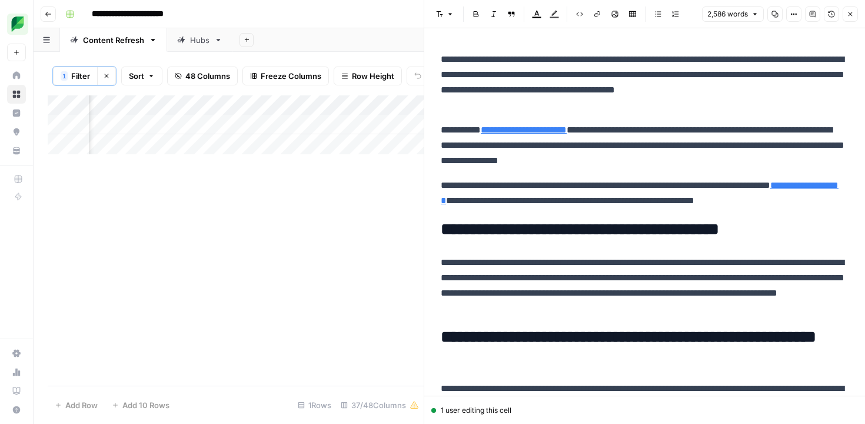
click at [848, 13] on icon "button" at bounding box center [850, 14] width 7 height 7
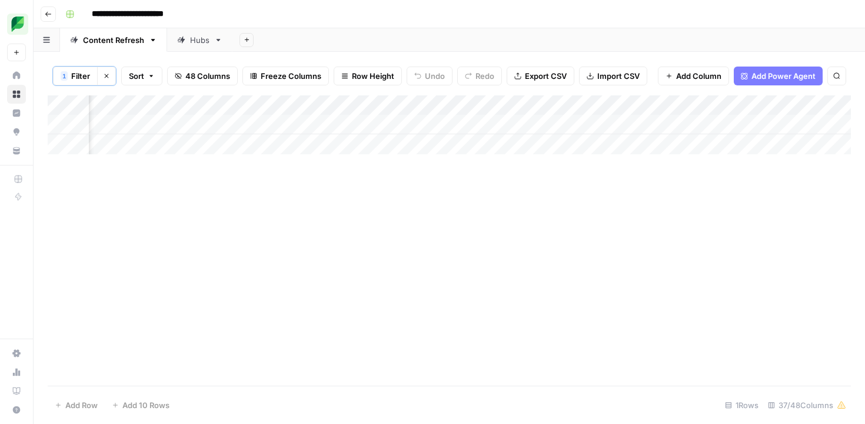
scroll to position [0, 540]
click at [369, 126] on div "Add Column" at bounding box center [449, 124] width 803 height 59
click at [450, 124] on div "Add Column" at bounding box center [449, 124] width 803 height 59
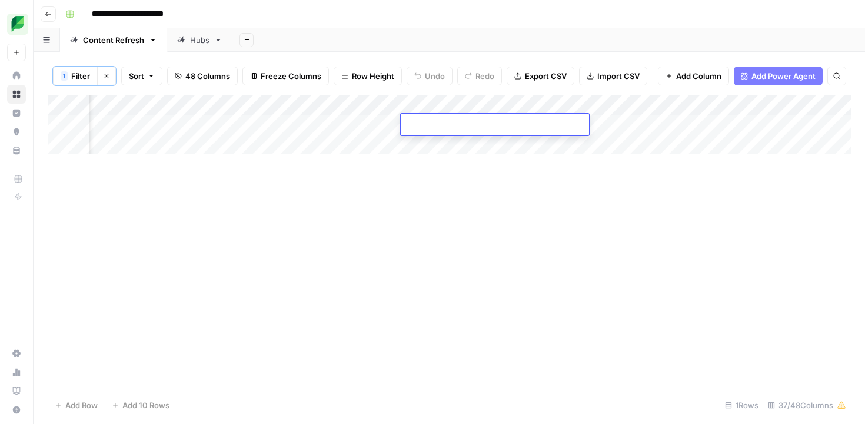
type textarea "**********"
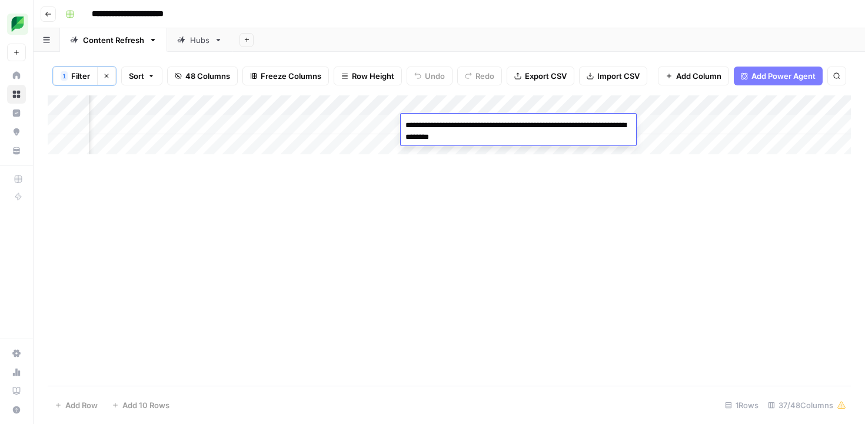
click at [433, 214] on div "Add Column" at bounding box center [449, 240] width 803 height 290
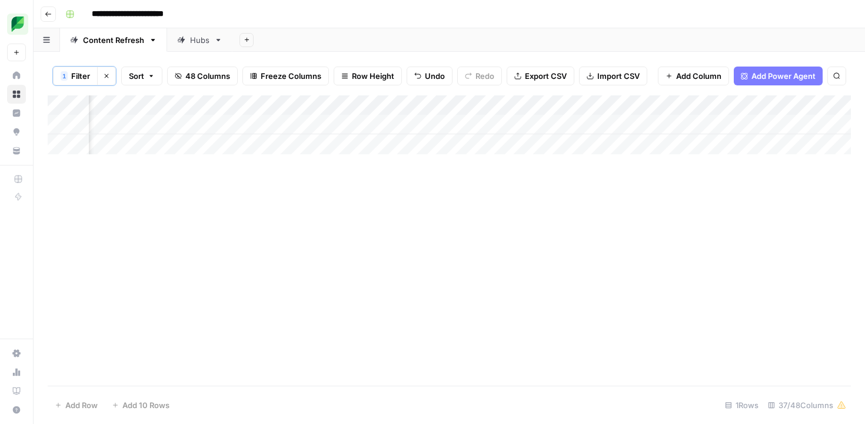
scroll to position [0, 1920]
click at [446, 126] on div "Add Column" at bounding box center [449, 124] width 803 height 59
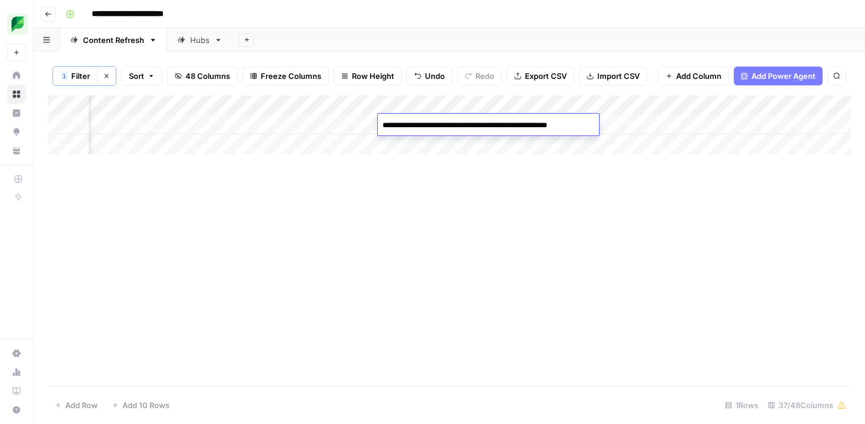
click at [458, 172] on div "Add Column" at bounding box center [449, 240] width 803 height 290
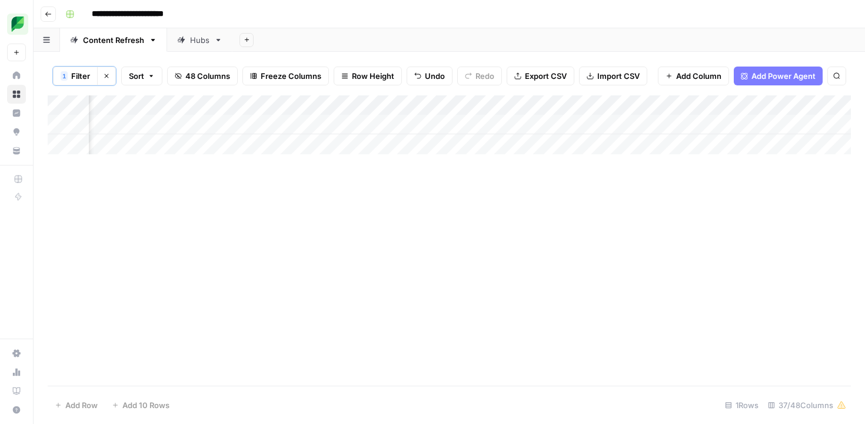
click at [432, 128] on div "Add Column" at bounding box center [449, 124] width 803 height 59
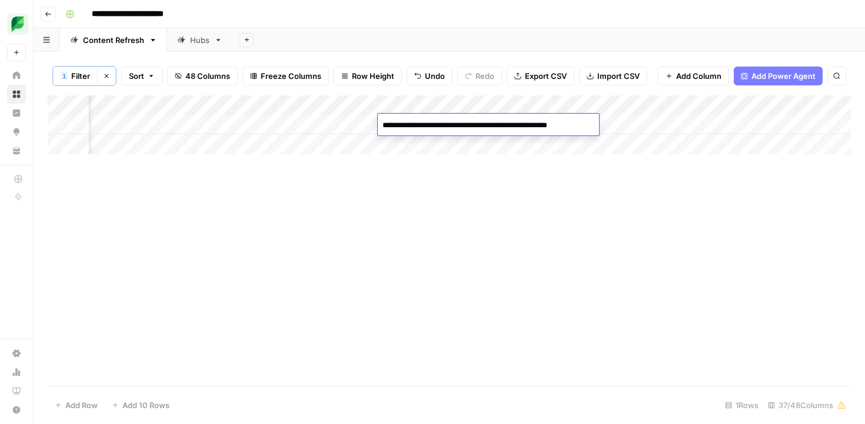
click at [432, 128] on textarea "**********" at bounding box center [488, 125] width 221 height 16
click at [411, 126] on textarea "**********" at bounding box center [488, 125] width 221 height 16
click at [433, 128] on textarea "**********" at bounding box center [488, 125] width 221 height 16
click at [478, 127] on textarea "**********" at bounding box center [489, 125] width 223 height 16
click at [527, 125] on textarea "**********" at bounding box center [489, 125] width 223 height 16
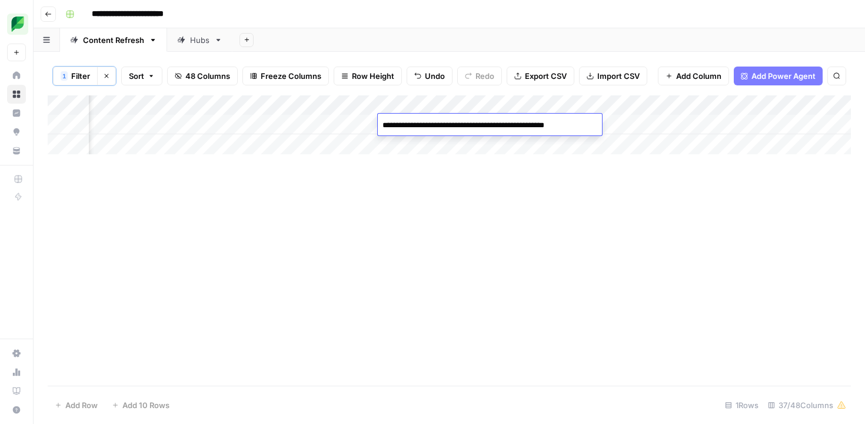
type textarea "**********"
click at [497, 173] on div "Add Column" at bounding box center [449, 240] width 803 height 290
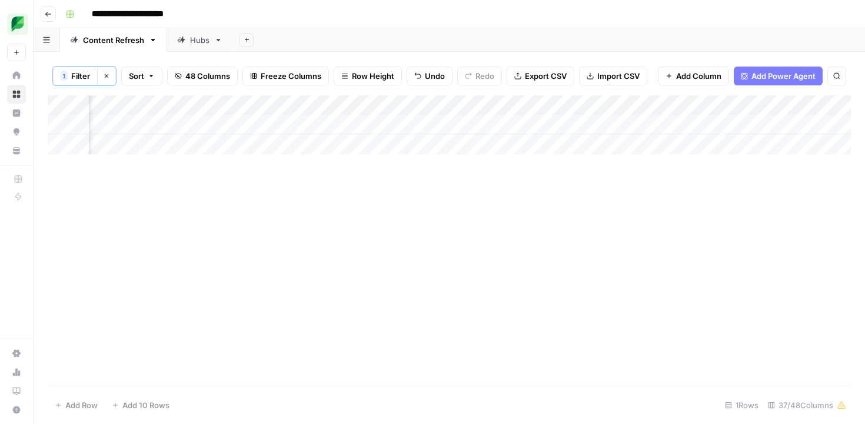
click at [534, 124] on div "Add Column" at bounding box center [449, 124] width 803 height 59
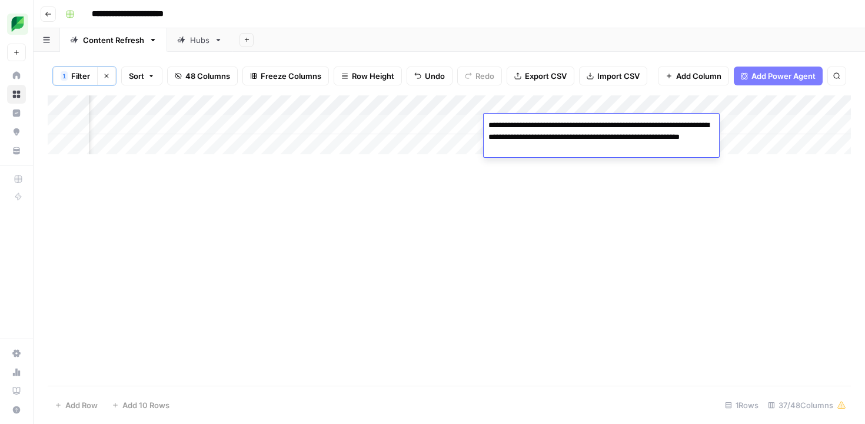
click at [535, 141] on textarea "**********" at bounding box center [601, 137] width 235 height 40
type textarea "**********"
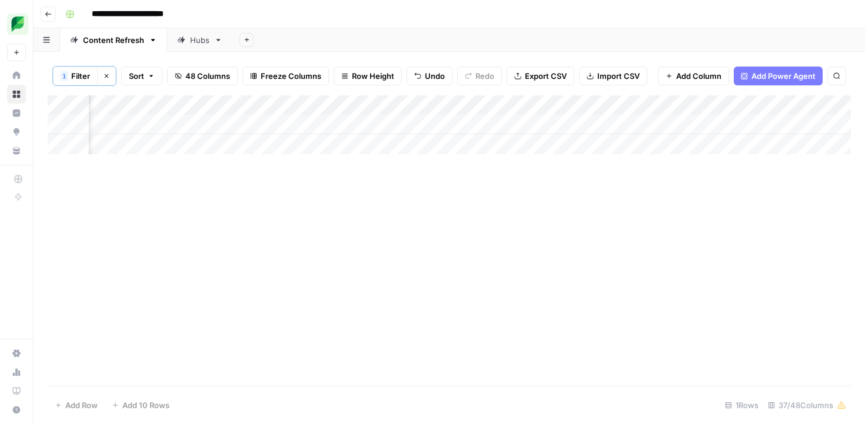
click at [517, 172] on div "Add Column" at bounding box center [449, 240] width 803 height 290
click at [439, 125] on div "Add Column" at bounding box center [449, 124] width 803 height 59
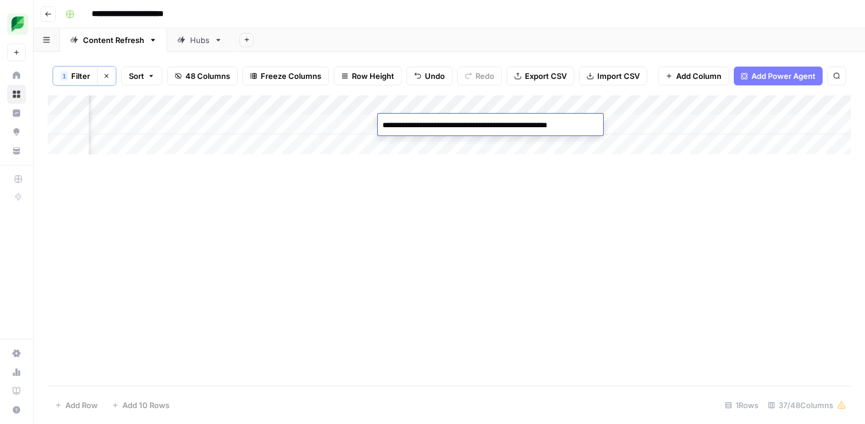
click at [434, 228] on div "Add Column" at bounding box center [449, 240] width 803 height 290
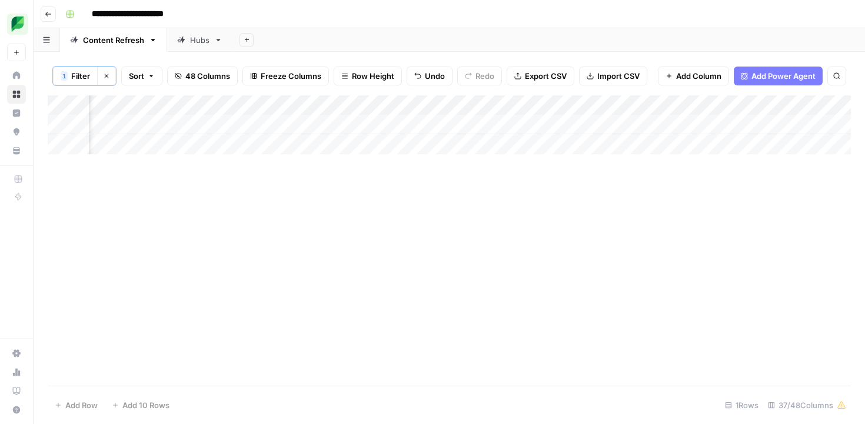
click at [330, 124] on div "Add Column" at bounding box center [449, 124] width 803 height 59
click at [437, 128] on div "Add Column" at bounding box center [449, 124] width 803 height 59
click at [531, 125] on div "Add Column" at bounding box center [449, 124] width 803 height 59
click at [643, 125] on div "Add Column" at bounding box center [449, 124] width 803 height 59
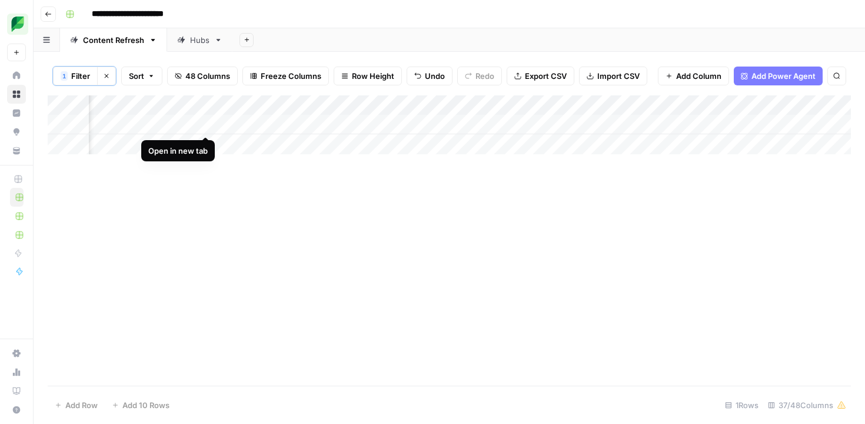
click at [207, 124] on div "Add Column" at bounding box center [449, 124] width 803 height 59
